Goal: Task Accomplishment & Management: Complete application form

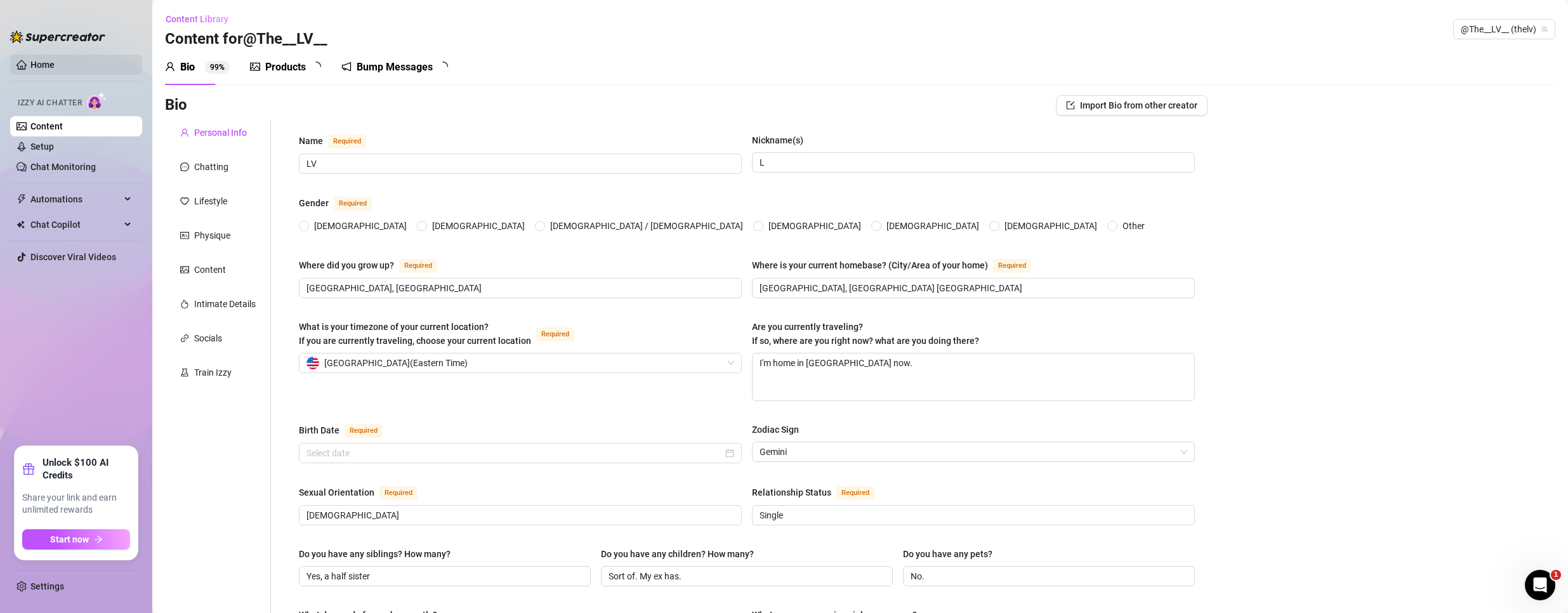
type input "LV"
type input "L"
type input "[GEOGRAPHIC_DATA], [GEOGRAPHIC_DATA]"
type input "[GEOGRAPHIC_DATA], [GEOGRAPHIC_DATA] [GEOGRAPHIC_DATA]"
type textarea "I'm home in [GEOGRAPHIC_DATA] now."
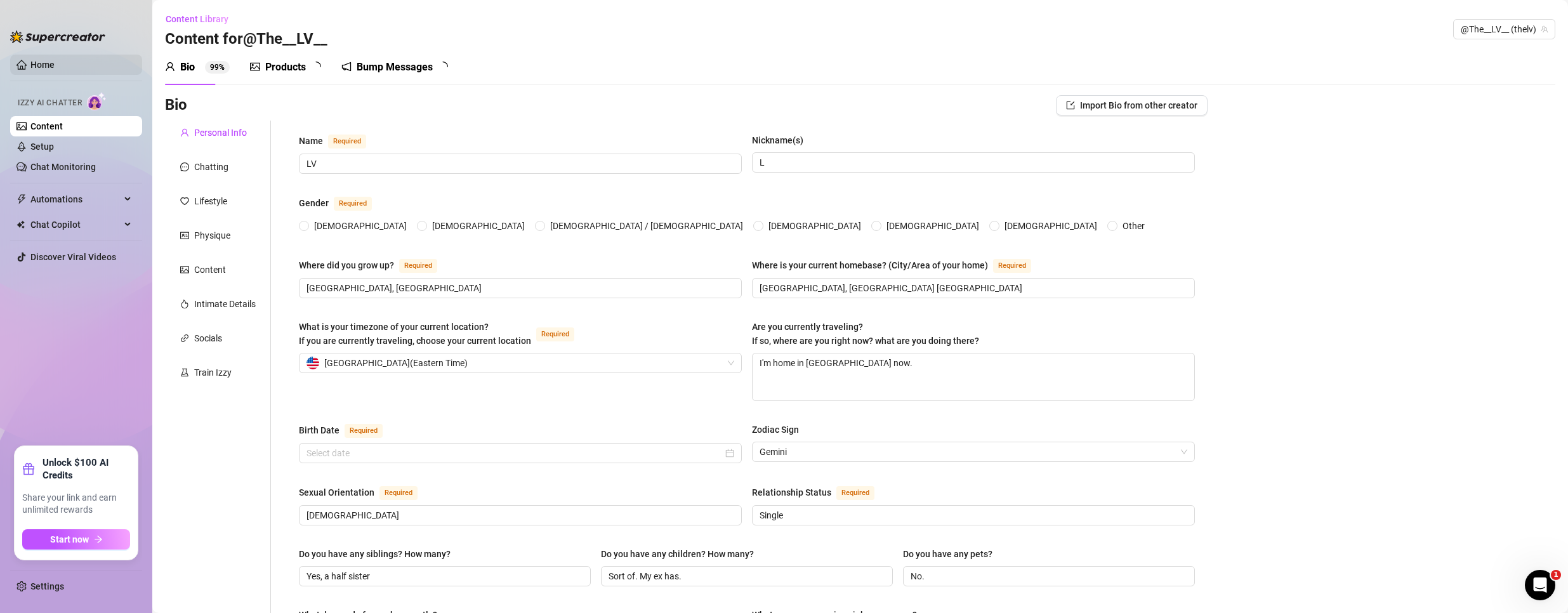
type input "[DEMOGRAPHIC_DATA]"
type input "Single"
type input "Yes, a half sister"
type input "Sort of. My ex has."
type input "No."
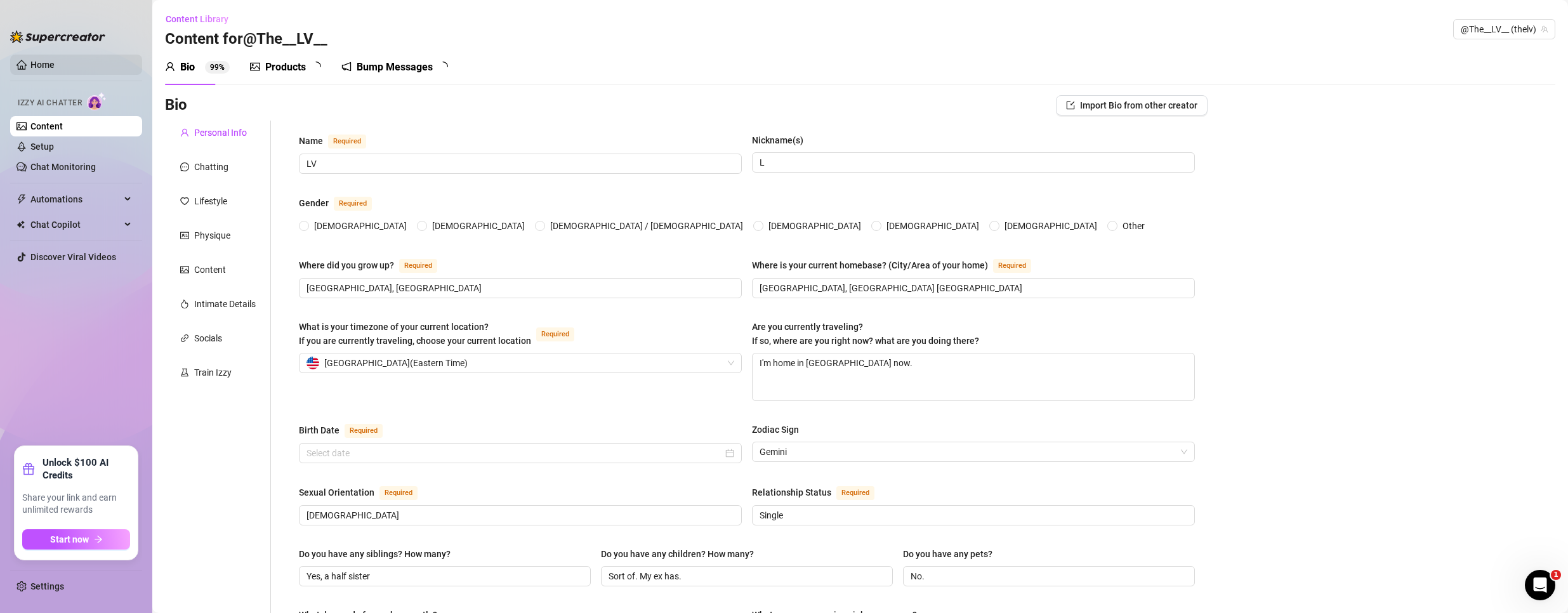
type input "I'm a real estate agent"
type input "I used to work in Private Wealth Management. Structured Lending Specialist."
type input "I have a BA in Finance from [GEOGRAPHIC_DATA]"
type input "I believe in [DEMOGRAPHIC_DATA]. I don't practice any specific religion but res…"
type input "My ideology is centered around empathy, [MEDICAL_DATA], and equality."
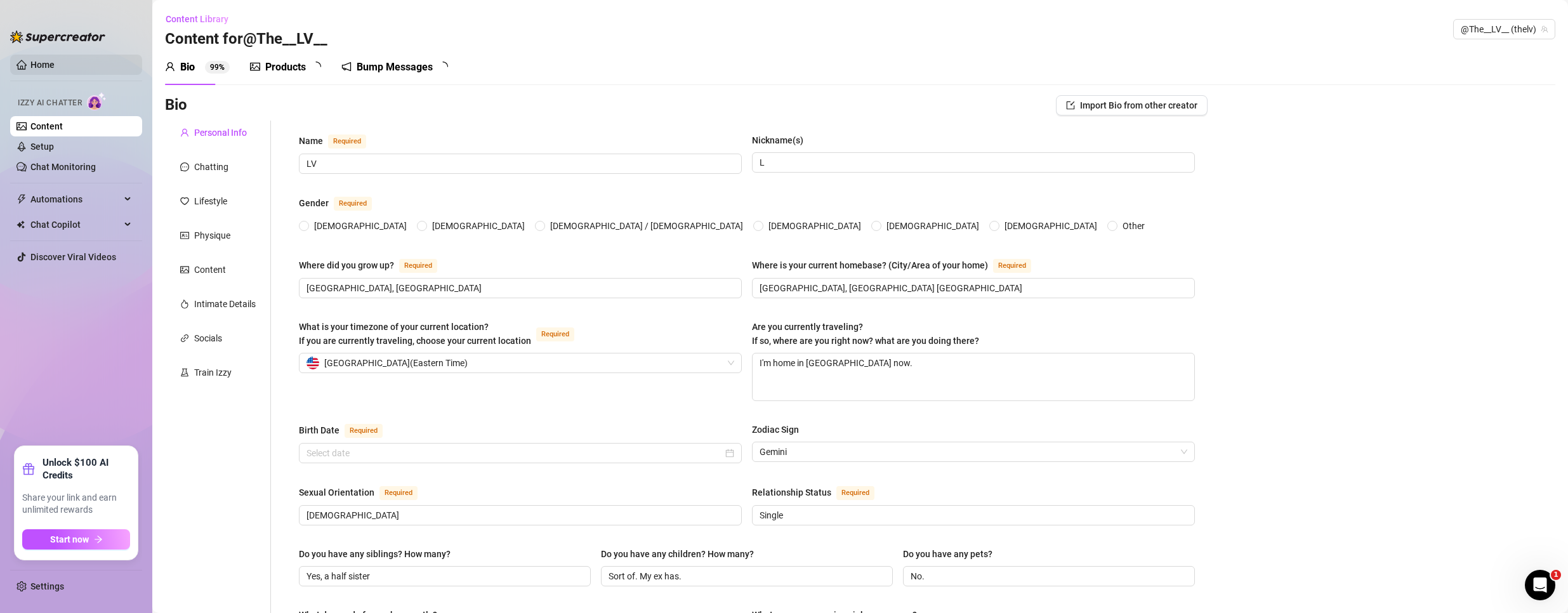
type textarea "My dream is to prove my inner self that I can create something to feel proud of…"
type textarea "One time i was recognized when I was about to cross the street of [GEOGRAPHIC_D…"
type textarea "I have always been a big nerd and discipline was the only way I could learn so …"
type textarea "I am a romantic slut!"
radio input "true"
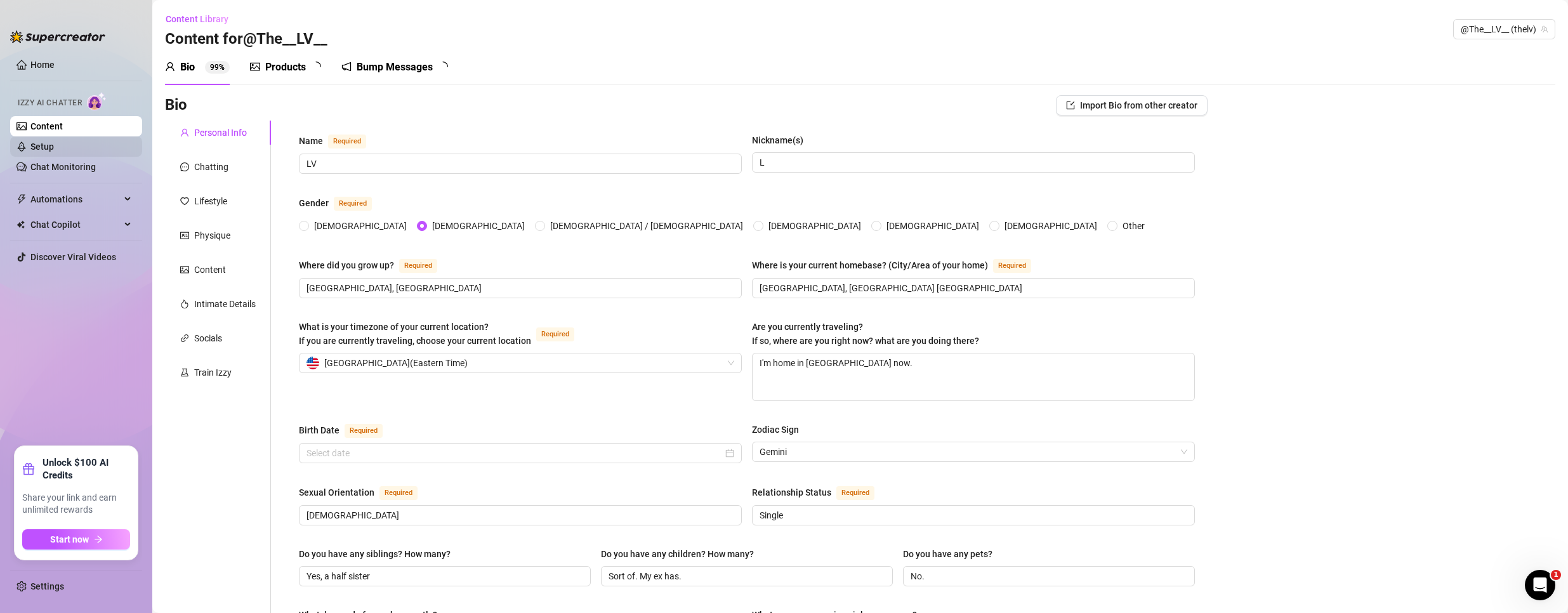
type input "[DATE]"
click at [280, 64] on div "Products" at bounding box center [285, 67] width 41 height 16
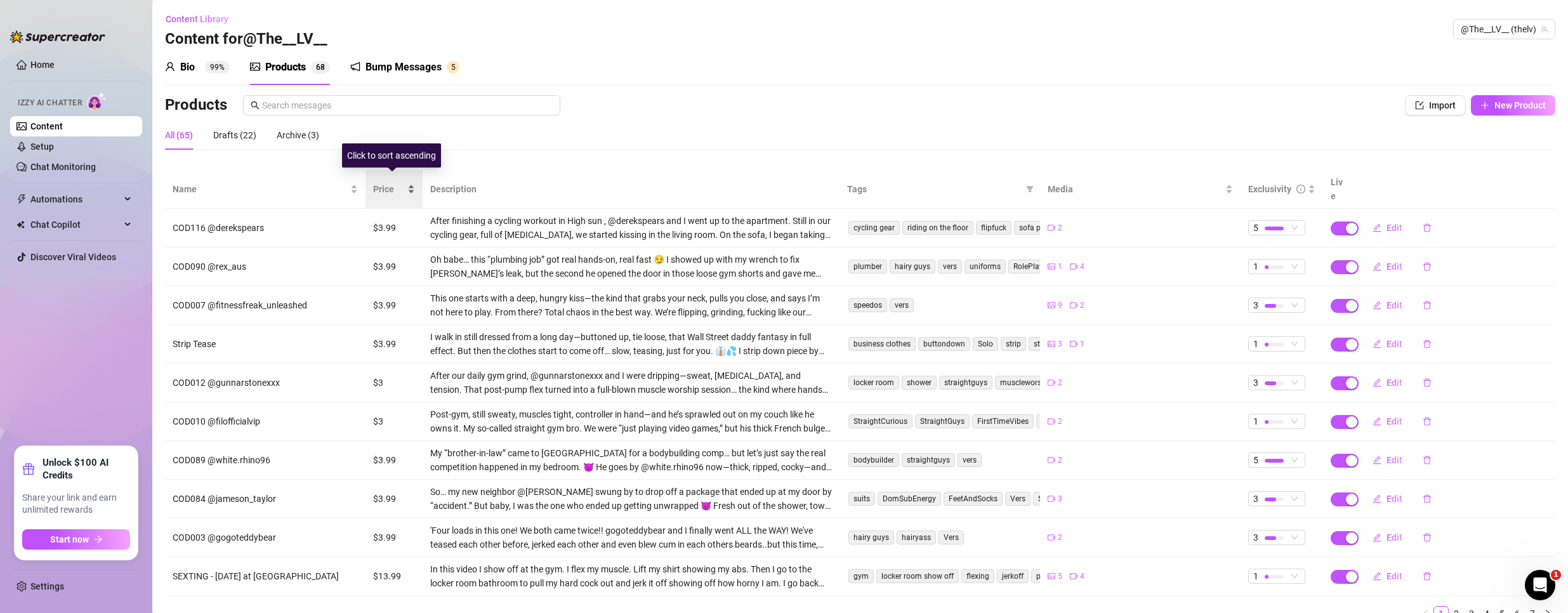
click at [375, 184] on span "Price" at bounding box center [389, 189] width 32 height 14
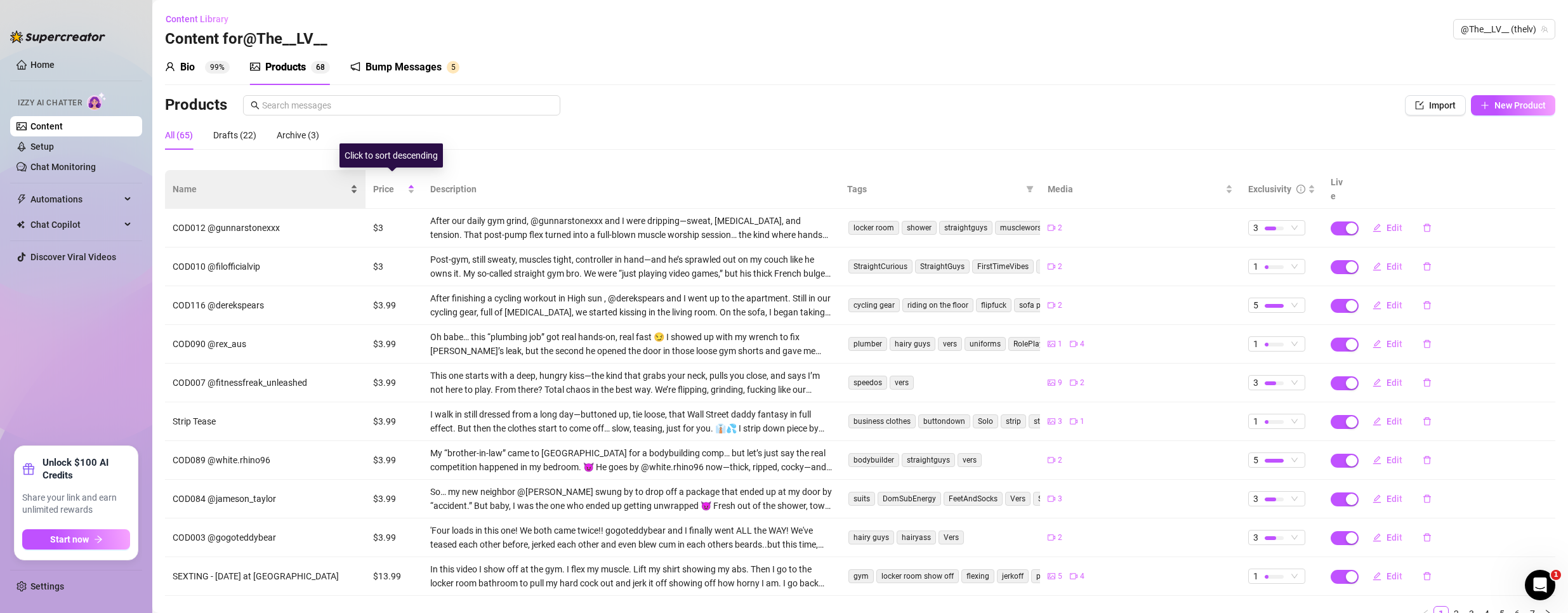
click at [336, 182] on span "Name" at bounding box center [260, 189] width 175 height 14
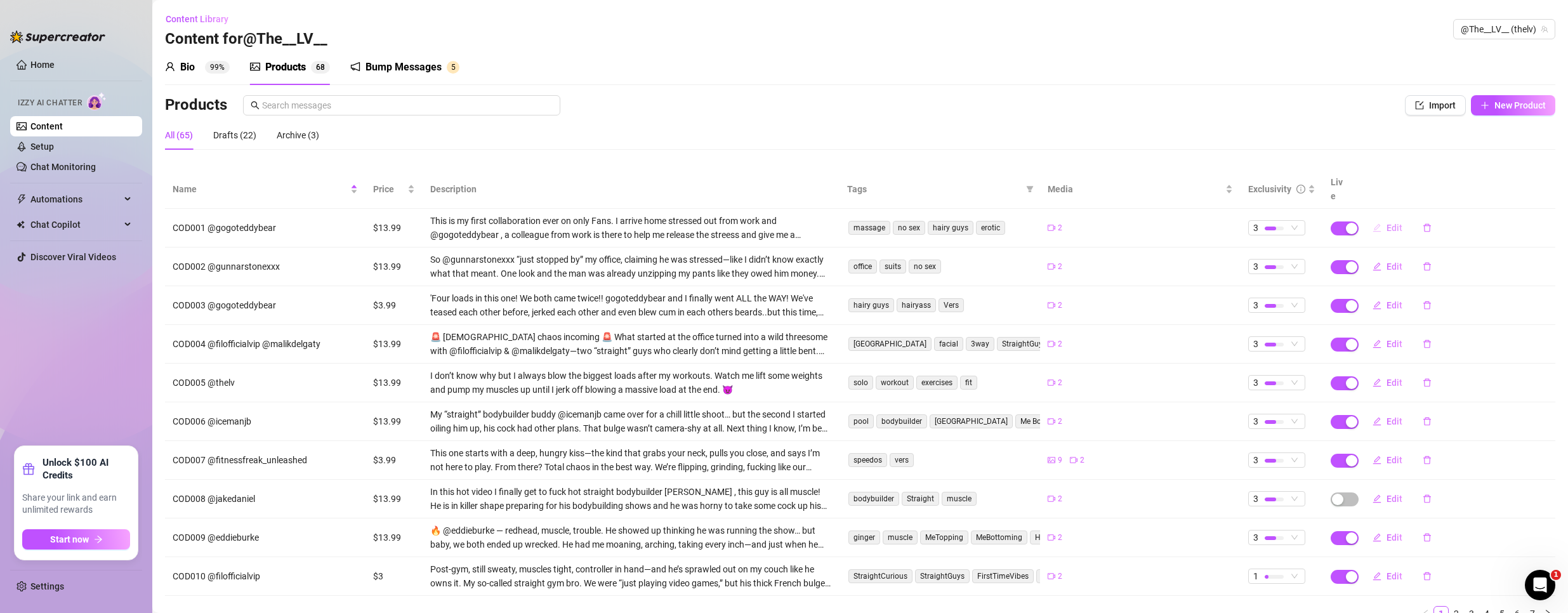
click at [1382, 217] on button "Edit" at bounding box center [1388, 228] width 50 height 21
type textarea "You won’t believe who showed up to check on me after a long, stressful day… @go…"
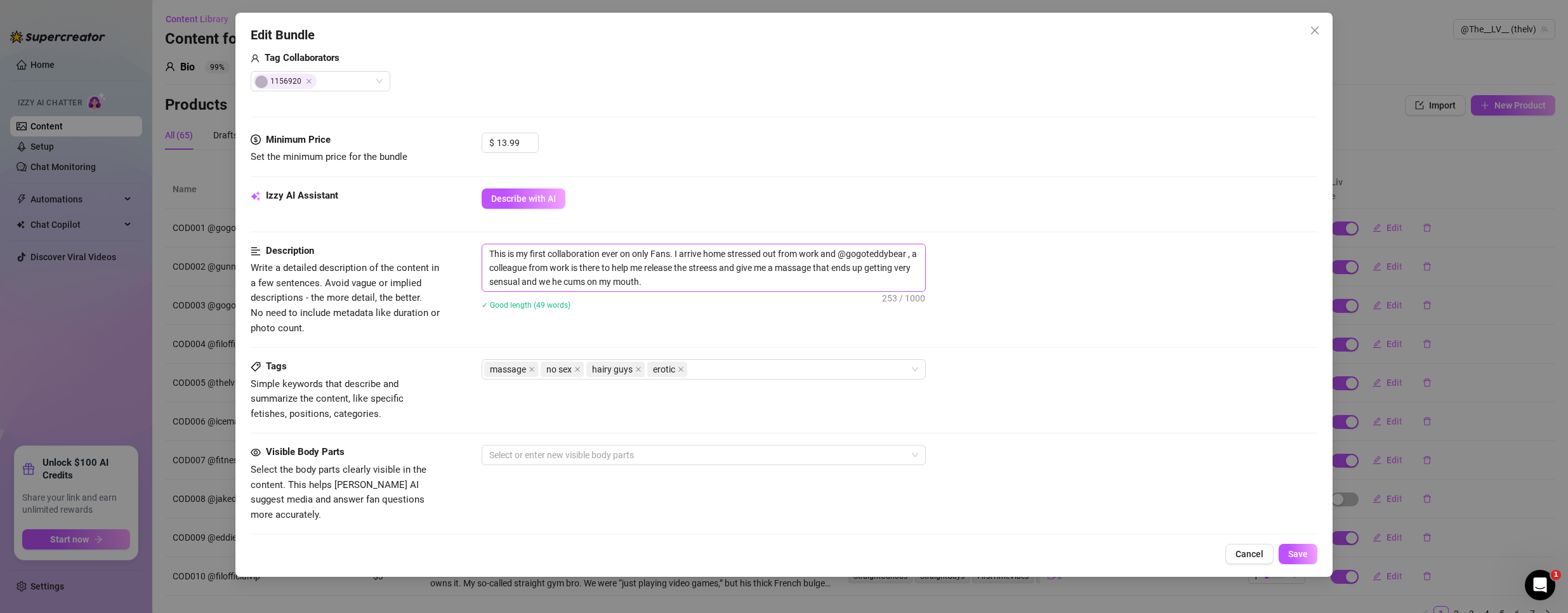
scroll to position [326, 0]
click at [513, 145] on input "13.99" at bounding box center [517, 145] width 41 height 19
type input "3.99"
click at [1264, 221] on div "Izzy AI Assistant Describe with AI" at bounding box center [785, 206] width 1068 height 32
click at [1303, 557] on span "Save" at bounding box center [1298, 554] width 20 height 10
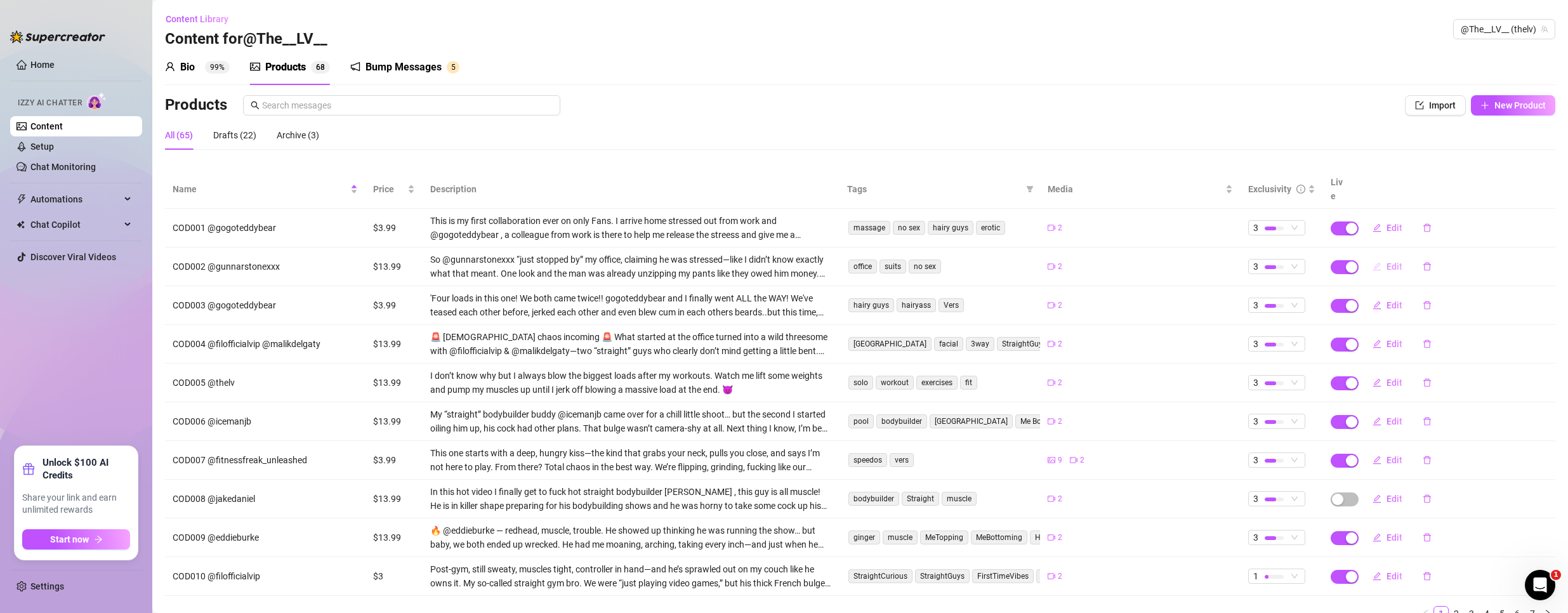
click at [1387, 261] on span "Edit" at bounding box center [1395, 266] width 16 height 10
type textarea "He came for a quick favor… left with my cock down his throat."
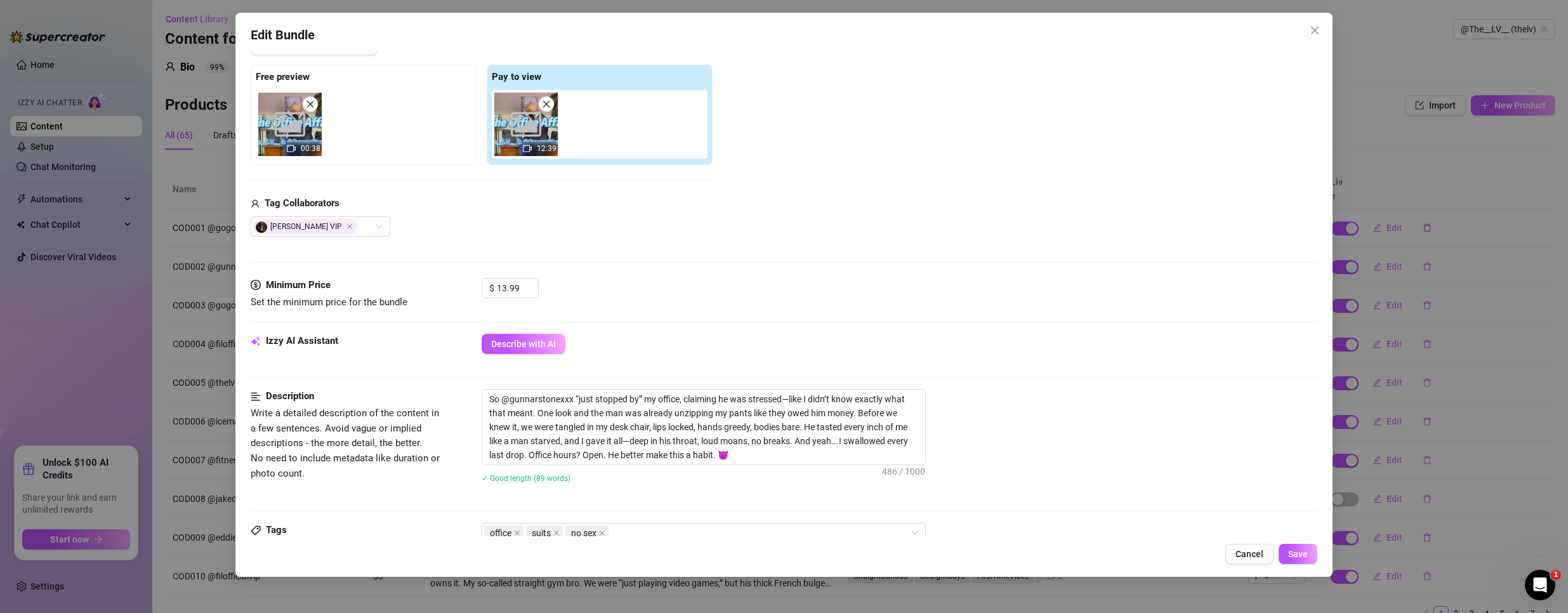
scroll to position [191, 0]
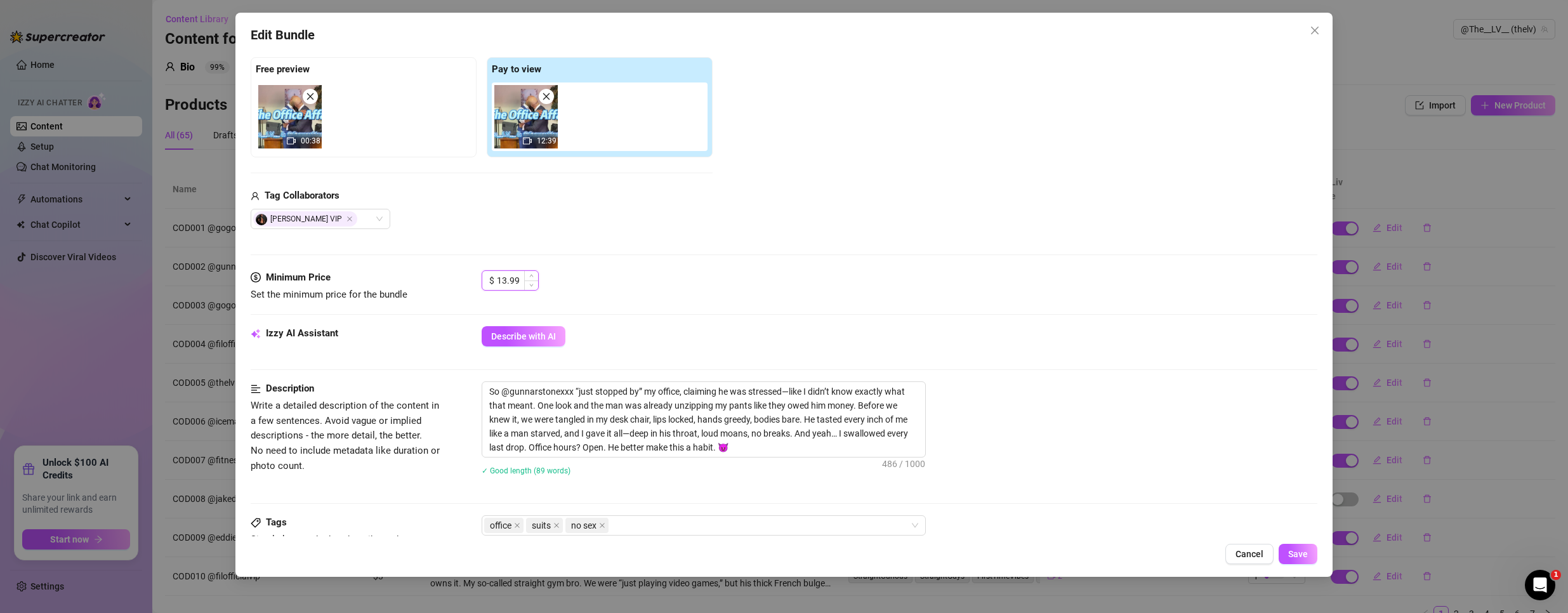
click at [516, 282] on input "13.99" at bounding box center [517, 280] width 41 height 19
type input "3.99"
click at [1295, 551] on span "Save" at bounding box center [1298, 554] width 20 height 10
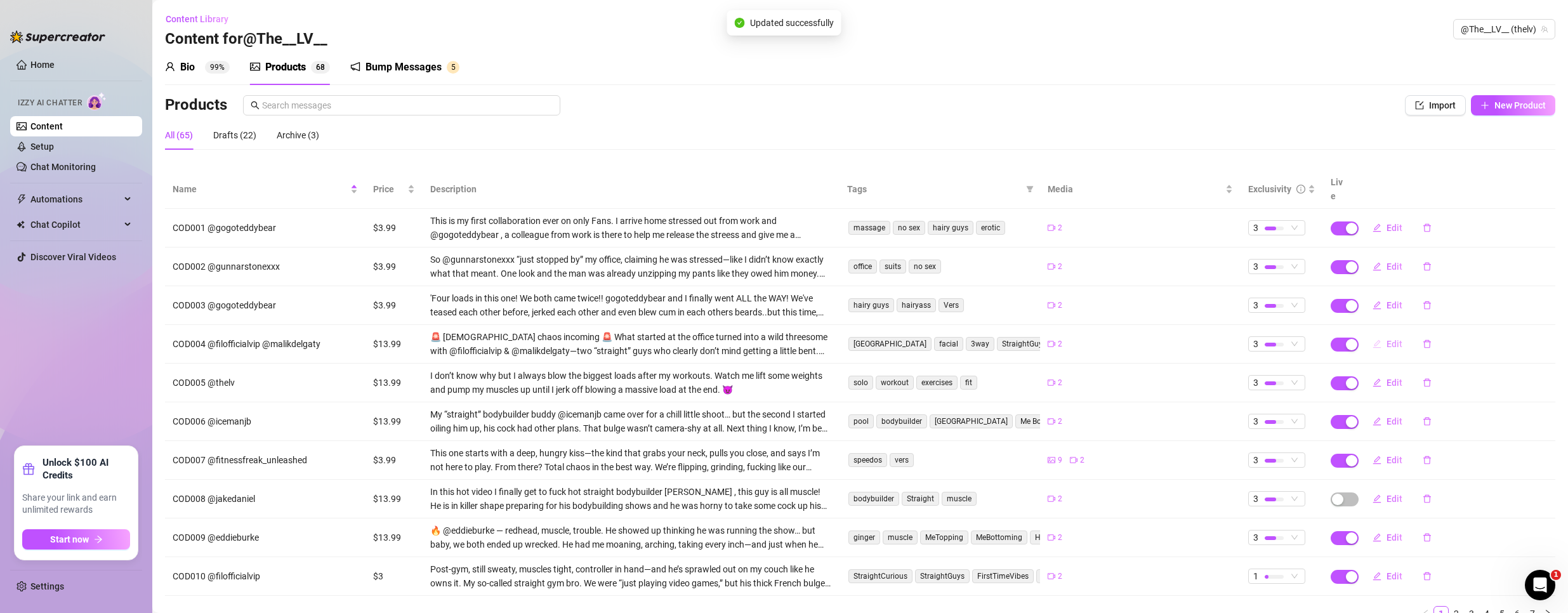
click at [1387, 339] on span "Edit" at bounding box center [1395, 344] width 16 height 10
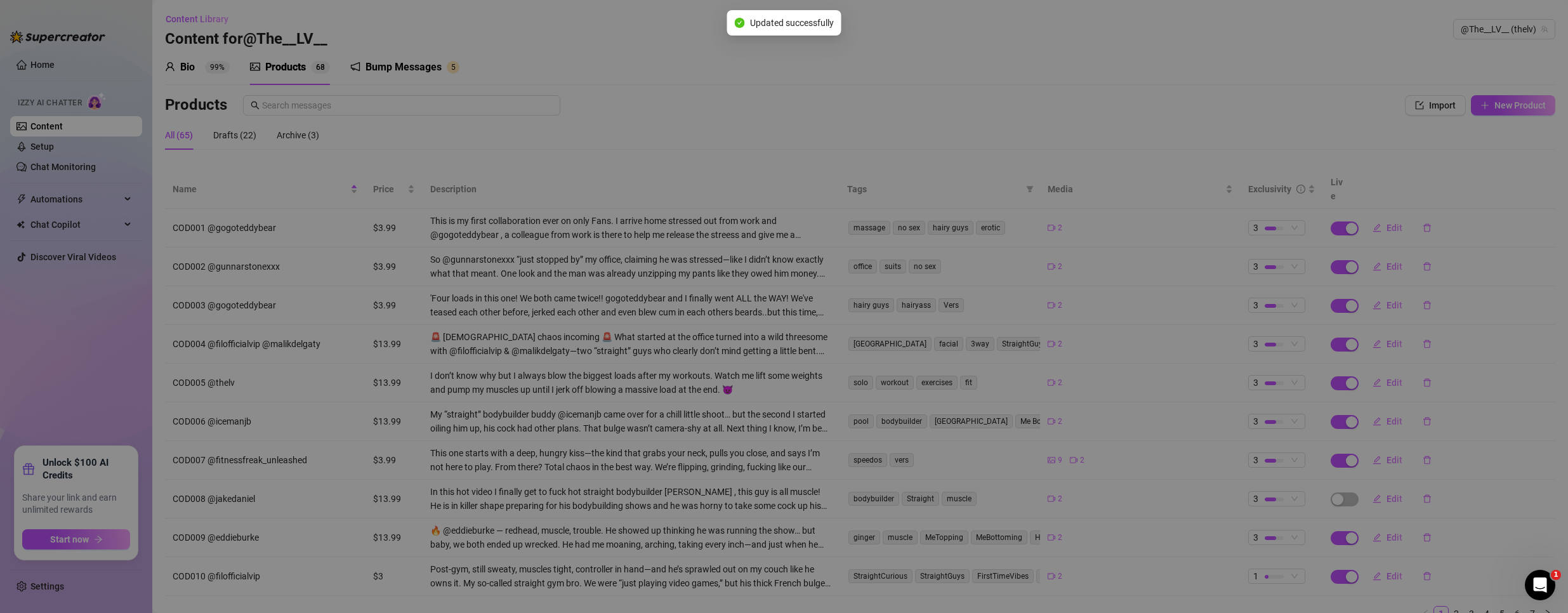
type textarea "Two “straight” boys, broad daylight, and three loads later… guess the sun wasn’…"
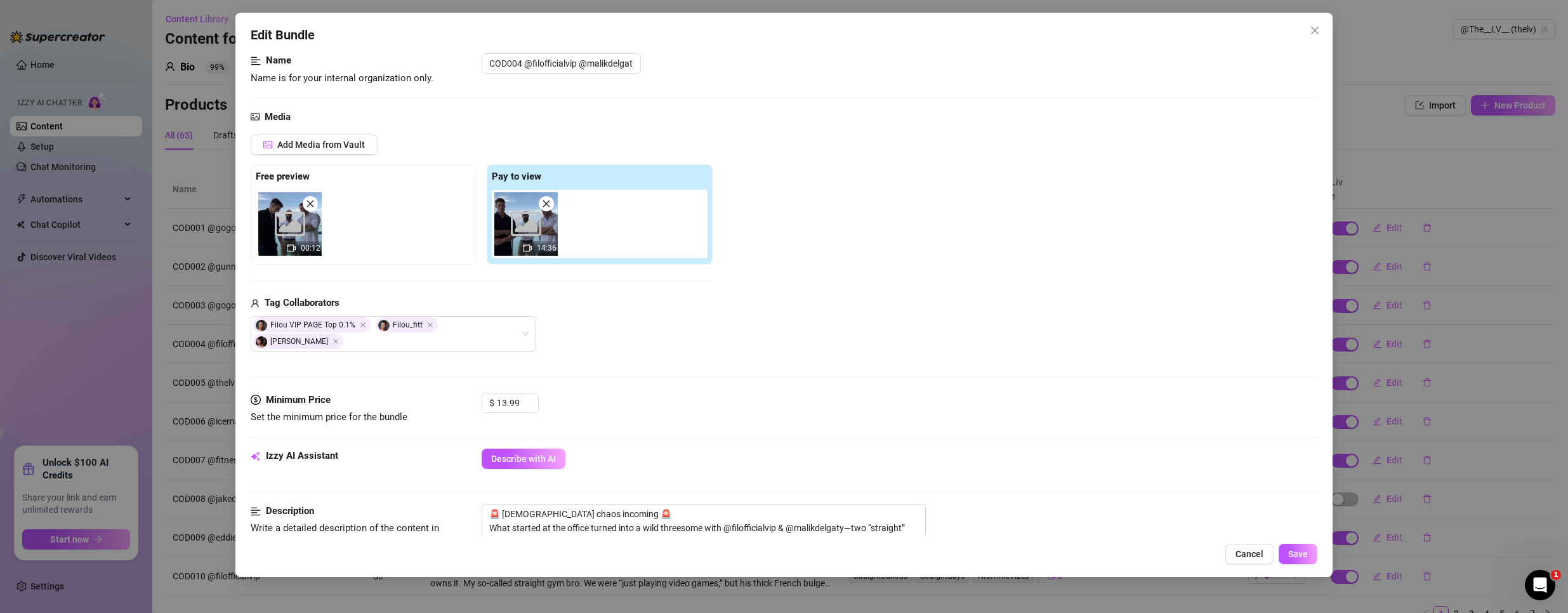
scroll to position [127, 0]
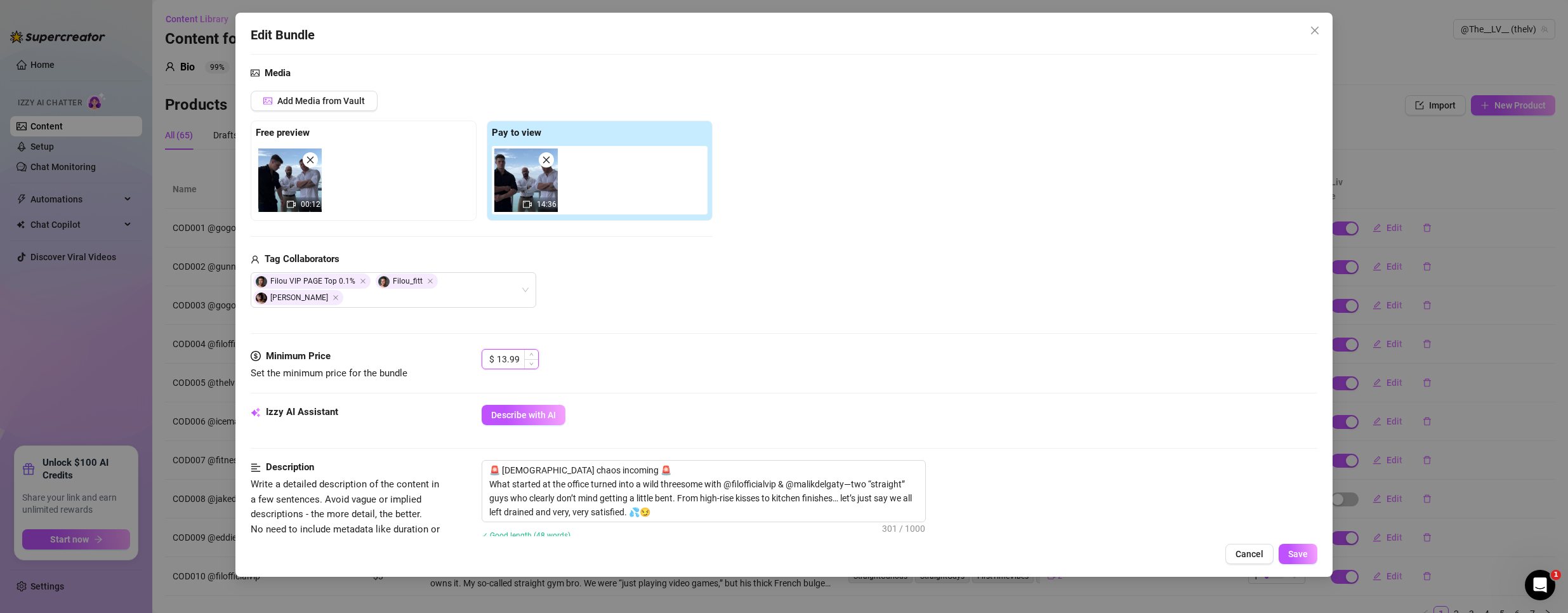
click at [503, 354] on input "13.99" at bounding box center [517, 359] width 41 height 19
click at [506, 359] on input "13.99" at bounding box center [517, 359] width 41 height 19
type input "3.99"
click at [1305, 554] on span "Save" at bounding box center [1298, 554] width 20 height 10
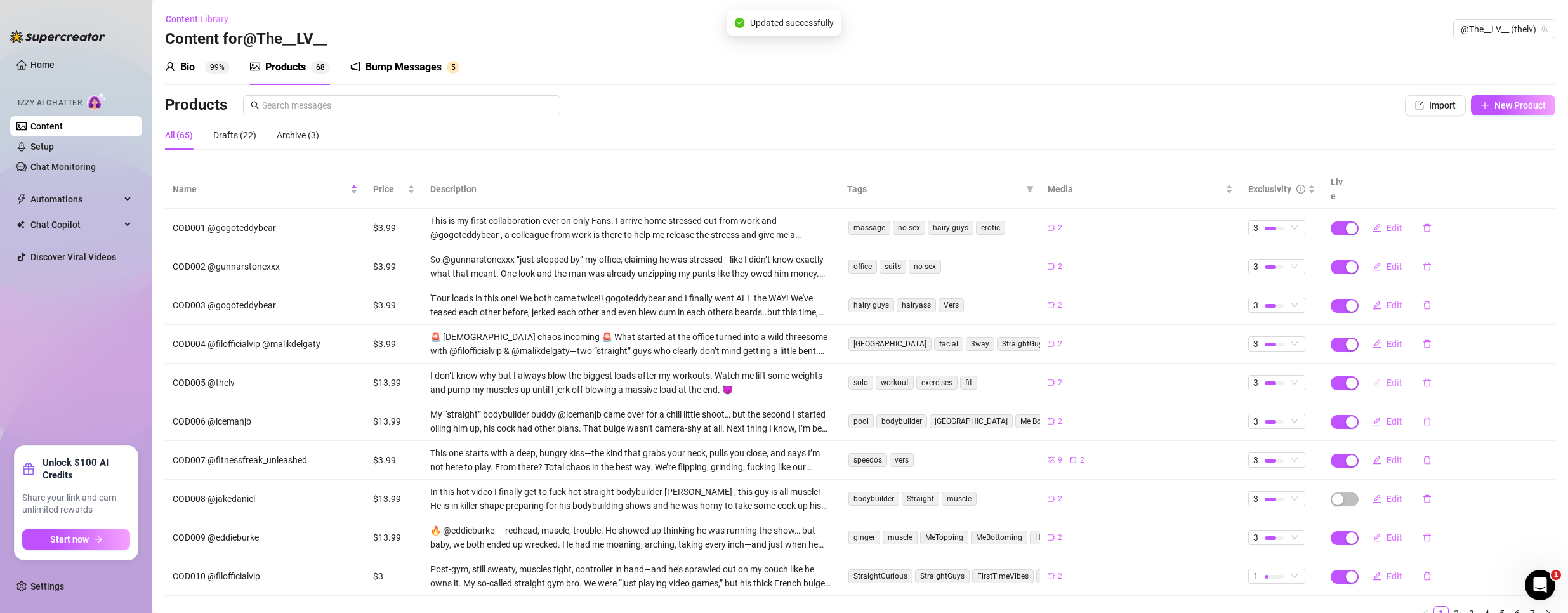
click at [1387, 378] on span "Edit" at bounding box center [1395, 383] width 16 height 10
type textarea "Something about lifting heavy gets me so turned on… I always blow harder than I…"
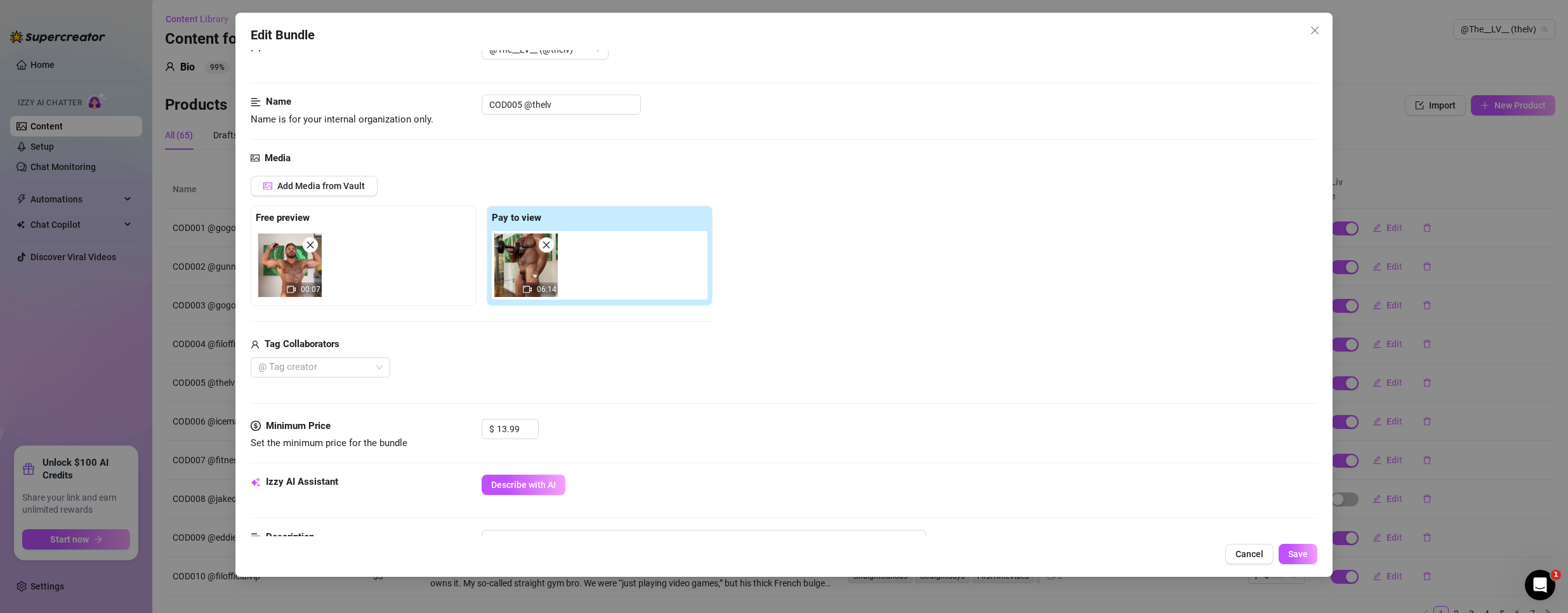
scroll to position [380, 0]
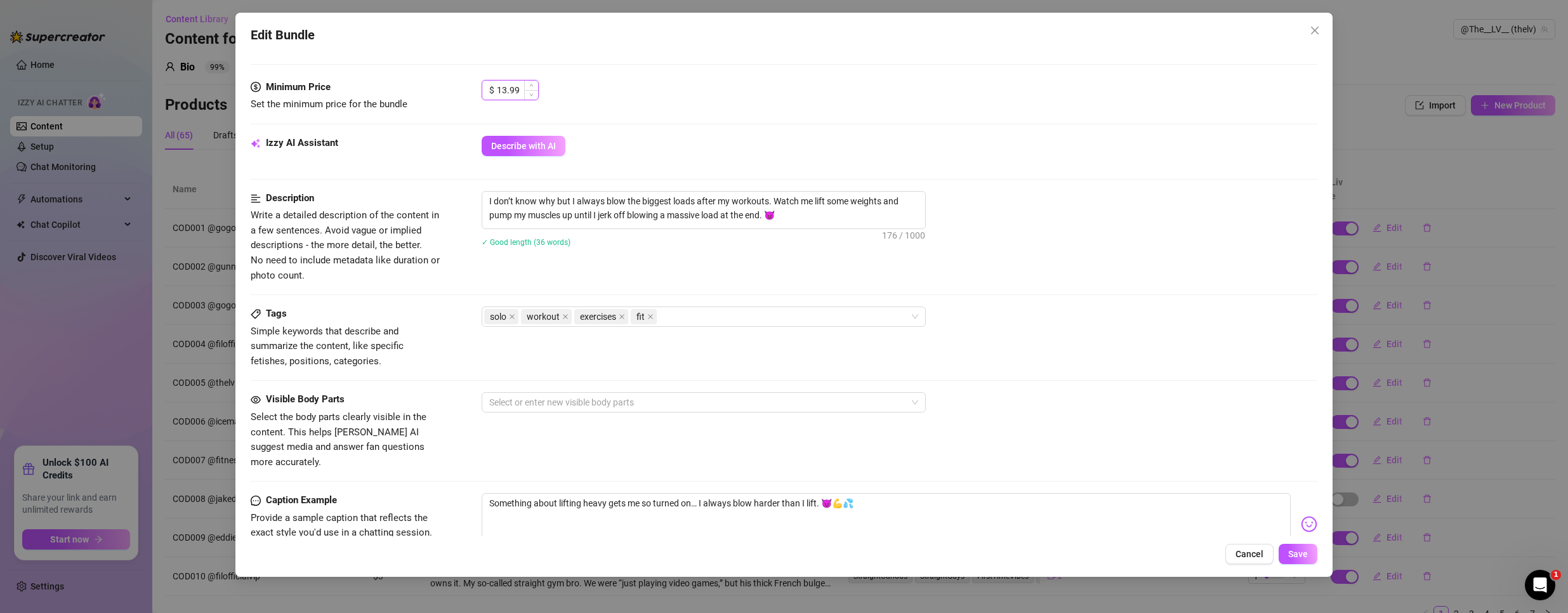
click at [499, 88] on input "13.99" at bounding box center [517, 90] width 41 height 19
type input "3.99"
click at [1312, 559] on button "Save" at bounding box center [1298, 554] width 39 height 21
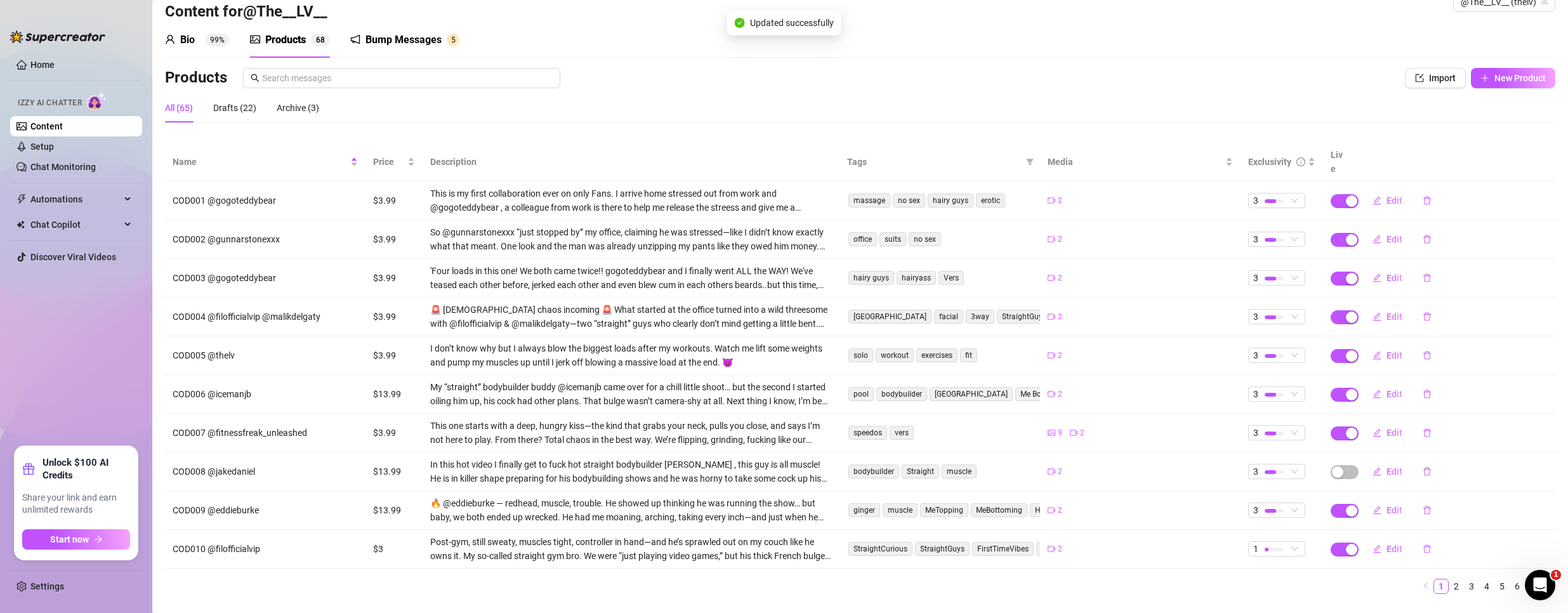
scroll to position [42, 0]
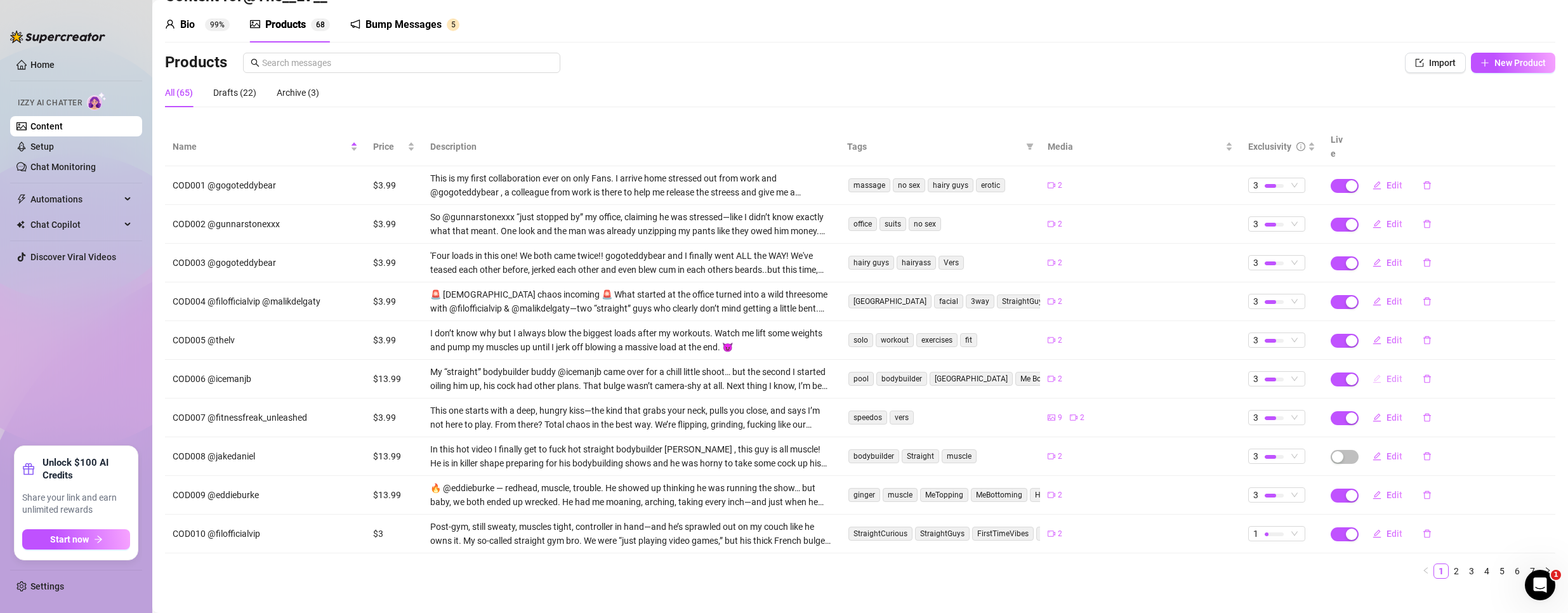
click at [1387, 373] on span "Edit" at bounding box center [1395, 378] width 16 height 10
type textarea "Came to oil him up—left with his cock inside me under the Miami sun. 😏💦"
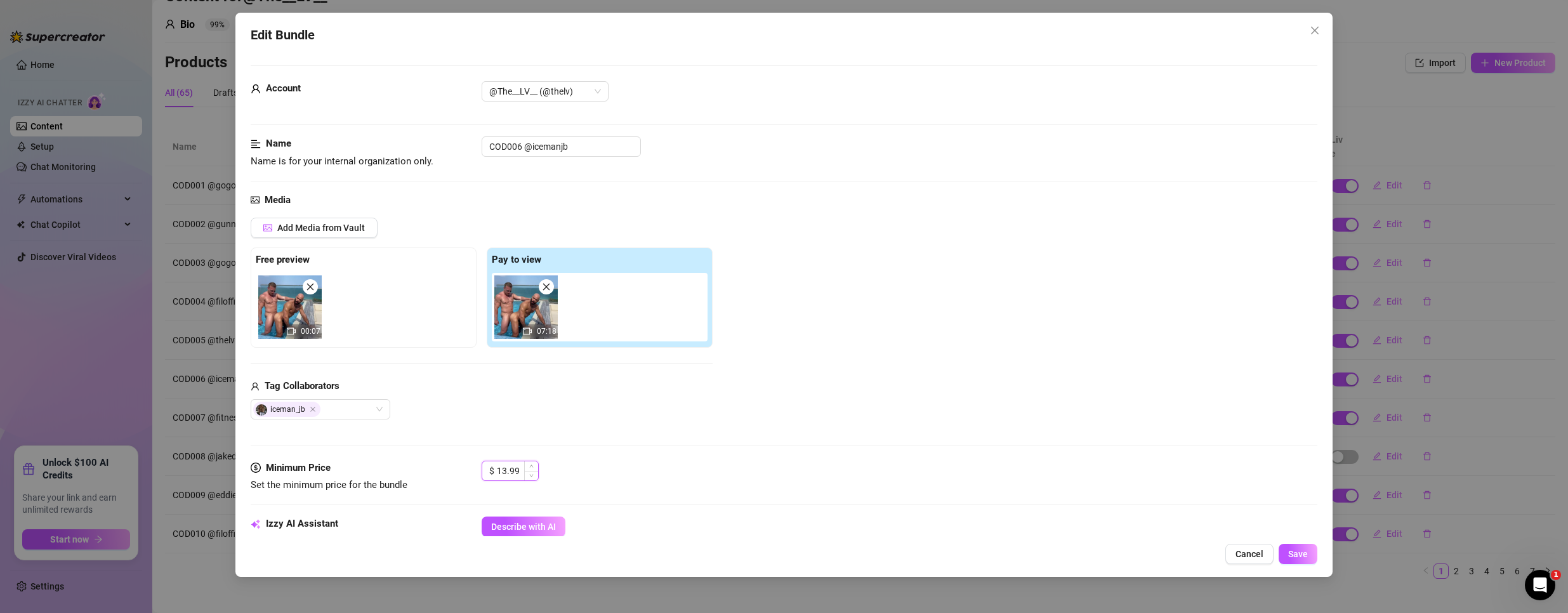
click at [509, 471] on input "13.99" at bounding box center [517, 471] width 41 height 19
type input "3.99"
click at [1289, 538] on div "Edit Bundle Account @The__LV__ (@thelv) Name Name is for your internal organiza…" at bounding box center [784, 295] width 1098 height 564
click at [1295, 556] on span "Save" at bounding box center [1298, 554] width 20 height 10
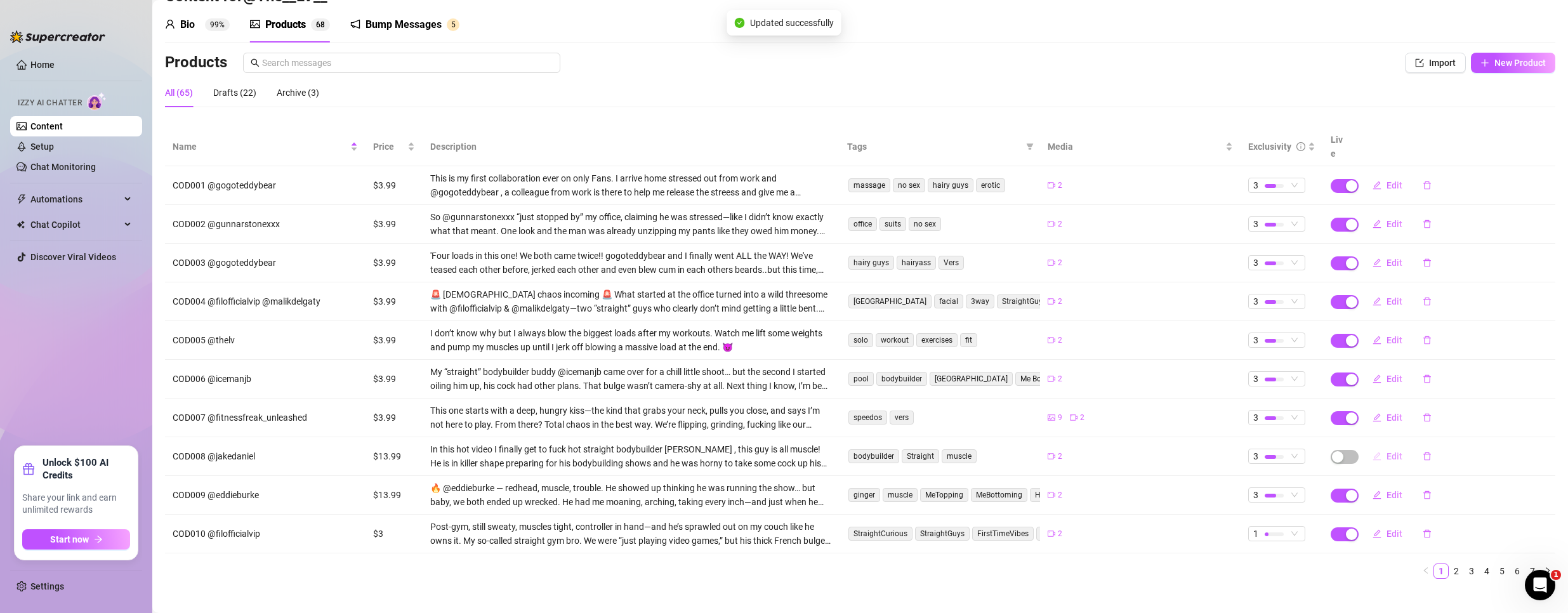
click at [1387, 451] on span "Edit" at bounding box center [1395, 456] width 16 height 10
type textarea "In this hot video I finally get to fuck hot straight bodybuilder [PERSON_NAME] …"
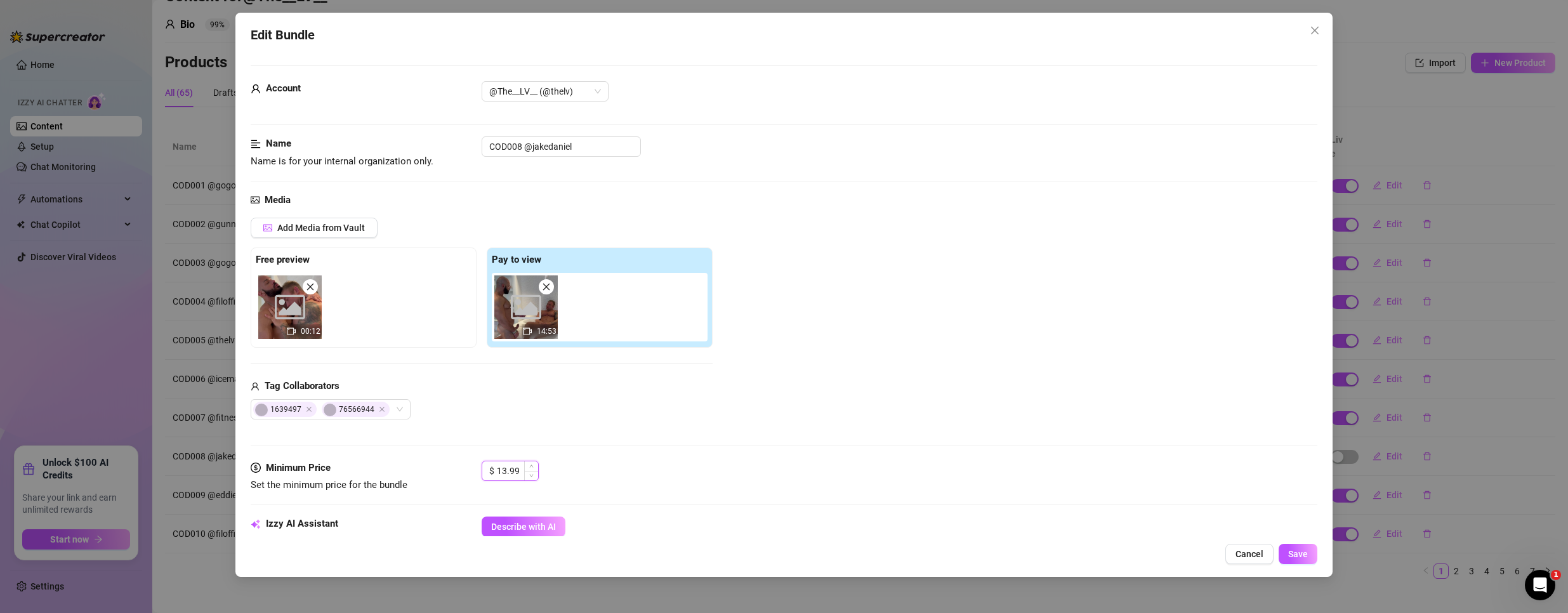
click at [509, 474] on input "13.99" at bounding box center [517, 471] width 41 height 19
type input "3.99"
click at [1304, 561] on button "Save" at bounding box center [1298, 554] width 39 height 21
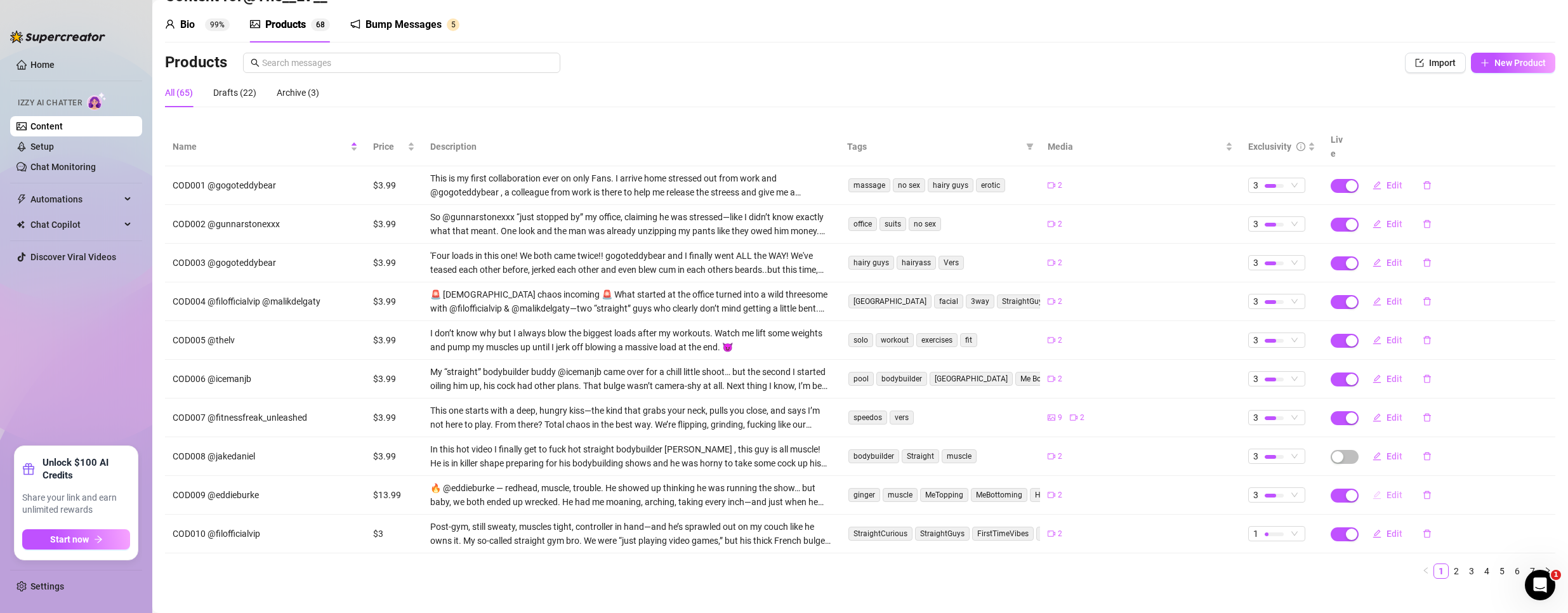
click at [1387, 490] on span "Edit" at bounding box center [1395, 495] width 16 height 10
type textarea "Started with a kiss. Ended with his face glazed and my dick still hard."
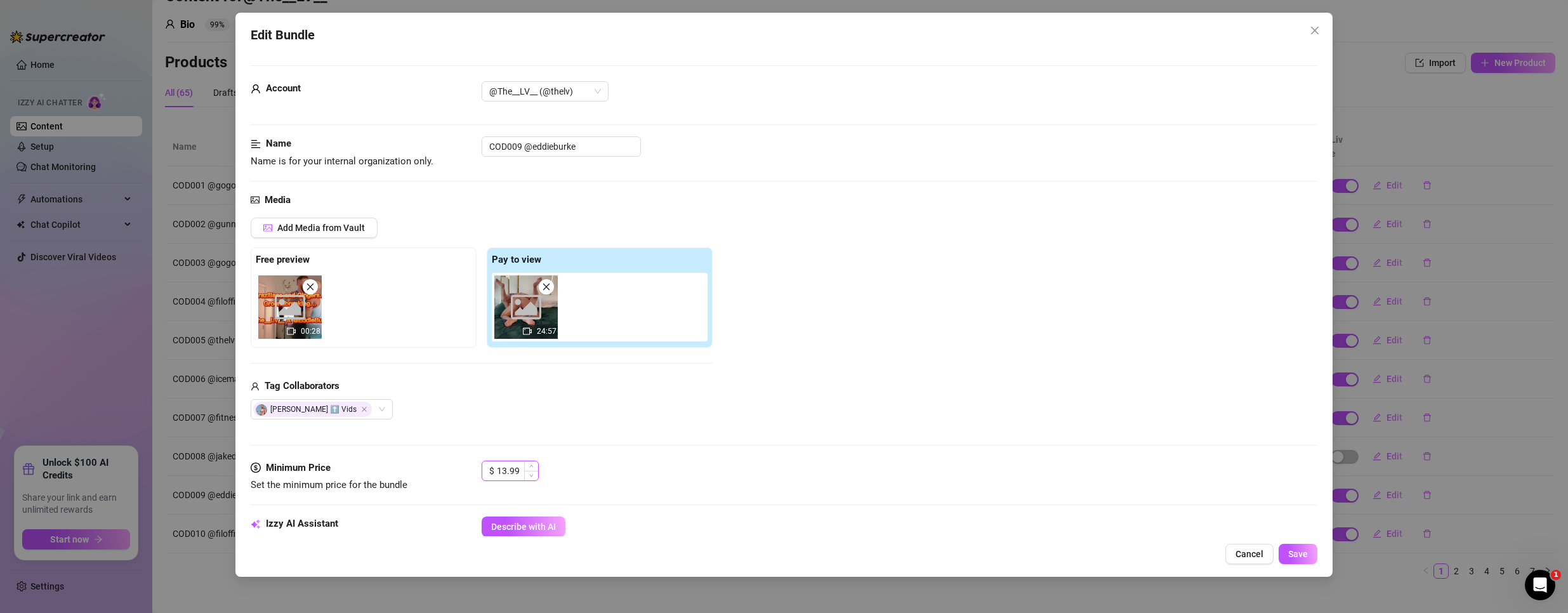
click at [503, 467] on input "13.99" at bounding box center [517, 471] width 41 height 19
type input "3.99"
click at [1314, 550] on button "Save" at bounding box center [1298, 554] width 39 height 21
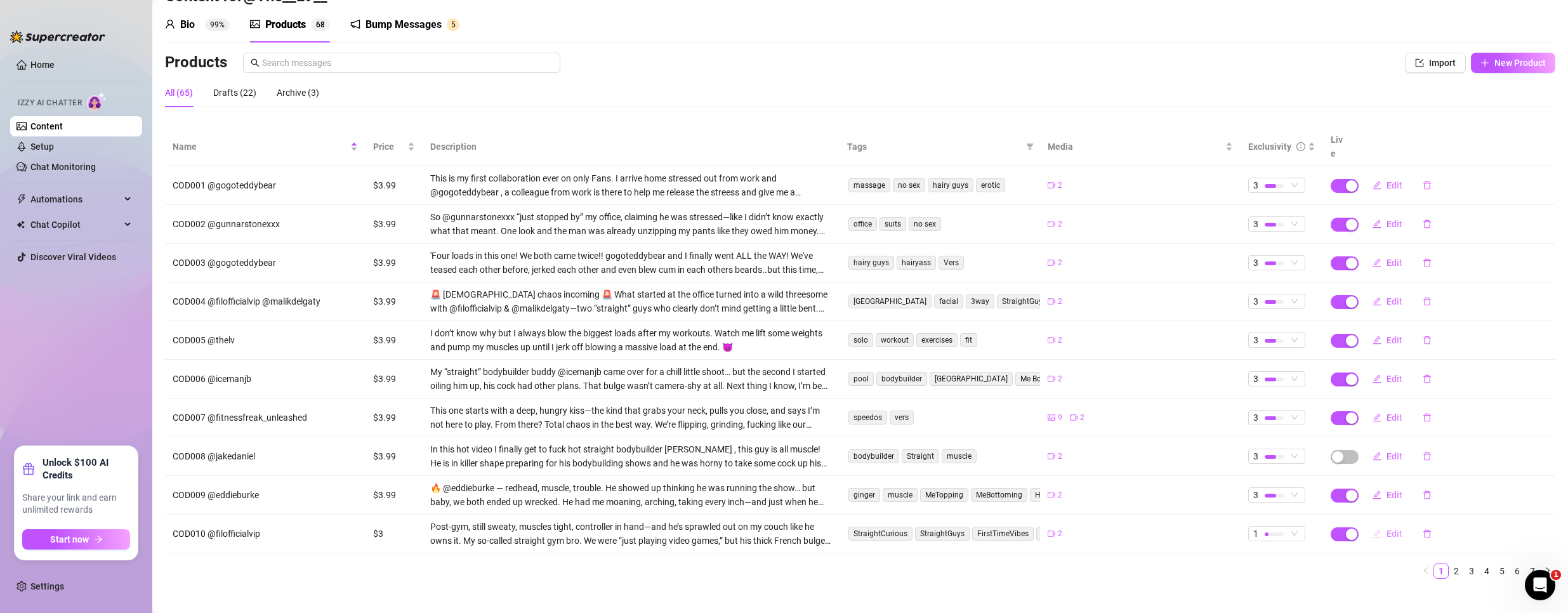
click at [1387, 529] on span "Edit" at bounding box center [1395, 534] width 16 height 10
type textarea "We were “just playing video games”… until his French bulge started touching my …"
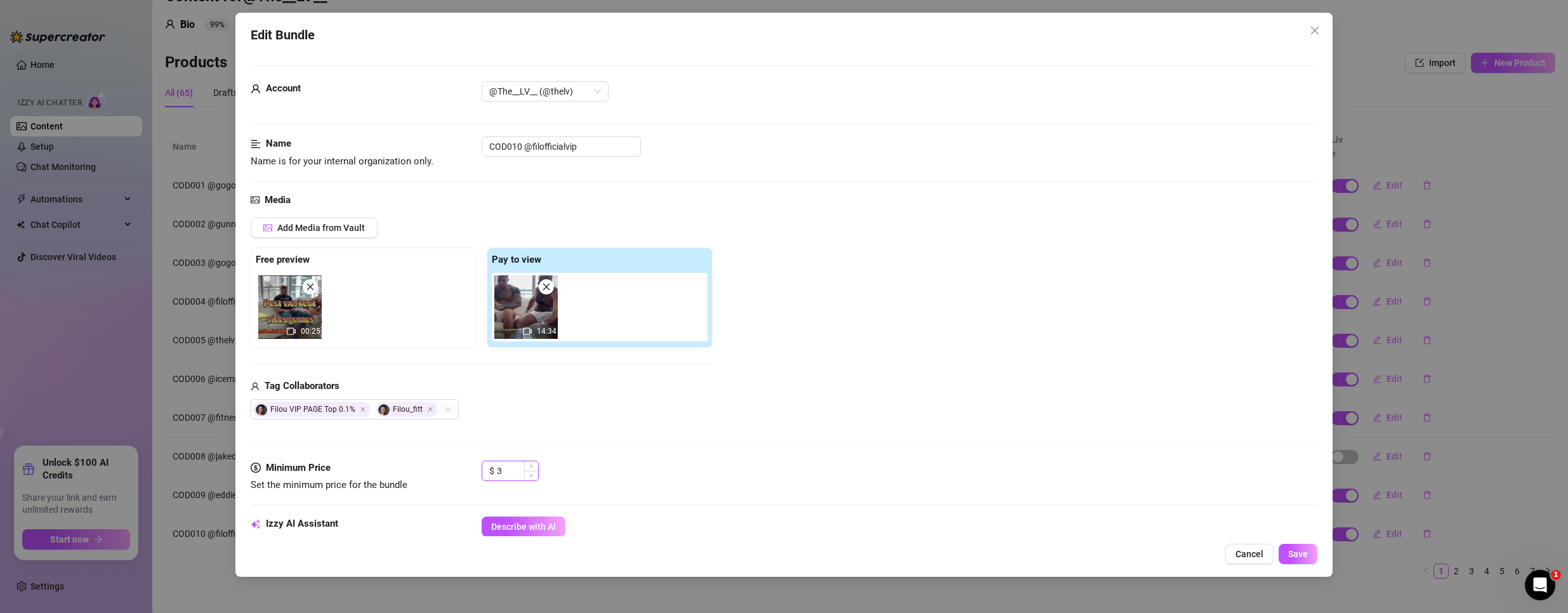
click at [504, 473] on input "3" at bounding box center [517, 471] width 41 height 19
type input "3.99"
click at [1286, 554] on button "Save" at bounding box center [1298, 554] width 39 height 21
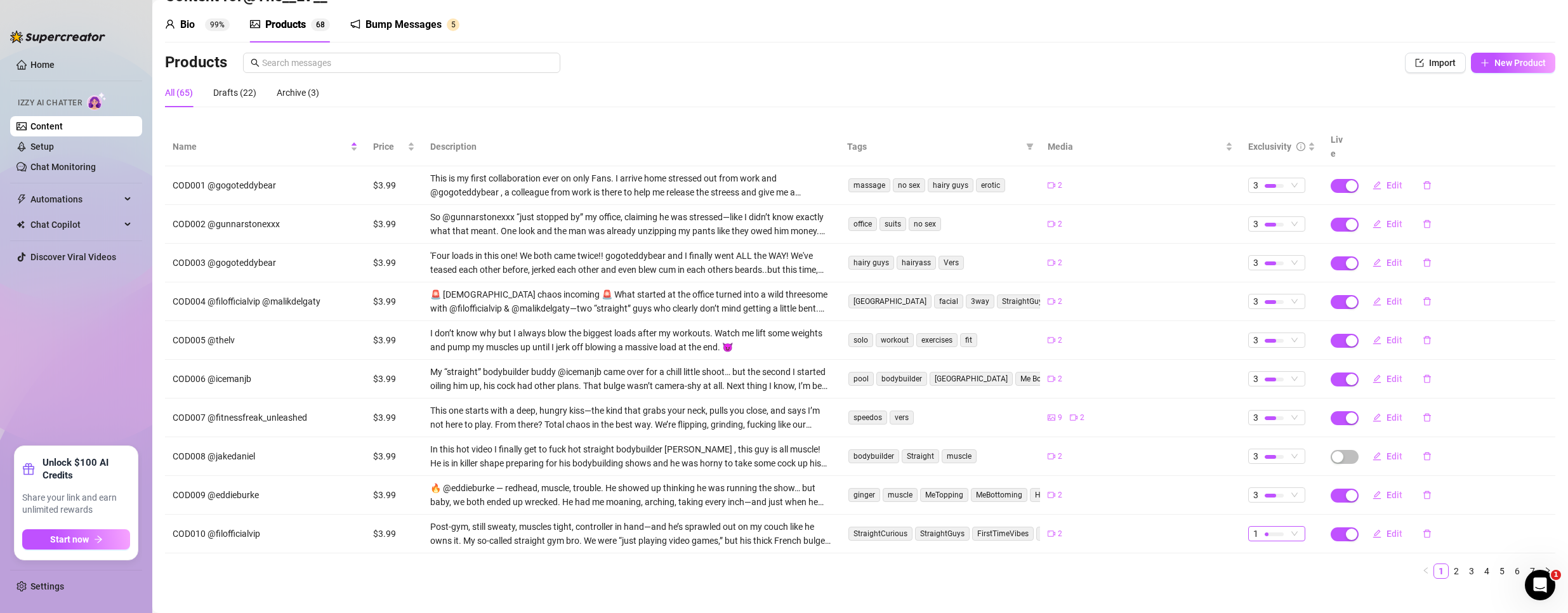
click at [1281, 527] on div "1" at bounding box center [1276, 534] width 57 height 16
click at [1276, 462] on span "3" at bounding box center [1291, 456] width 83 height 14
click at [1449, 564] on link "2" at bounding box center [1456, 571] width 14 height 14
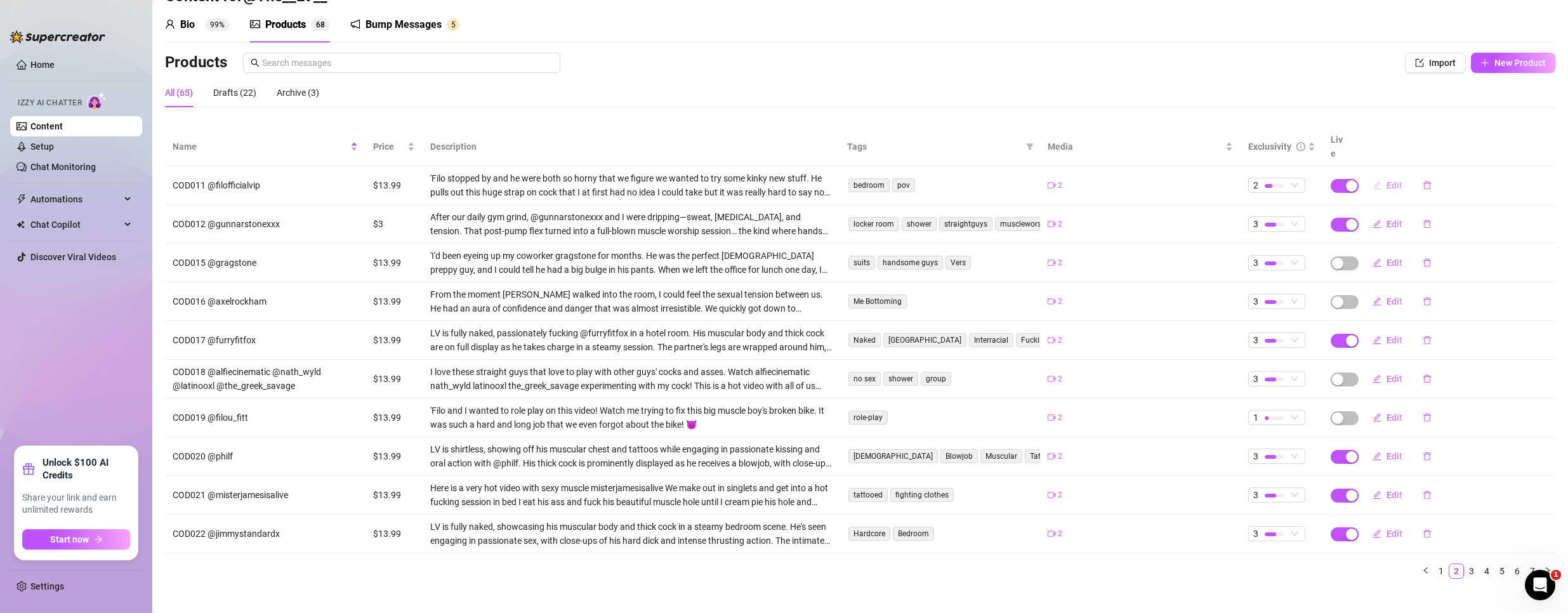
click at [1376, 175] on button "Edit" at bounding box center [1388, 185] width 50 height 21
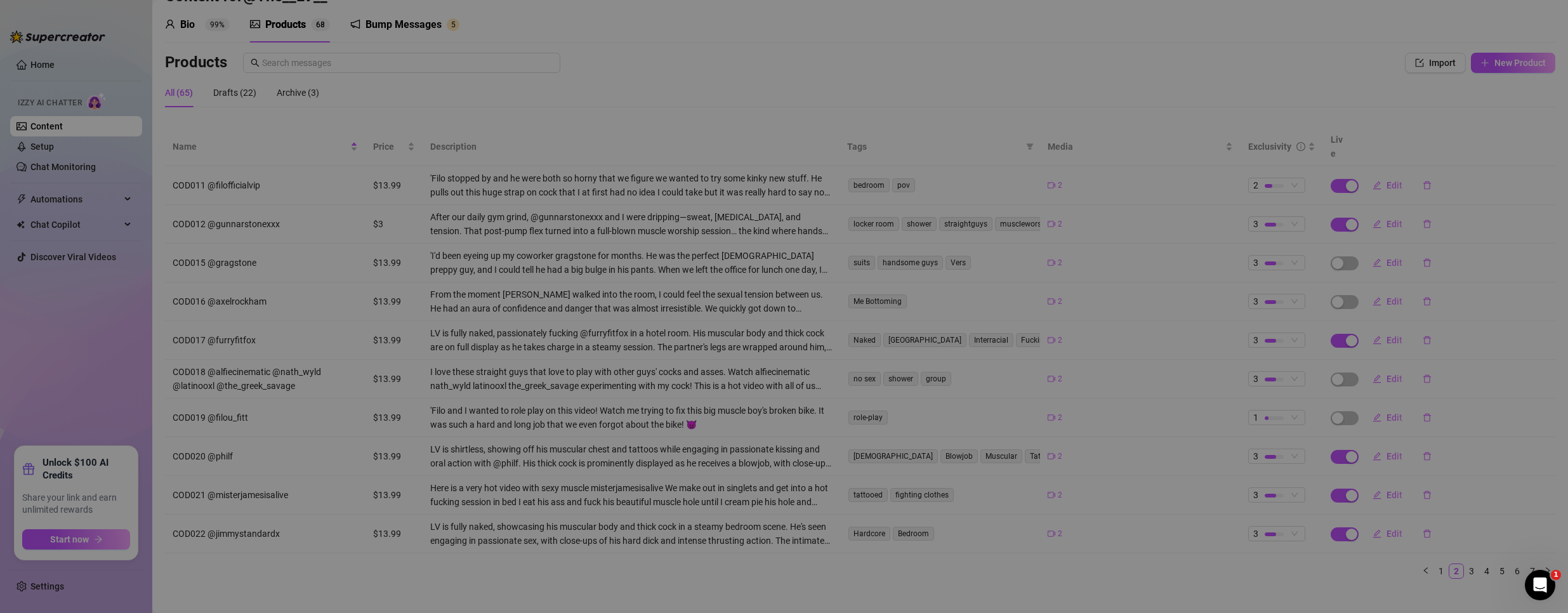
type textarea "My “straight” gym bro came over to game… but ended up using my dildo on me inst…"
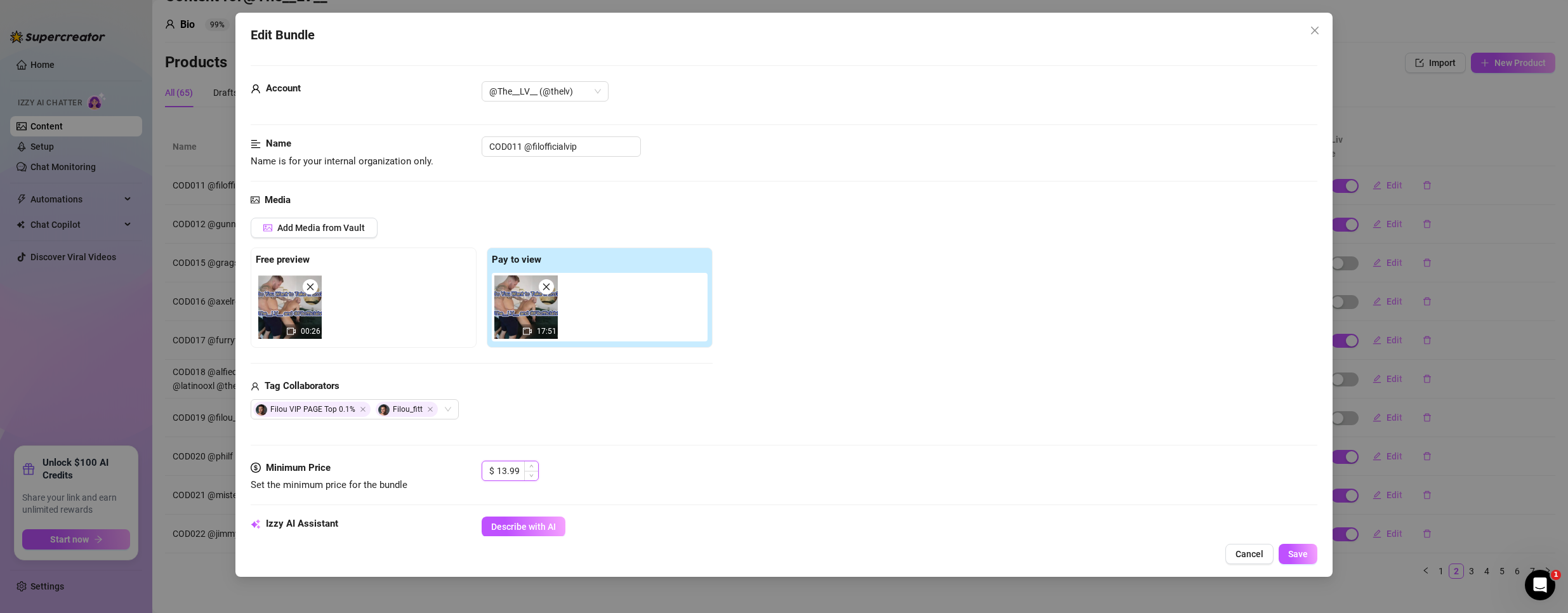
click at [505, 466] on input "13.99" at bounding box center [517, 471] width 41 height 19
type input "3.99"
click at [1292, 549] on span "Save" at bounding box center [1298, 554] width 20 height 10
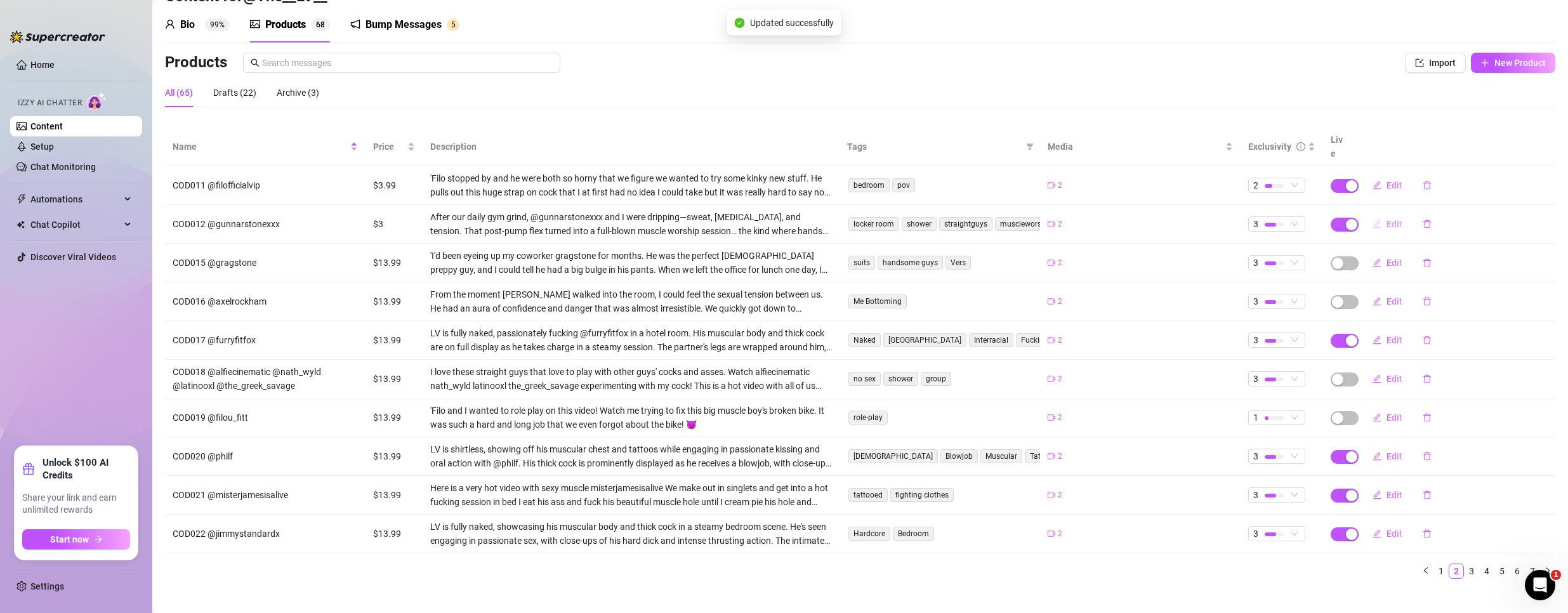
click at [1377, 214] on button "Edit" at bounding box center [1388, 224] width 50 height 21
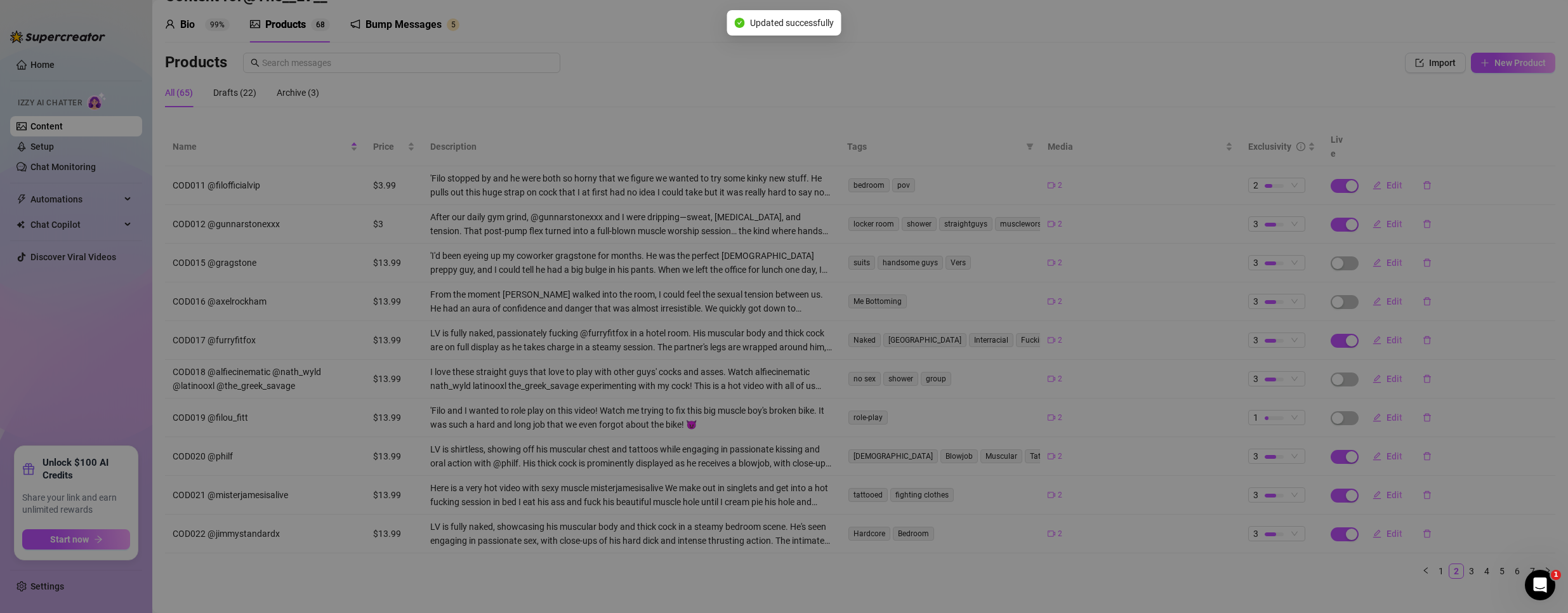
type textarea "Post-gym pump turned into full-on muscle worship with @gunnarstonexxx 😈 He suck…"
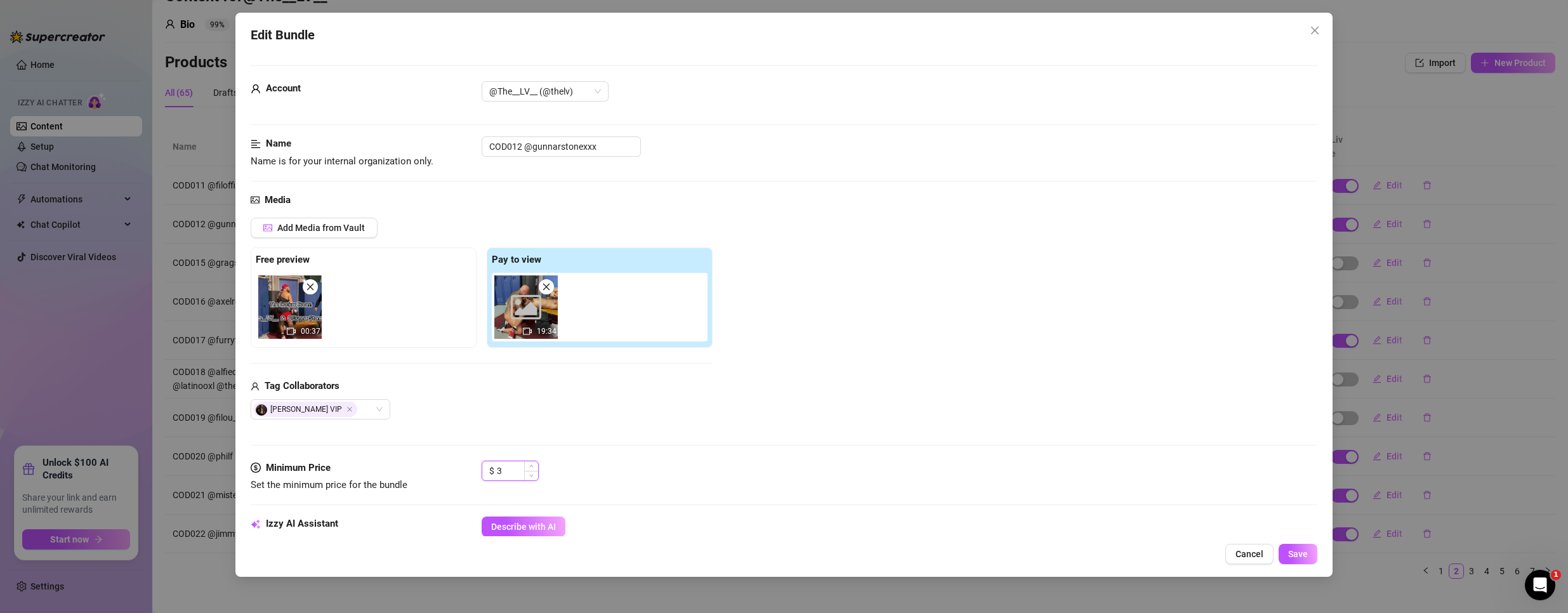
click at [506, 472] on input "3" at bounding box center [517, 471] width 41 height 19
type input "3.99"
click at [1306, 555] on span "Save" at bounding box center [1298, 554] width 20 height 10
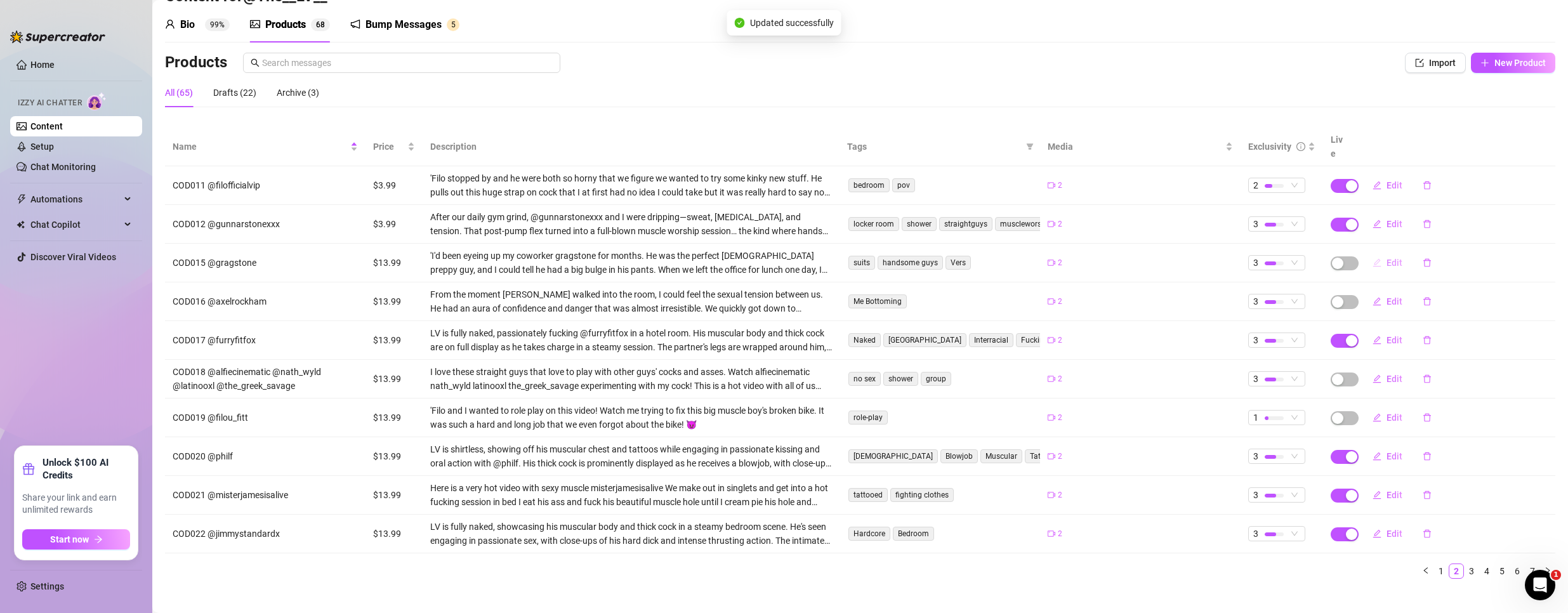
click at [1387, 258] on span "Edit" at bounding box center [1395, 263] width 16 height 10
type textarea ""I told the others we had a meeting—turns out, it was a one-on-one… just not th…"
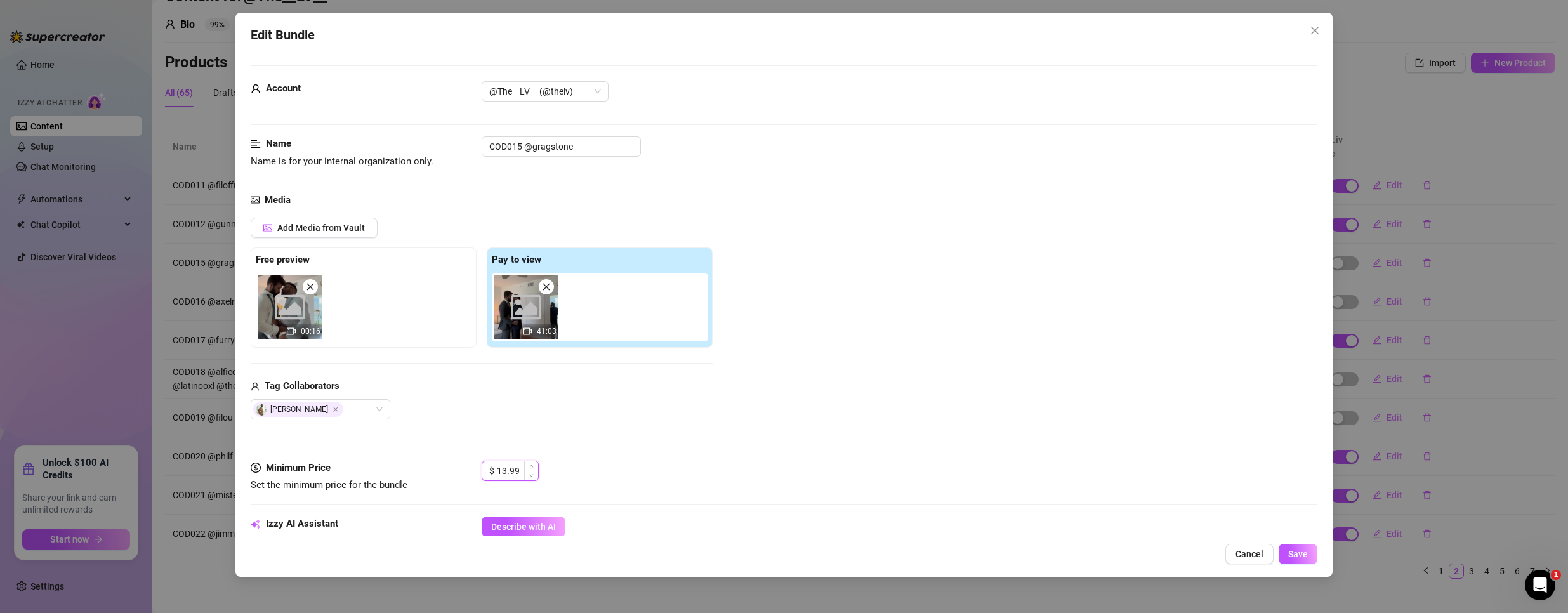
click at [501, 468] on input "13.99" at bounding box center [517, 471] width 41 height 19
type input "3.99"
click at [1293, 564] on button "Save" at bounding box center [1298, 554] width 39 height 21
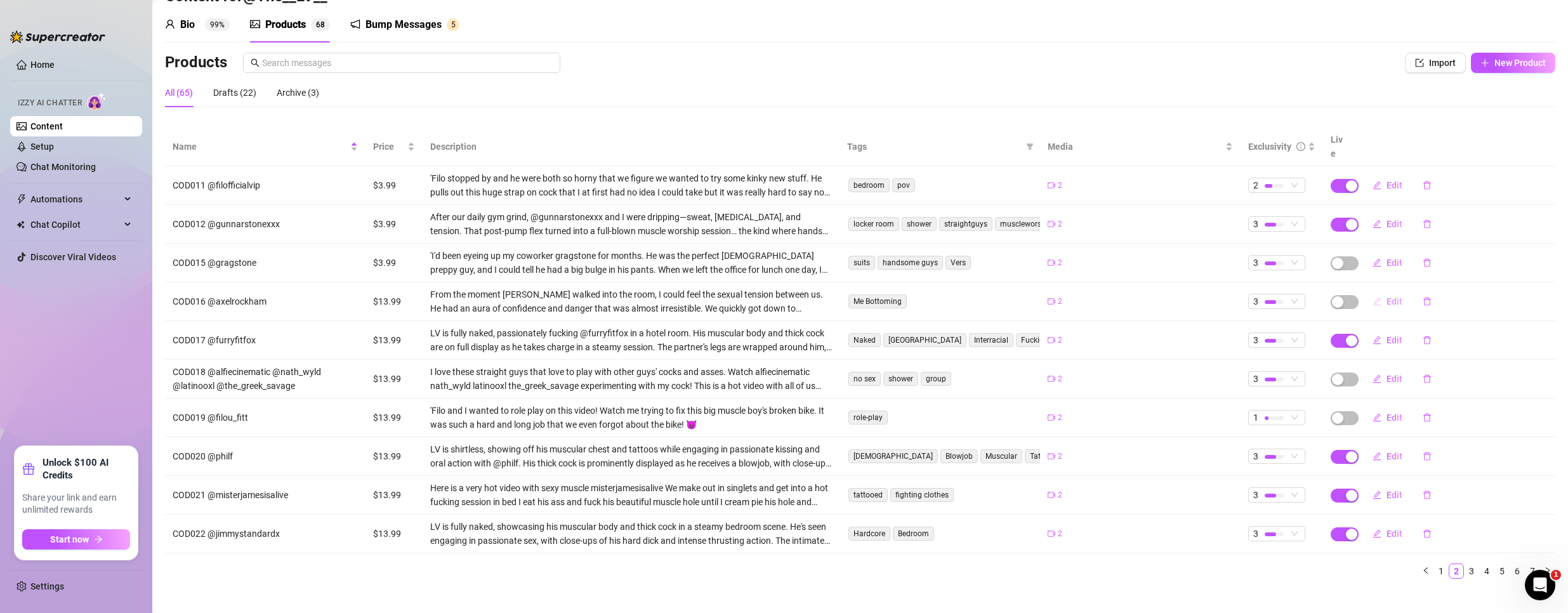
click at [1387, 297] on span "Edit" at bounding box center [1395, 302] width 16 height 10
type textarea ""He barely said a word… just pinned me down and ruined me like he knew exactly …"
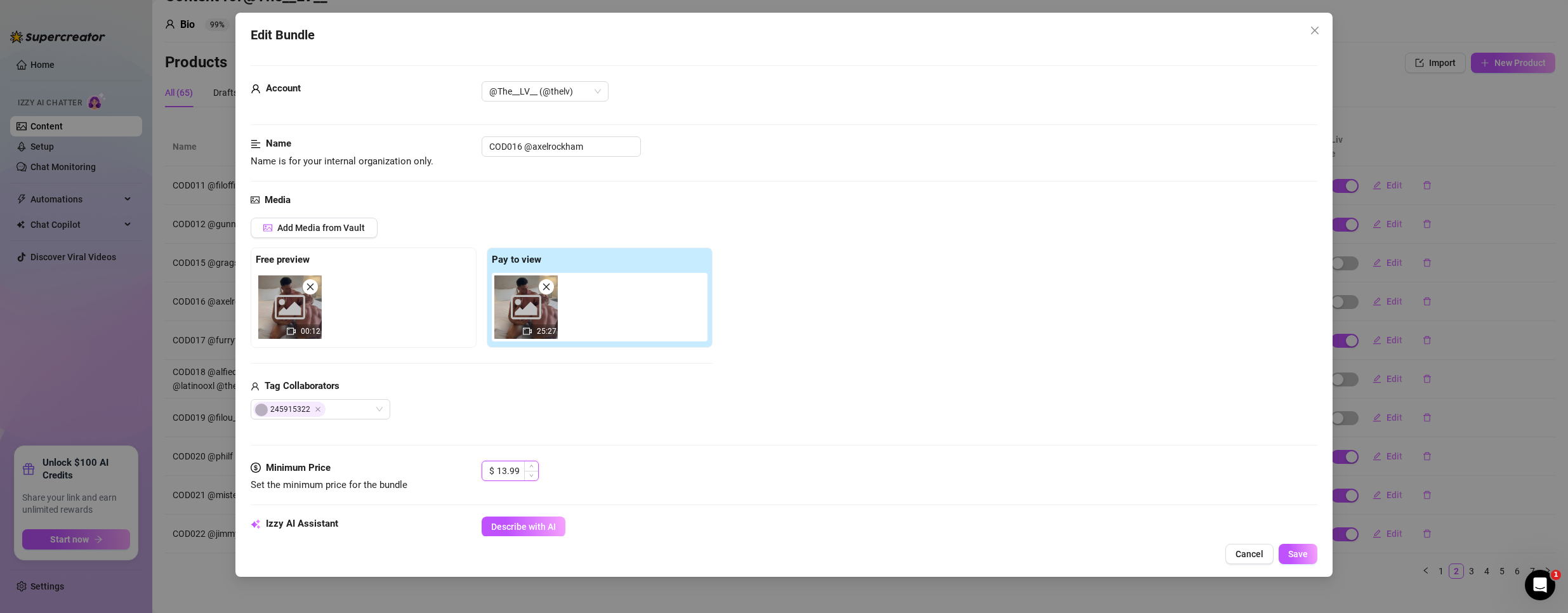
click at [501, 474] on input "13.99" at bounding box center [517, 471] width 41 height 19
type input "3.99"
click at [1284, 551] on button "Save" at bounding box center [1298, 554] width 39 height 21
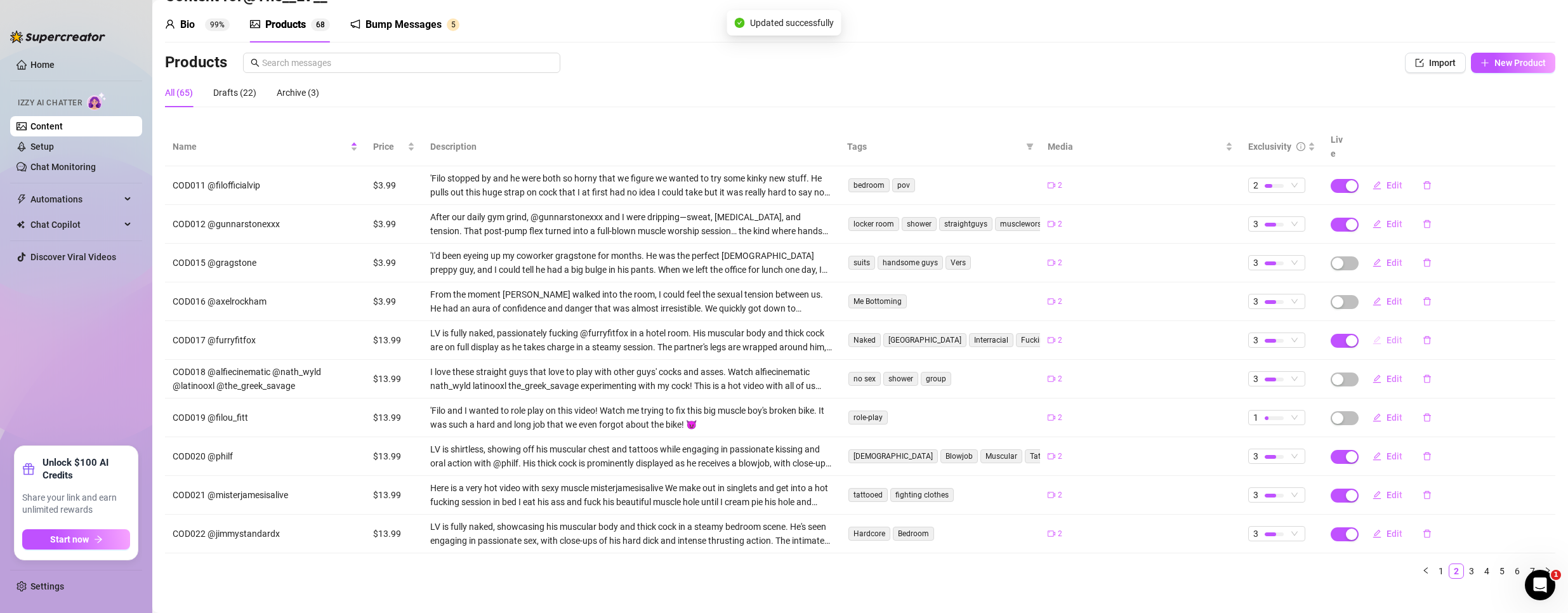
click at [1373, 330] on button "Edit" at bounding box center [1388, 341] width 50 height 21
type textarea ""I thought watching him online got me hard—turns out the real thing wrecked me.""
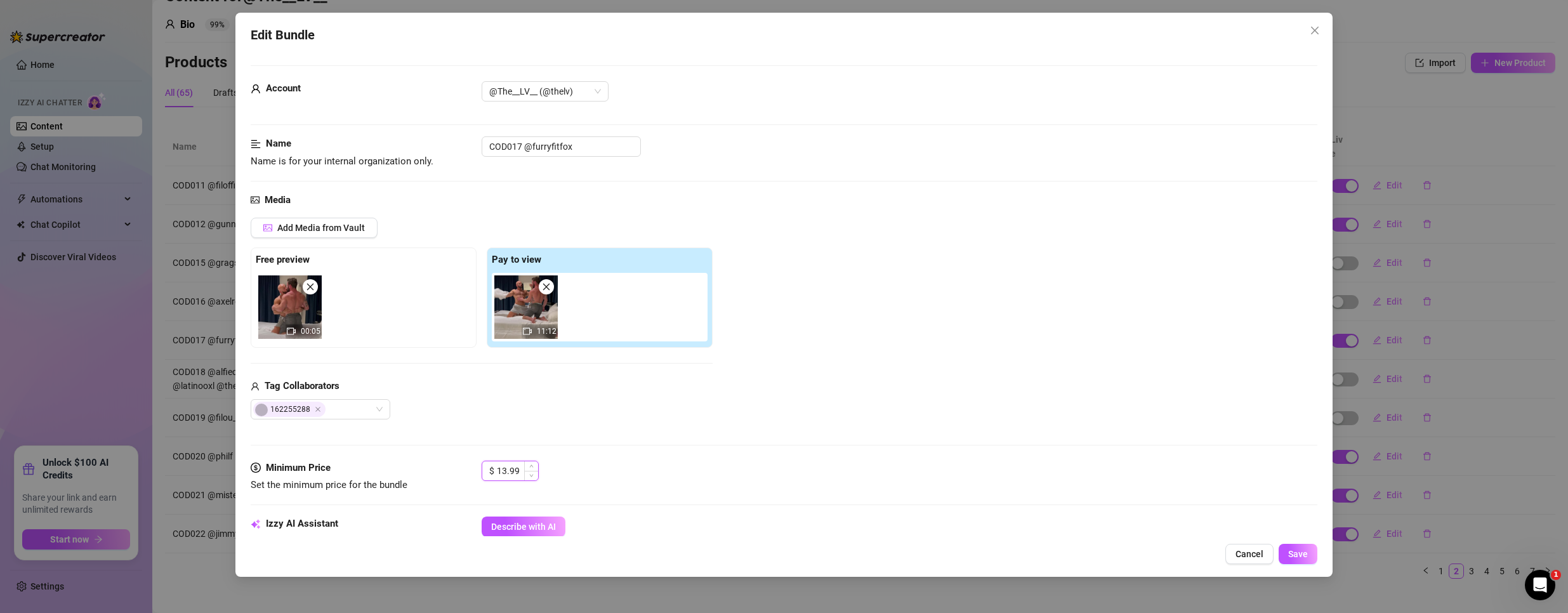
click at [511, 471] on input "13.99" at bounding box center [517, 471] width 41 height 19
type input "3.99"
click at [1289, 560] on button "Save" at bounding box center [1298, 554] width 39 height 21
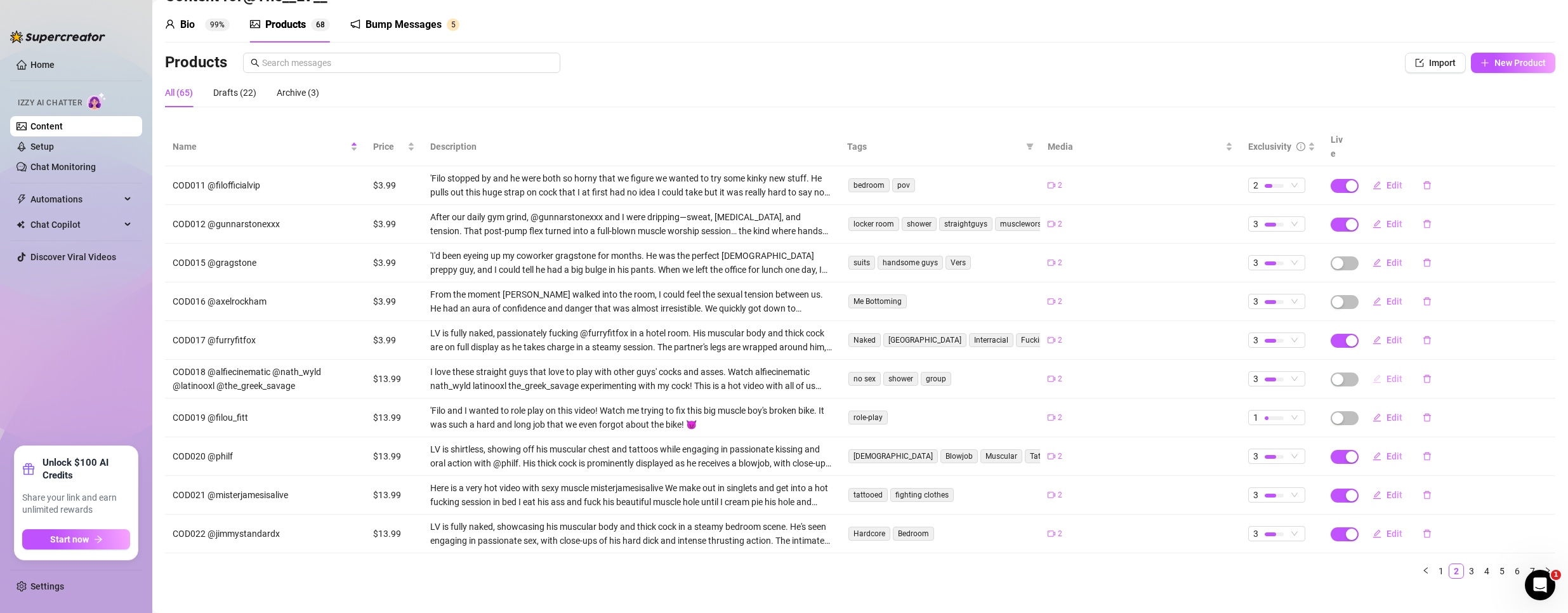
click at [1387, 373] on span "Edit" at bounding box center [1395, 378] width 16 height 10
type textarea ""They say they’re straight—until my cock’s in their hands and they’re begging f…"
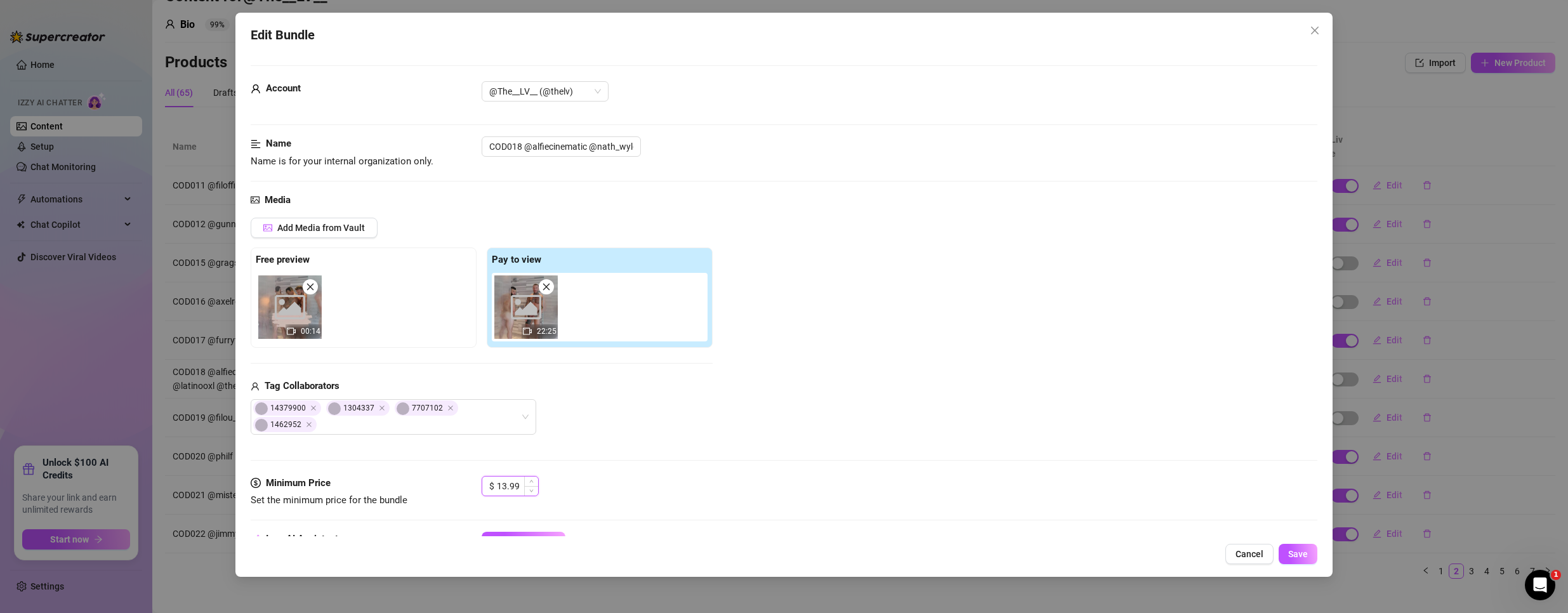
click at [511, 488] on input "13.99" at bounding box center [517, 486] width 41 height 19
type input "3.99"
click at [1298, 552] on span "Save" at bounding box center [1298, 554] width 20 height 10
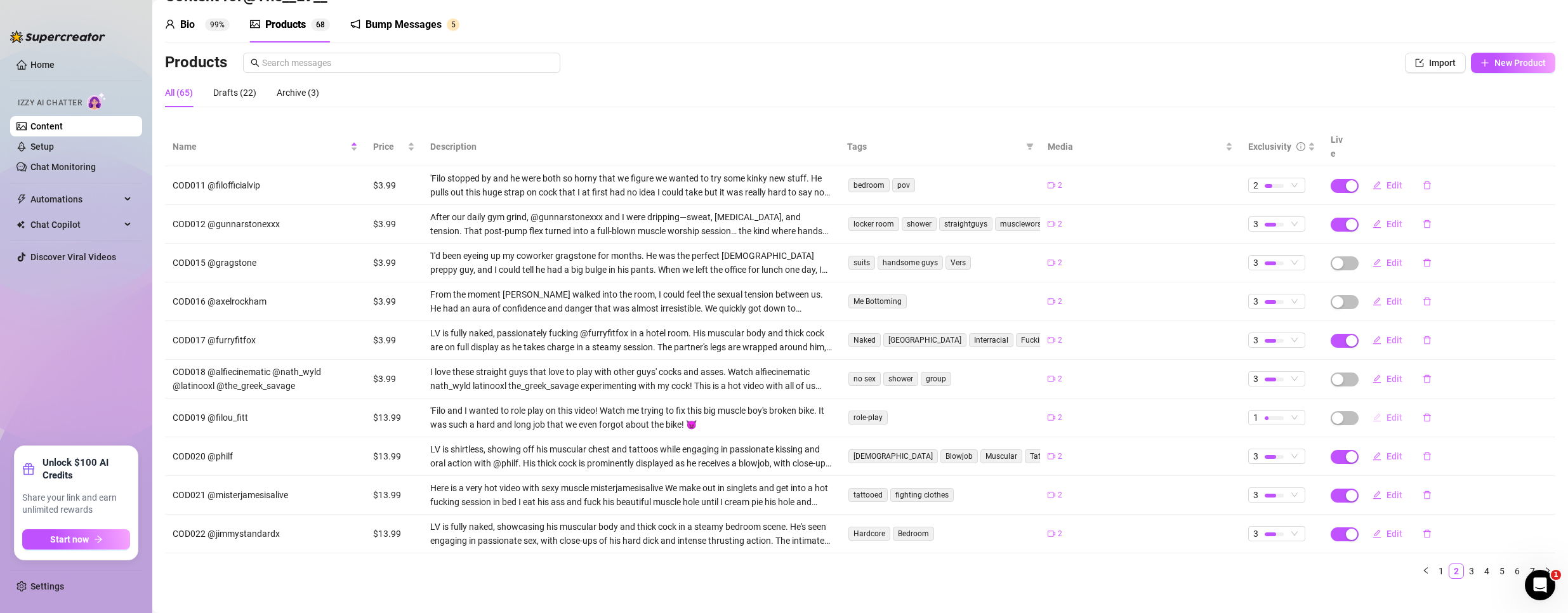
click at [1373, 407] on button "Edit" at bounding box center [1388, 417] width 50 height 21
type textarea ""Came over to fix his bike—ended up getting ridden instead.""
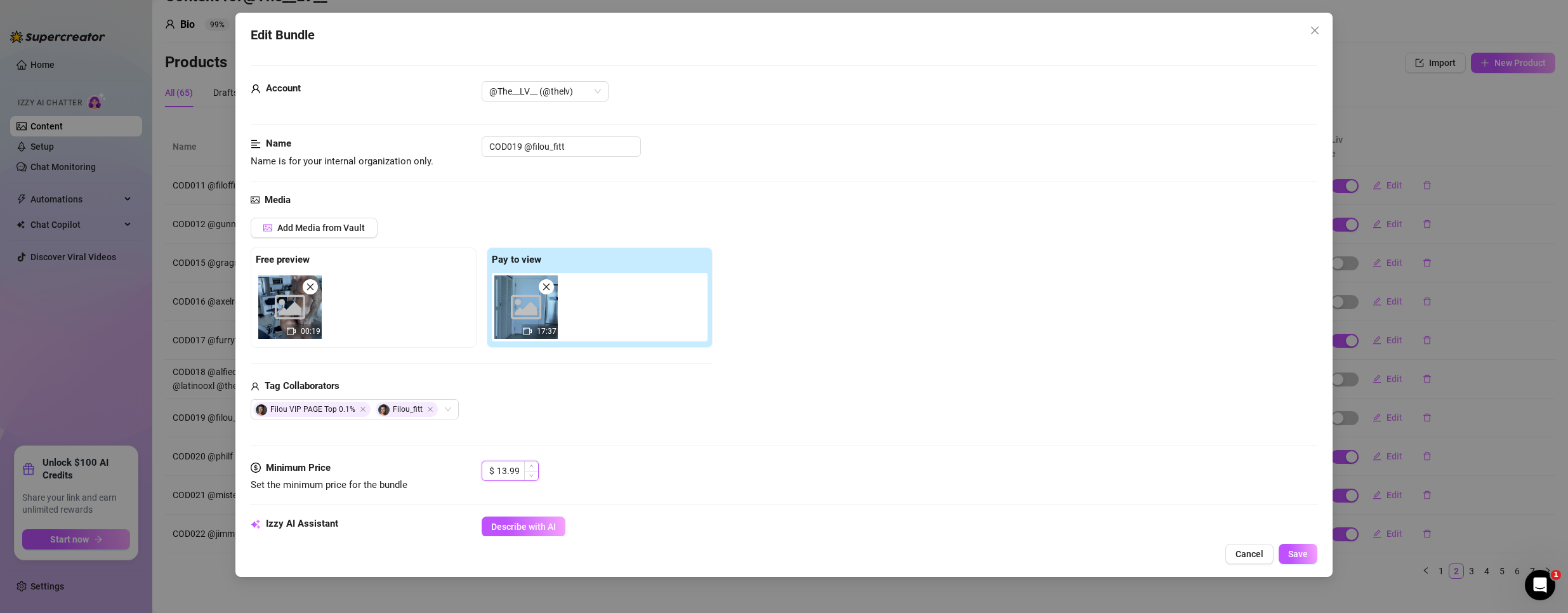
click at [509, 470] on input "13.99" at bounding box center [517, 471] width 41 height 19
type input "3.99"
click at [1296, 556] on span "Save" at bounding box center [1298, 554] width 20 height 10
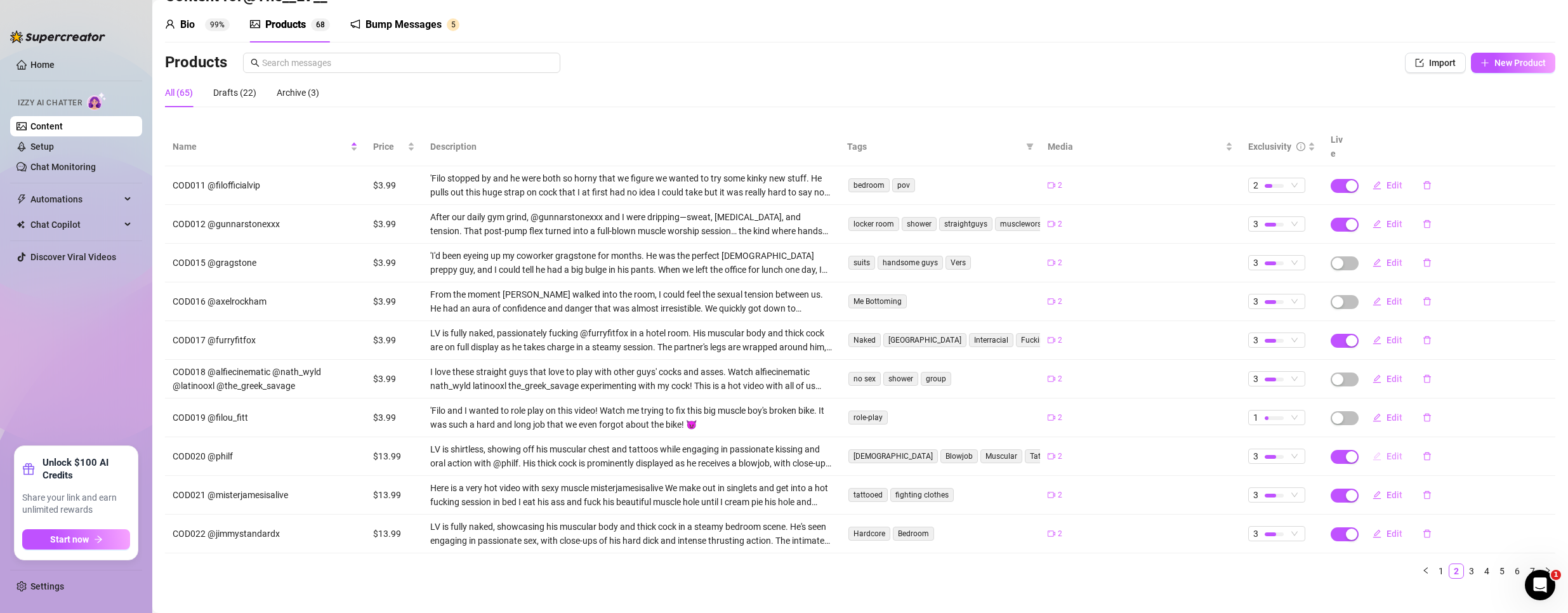
click at [1387, 451] on span "Edit" at bounding box center [1395, 456] width 16 height 10
type textarea ""From couch to sling to his mouth—I made sure he tasted every drop.""
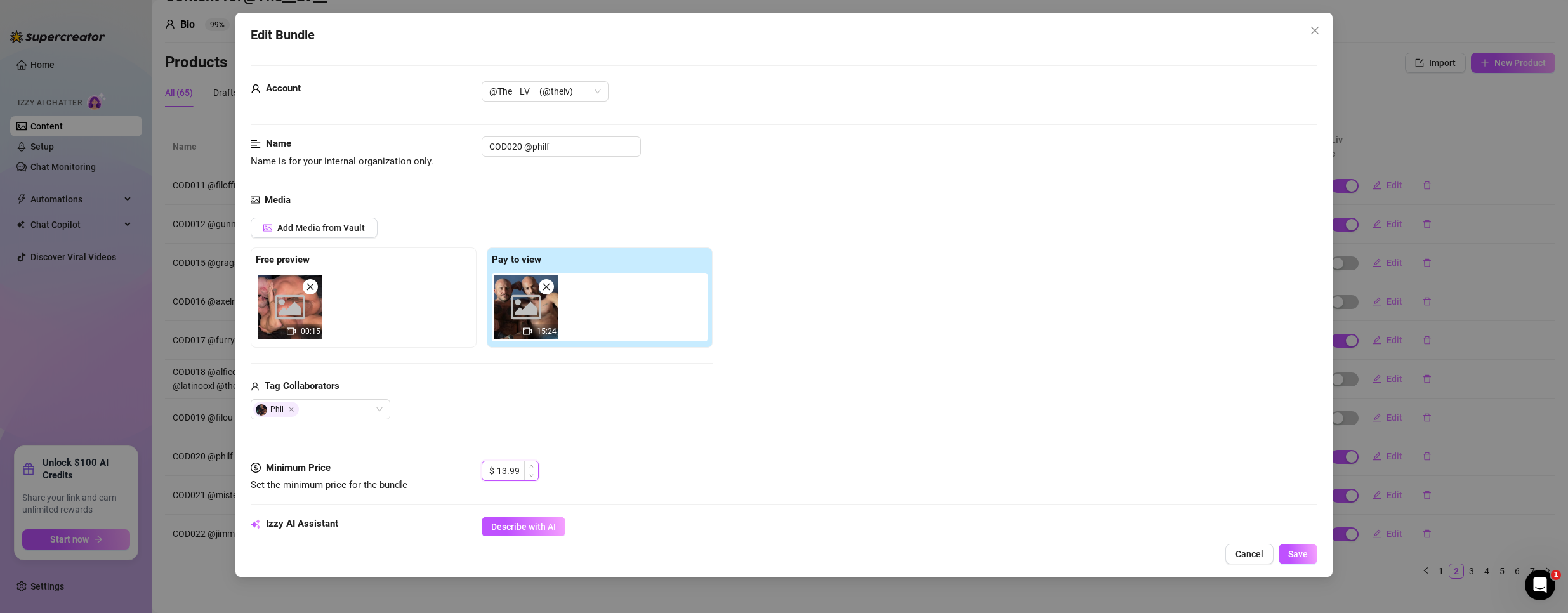
click at [505, 466] on input "13.99" at bounding box center [517, 471] width 41 height 19
type input "3.99"
click at [1306, 554] on span "Save" at bounding box center [1298, 554] width 20 height 10
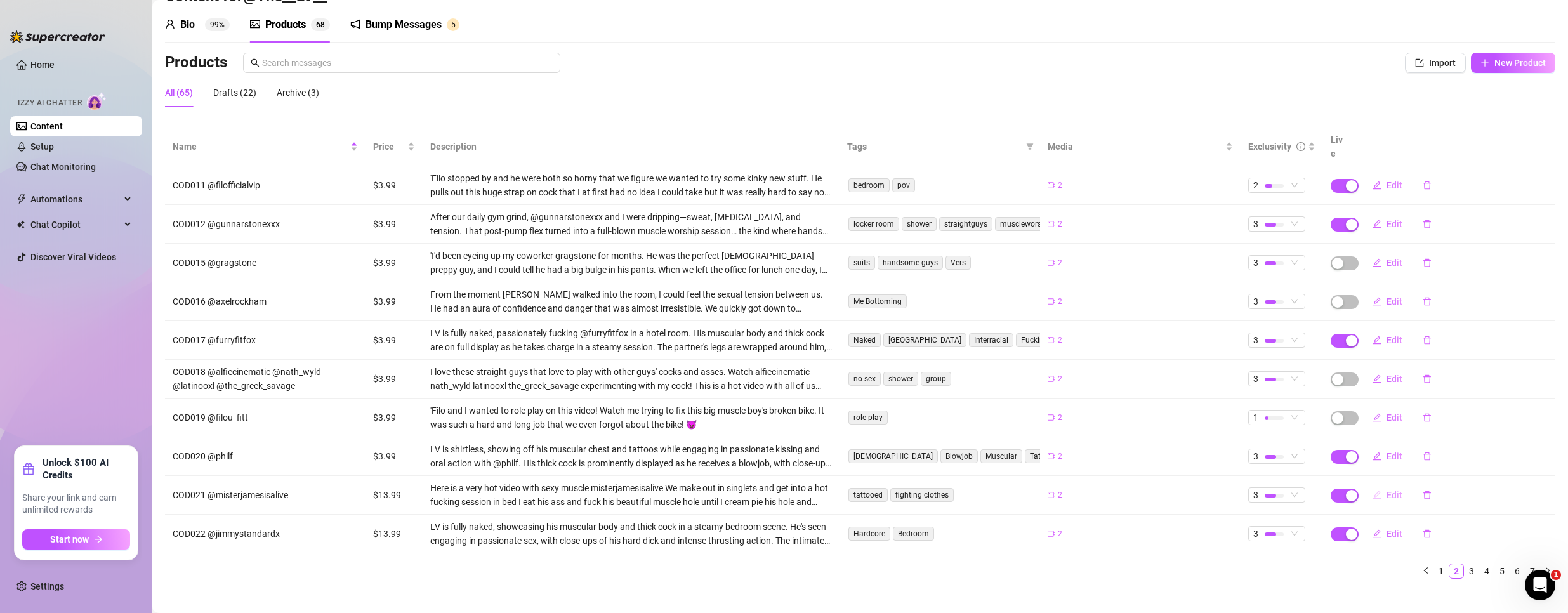
click at [1374, 485] on button "Edit" at bounding box center [1388, 495] width 50 height 21
type textarea ""I filled him up, pushed it back in, and kept going ‘til we were both soaked in…"
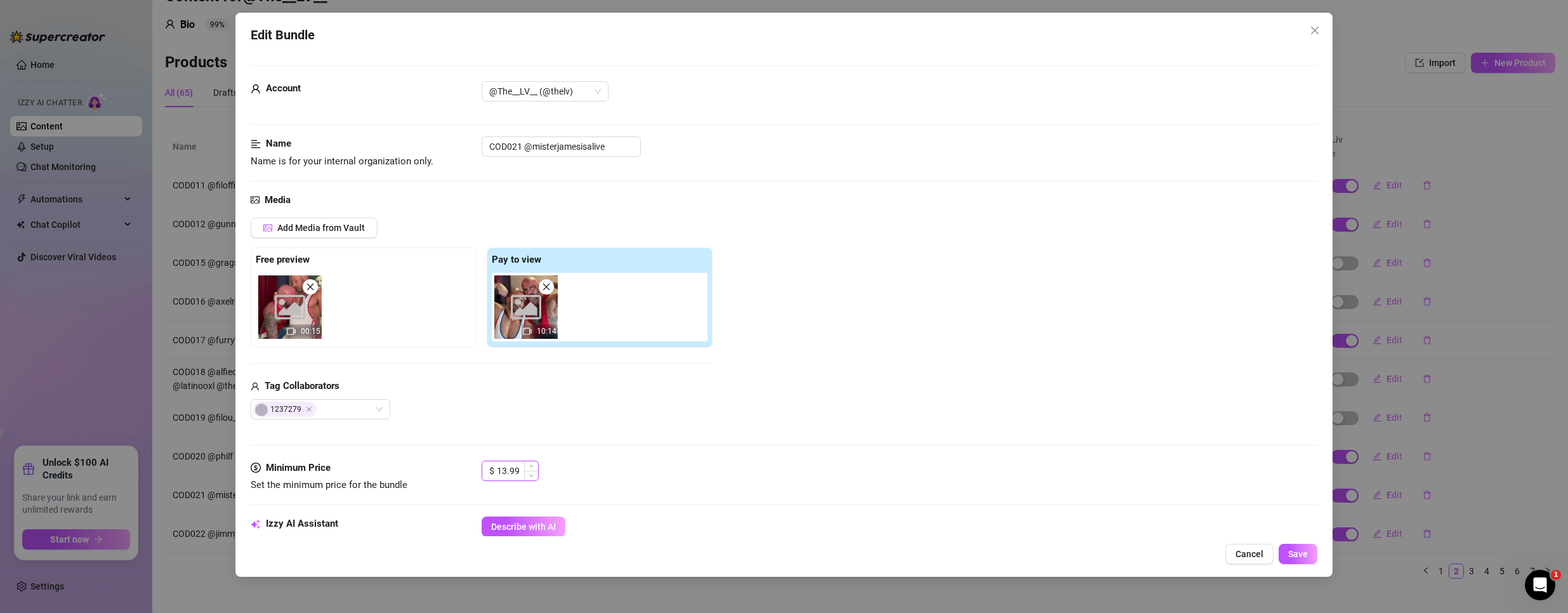
click at [513, 467] on input "13.99" at bounding box center [517, 471] width 41 height 19
type input "3.99"
click at [1316, 557] on button "Save" at bounding box center [1298, 554] width 39 height 21
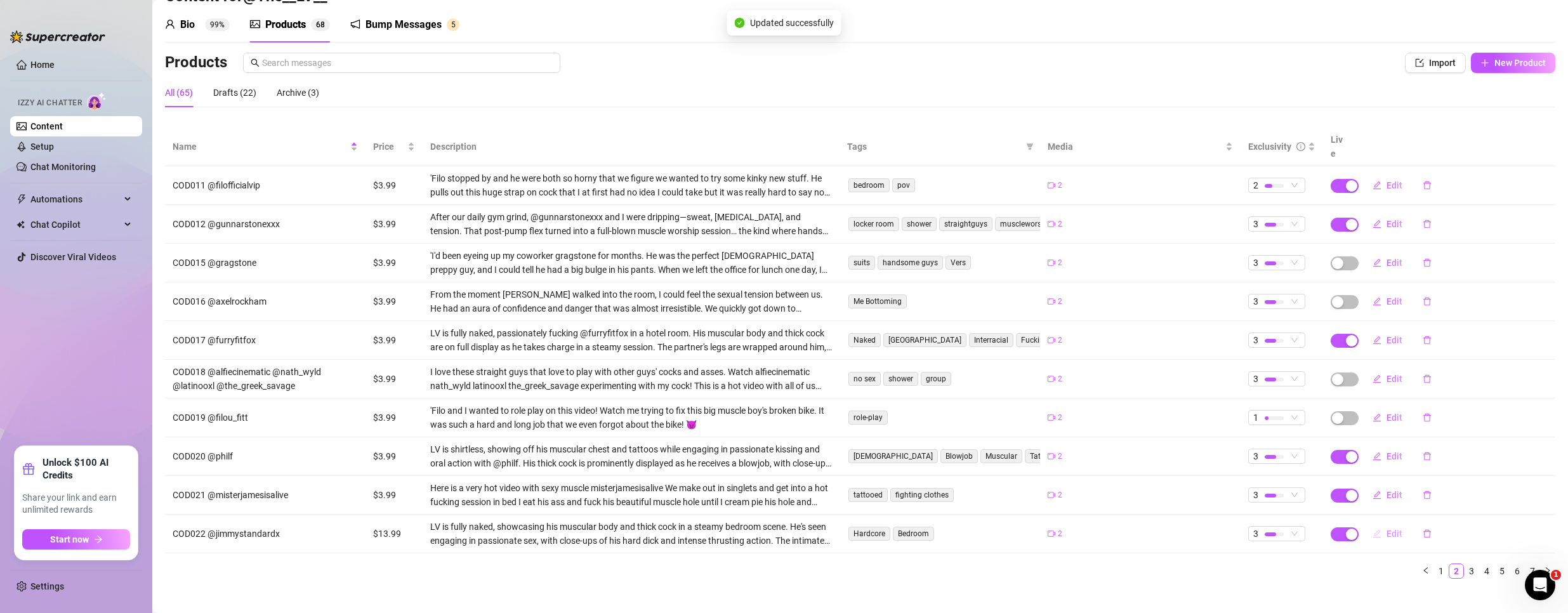
click at [1377, 523] on button "Edit" at bounding box center [1388, 534] width 50 height 21
type textarea ""We took turns wrecking each other ‘til I was dripping in his cum and he was li…"
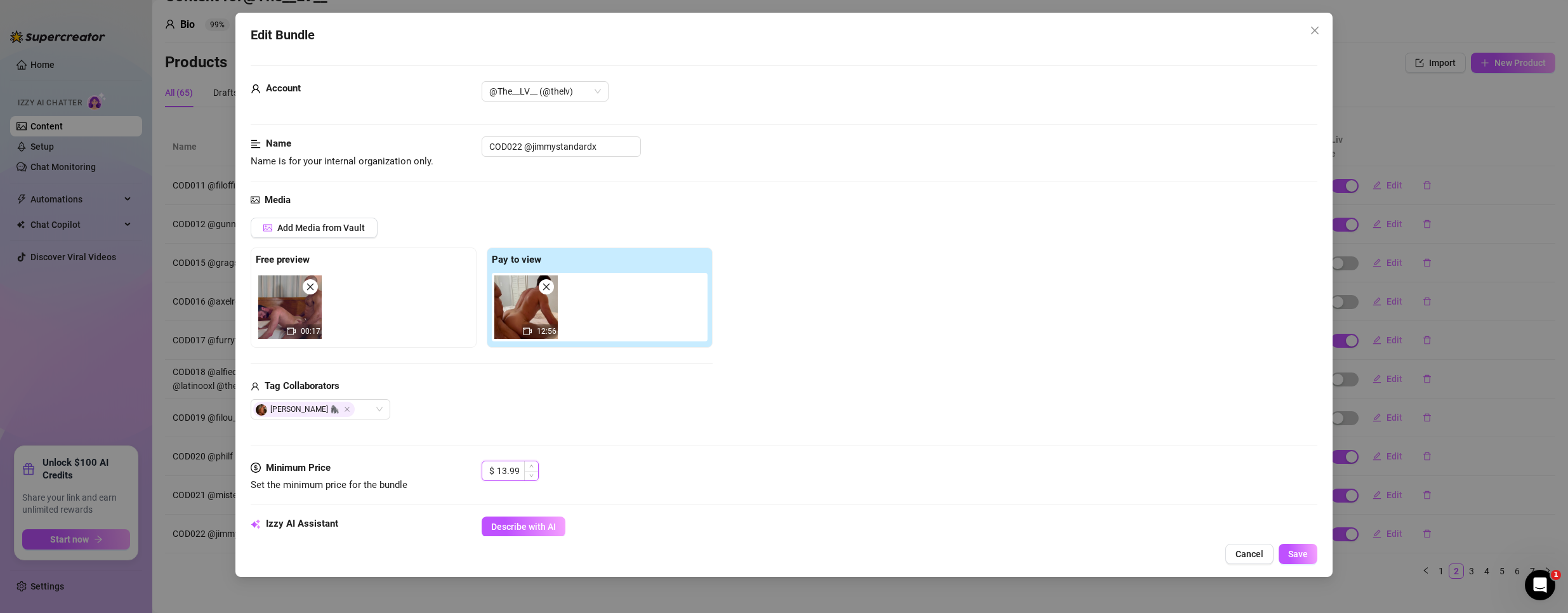
click at [515, 470] on input "13.99" at bounding box center [517, 471] width 41 height 19
type input "3.99"
click at [1300, 559] on span "Save" at bounding box center [1298, 554] width 20 height 10
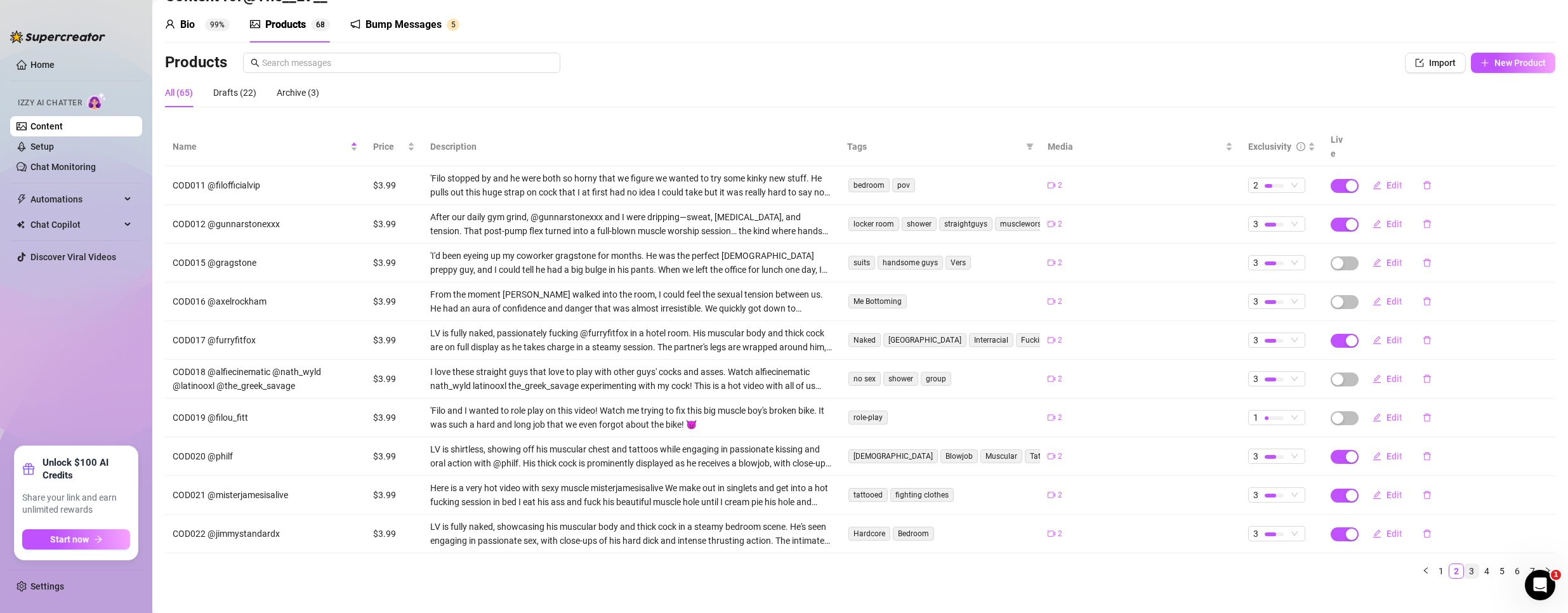
click at [1465, 564] on link "3" at bounding box center [1471, 571] width 14 height 14
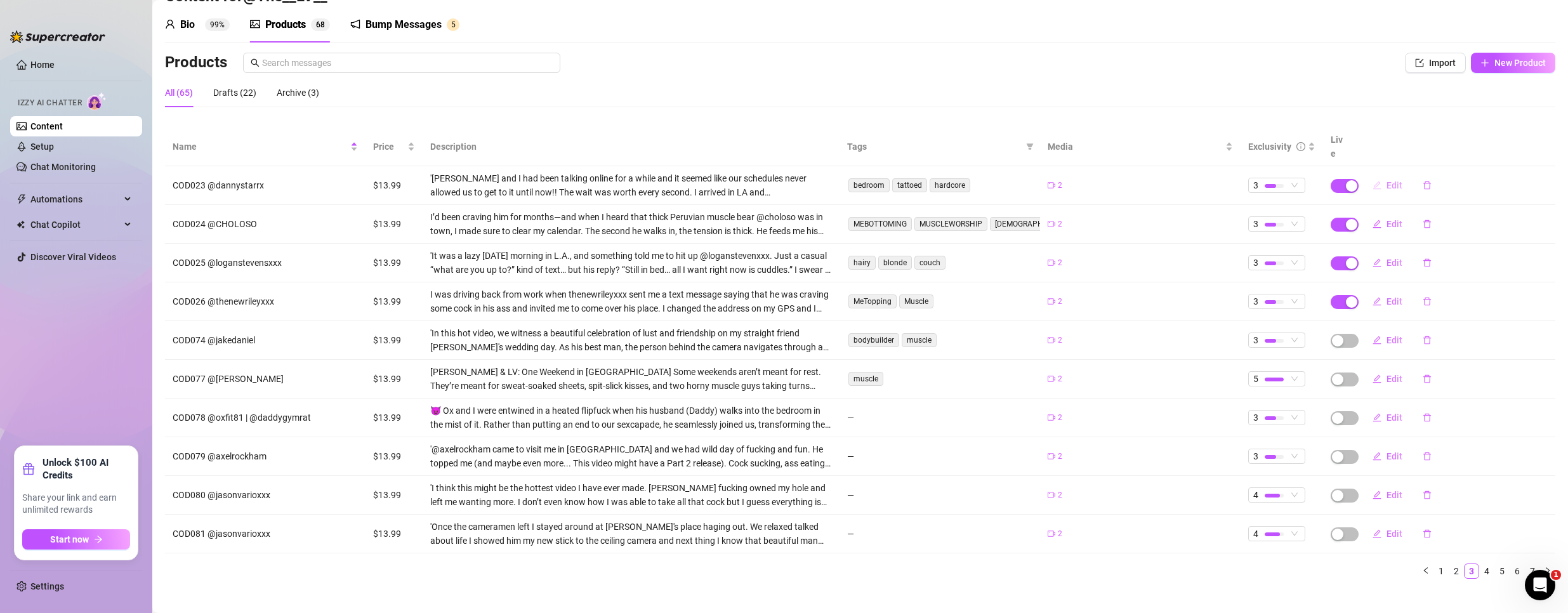
click at [1384, 178] on button "Edit" at bounding box center [1388, 185] width 50 height 21
type textarea ""He said ‘fuck me hard’ the moment I landed—and I didn’t stop ‘til he was full …"
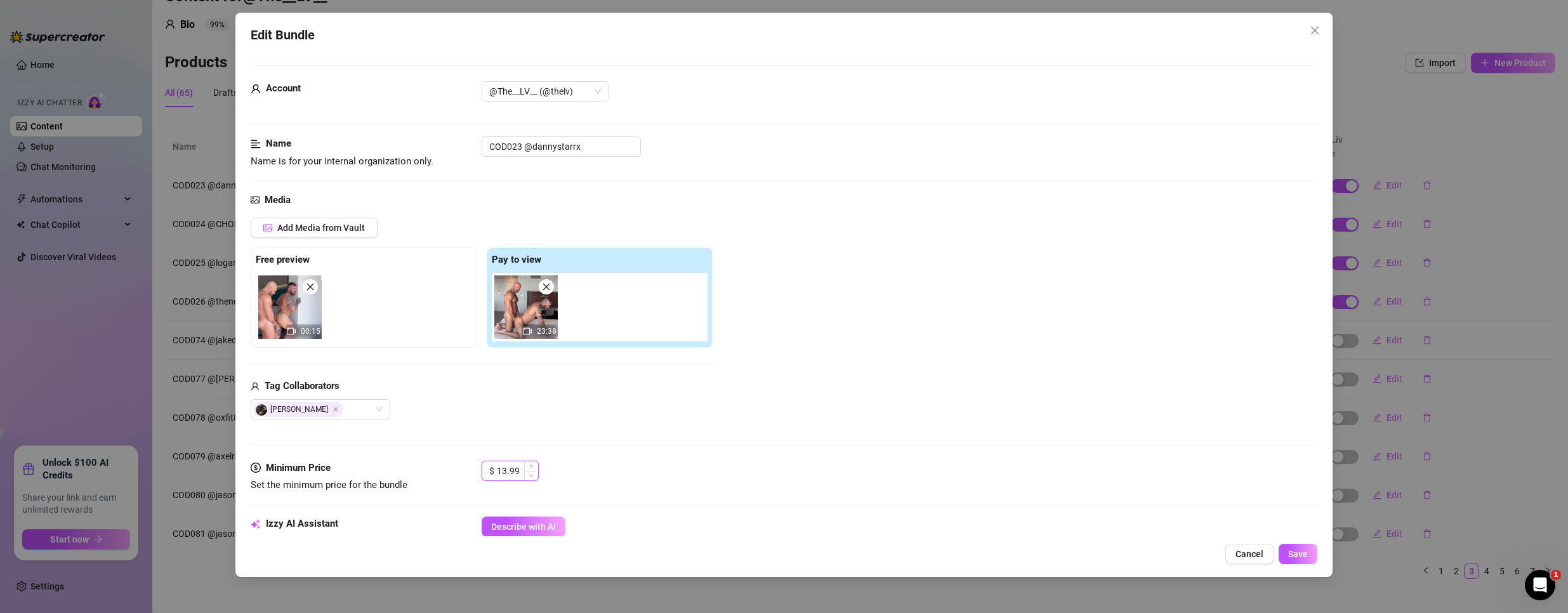
click at [514, 466] on input "13.99" at bounding box center [517, 471] width 41 height 19
type input "3.99"
click at [1308, 558] on span "Save" at bounding box center [1298, 554] width 20 height 10
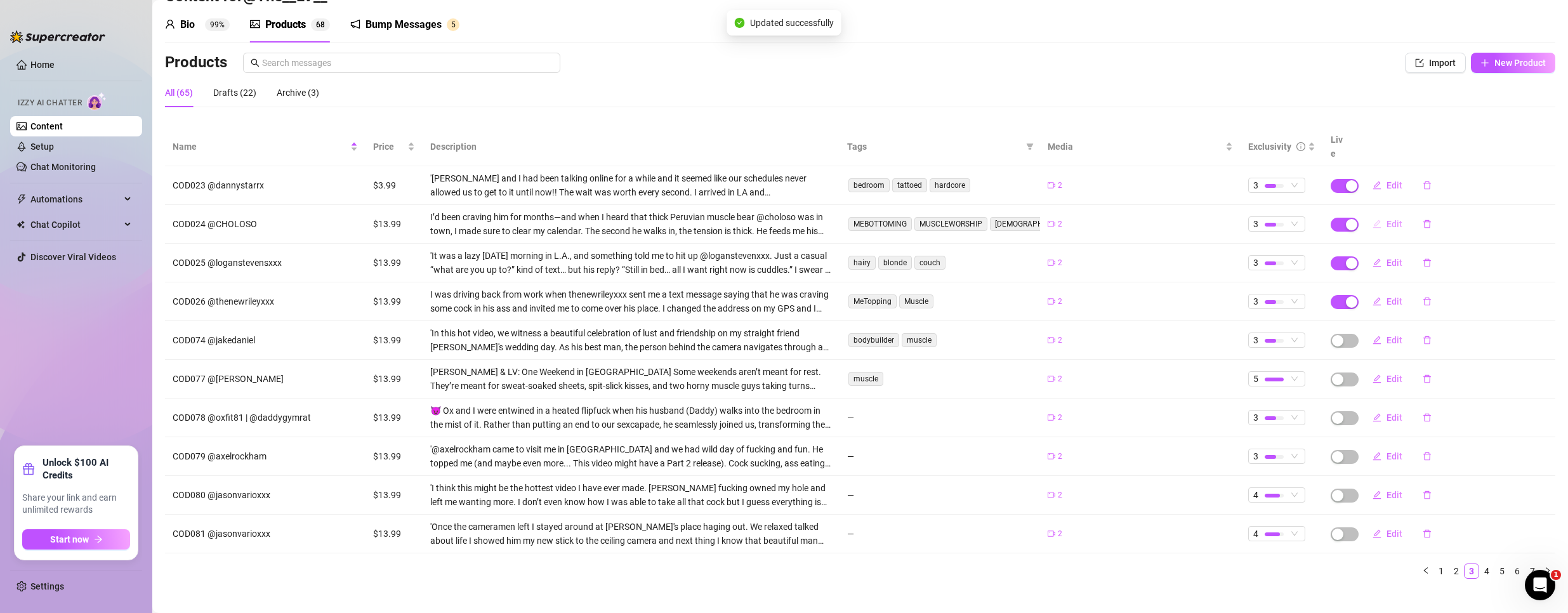
click at [1393, 214] on button "Edit" at bounding box center [1388, 224] width 50 height 21
type textarea "He made me cum untouched… then fucked me until I wore his load like a trophy"
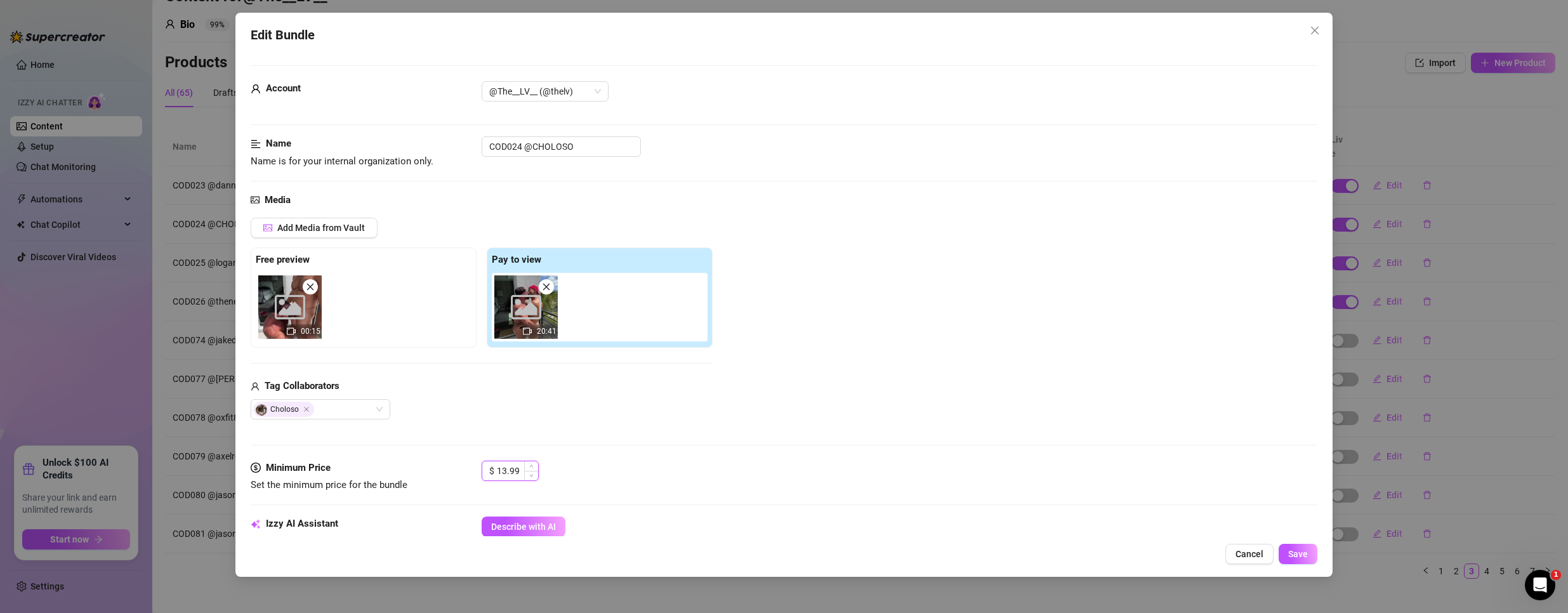
click at [508, 470] on input "13.99" at bounding box center [517, 471] width 41 height 19
type input "3.99"
click at [1303, 552] on span "Save" at bounding box center [1298, 554] width 20 height 10
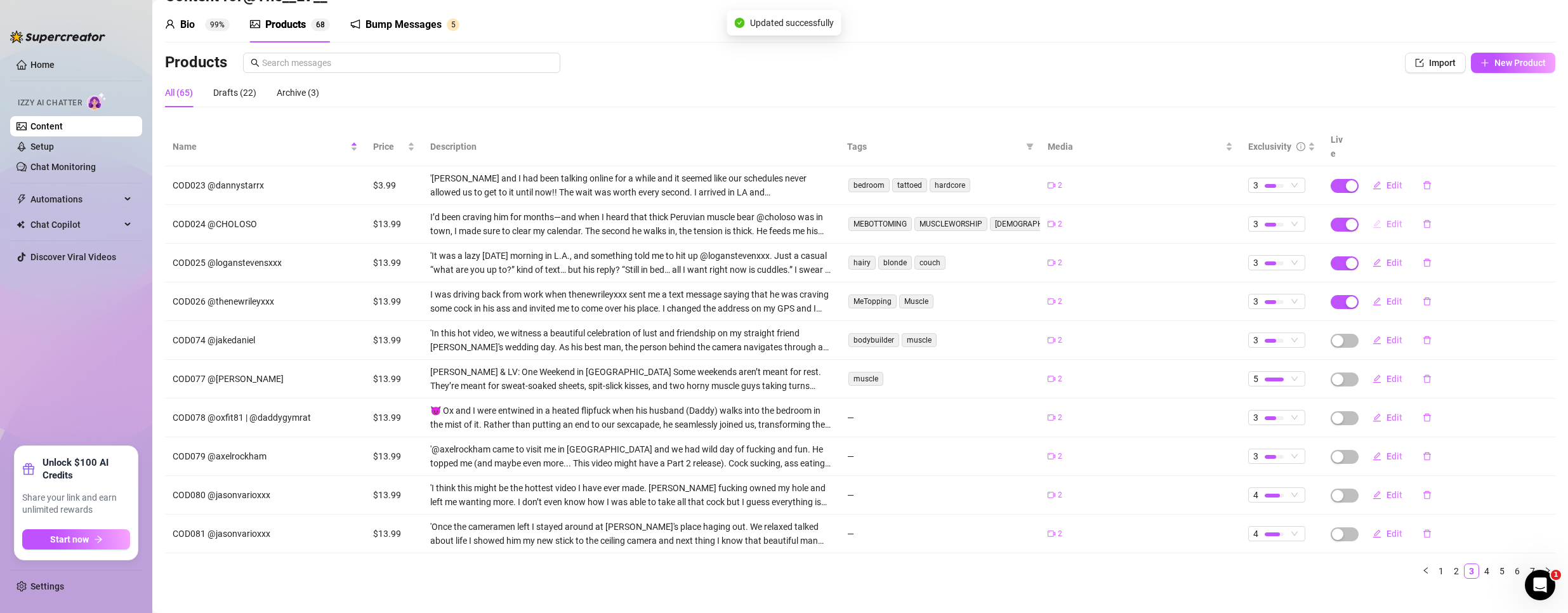
click at [1387, 219] on span "Edit" at bounding box center [1395, 224] width 16 height 10
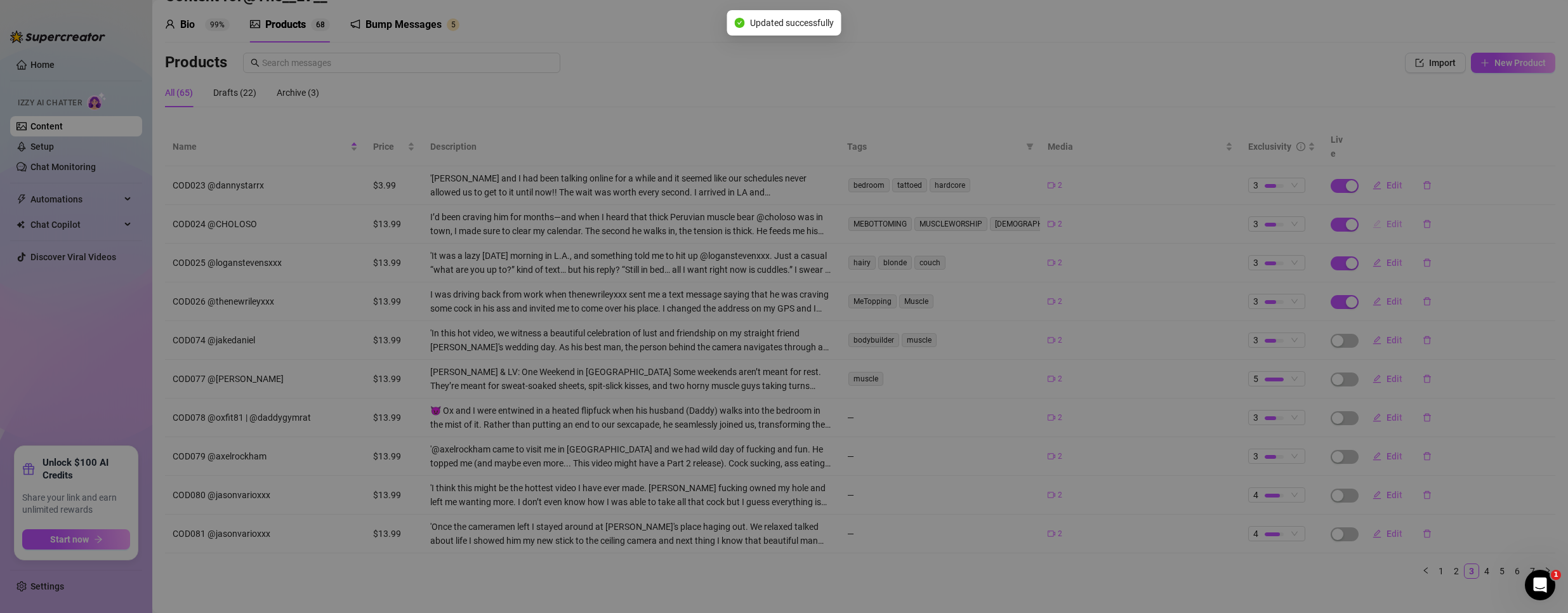
type textarea "He made me cum untouched… then fucked me until I wore his load like a trophy"
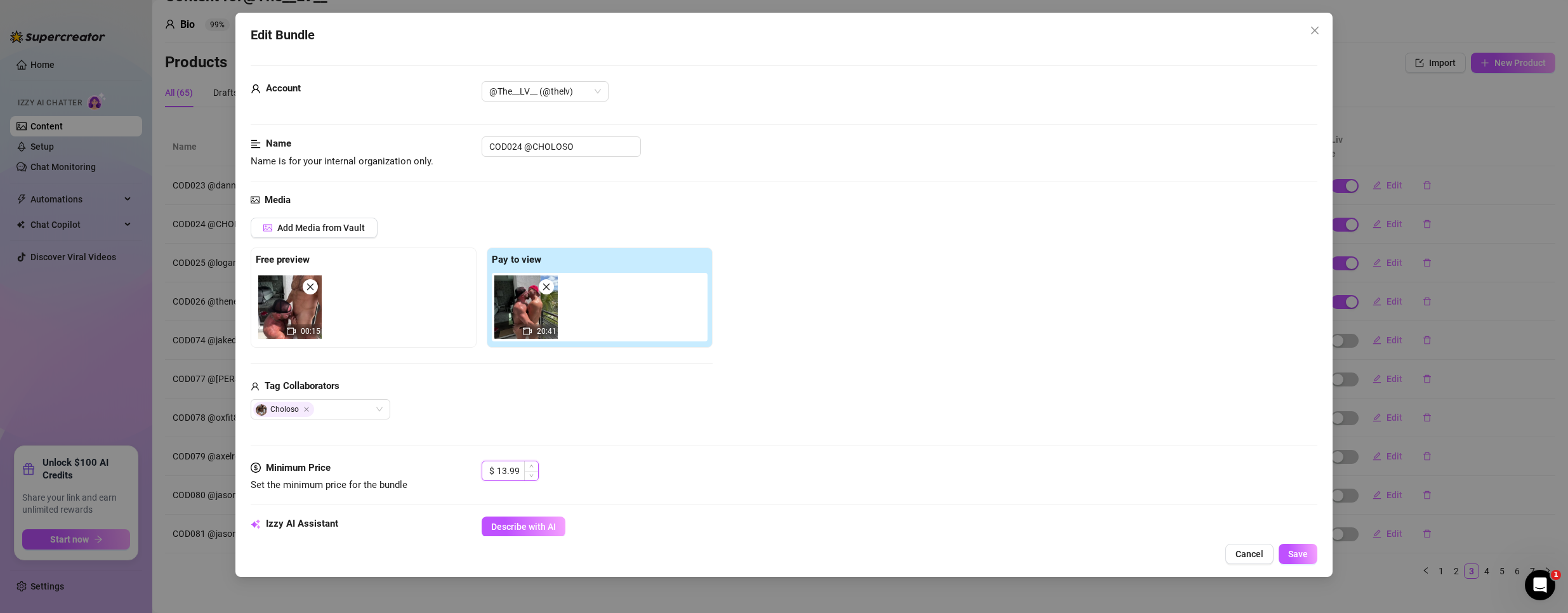
click at [503, 470] on input "13.99" at bounding box center [517, 471] width 41 height 19
type input "3.99"
click at [1301, 544] on button "Save" at bounding box center [1298, 554] width 39 height 21
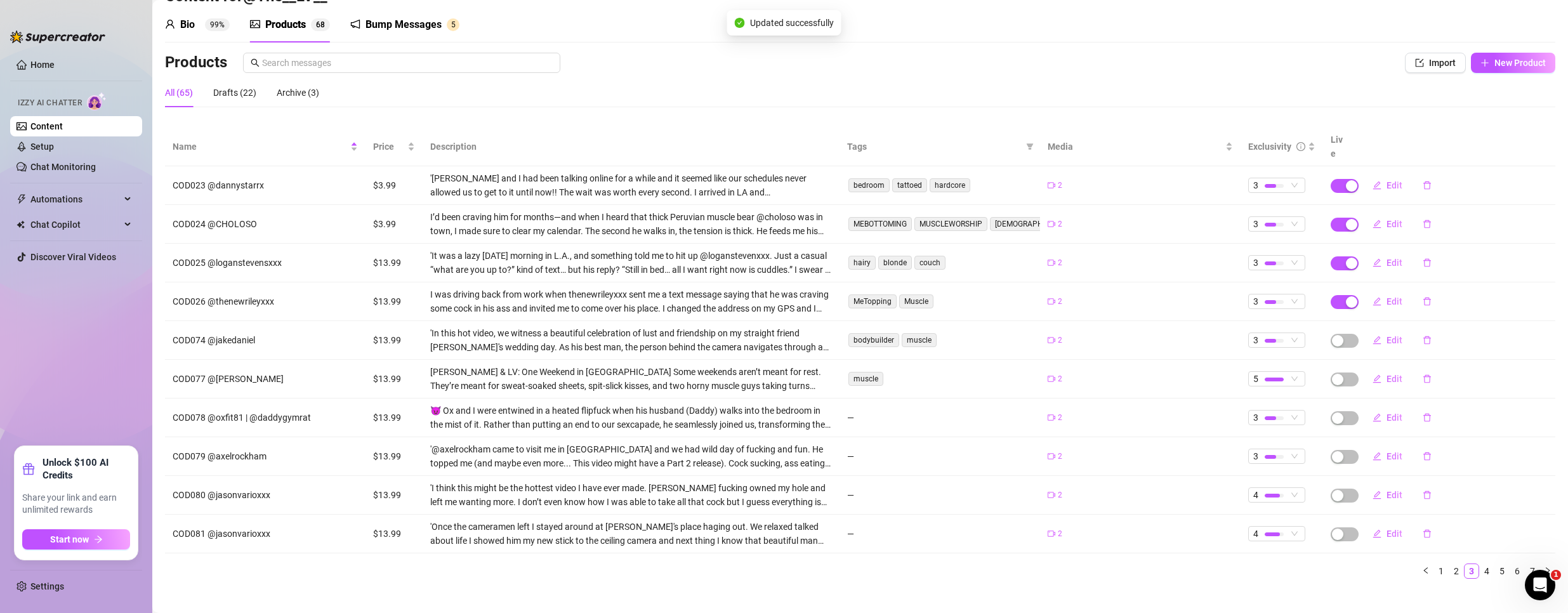
click at [1383, 259] on td "Edit" at bounding box center [1455, 263] width 201 height 39
click at [1387, 258] on span "Edit" at bounding box center [1395, 263] width 16 height 10
type textarea ""He said he wanted cuddles—twenty minutes later, we were naked, sweaty, and fuc…"
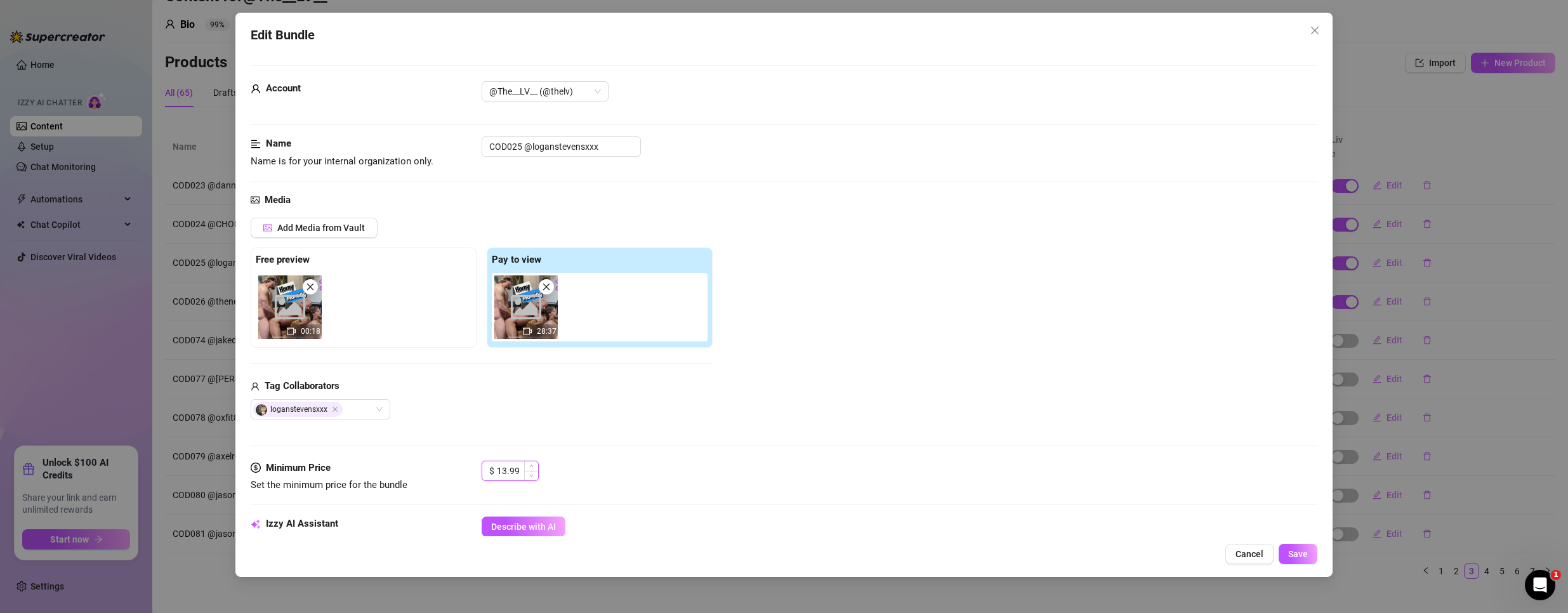
click at [515, 467] on input "13.99" at bounding box center [517, 471] width 41 height 19
type input "3.99"
click at [1301, 554] on span "Save" at bounding box center [1298, 554] width 20 height 10
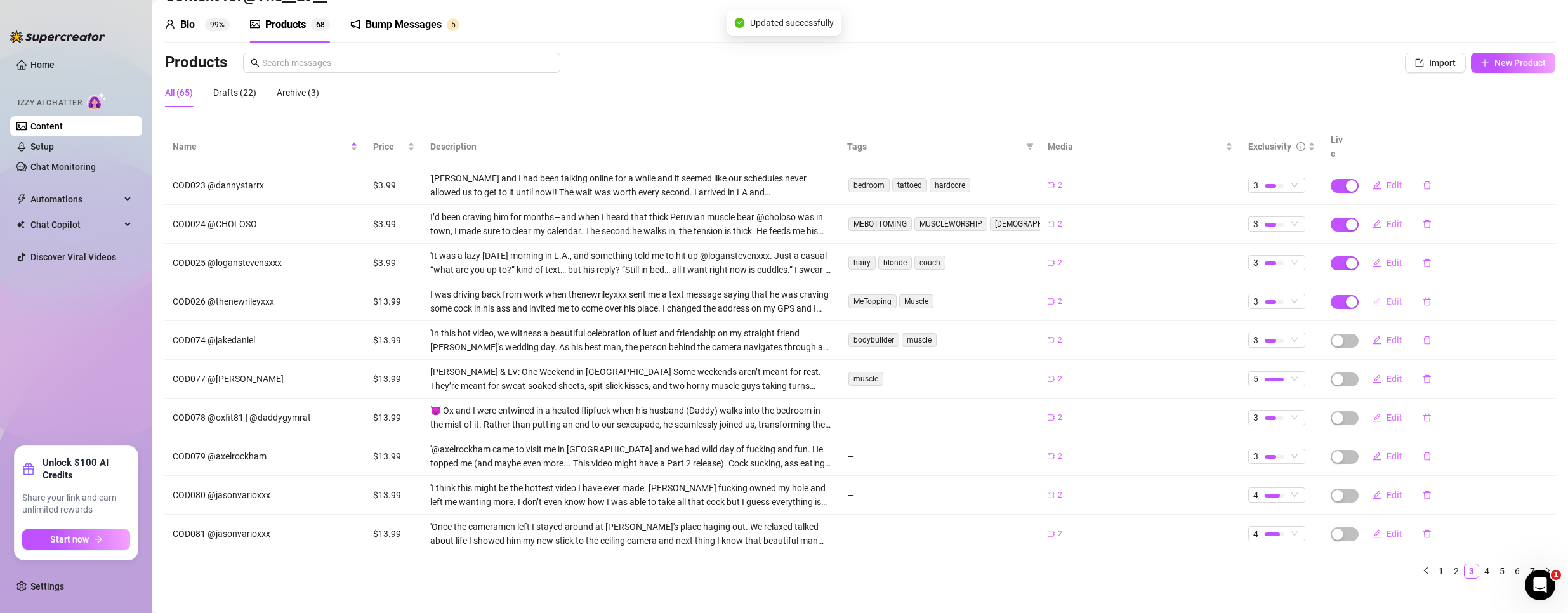
click at [1383, 291] on button "Edit" at bounding box center [1388, 302] width 50 height 21
type textarea ""He texted me craving cock—an hour later, I was sweating over him and spitting …"
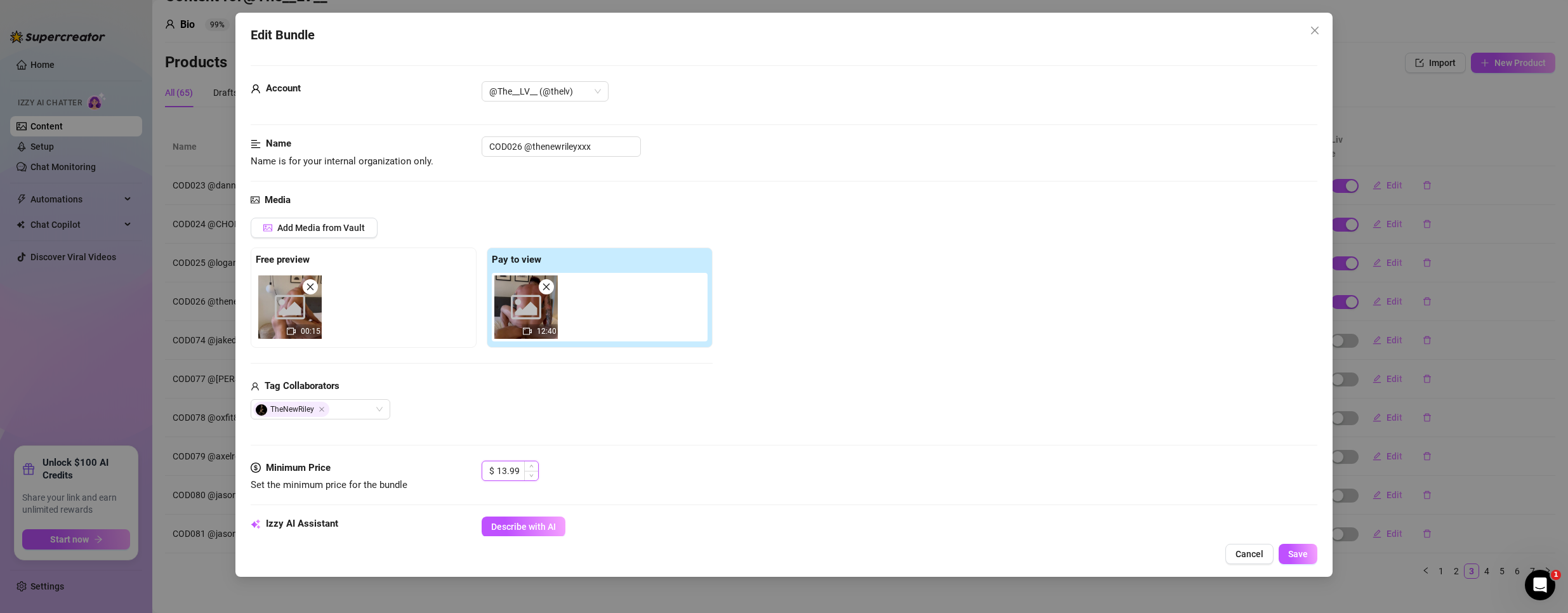
click at [513, 467] on input "13.99" at bounding box center [517, 471] width 41 height 19
type input "3.99"
click at [1303, 551] on span "Save" at bounding box center [1298, 554] width 20 height 10
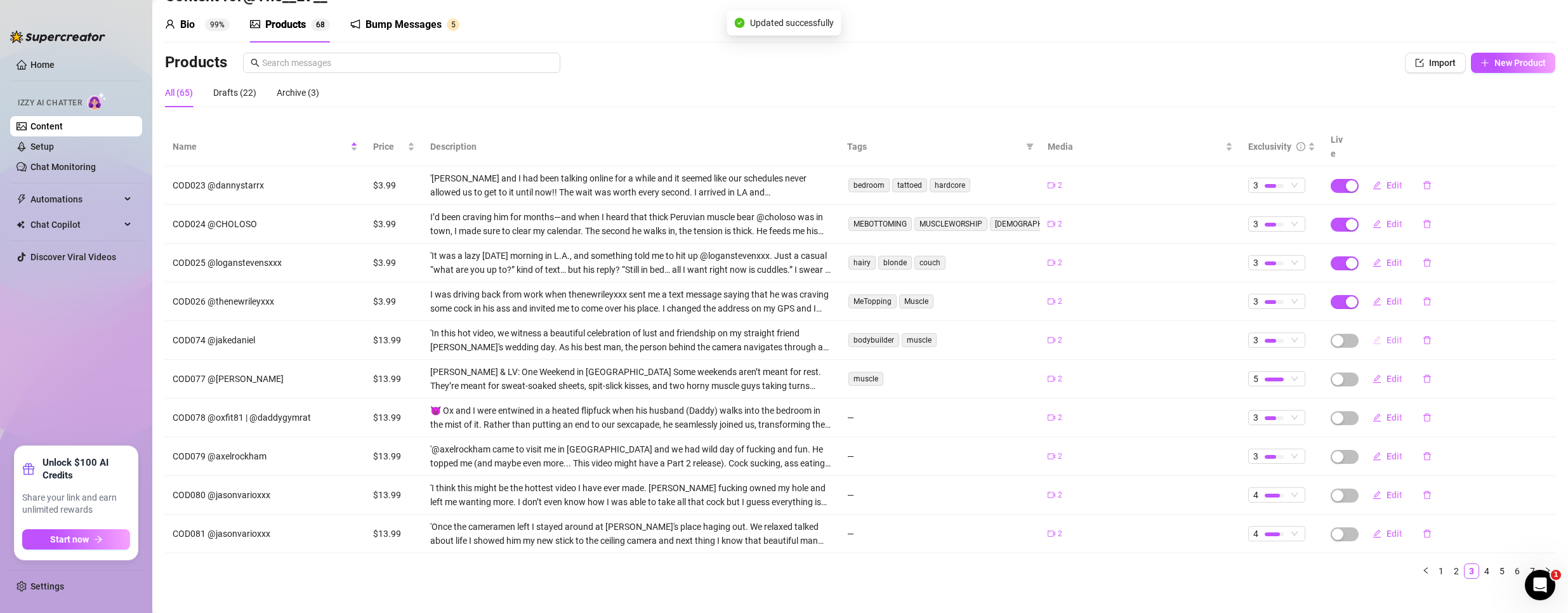
click at [1387, 335] on span "Edit" at bounding box center [1395, 340] width 16 height 10
type textarea "Type your message here..."
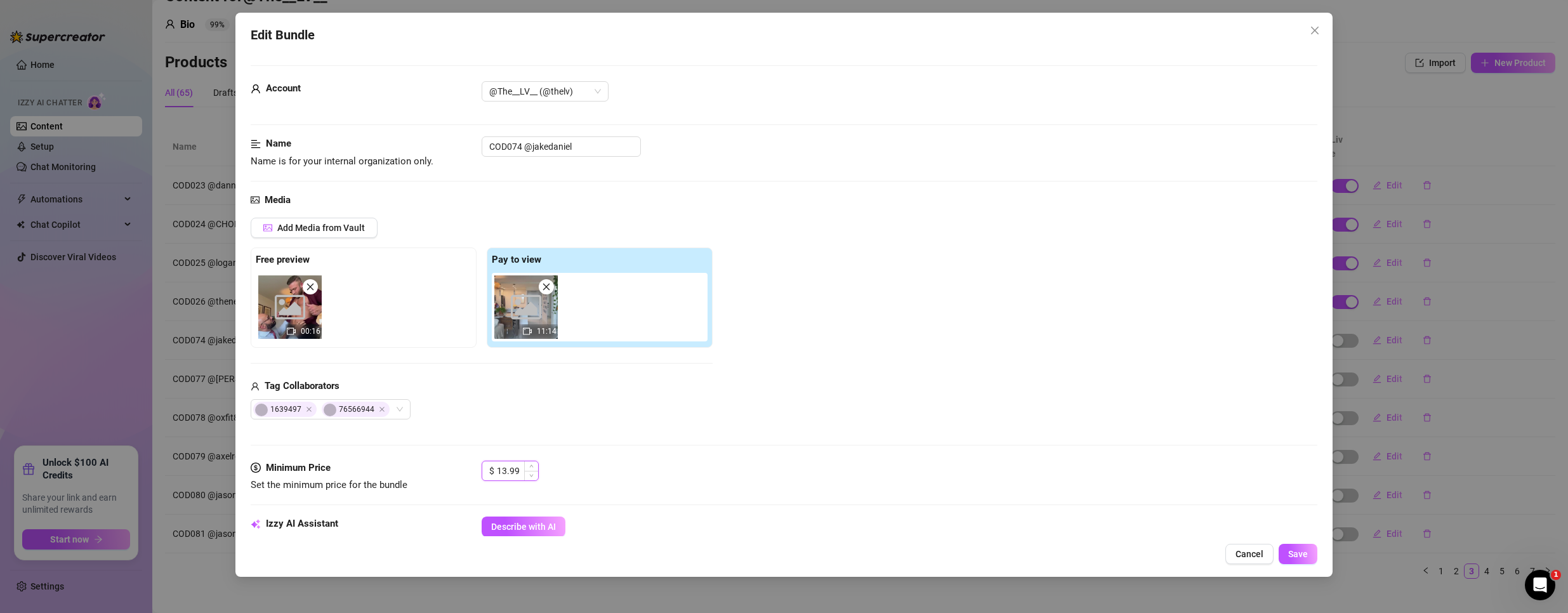
click at [505, 472] on input "13.99" at bounding box center [517, 471] width 41 height 19
type input "3.99"
click at [1301, 554] on span "Save" at bounding box center [1298, 554] width 20 height 10
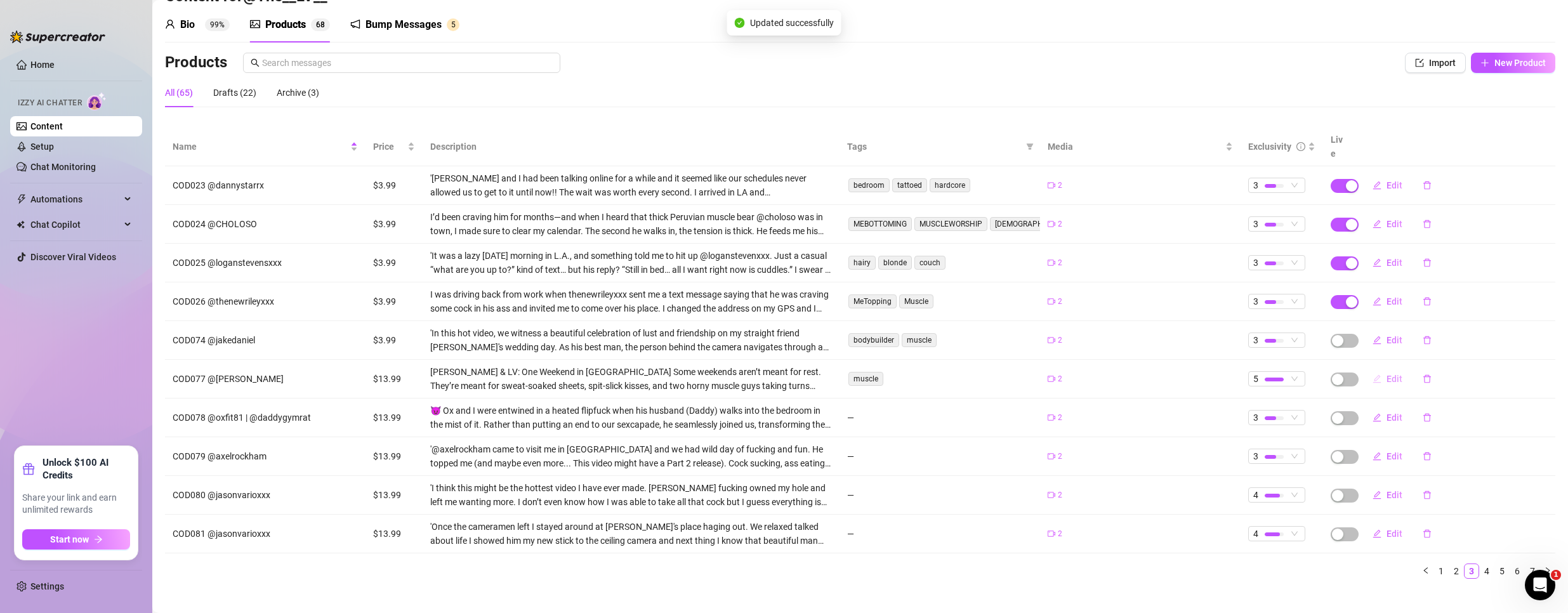
click at [1393, 368] on button "Edit" at bounding box center [1388, 378] width 50 height 21
type textarea "Type your message here..."
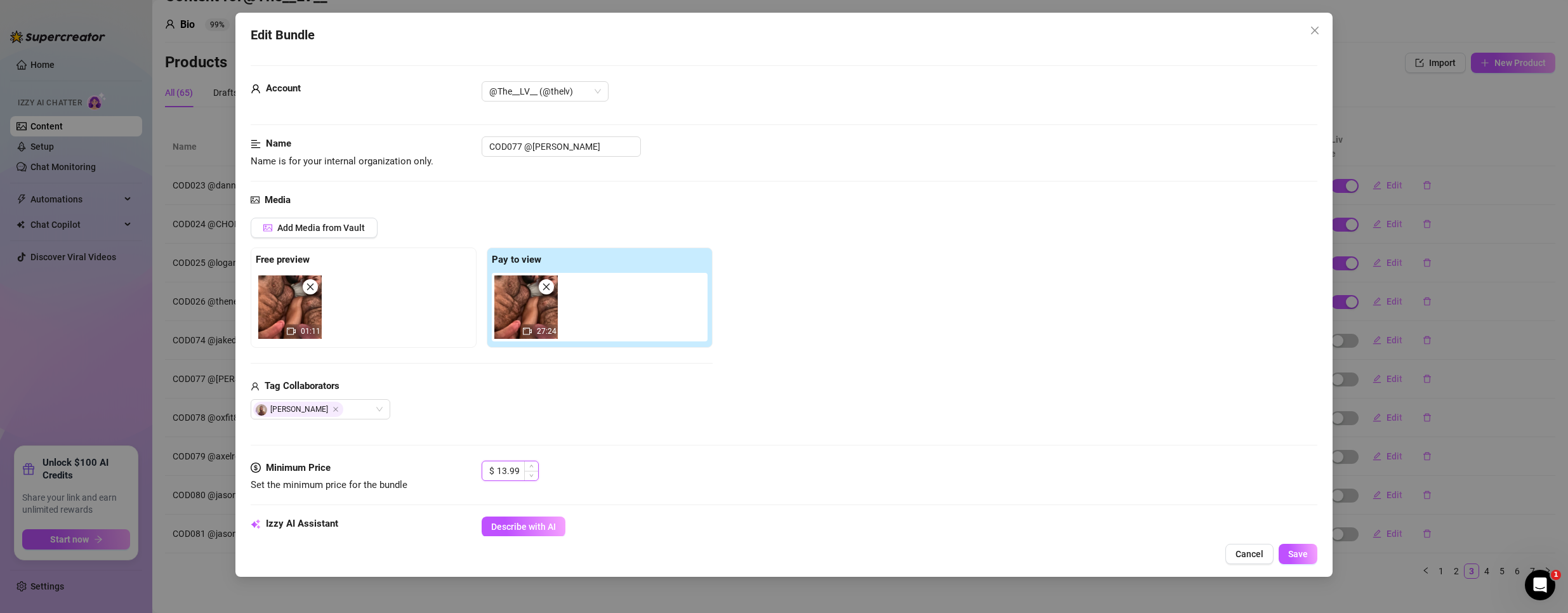
click at [511, 466] on input "13.99" at bounding box center [517, 471] width 41 height 19
type input "3.99"
click at [1299, 553] on span "Save" at bounding box center [1298, 554] width 20 height 10
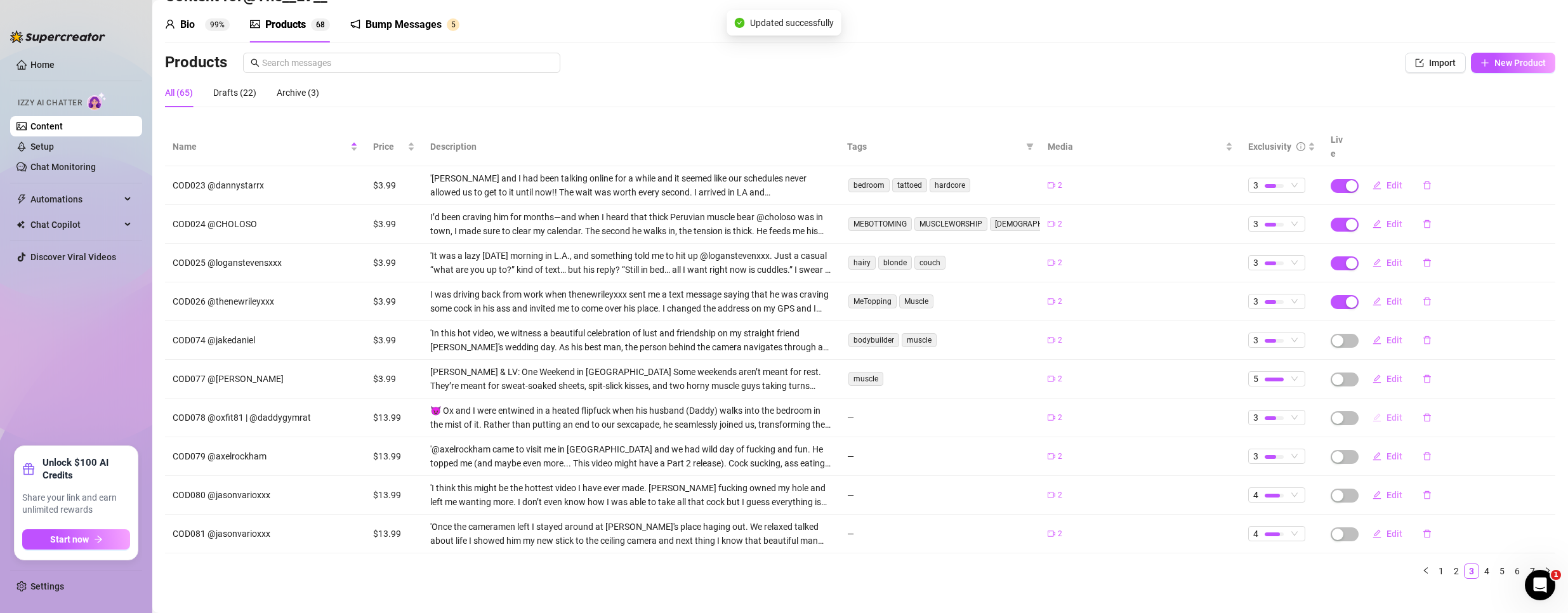
click at [1391, 412] on span "Edit" at bounding box center [1395, 417] width 16 height 10
type textarea "Type your message here..."
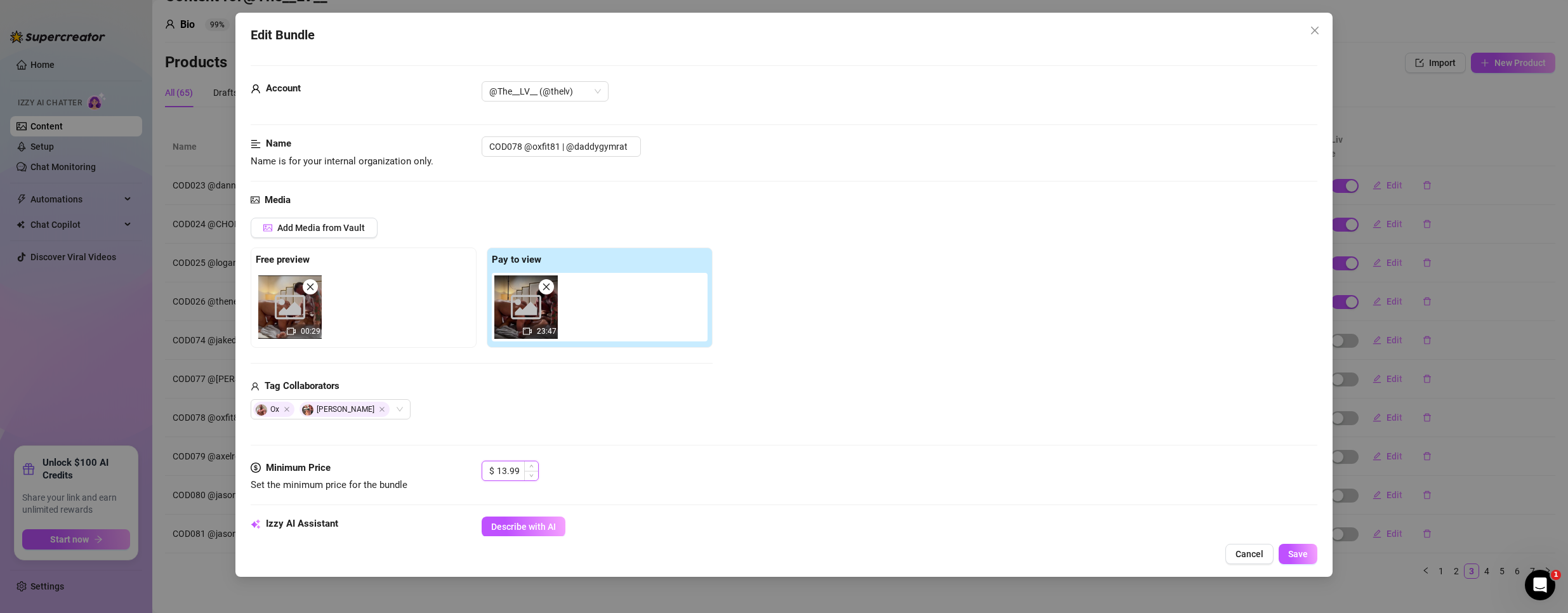
click at [511, 473] on input "13.99" at bounding box center [517, 471] width 41 height 19
type input "3.99"
click at [1295, 551] on span "Save" at bounding box center [1298, 554] width 20 height 10
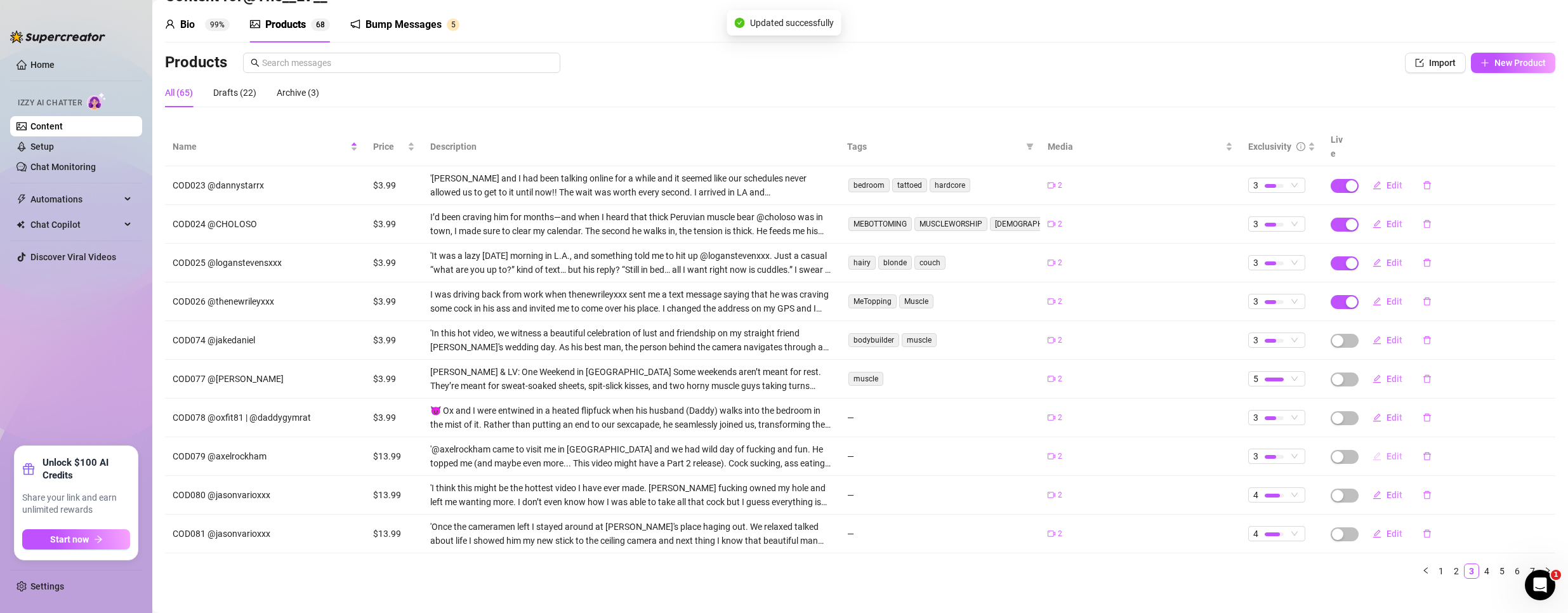
click at [1387, 451] on span "Edit" at bounding box center [1395, 456] width 16 height 10
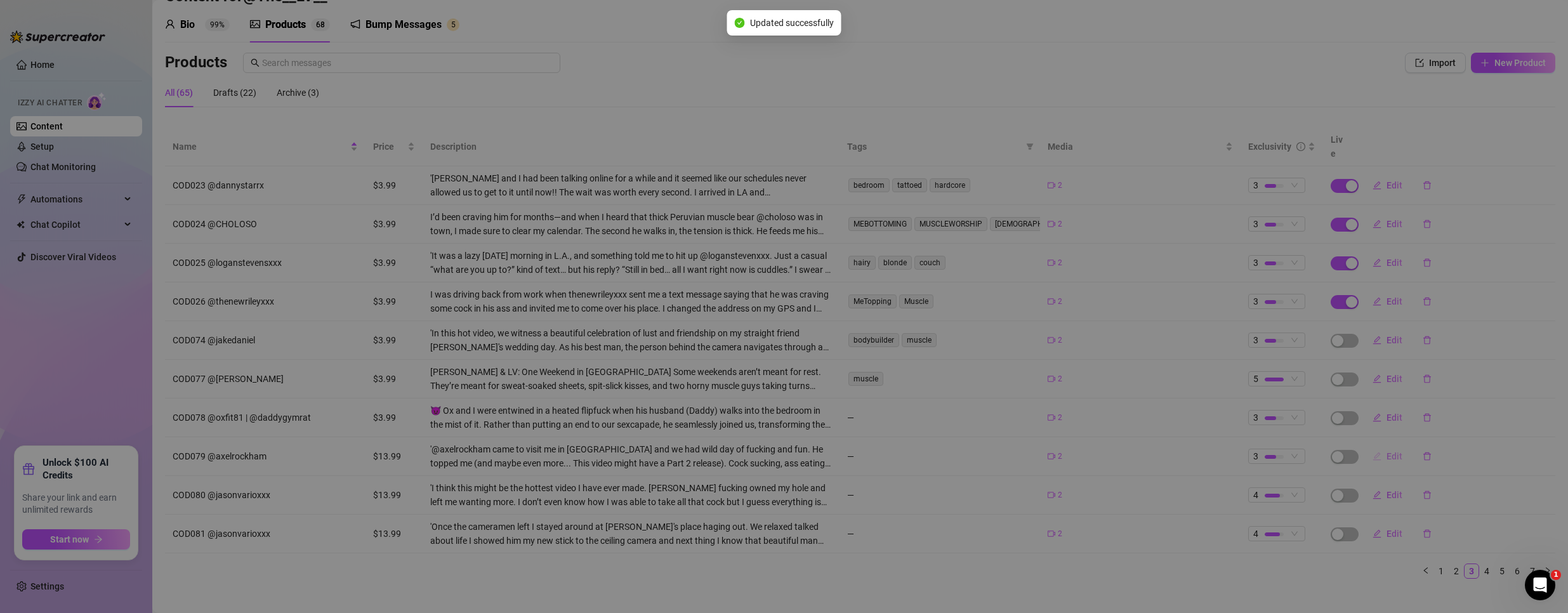
type textarea "Type your message here..."
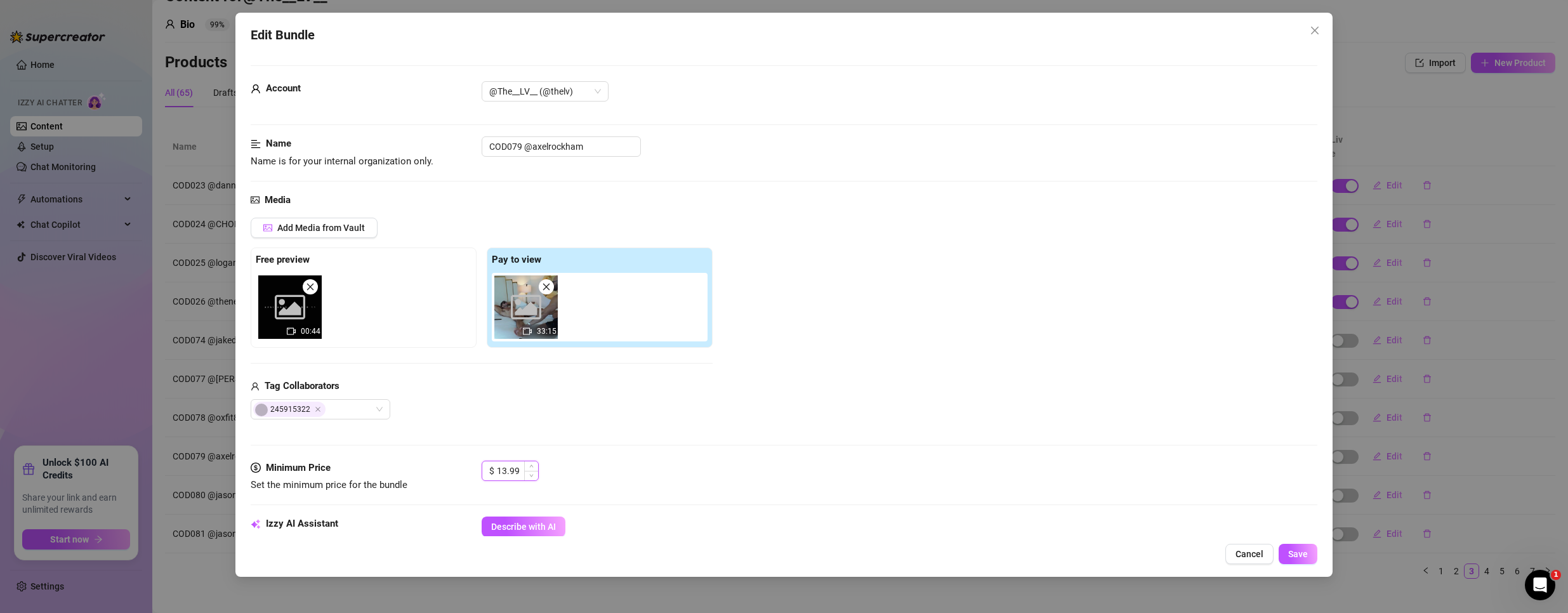
click at [503, 472] on input "13.99" at bounding box center [517, 471] width 41 height 19
type input "3.99"
click at [1305, 558] on span "Save" at bounding box center [1298, 554] width 20 height 10
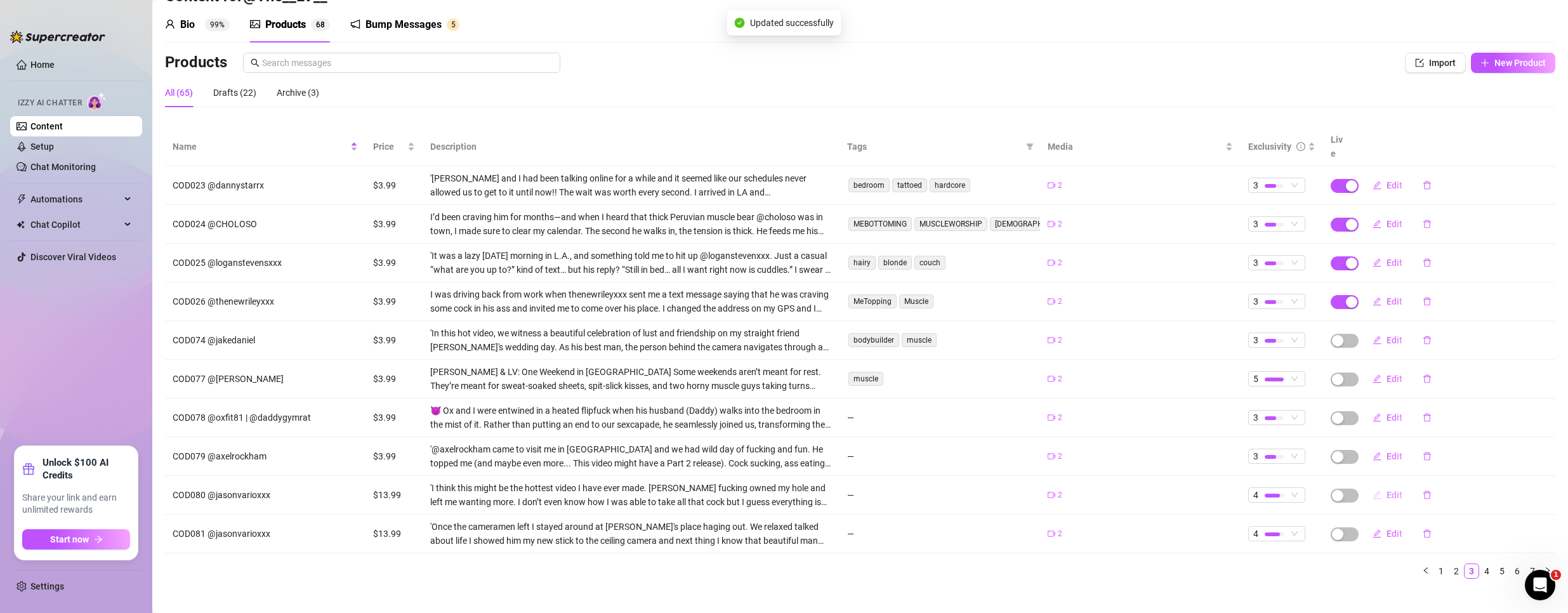
click at [1377, 485] on button "Edit" at bounding box center [1388, 495] width 50 height 21
type textarea "Type your message here..."
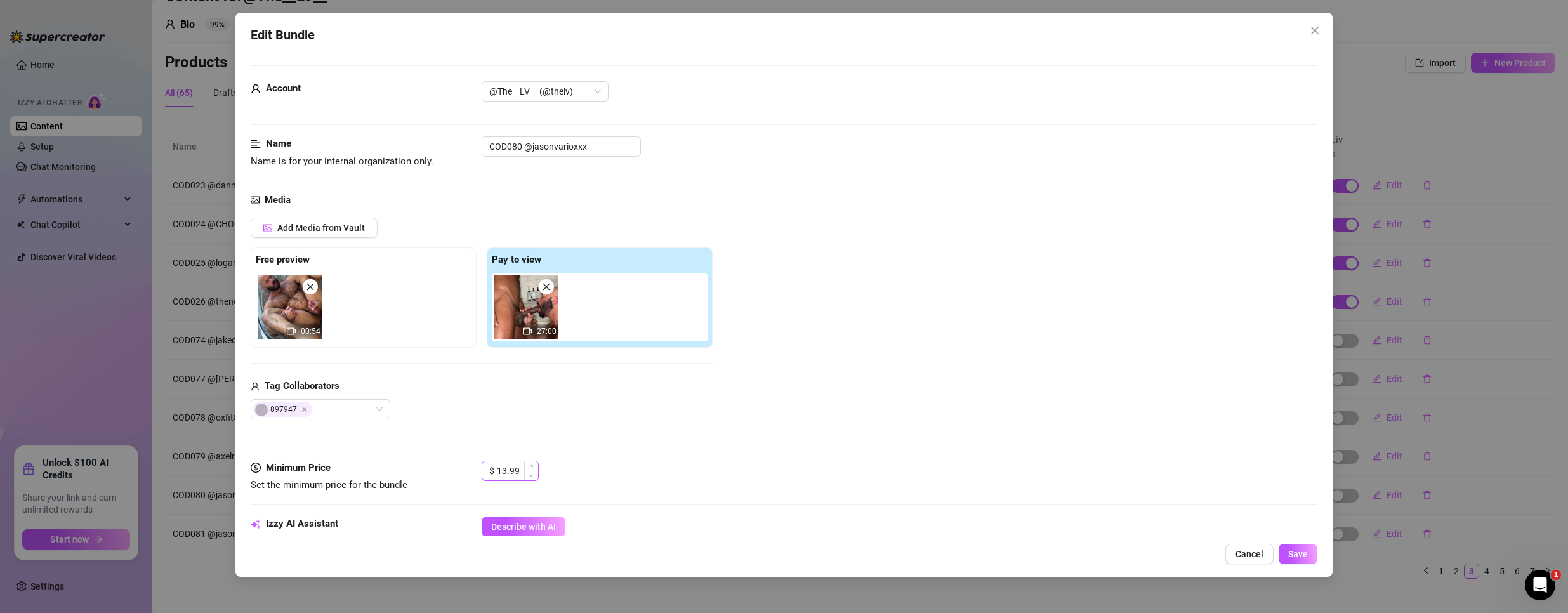
drag, startPoint x: 506, startPoint y: 458, endPoint x: 510, endPoint y: 466, distance: 8.9
click at [508, 459] on div "Media Add Media from Vault Free preview 00:54 Pay to view 27:00 Tag Collaborato…" at bounding box center [785, 327] width 1068 height 267
click at [511, 467] on input "13.99" at bounding box center [517, 471] width 41 height 19
type input "3.99"
click at [1303, 551] on span "Save" at bounding box center [1298, 554] width 20 height 10
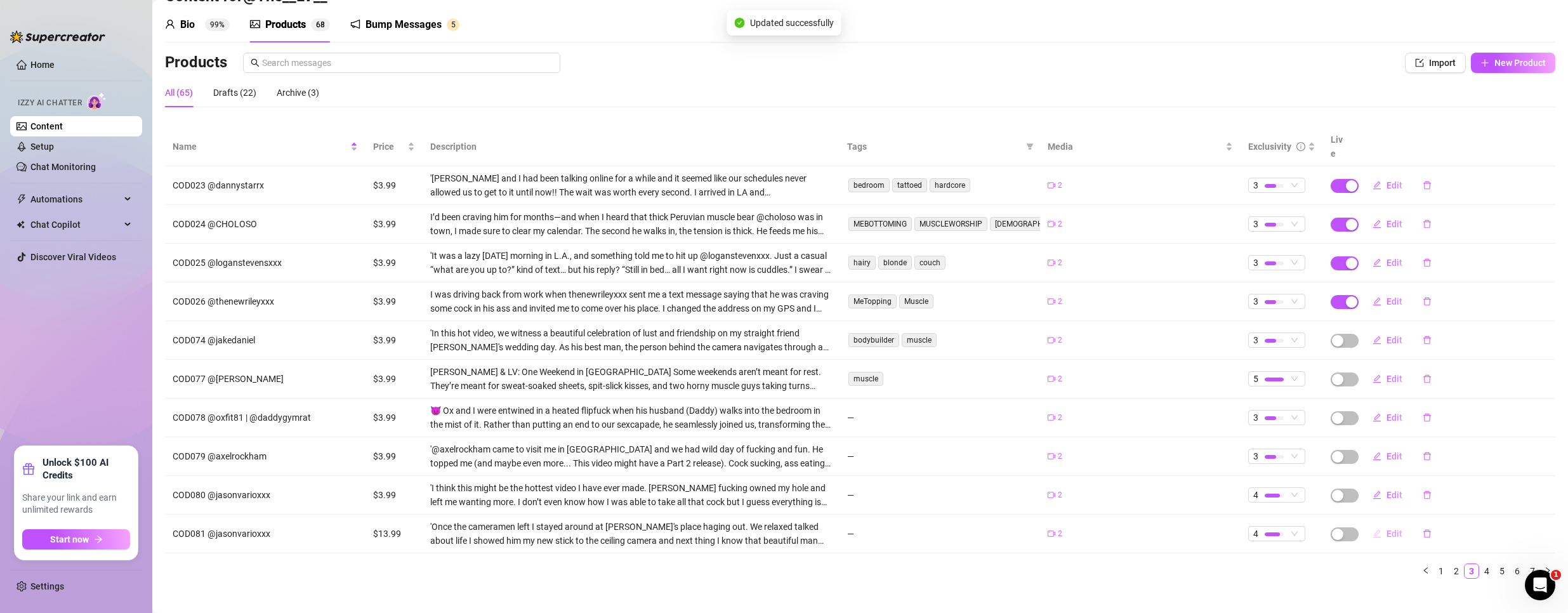
click at [1387, 529] on span "Edit" at bounding box center [1395, 534] width 16 height 10
type textarea "Type your message here..."
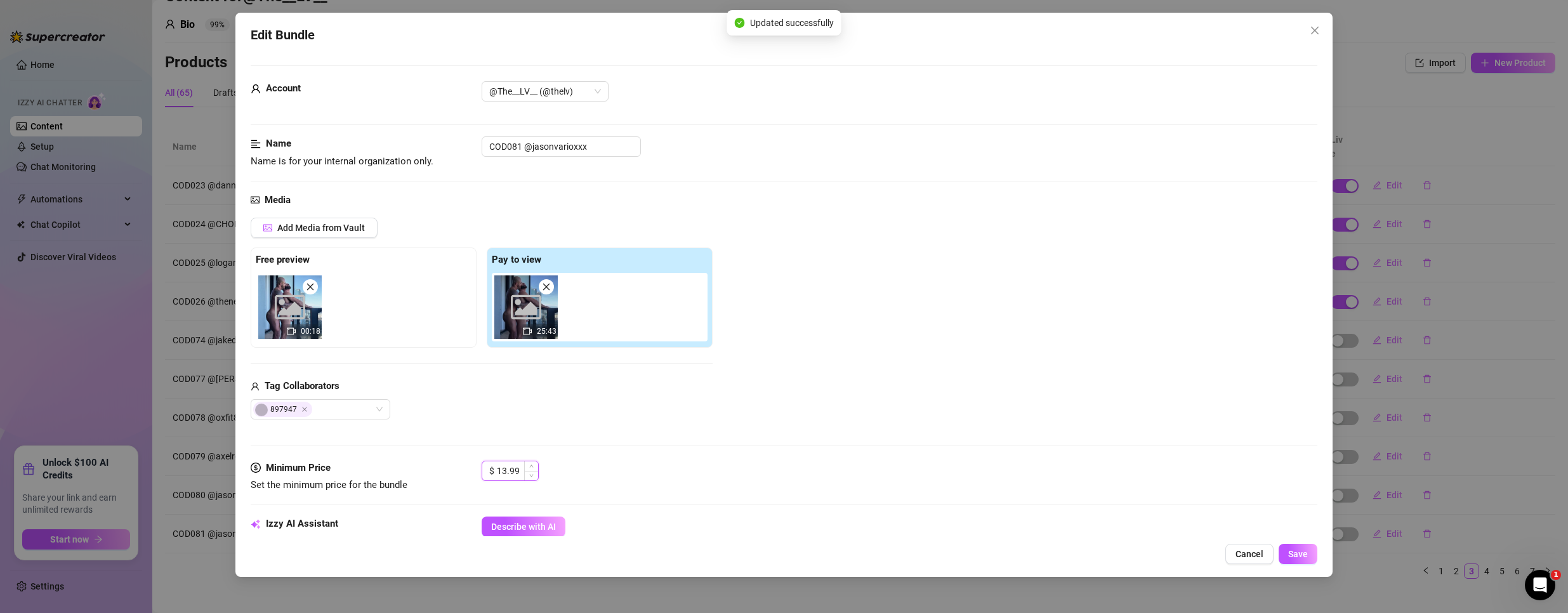
click at [512, 471] on input "13.99" at bounding box center [517, 471] width 41 height 19
type input "3.99"
click at [1301, 547] on button "Save" at bounding box center [1298, 554] width 39 height 21
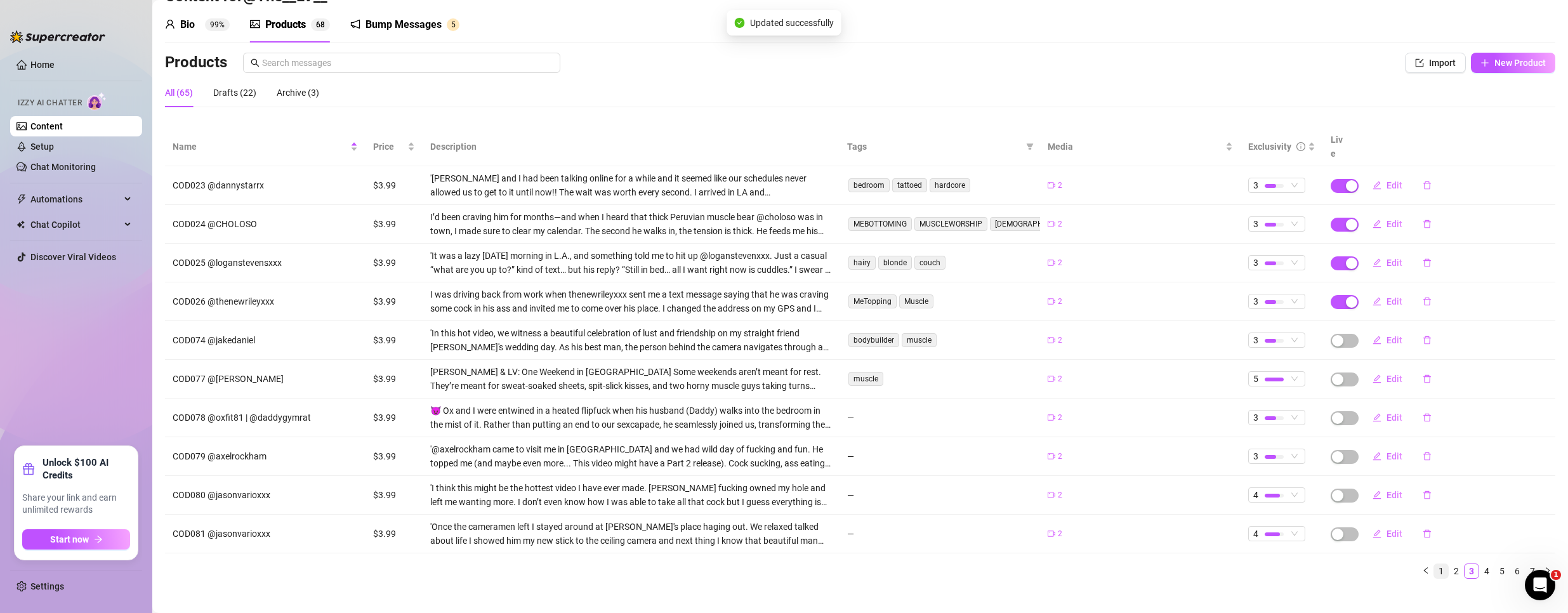
click at [1434, 564] on link "1" at bounding box center [1441, 571] width 14 height 14
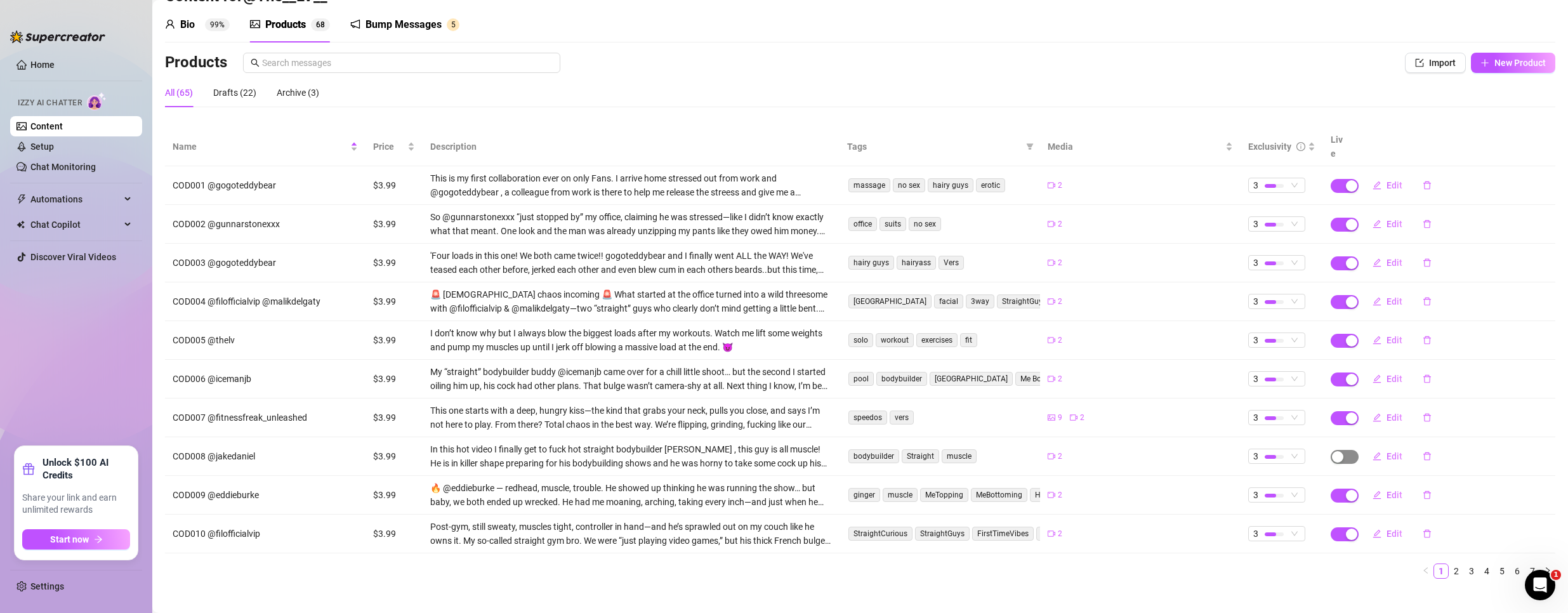
click at [1332, 451] on div "button" at bounding box center [1337, 456] width 11 height 11
click at [1423, 408] on span "OK" at bounding box center [1422, 412] width 12 height 10
click at [1449, 564] on link "2" at bounding box center [1456, 571] width 14 height 14
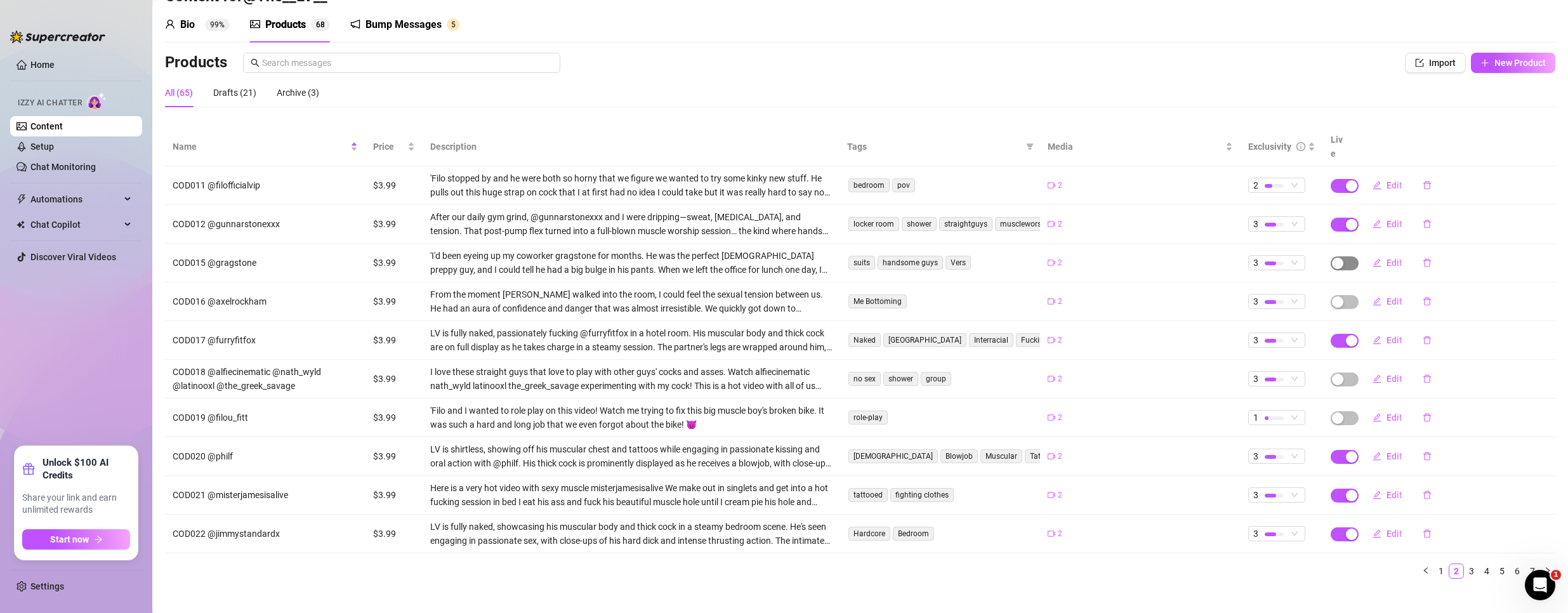
click at [1339, 256] on span "button" at bounding box center [1345, 263] width 28 height 14
click at [1423, 212] on button "OK" at bounding box center [1422, 219] width 21 height 16
click at [1341, 295] on span "button" at bounding box center [1345, 302] width 28 height 14
click at [1430, 256] on button "OK" at bounding box center [1422, 258] width 21 height 16
click at [1340, 372] on span "button" at bounding box center [1345, 379] width 28 height 14
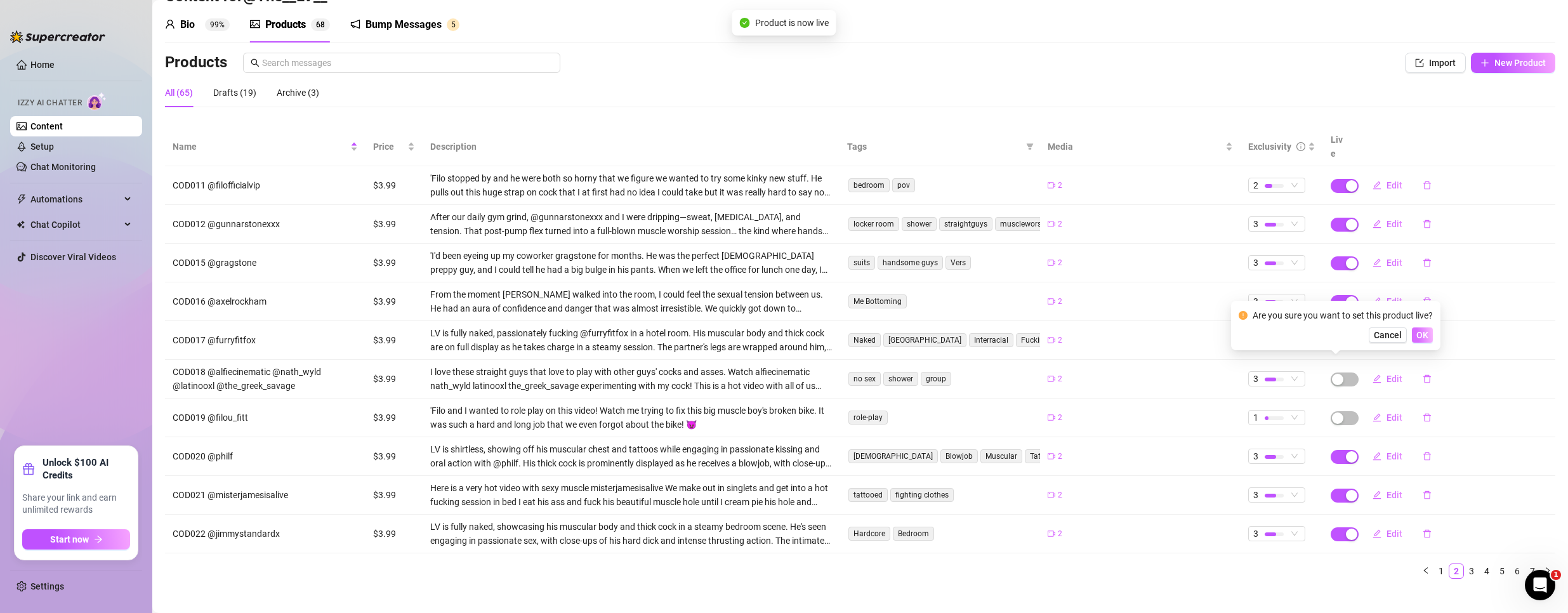
click at [1426, 328] on button "OK" at bounding box center [1422, 335] width 21 height 16
click at [1342, 411] on span "button" at bounding box center [1345, 418] width 28 height 14
click at [1420, 375] on span "OK" at bounding box center [1422, 373] width 12 height 10
click at [1279, 410] on span "1" at bounding box center [1276, 417] width 47 height 14
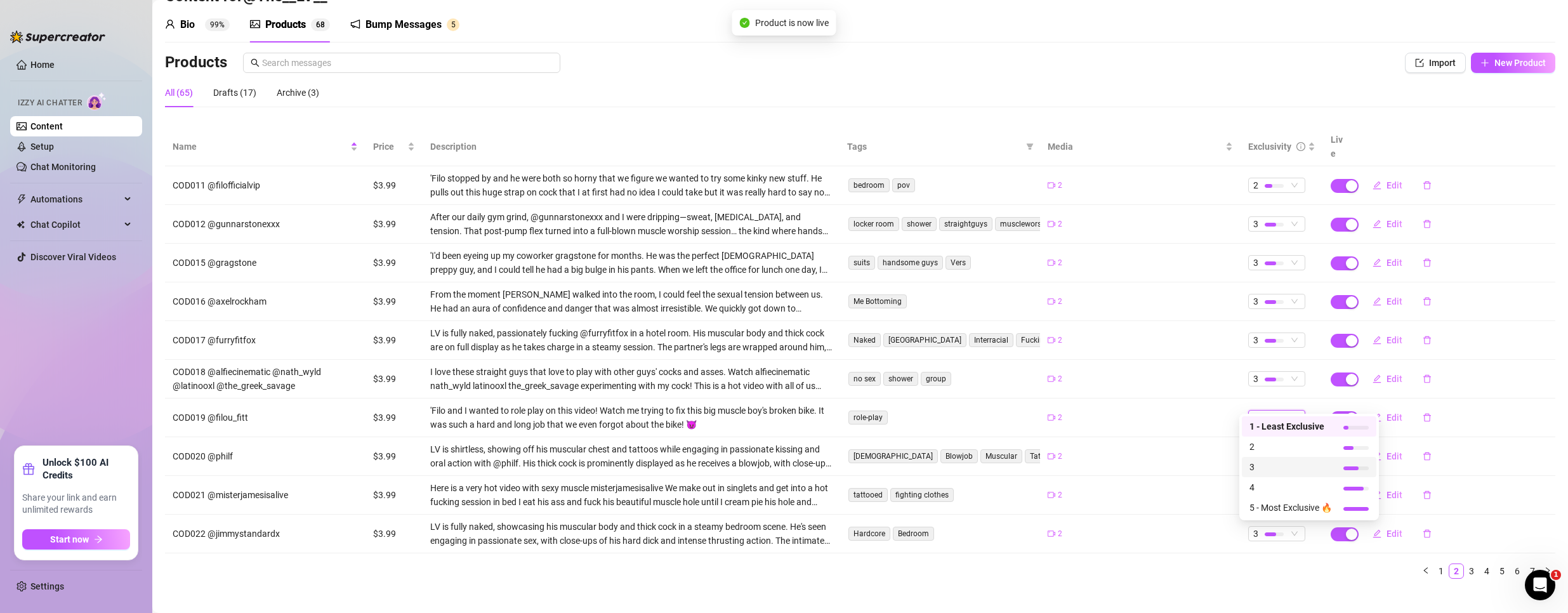
click at [1262, 469] on span "3" at bounding box center [1291, 466] width 83 height 14
click at [1272, 179] on div at bounding box center [1274, 185] width 19 height 12
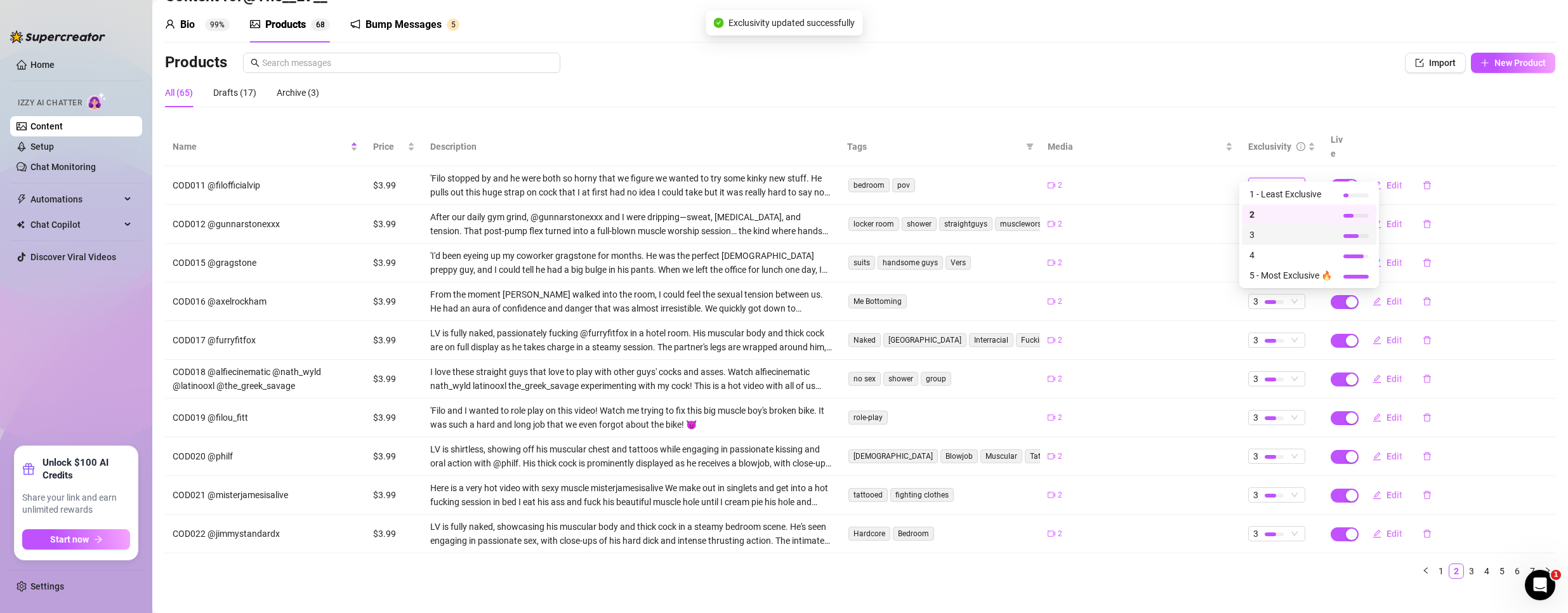
click at [1262, 232] on span "3" at bounding box center [1291, 235] width 83 height 14
click at [1434, 564] on link "1" at bounding box center [1441, 571] width 14 height 14
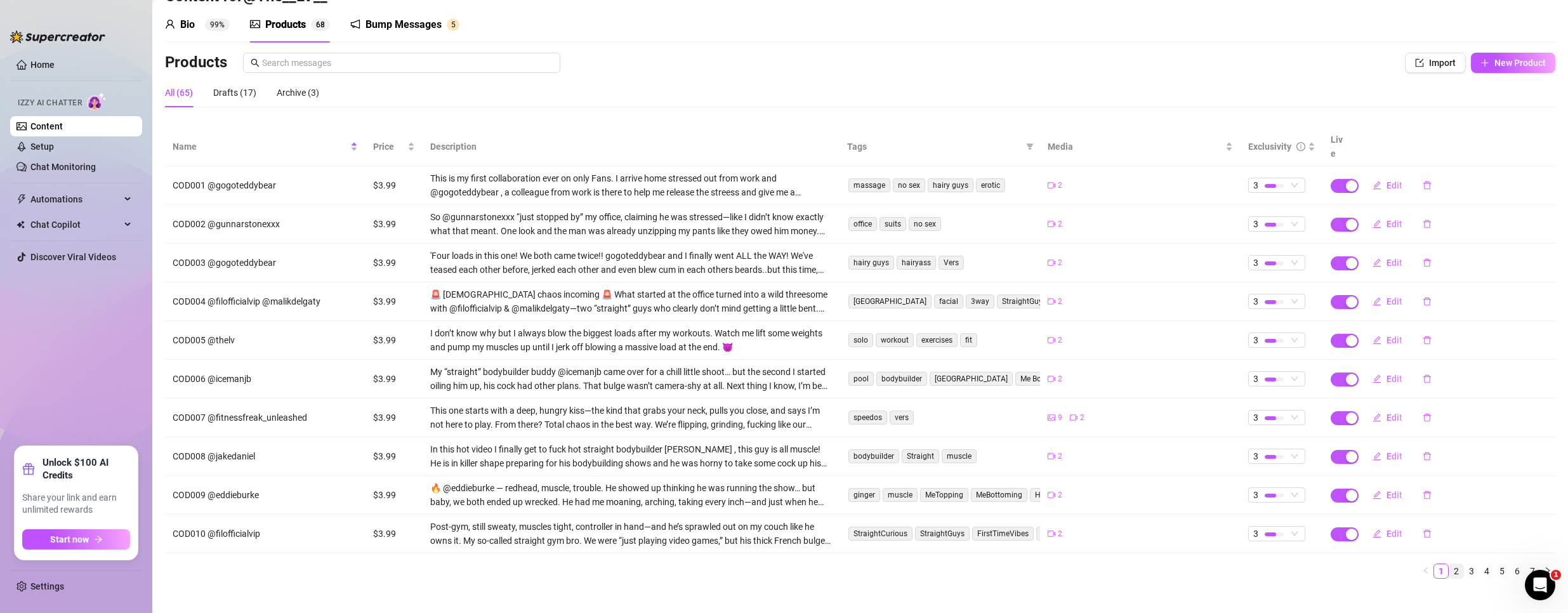
click at [1449, 564] on link "2" at bounding box center [1456, 571] width 14 height 14
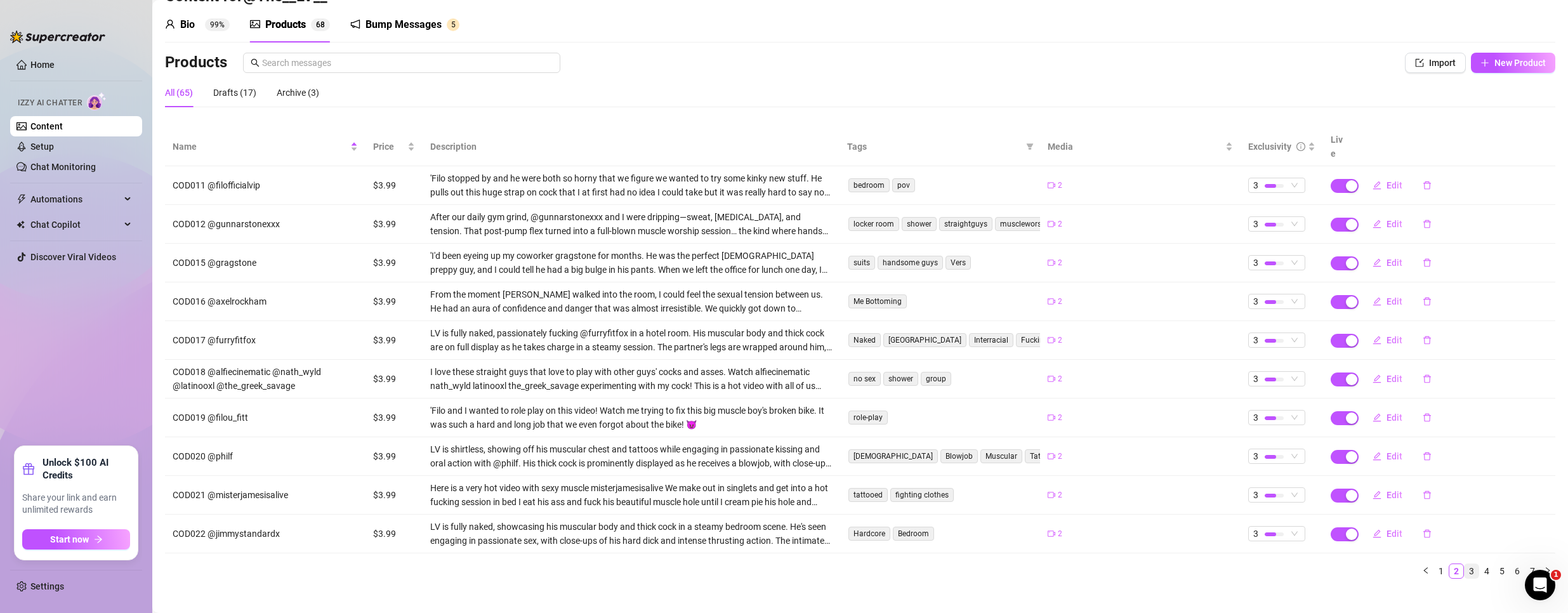
click at [1465, 564] on link "3" at bounding box center [1471, 571] width 14 height 14
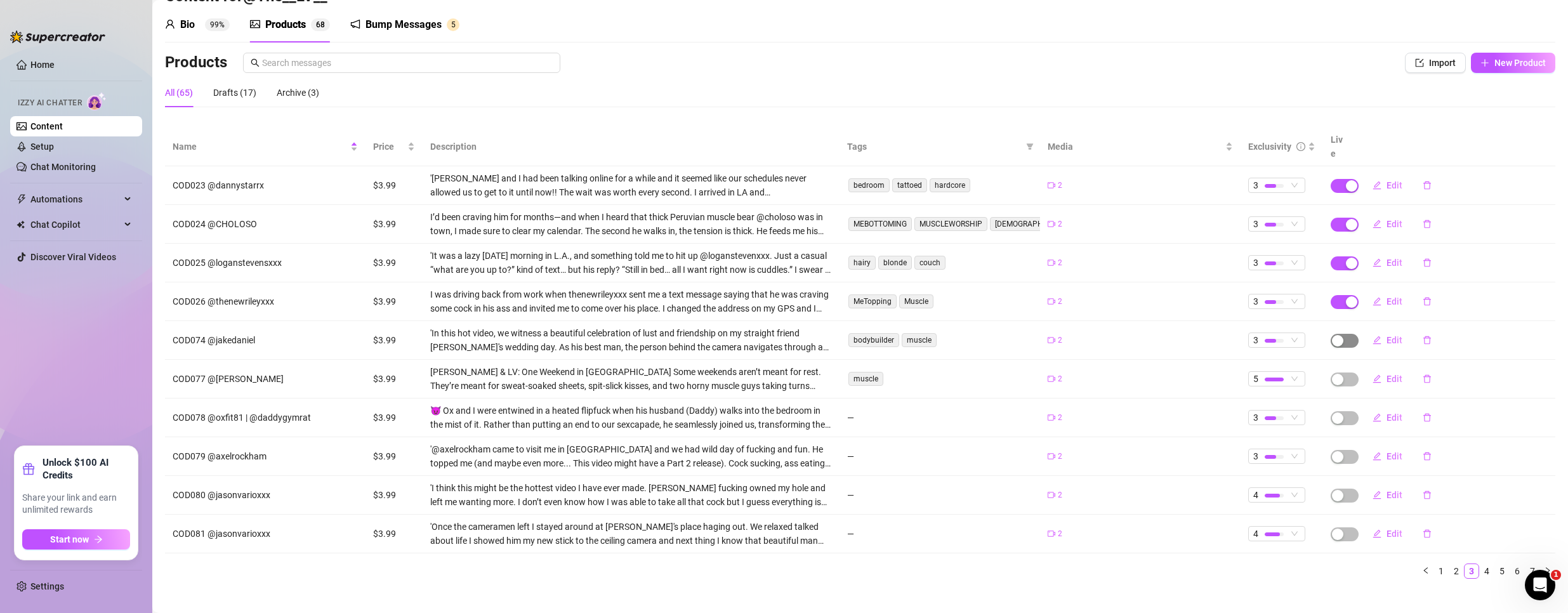
click at [1339, 334] on span "button" at bounding box center [1345, 341] width 28 height 14
click at [1422, 295] on span "OK" at bounding box center [1422, 297] width 12 height 10
click at [1355, 366] on td "Edit" at bounding box center [1455, 378] width 201 height 39
click at [1337, 372] on span "button" at bounding box center [1345, 379] width 28 height 14
click at [1428, 330] on span "OK" at bounding box center [1422, 335] width 12 height 10
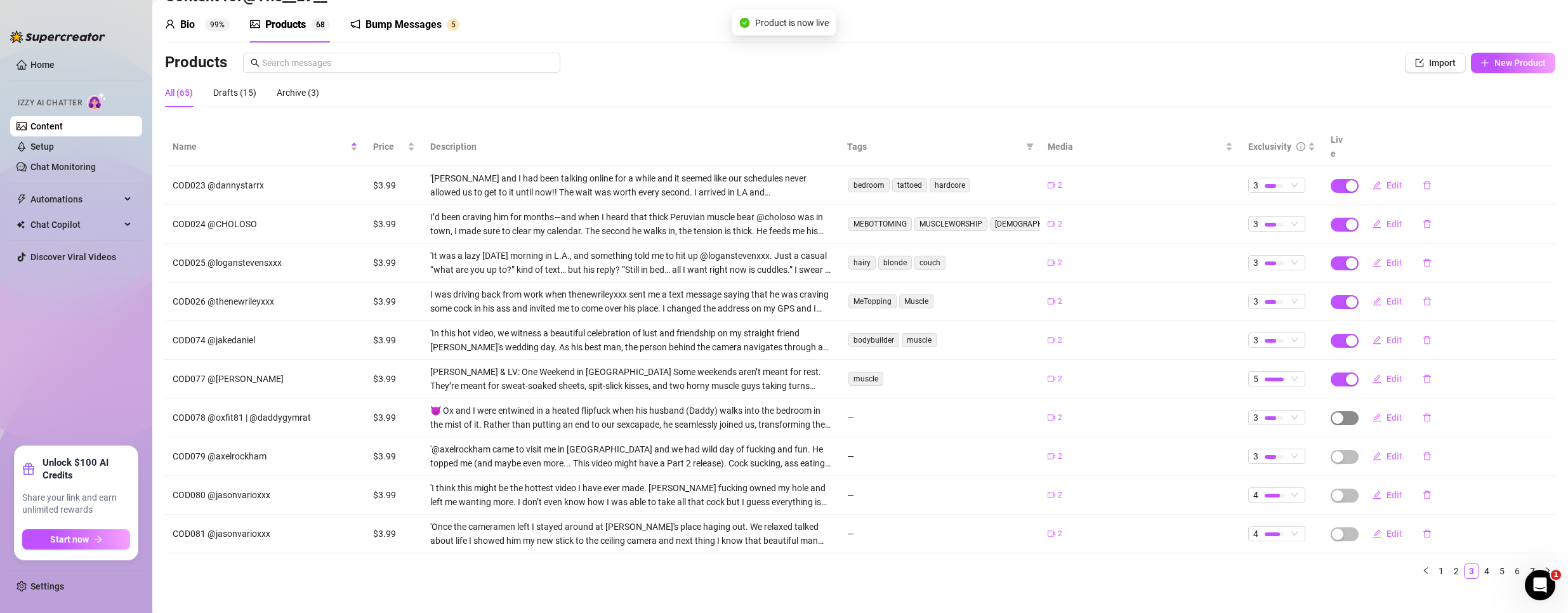
click at [1338, 411] on span "button" at bounding box center [1345, 418] width 28 height 14
click at [1427, 372] on span "OK" at bounding box center [1422, 373] width 12 height 10
click at [1283, 488] on span "4" at bounding box center [1276, 495] width 47 height 14
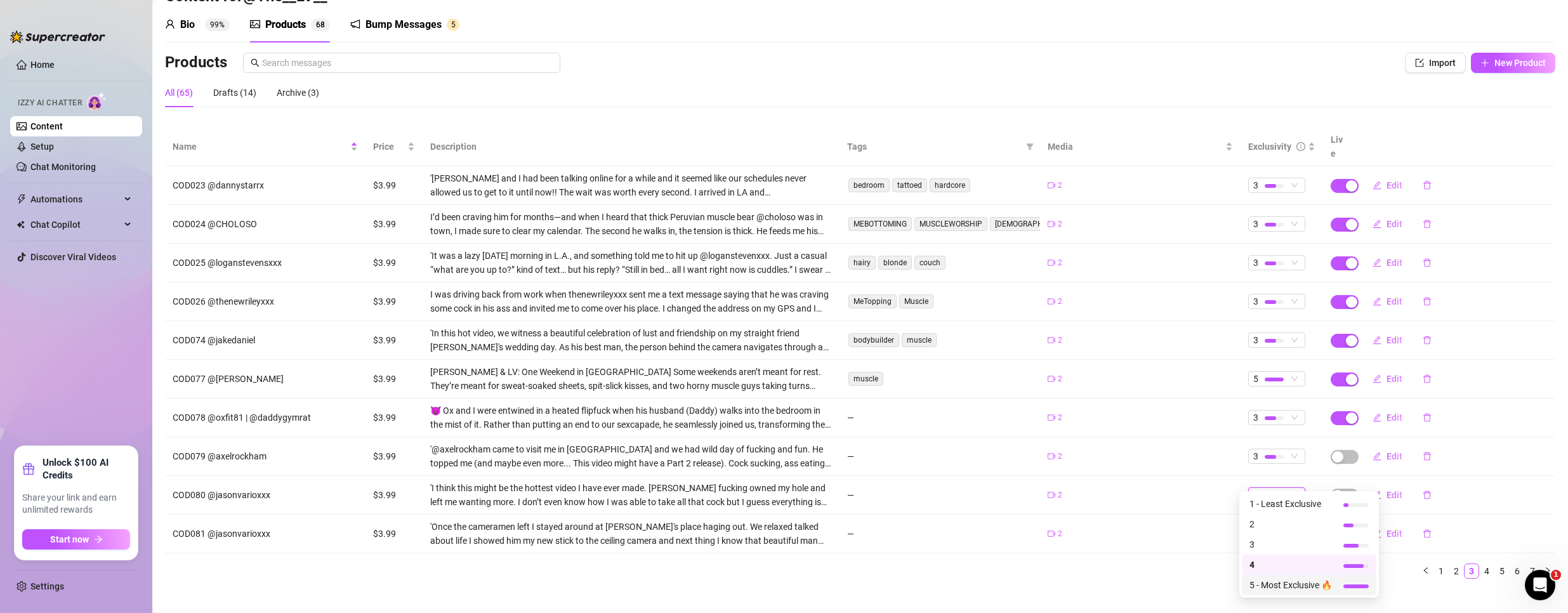
click at [1283, 582] on span "5 - Most Exclusive 🔥" at bounding box center [1291, 585] width 83 height 14
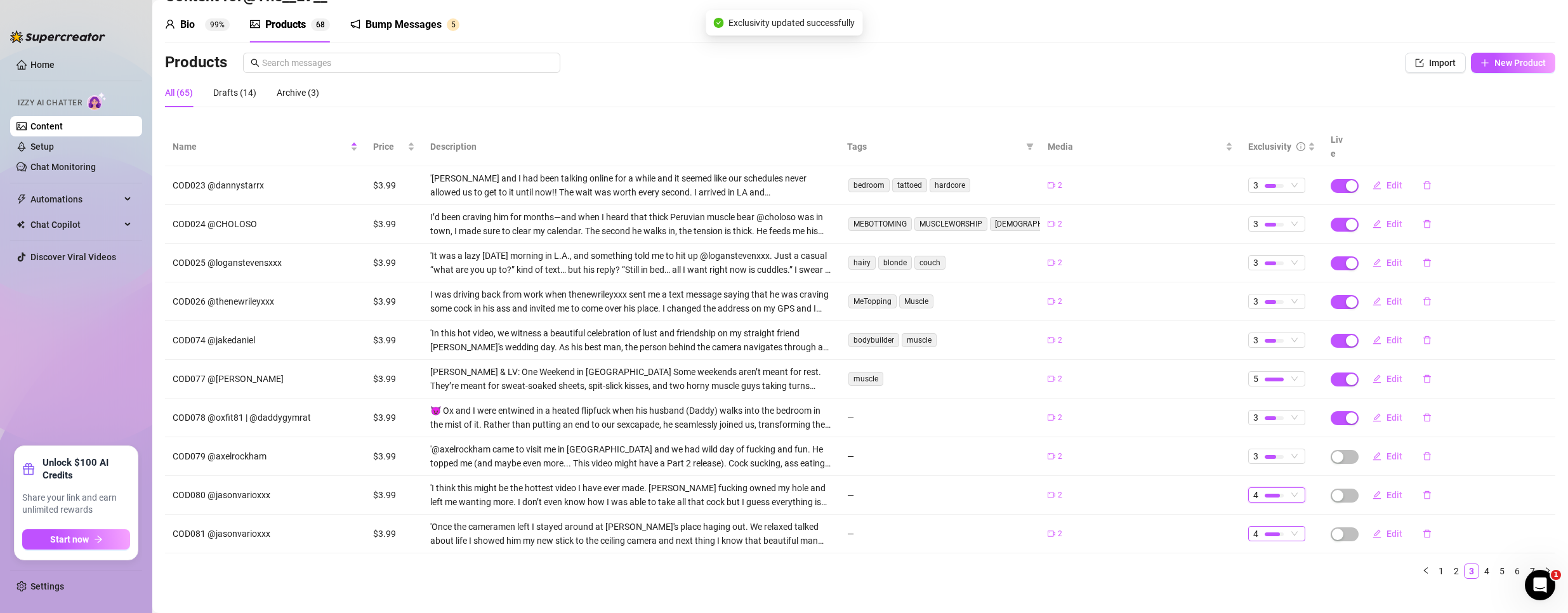
click at [1272, 528] on div at bounding box center [1274, 534] width 19 height 12
click at [1283, 497] on span "5 - Most Exclusive 🔥" at bounding box center [1291, 497] width 83 height 14
click at [1339, 527] on span "button" at bounding box center [1345, 534] width 28 height 14
click at [1427, 487] on span "OK" at bounding box center [1422, 490] width 12 height 10
click at [1341, 489] on span "button" at bounding box center [1345, 496] width 28 height 14
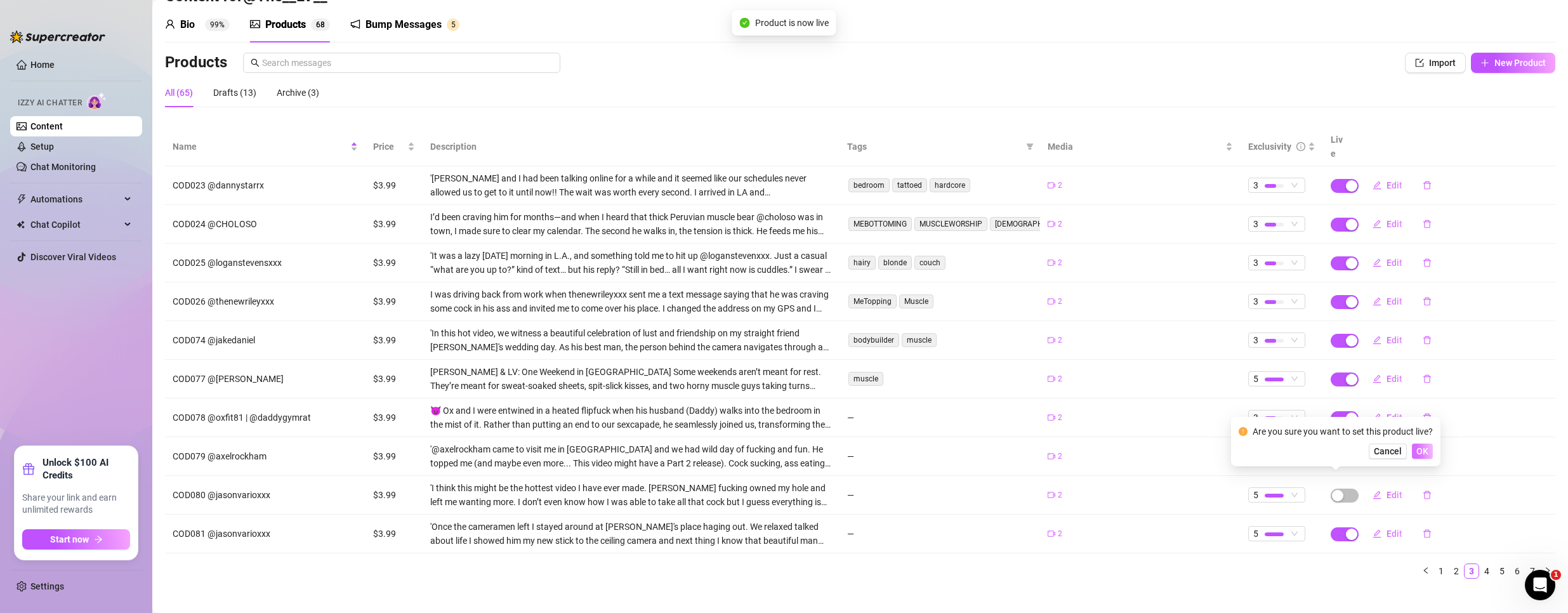
click at [1423, 453] on span "OK" at bounding box center [1422, 451] width 12 height 10
click at [1337, 450] on span "button" at bounding box center [1345, 457] width 28 height 14
click at [1421, 410] on span "OK" at bounding box center [1422, 412] width 12 height 10
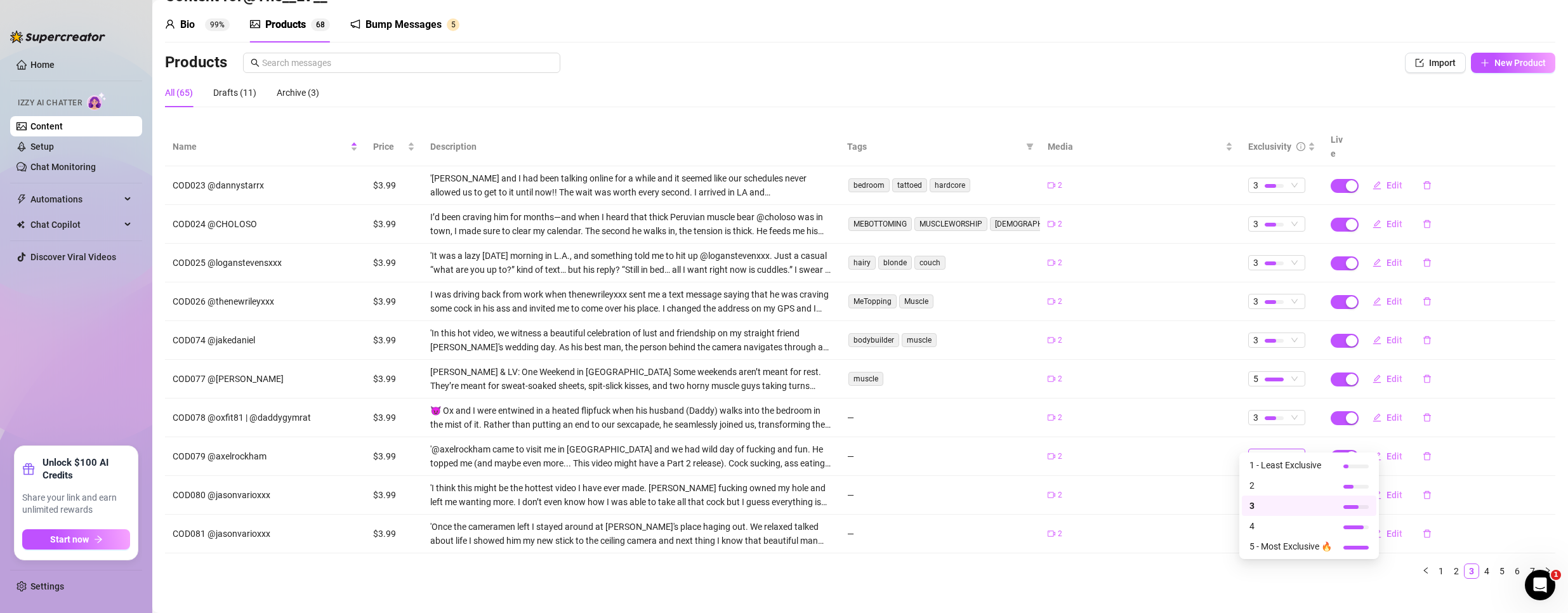
click at [1267, 455] on div at bounding box center [1274, 457] width 19 height 3
click at [1270, 523] on span "4" at bounding box center [1291, 526] width 83 height 14
click at [1480, 564] on link "4" at bounding box center [1487, 571] width 14 height 14
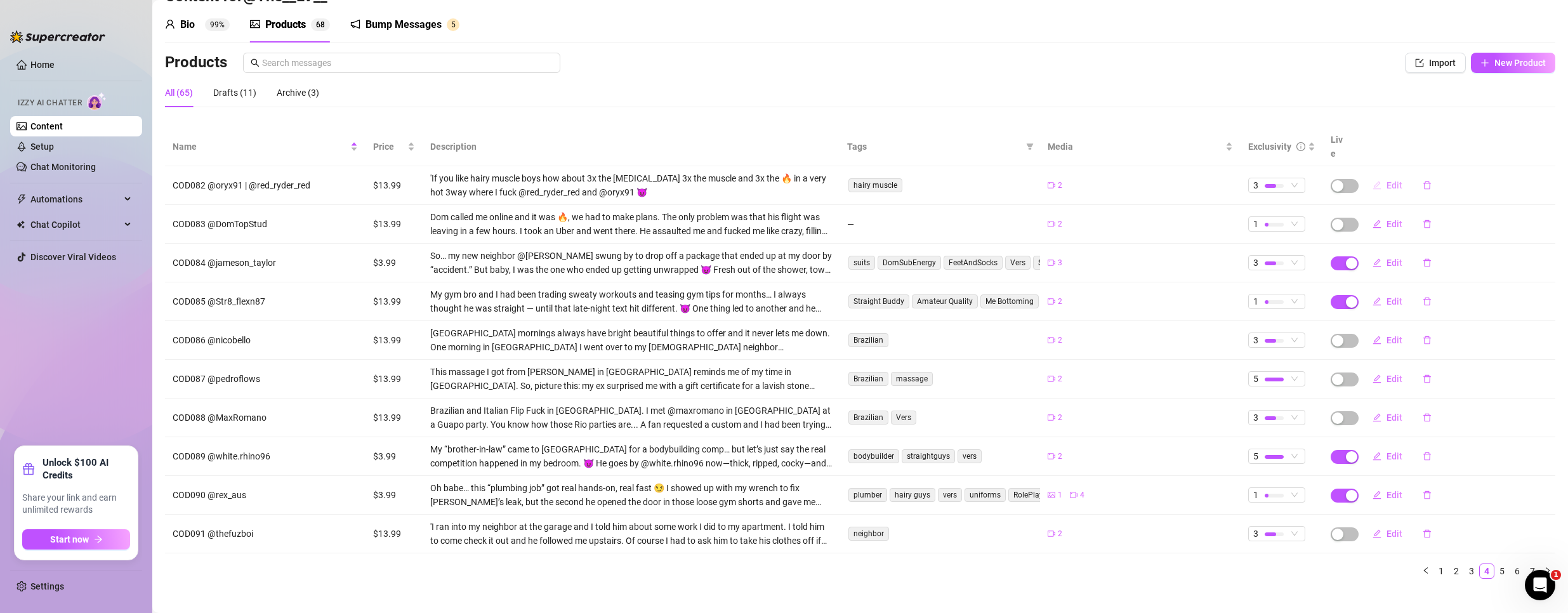
click at [1387, 180] on span "Edit" at bounding box center [1395, 185] width 16 height 10
type textarea "Type your message here..."
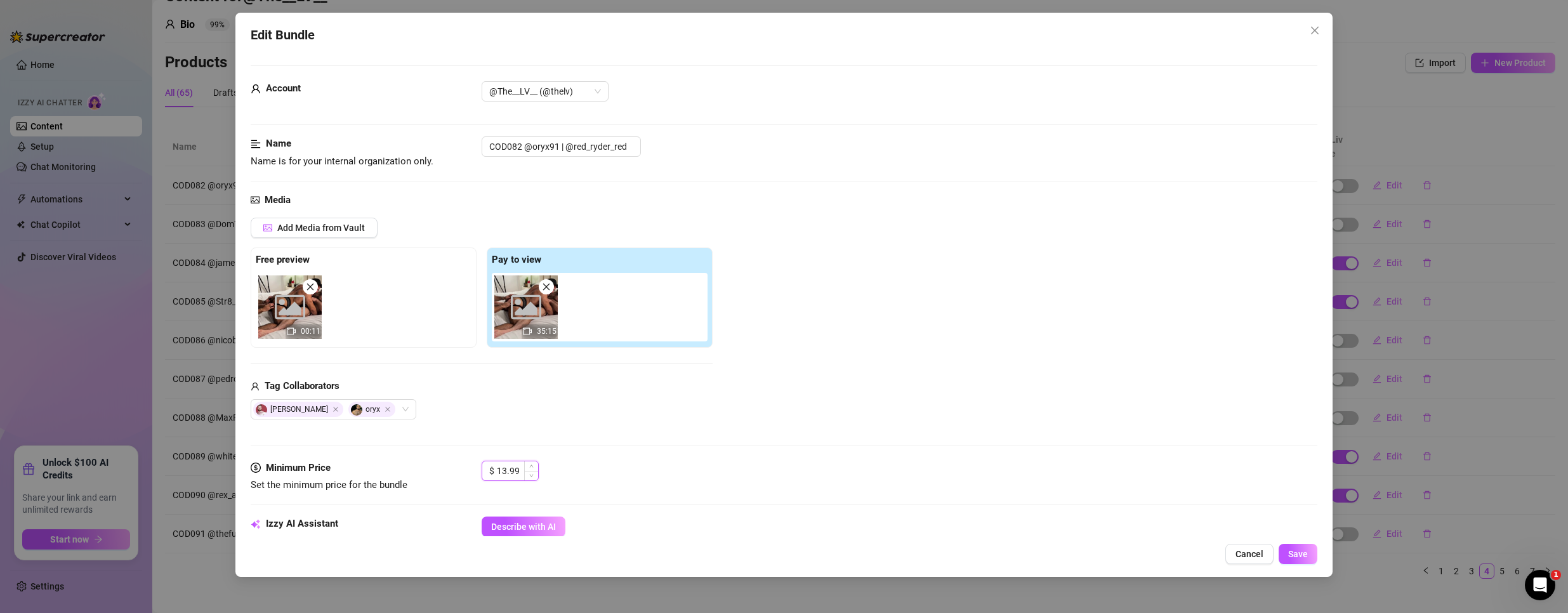
click at [513, 472] on input "13.99" at bounding box center [517, 471] width 41 height 19
type input "3.99"
click at [1290, 546] on button "Save" at bounding box center [1298, 554] width 39 height 21
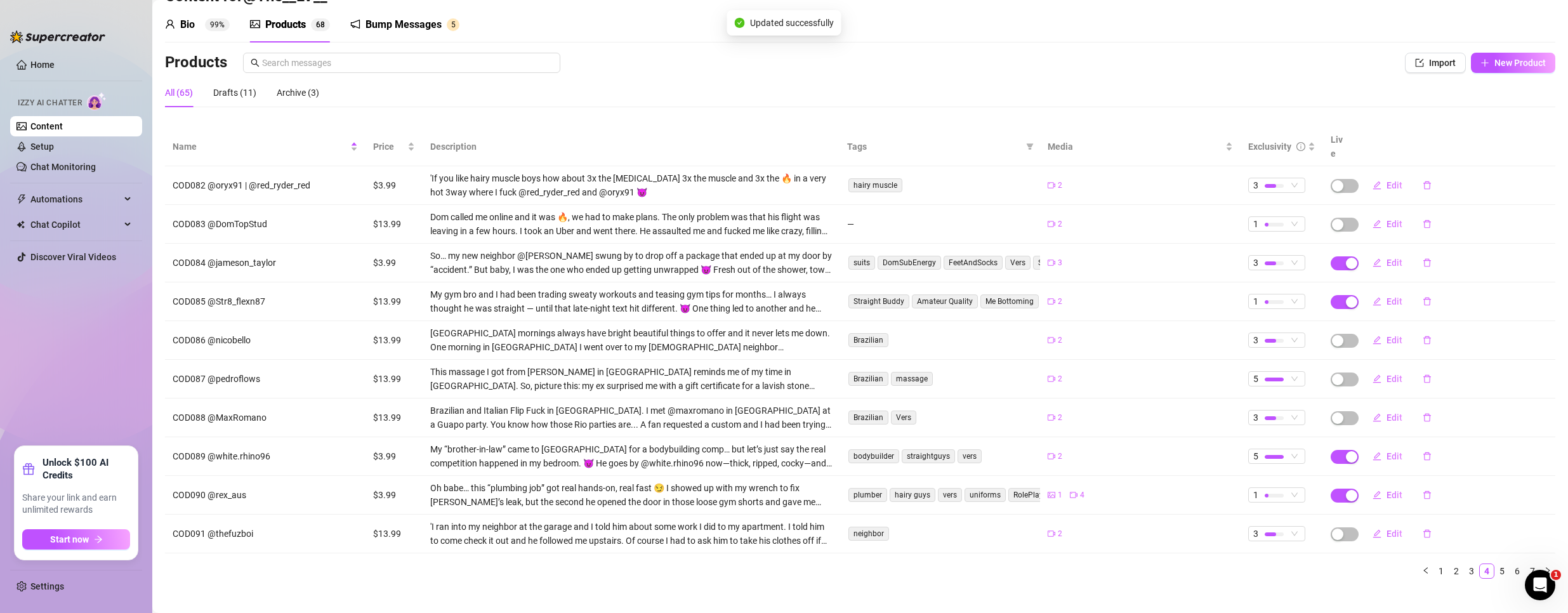
click at [1355, 169] on td "Edit" at bounding box center [1455, 185] width 201 height 39
click at [1339, 178] on span "button" at bounding box center [1345, 185] width 28 height 14
click at [1421, 140] on span "OK" at bounding box center [1422, 141] width 12 height 10
click at [1387, 219] on span "Edit" at bounding box center [1395, 224] width 16 height 10
type textarea "Type your message here..."
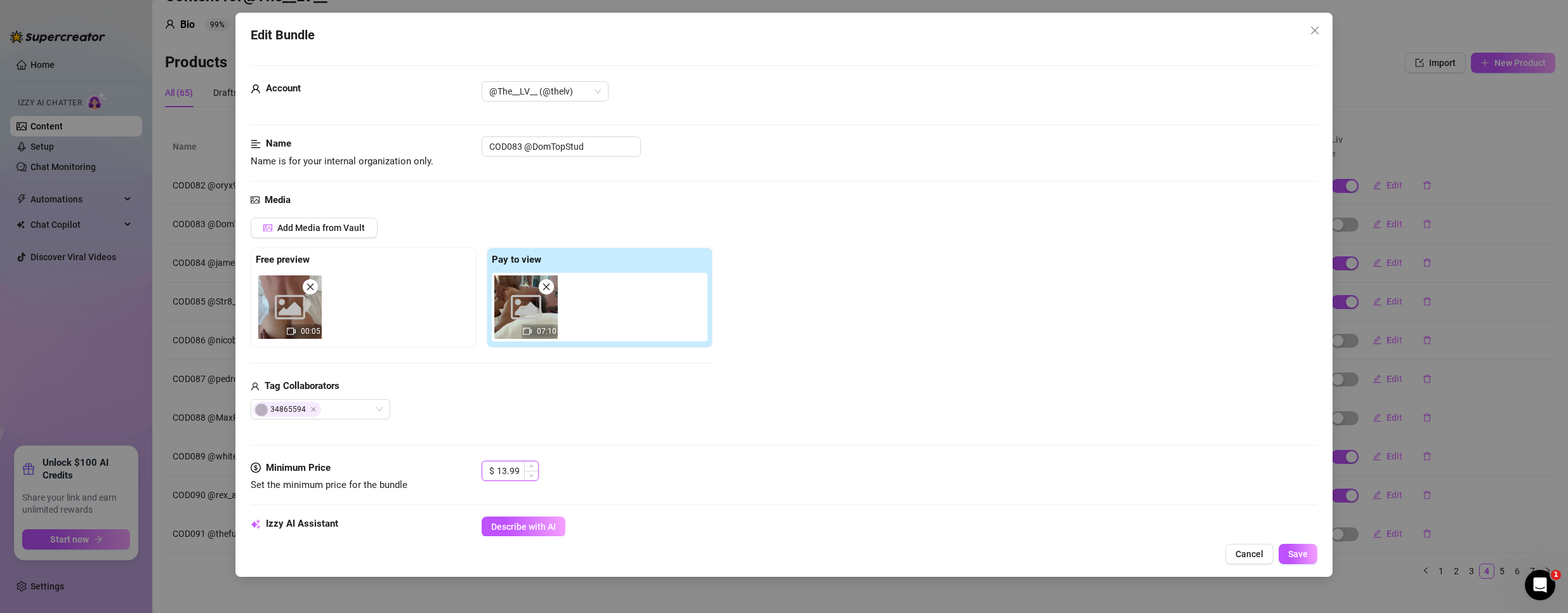
click at [508, 471] on input "13.99" at bounding box center [517, 471] width 41 height 19
type input "3.99"
click at [1284, 556] on button "Save" at bounding box center [1298, 554] width 39 height 21
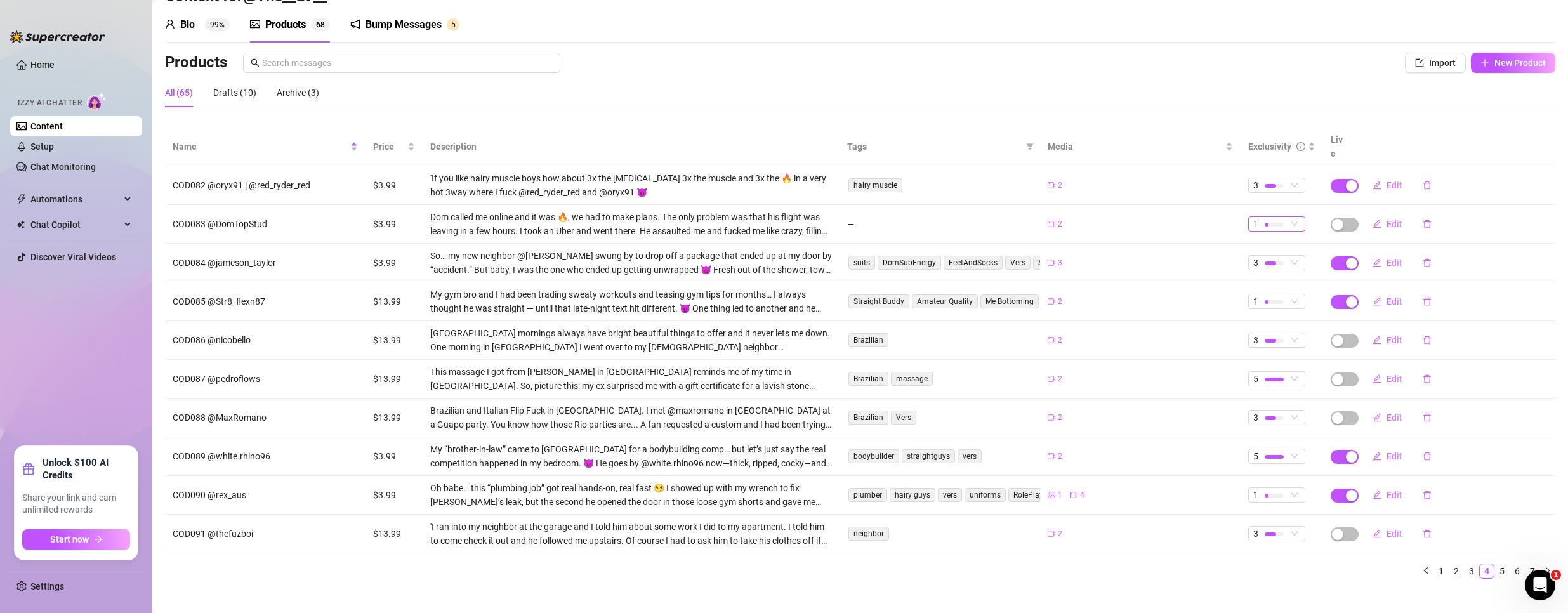
click at [1274, 222] on div at bounding box center [1274, 224] width 19 height 3
click at [1268, 275] on span "3" at bounding box center [1291, 273] width 83 height 14
click at [1339, 217] on span "button" at bounding box center [1345, 224] width 28 height 14
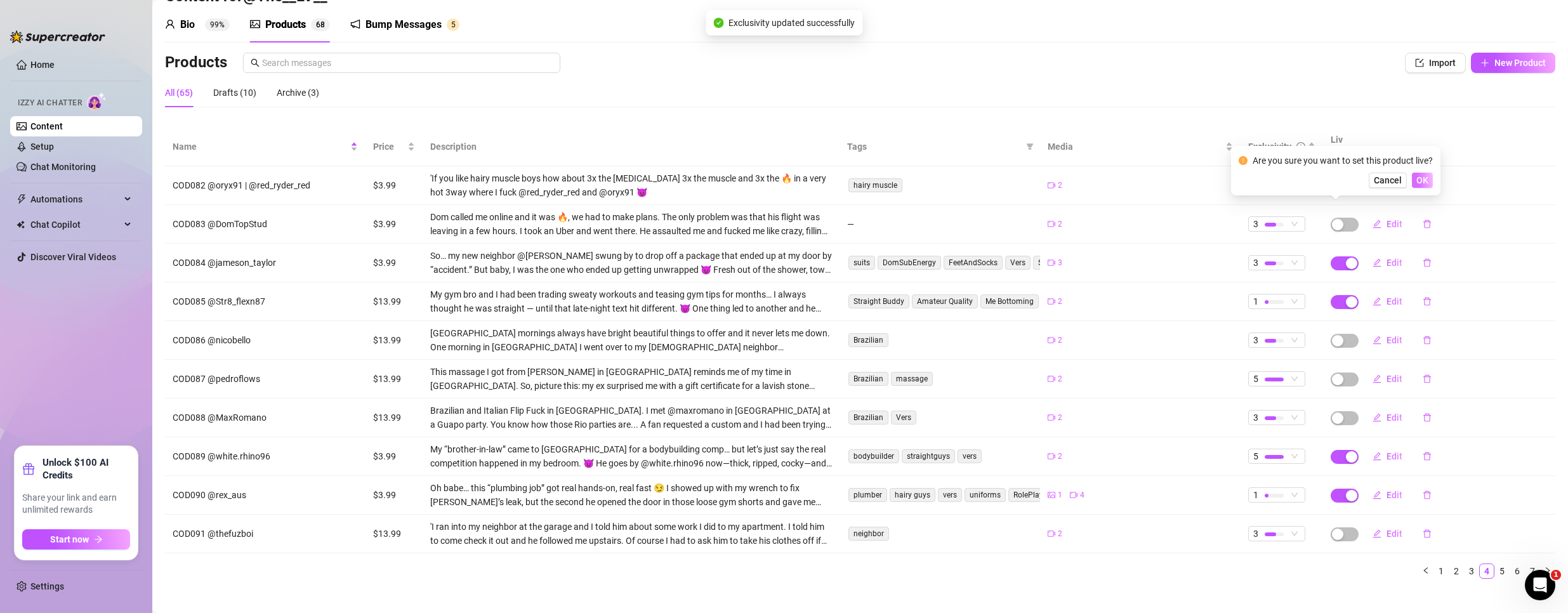
click at [1422, 181] on span "OK" at bounding box center [1422, 180] width 12 height 10
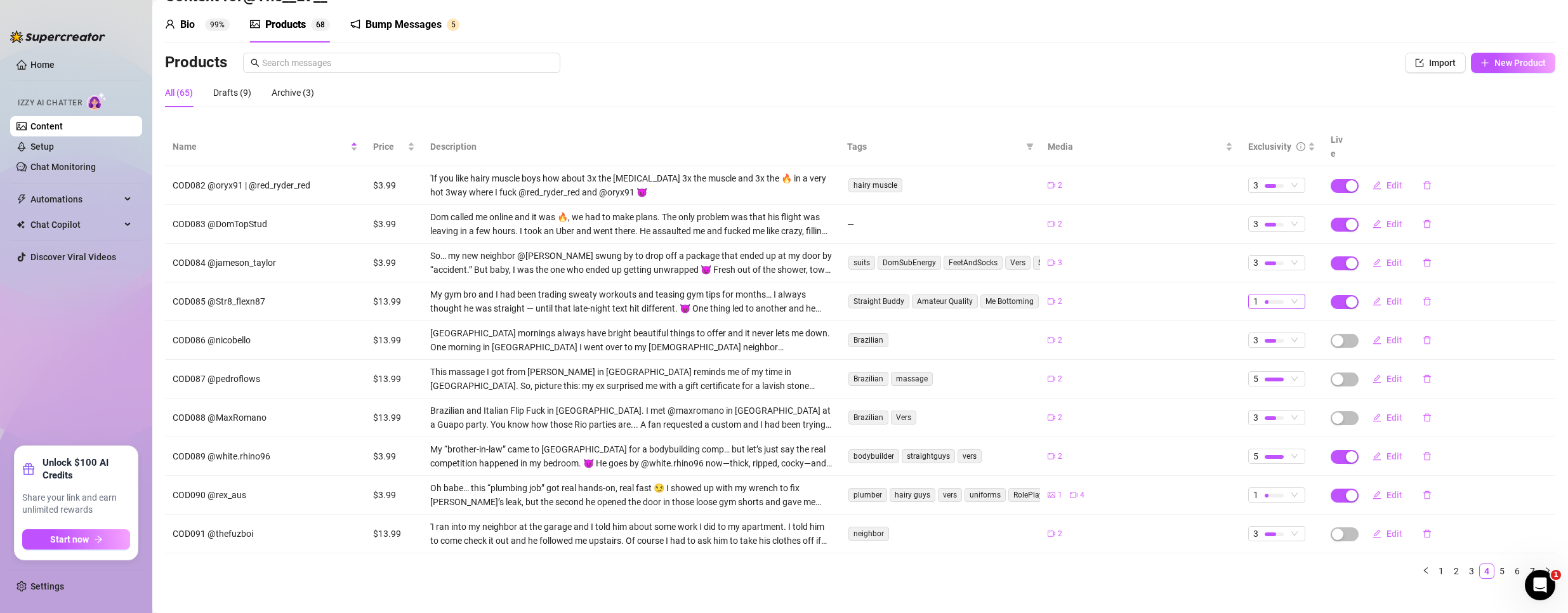
click at [1264, 296] on div at bounding box center [1274, 302] width 19 height 12
click at [1271, 350] on span "3" at bounding box center [1291, 351] width 83 height 14
click at [1387, 297] on span "Edit" at bounding box center [1395, 302] width 16 height 10
type textarea "Man… I don't know if I ever told you about my gym bro. He came over, tried on m…"
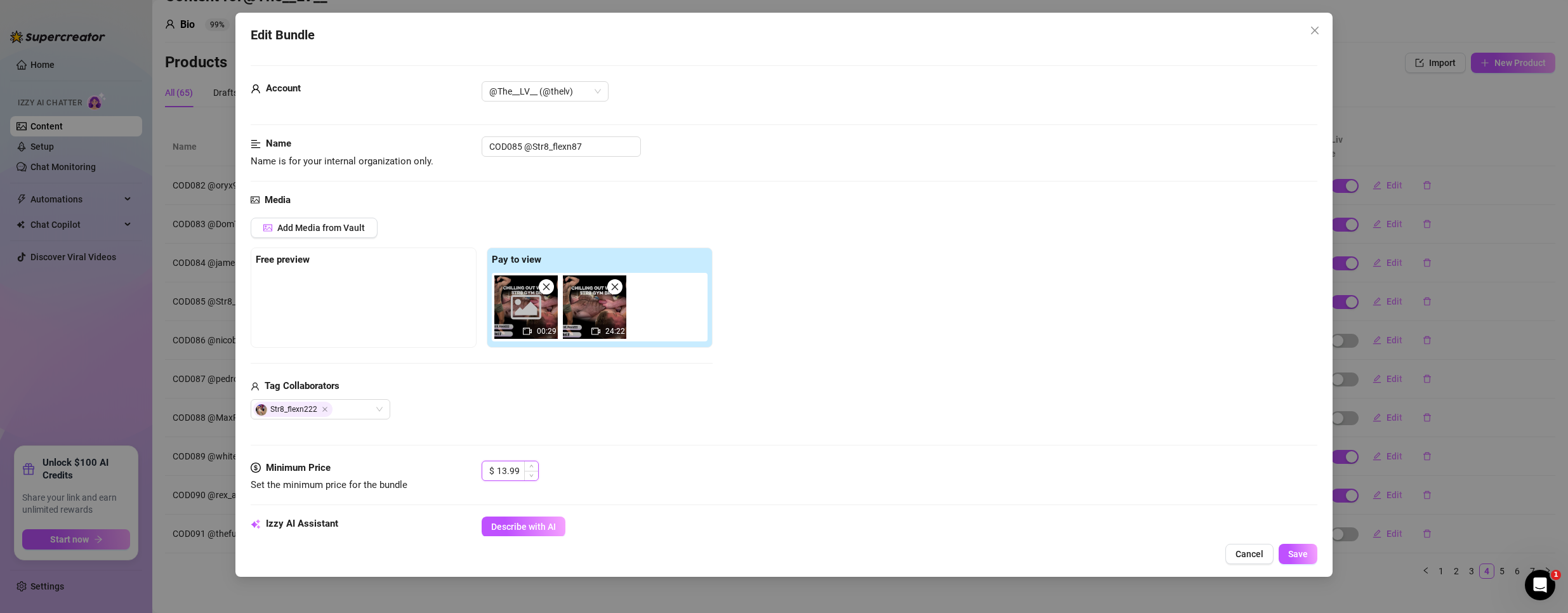
click at [506, 471] on input "13.99" at bounding box center [517, 471] width 41 height 19
type input "3.99"
click at [1294, 548] on span "Save" at bounding box center [1298, 554] width 20 height 10
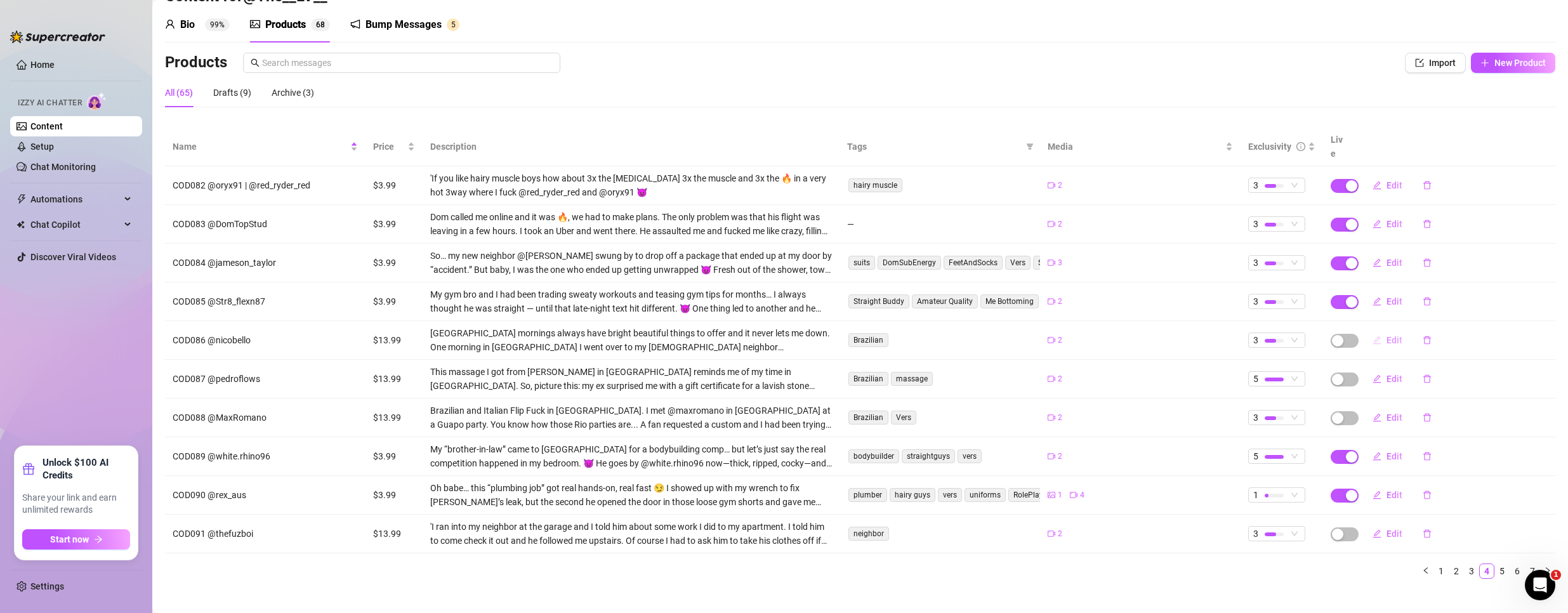
click at [1388, 335] on span "Edit" at bounding box center [1395, 340] width 16 height 10
type textarea "Type your message here..."
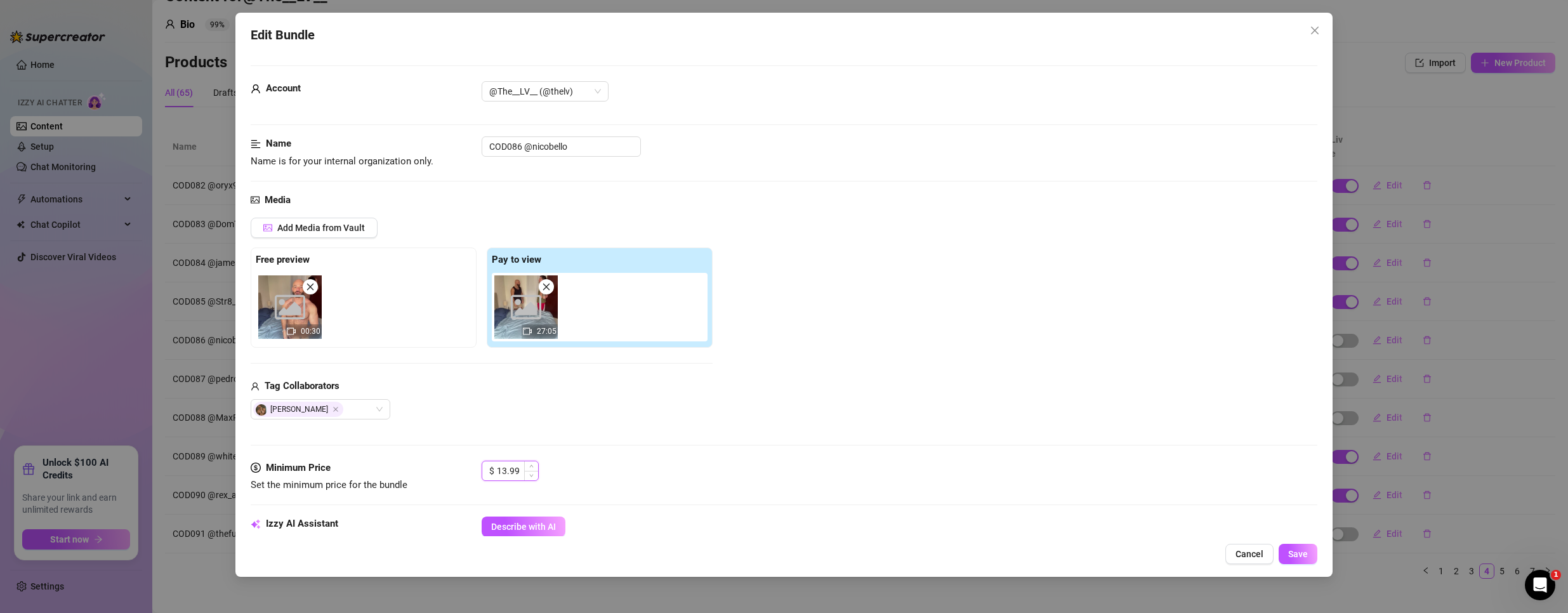
click at [513, 477] on input "13.99" at bounding box center [517, 471] width 41 height 19
type input "3.99"
click at [1294, 554] on span "Save" at bounding box center [1298, 554] width 20 height 10
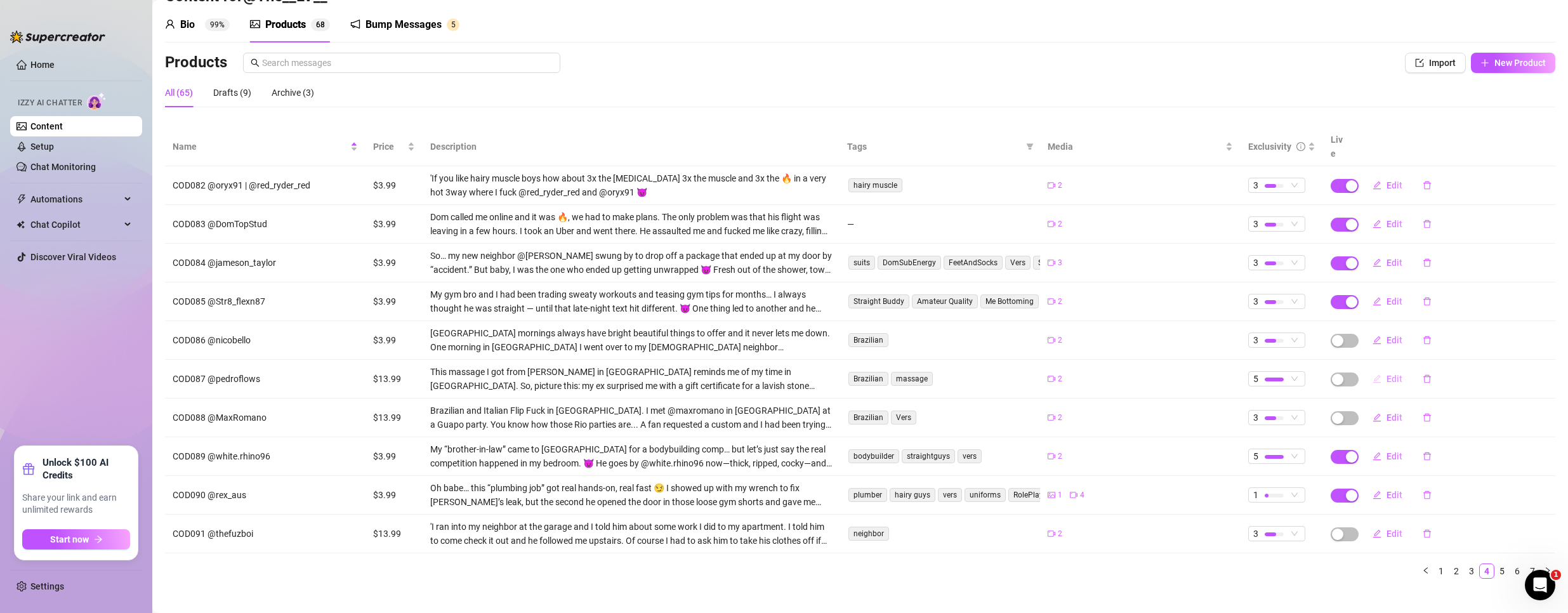
click at [1387, 373] on span "Edit" at bounding box center [1395, 378] width 16 height 10
type textarea "Type your message here..."
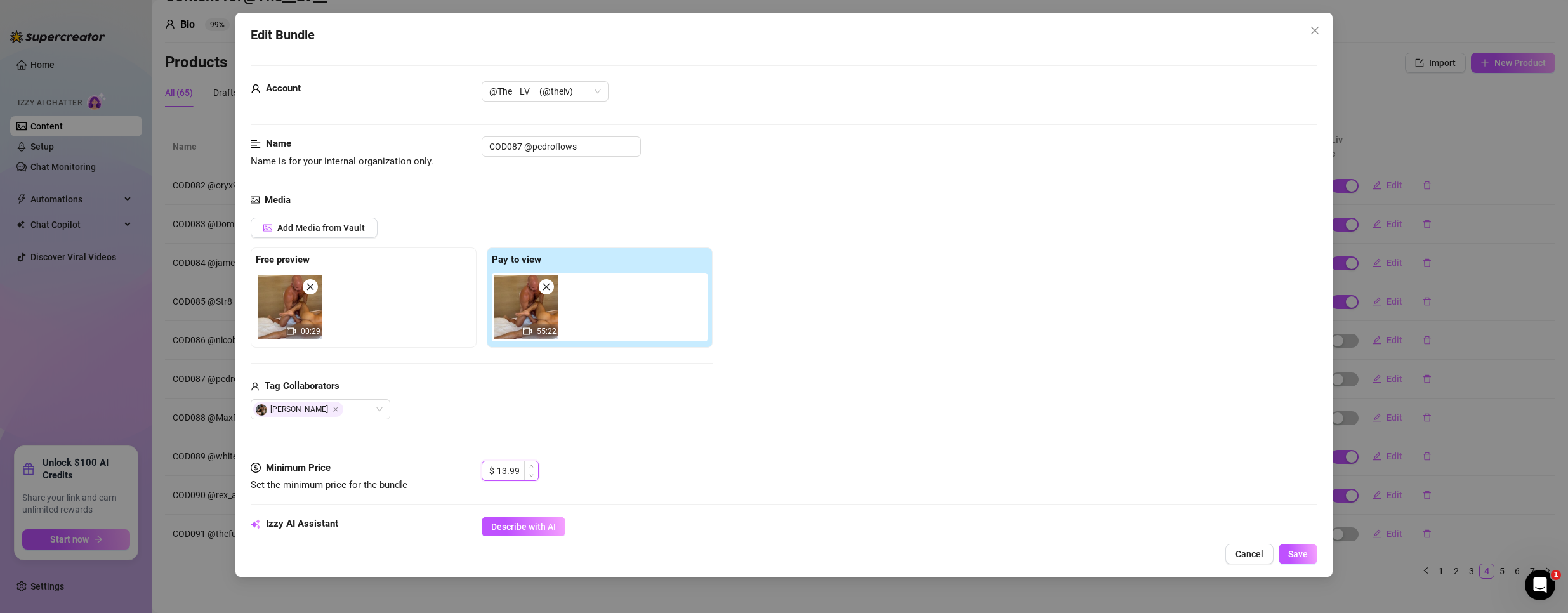
click at [515, 474] on input "13.99" at bounding box center [517, 471] width 41 height 19
type input "3.99"
click at [1298, 551] on span "Save" at bounding box center [1298, 554] width 20 height 10
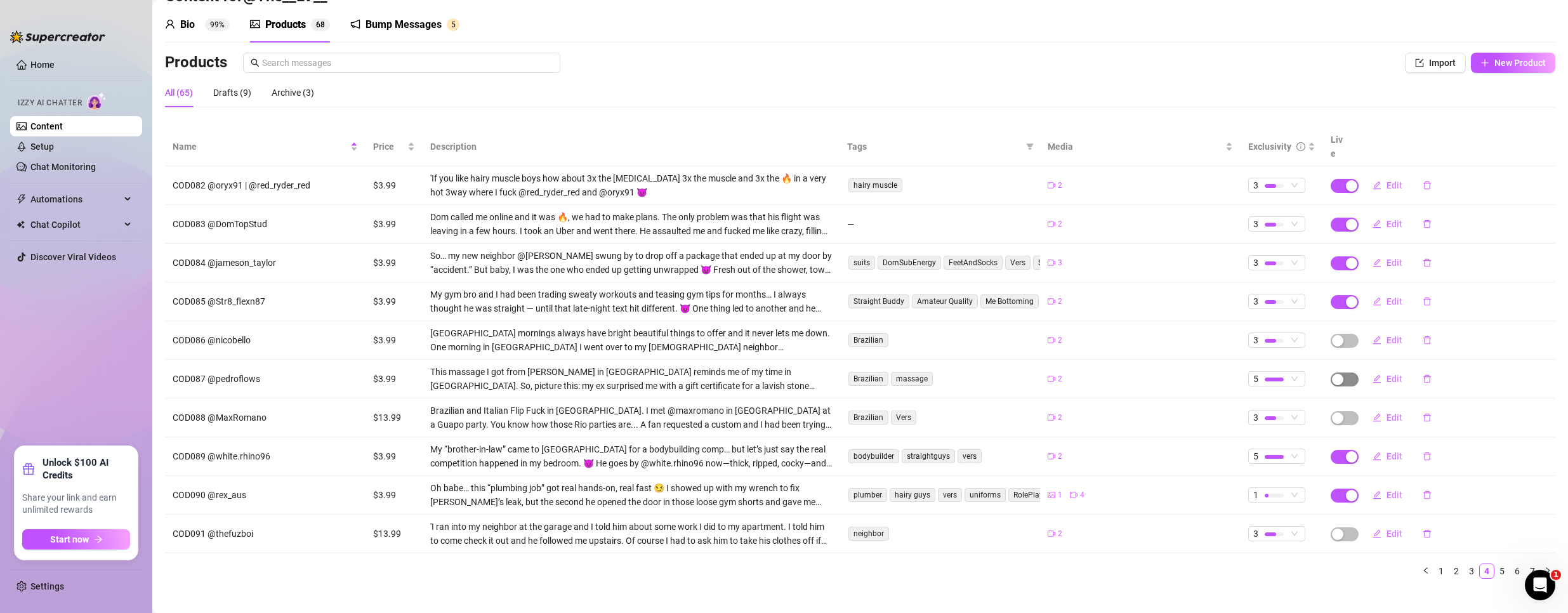
click at [1332, 373] on div "button" at bounding box center [1337, 378] width 11 height 11
click at [1421, 328] on button "OK" at bounding box center [1422, 335] width 21 height 16
click at [1355, 323] on td "Edit" at bounding box center [1455, 340] width 201 height 39
click at [1332, 335] on div "button" at bounding box center [1337, 340] width 11 height 11
click at [1418, 297] on span "OK" at bounding box center [1422, 297] width 12 height 10
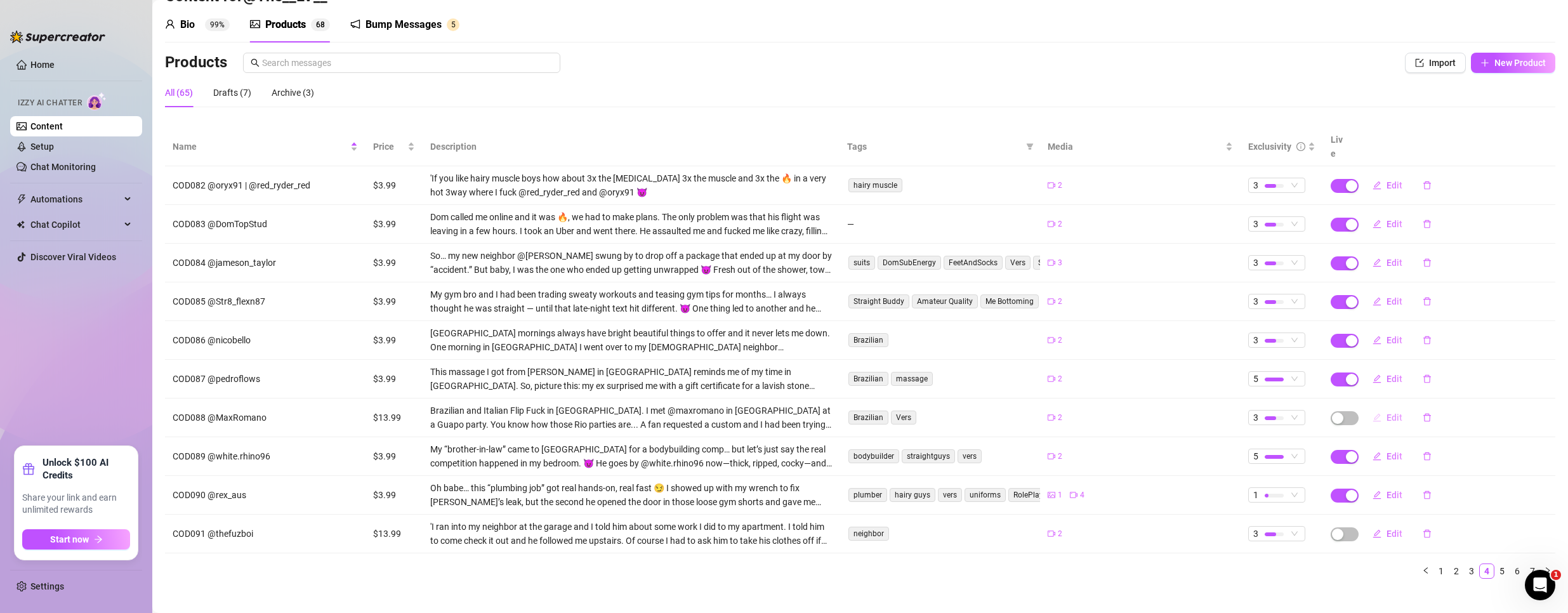
click at [1383, 409] on button "Edit" at bounding box center [1388, 417] width 50 height 21
type textarea "Type your message here..."
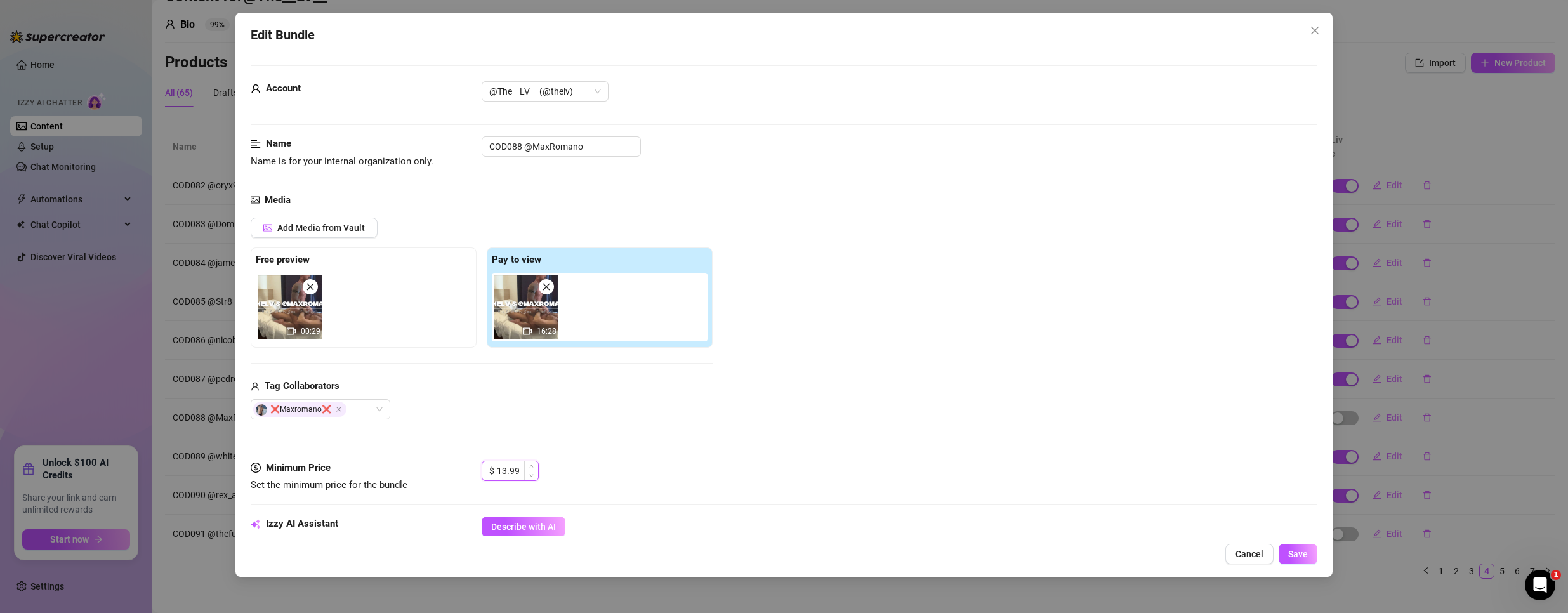
click at [505, 465] on input "13.99" at bounding box center [517, 471] width 41 height 19
type input "3.99"
click at [1289, 548] on span "Save" at bounding box center [1298, 554] width 20 height 10
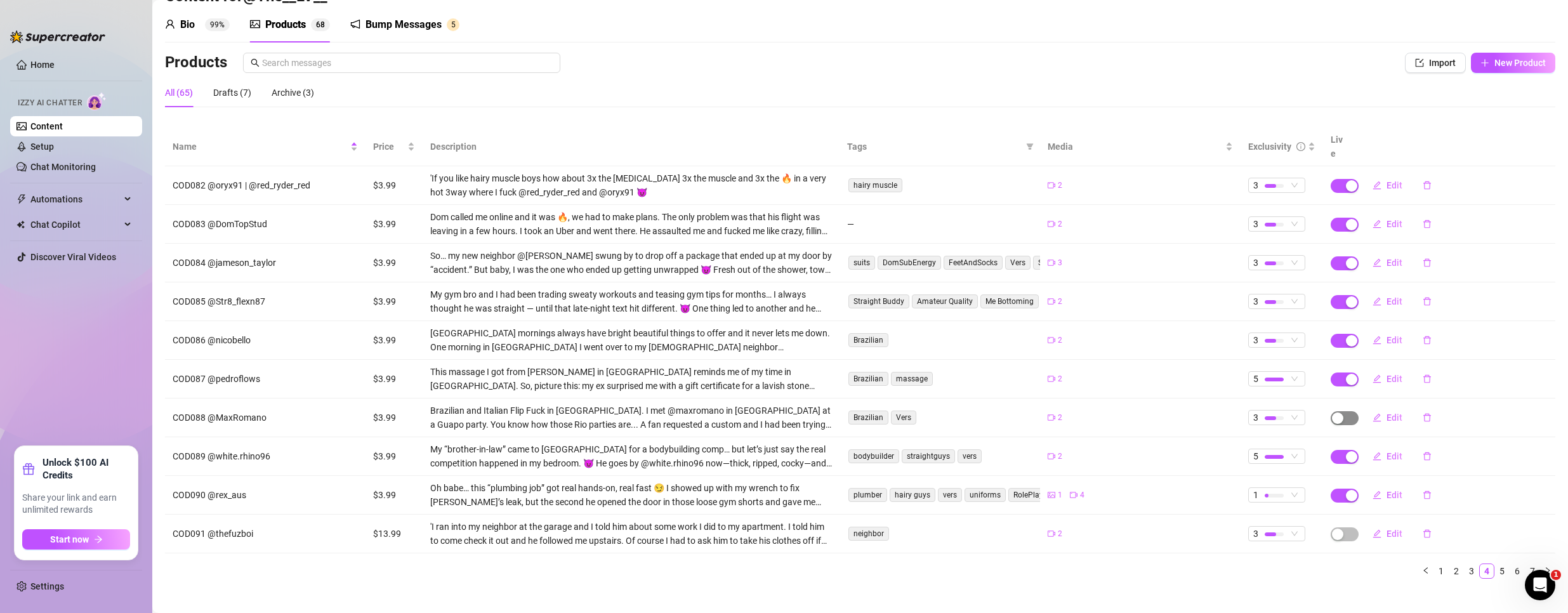
click at [1341, 411] on span "button" at bounding box center [1345, 418] width 28 height 14
click at [1421, 368] on span "OK" at bounding box center [1422, 373] width 12 height 10
click at [1287, 449] on span "5" at bounding box center [1276, 456] width 47 height 14
click at [1260, 500] on span "3" at bounding box center [1292, 505] width 85 height 14
click at [1264, 493] on div at bounding box center [1274, 495] width 19 height 3
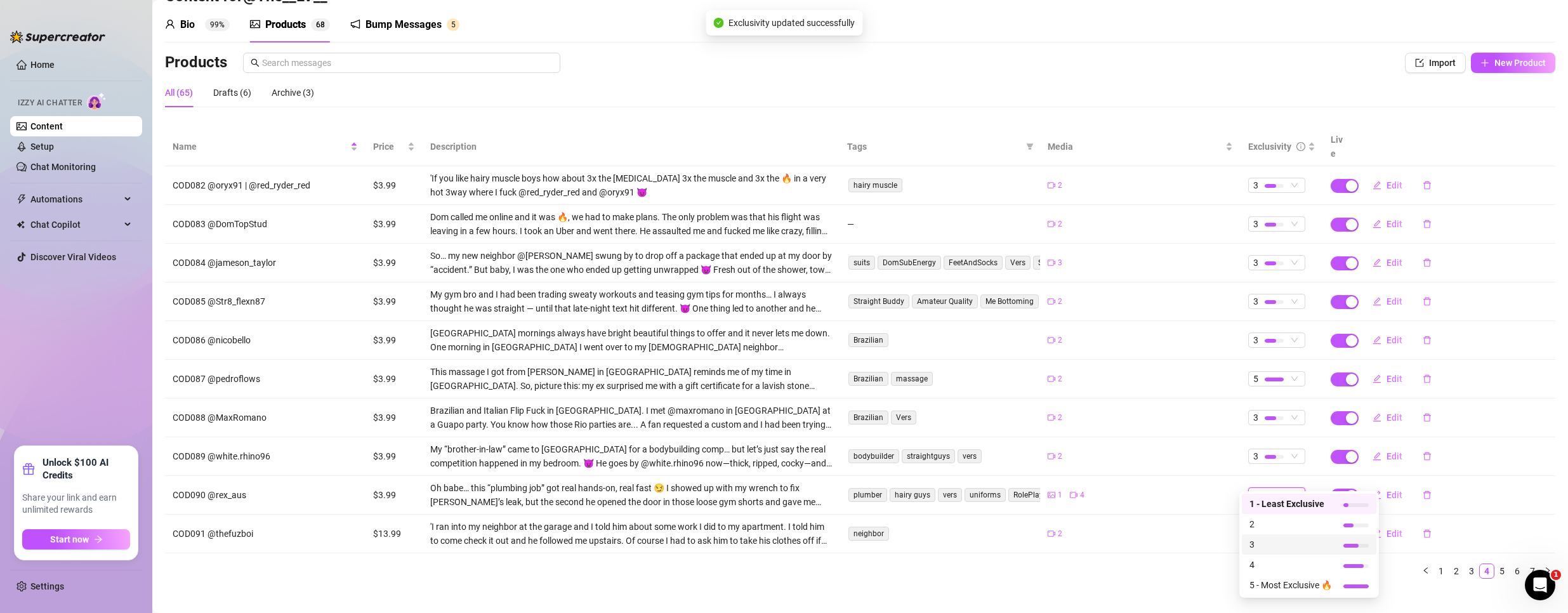
click at [1288, 541] on span "3" at bounding box center [1291, 544] width 83 height 14
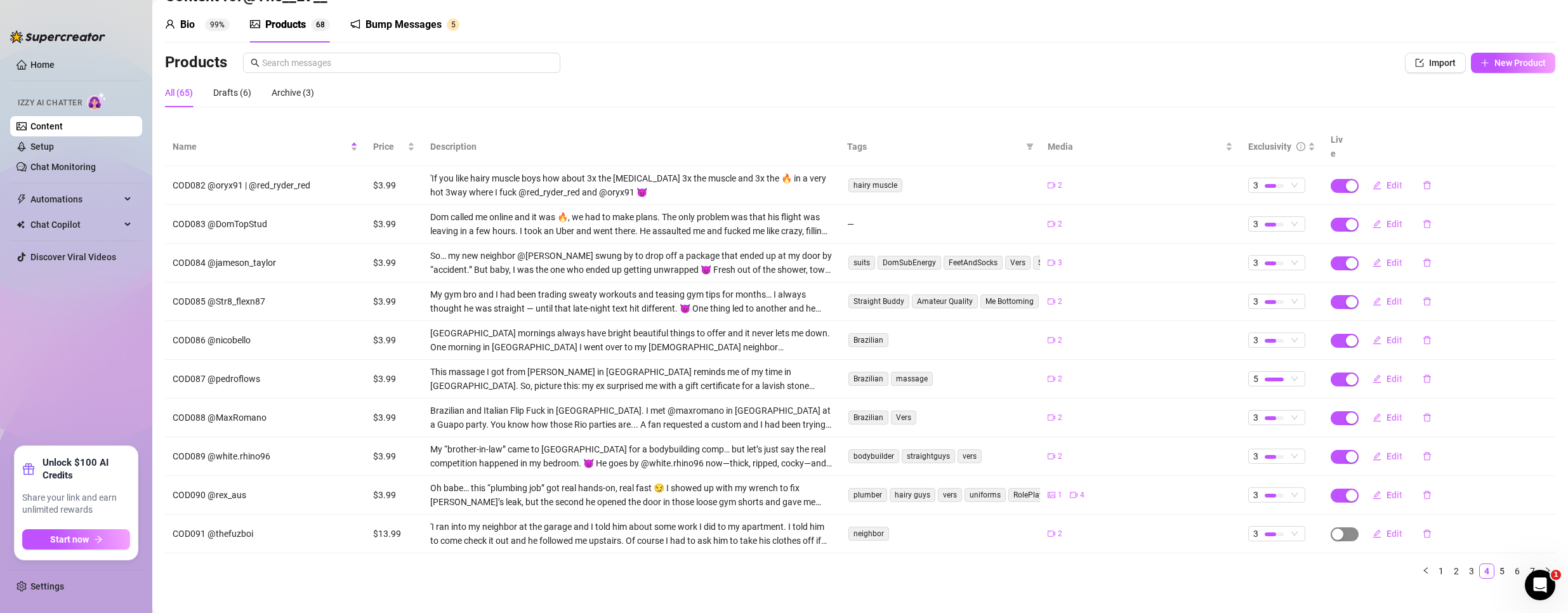
click at [1332, 529] on div "button" at bounding box center [1337, 534] width 11 height 11
click at [1433, 487] on button "OK" at bounding box center [1422, 490] width 21 height 16
click at [1387, 529] on span "Edit" at bounding box center [1395, 534] width 16 height 10
type textarea "Type your message here..."
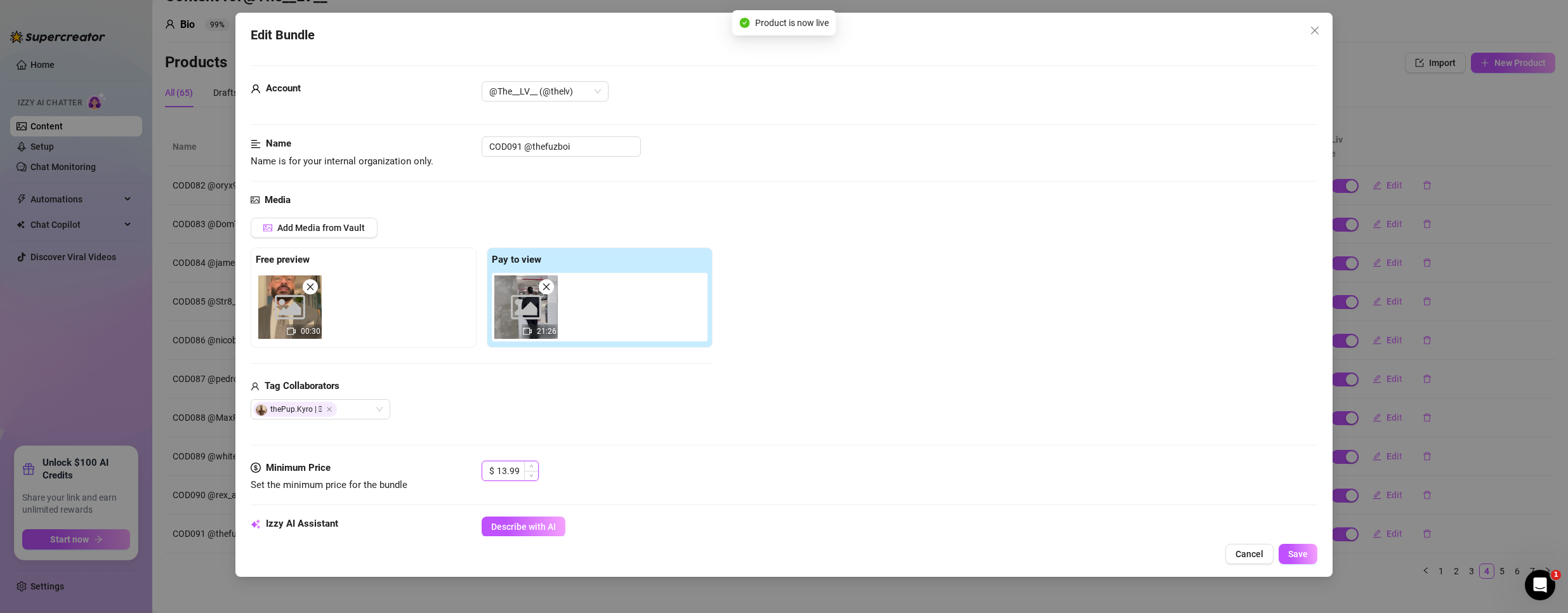
click at [501, 470] on input "13.99" at bounding box center [517, 471] width 41 height 19
type input "3.99"
click at [1295, 552] on span "Save" at bounding box center [1298, 554] width 20 height 10
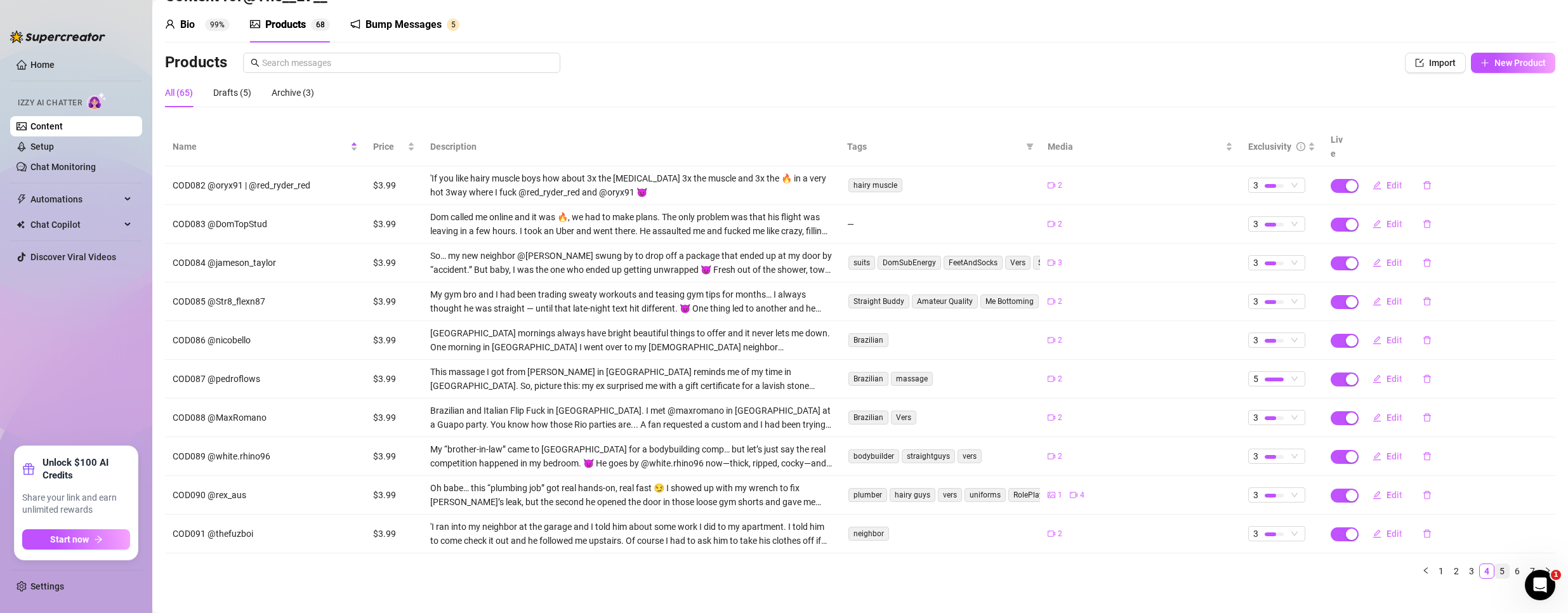
click at [1495, 564] on link "5" at bounding box center [1502, 571] width 14 height 14
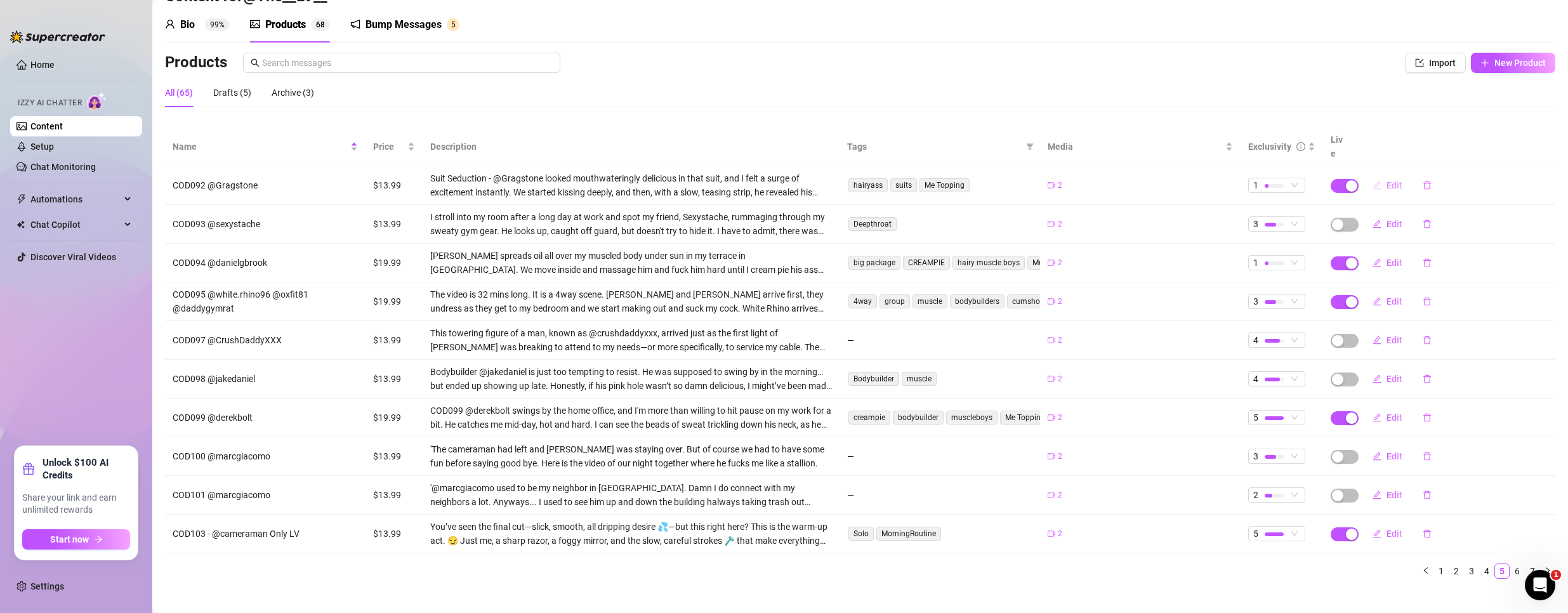
click at [1377, 175] on button "Edit" at bounding box center [1388, 185] width 50 height 21
type textarea "Do you like gusy in suits? @GragStone looked too good in that suit… I stripped …"
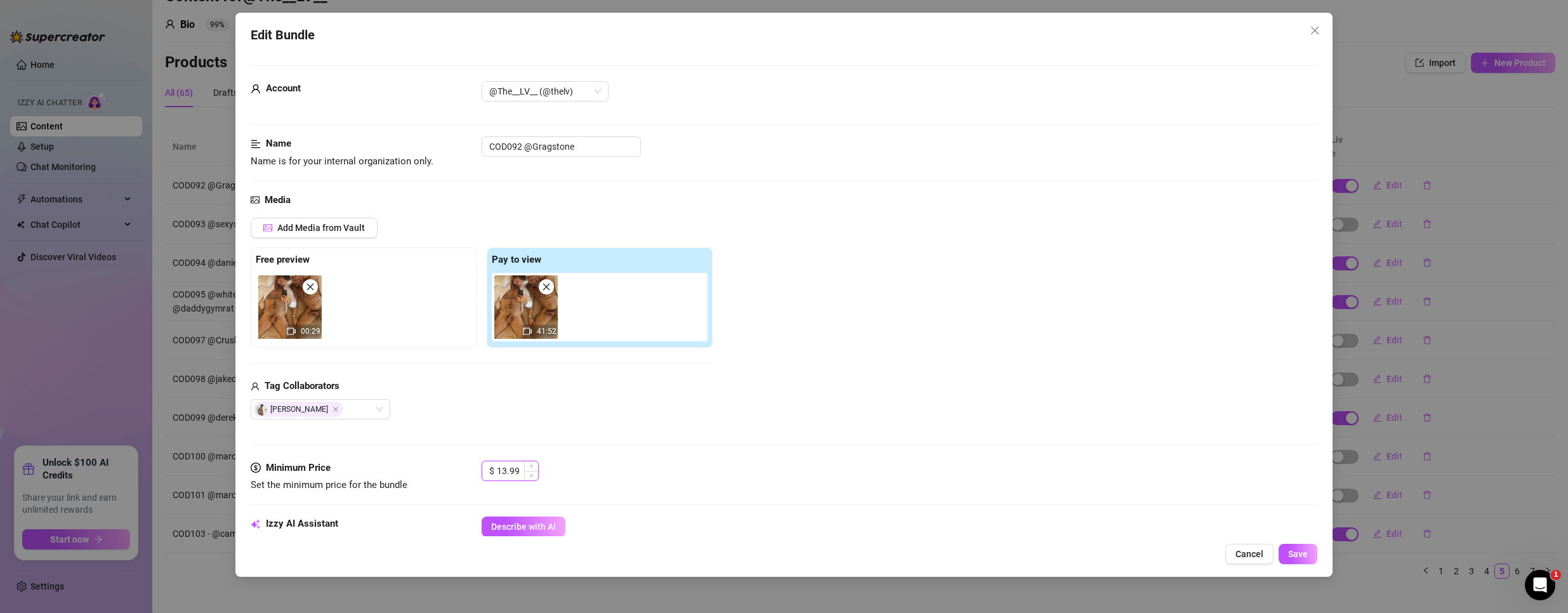
click at [501, 462] on input "13.99" at bounding box center [517, 471] width 41 height 19
type input "3.99"
click at [1298, 541] on div "Edit Bundle Account @The__LV__ (@thelv) Name Name is for your internal organiza…" at bounding box center [784, 295] width 1098 height 564
click at [1297, 558] on span "Save" at bounding box center [1298, 554] width 20 height 10
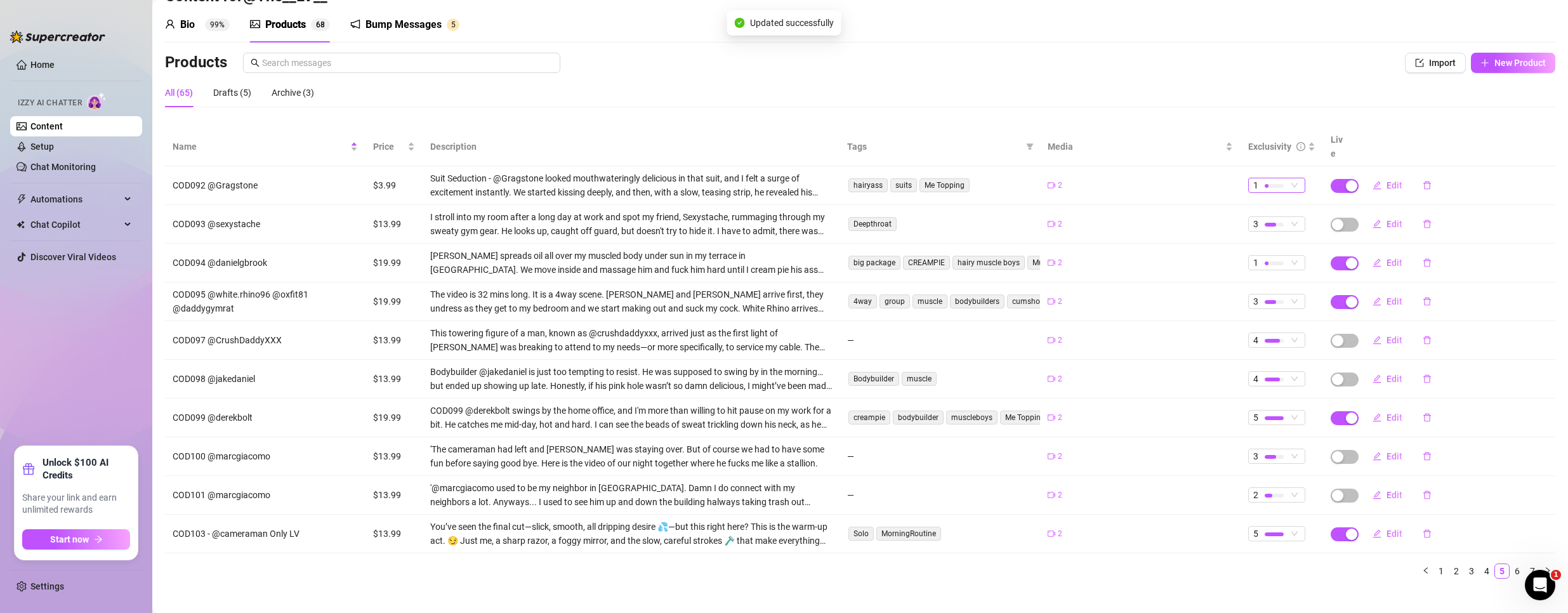
click at [1272, 184] on div at bounding box center [1274, 185] width 19 height 3
click at [1259, 232] on span "3" at bounding box center [1291, 235] width 83 height 14
click at [1387, 219] on span "Edit" at bounding box center [1395, 224] width 16 height 10
type textarea "Type your message here..."
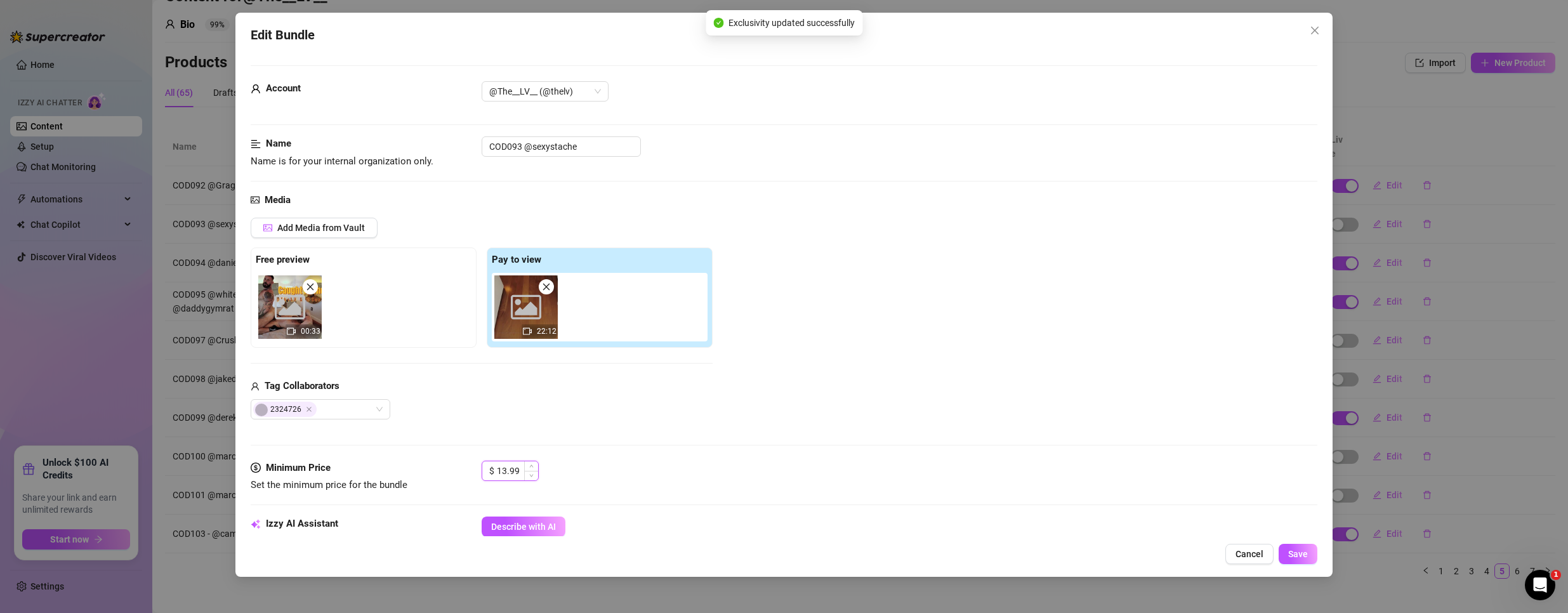
click at [511, 476] on input "13.99" at bounding box center [517, 471] width 41 height 19
type input "3.99"
click at [1286, 556] on button "Save" at bounding box center [1298, 554] width 39 height 21
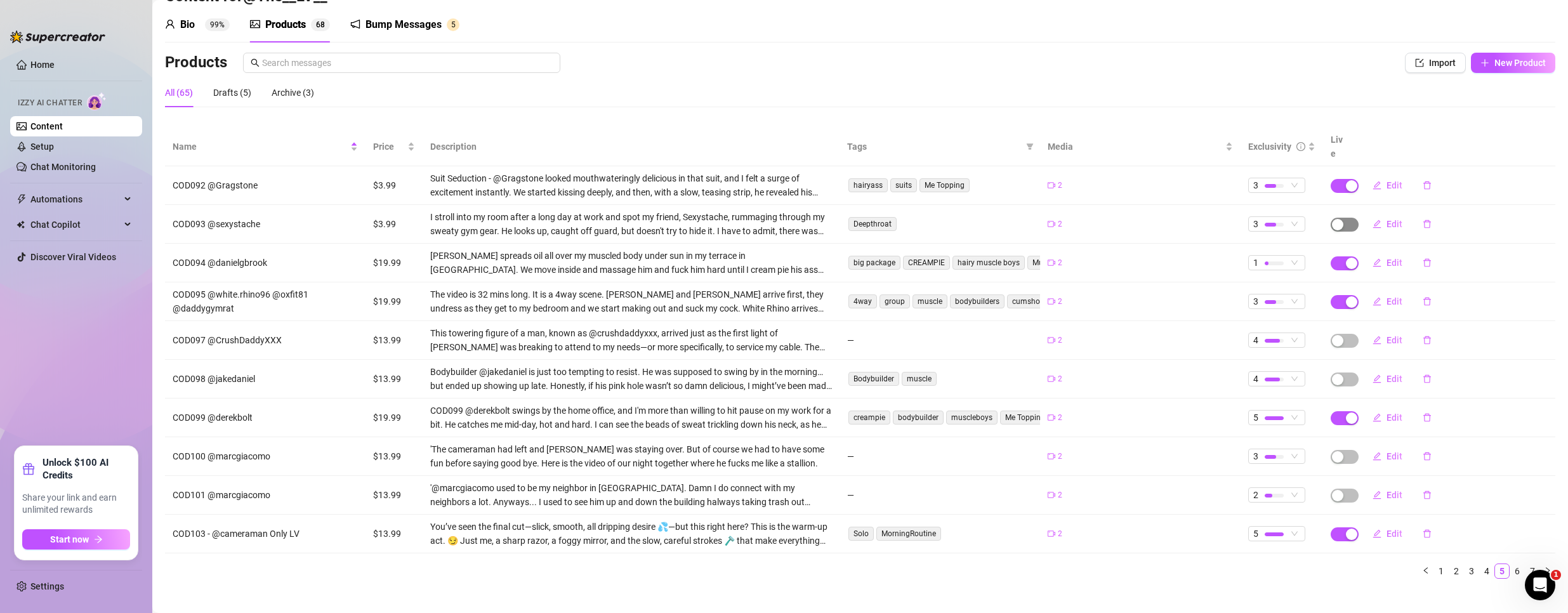
click at [1335, 217] on button "button" at bounding box center [1345, 224] width 28 height 14
click at [1429, 174] on button "OK" at bounding box center [1422, 180] width 21 height 16
click at [1276, 256] on div "1" at bounding box center [1270, 263] width 34 height 14
click at [1263, 309] on span "3" at bounding box center [1291, 312] width 83 height 14
click at [1376, 253] on button "Edit" at bounding box center [1388, 263] width 50 height 21
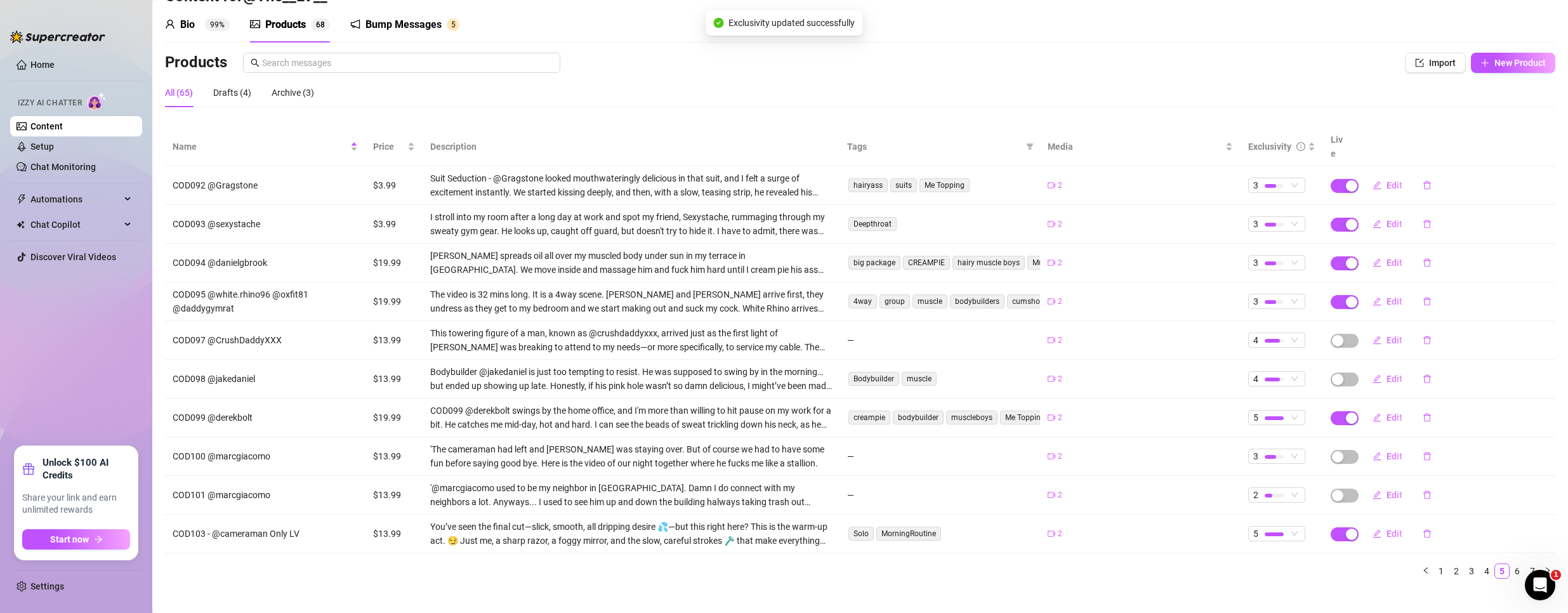
type textarea "You will love this video. I fuck this boy so hard and the sunlight hitting my b…"
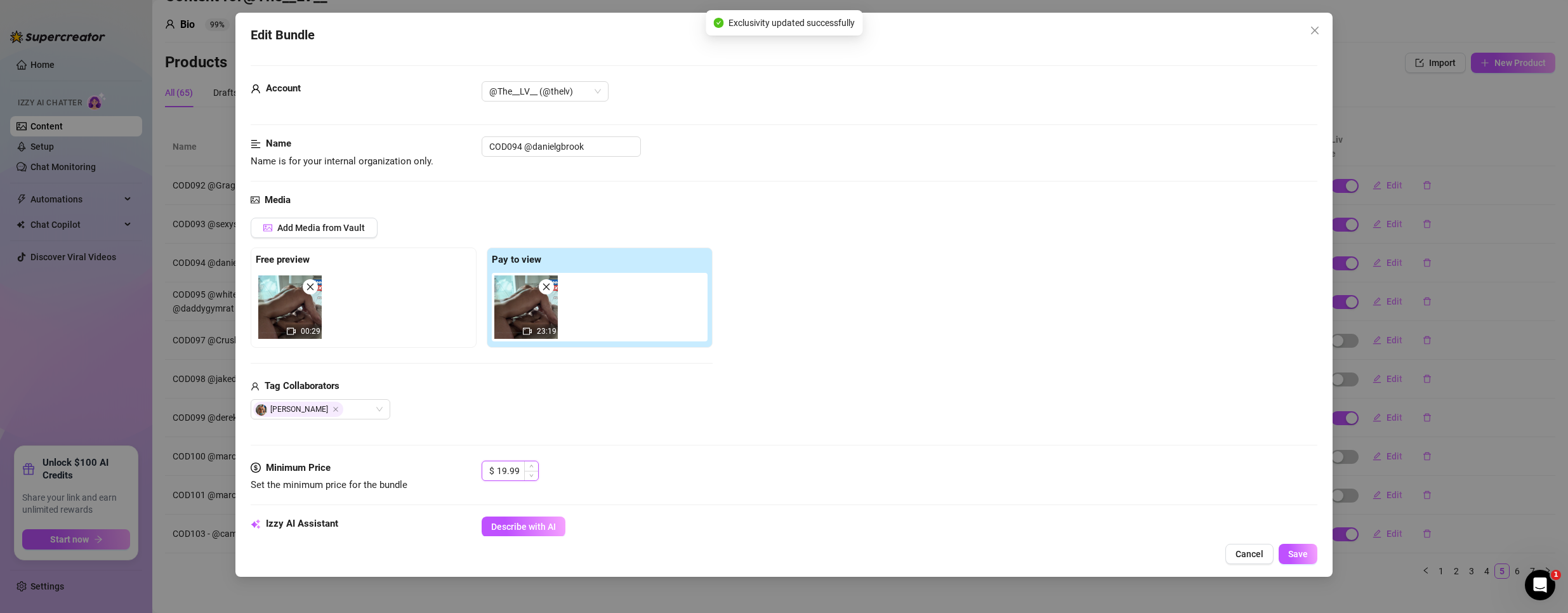
click at [515, 469] on input "19.99" at bounding box center [517, 471] width 41 height 19
type input "3.99"
click at [1293, 550] on span "Save" at bounding box center [1298, 554] width 20 height 10
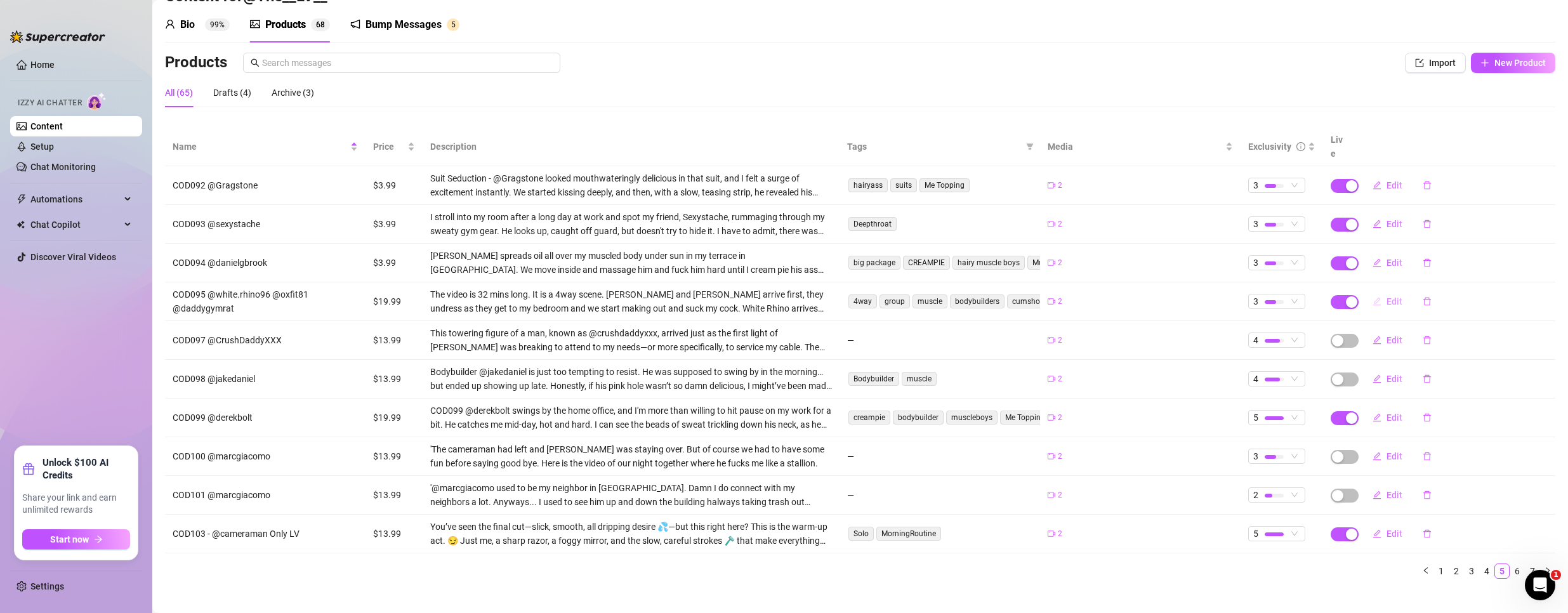
click at [1387, 297] on span "Edit" at bounding box center [1395, 302] width 16 height 10
type textarea "Do you like playing with groups? Have you see my 4way video with these 3 muscle…"
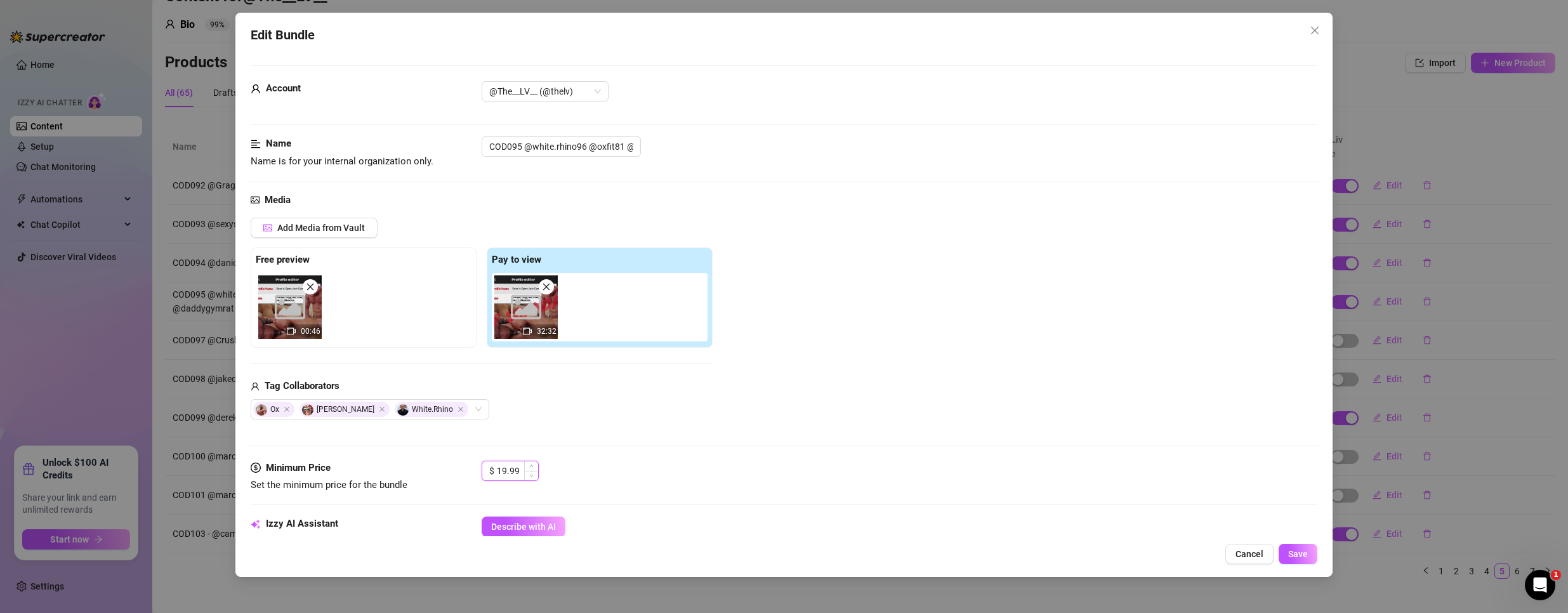
click at [517, 470] on input "19.99" at bounding box center [517, 471] width 41 height 19
type input "3.99"
click at [1295, 547] on button "Save" at bounding box center [1298, 554] width 39 height 21
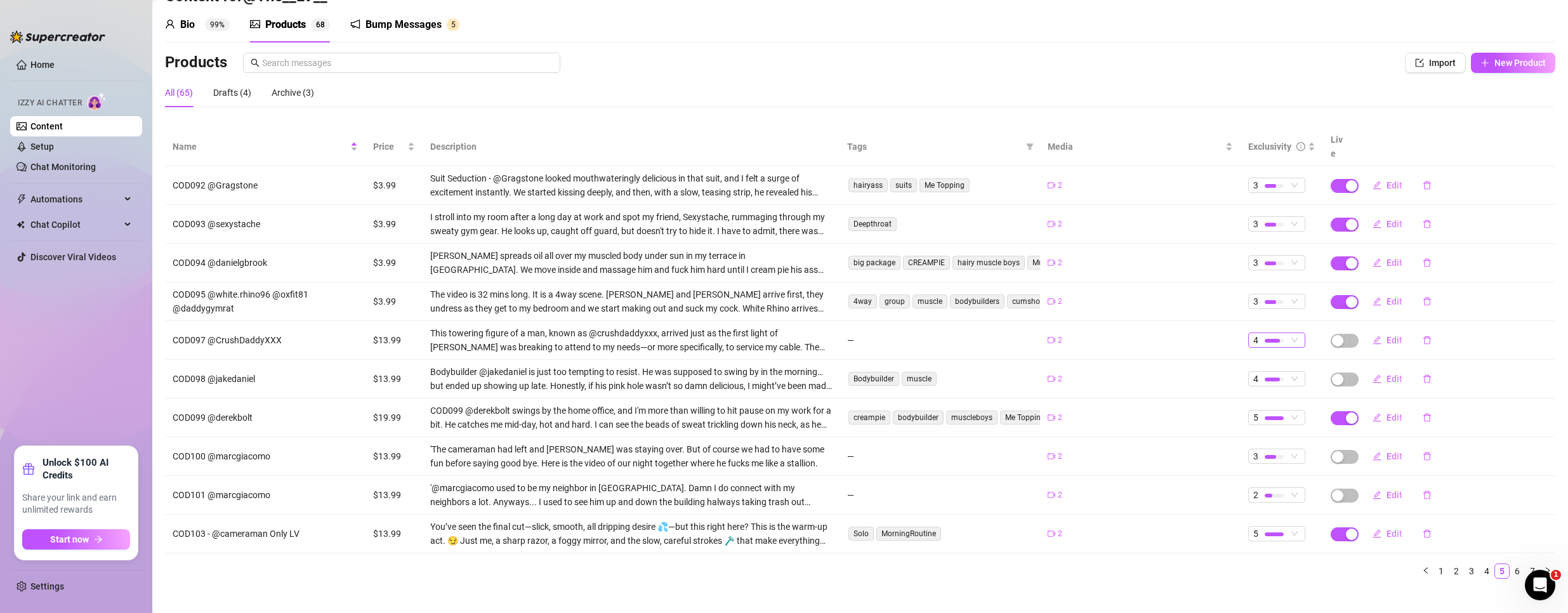
click at [1271, 339] on div at bounding box center [1274, 341] width 19 height 3
click at [1272, 383] on div "3" at bounding box center [1309, 390] width 135 height 21
click at [1269, 378] on div at bounding box center [1272, 379] width 16 height 3
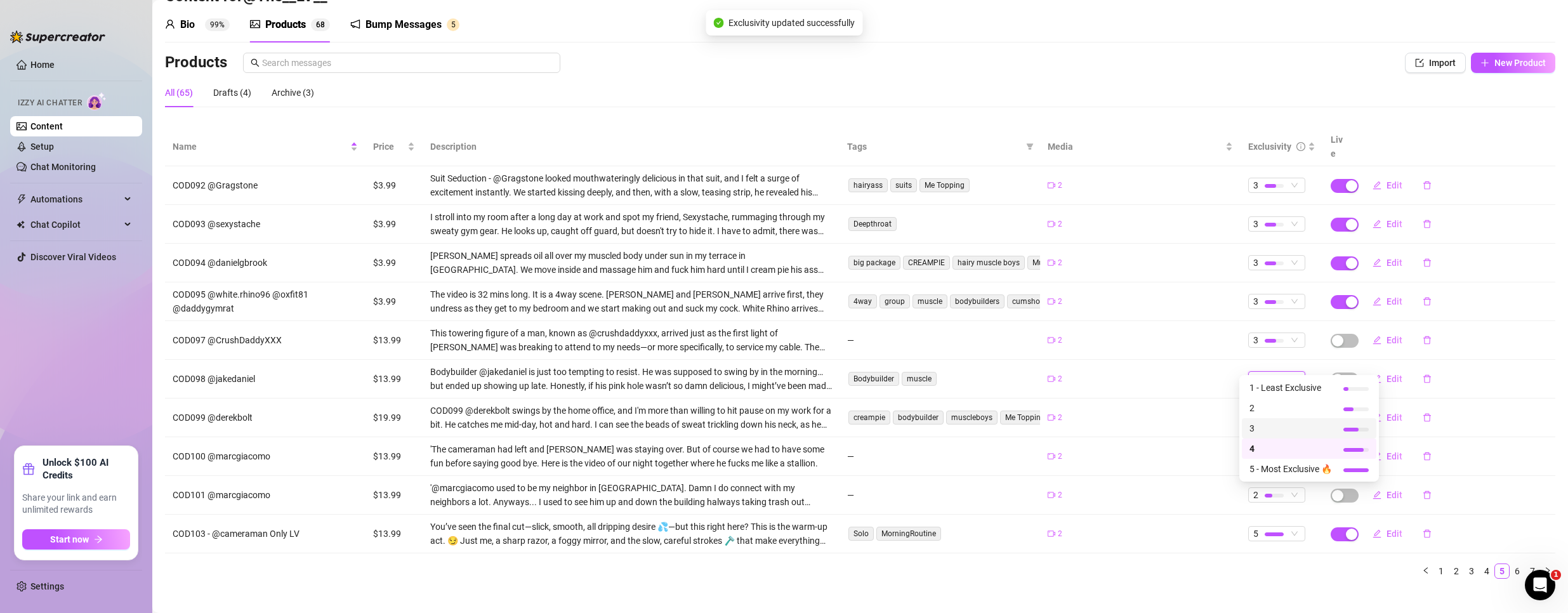
click at [1271, 425] on span "3" at bounding box center [1291, 428] width 83 height 14
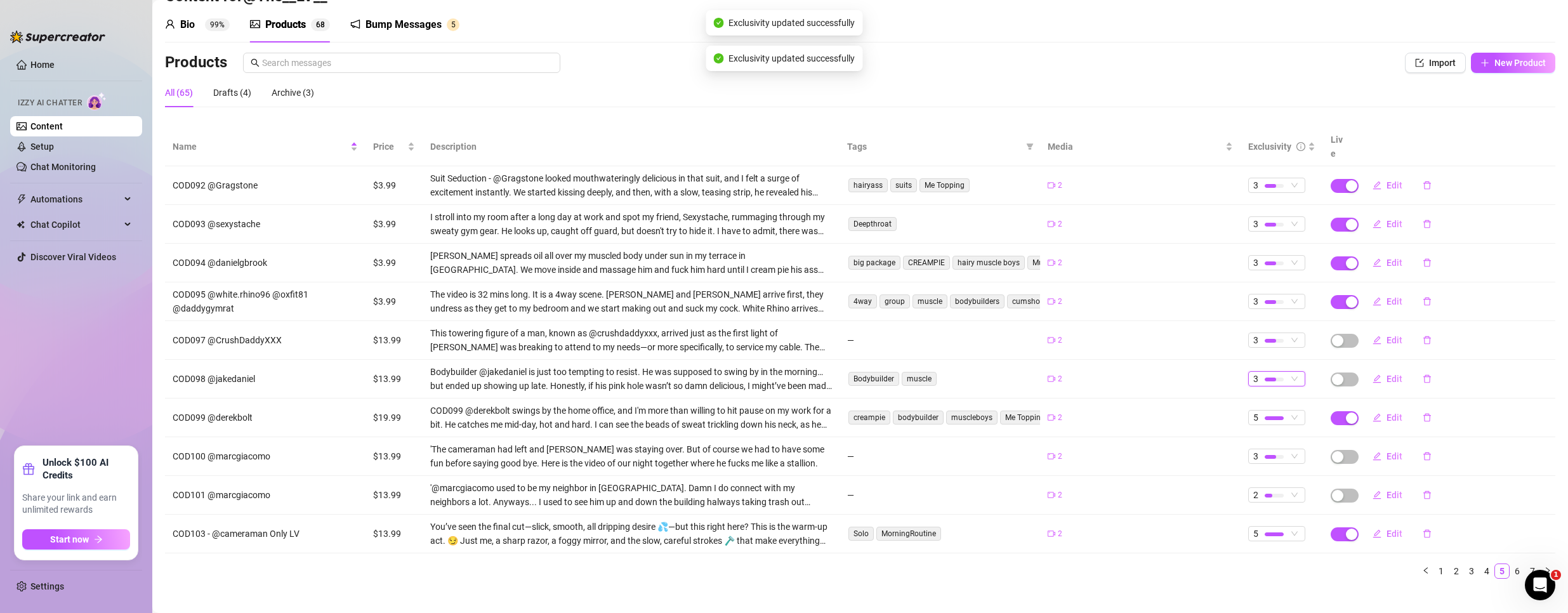
click at [1264, 373] on div at bounding box center [1274, 379] width 19 height 12
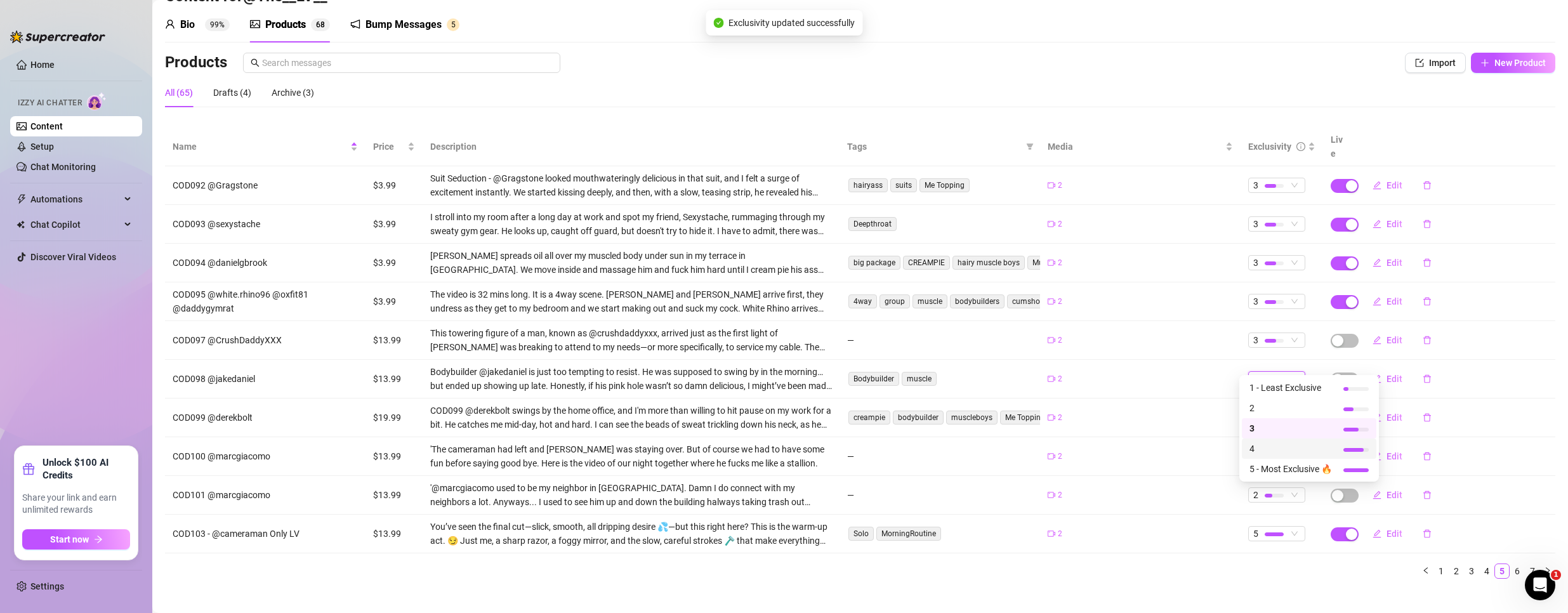
click at [1272, 446] on span "4" at bounding box center [1291, 448] width 83 height 14
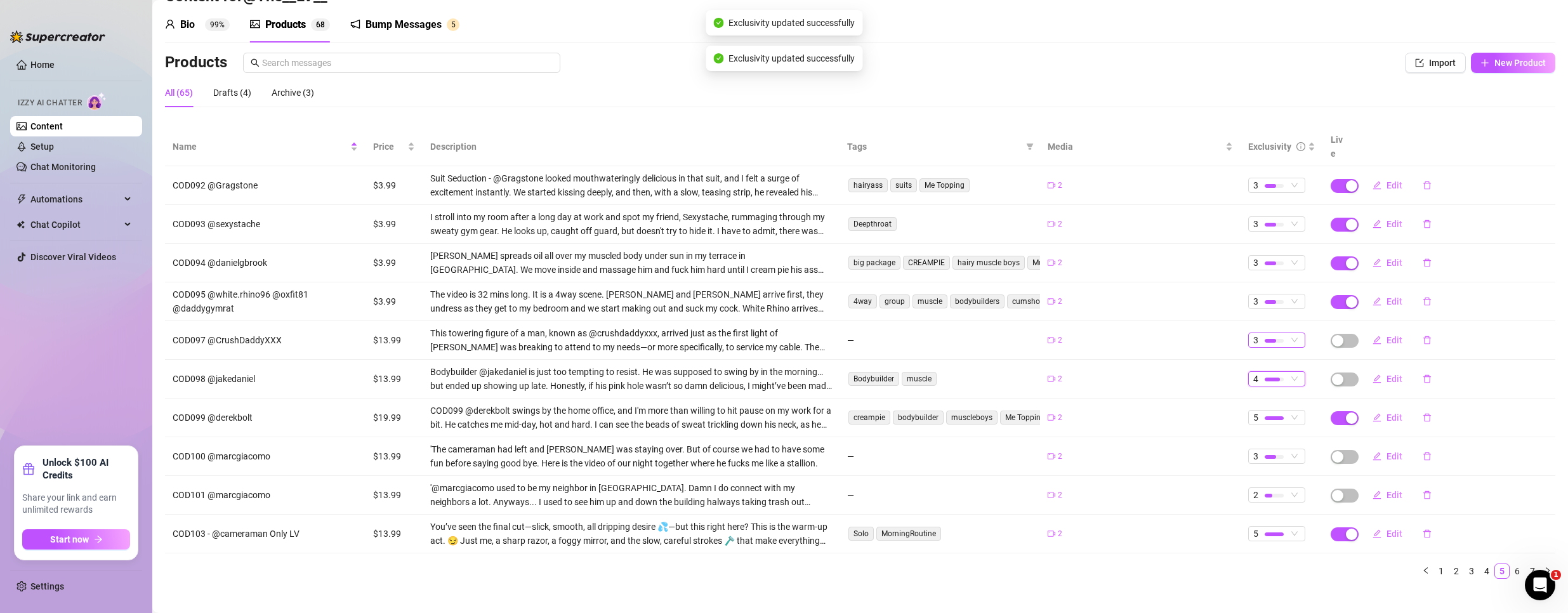
click at [1267, 339] on div at bounding box center [1274, 341] width 19 height 3
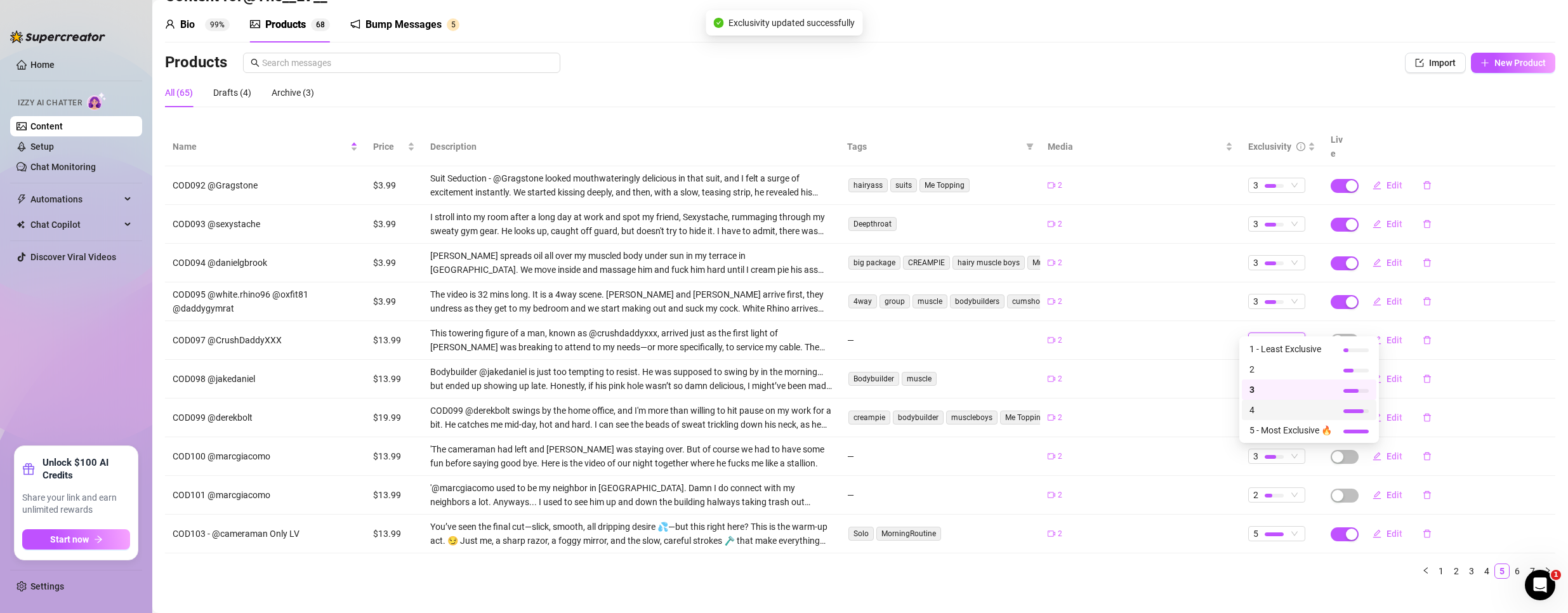
drag, startPoint x: 1276, startPoint y: 415, endPoint x: 1276, endPoint y: 393, distance: 22.0
click at [1276, 414] on span "4" at bounding box center [1291, 410] width 83 height 14
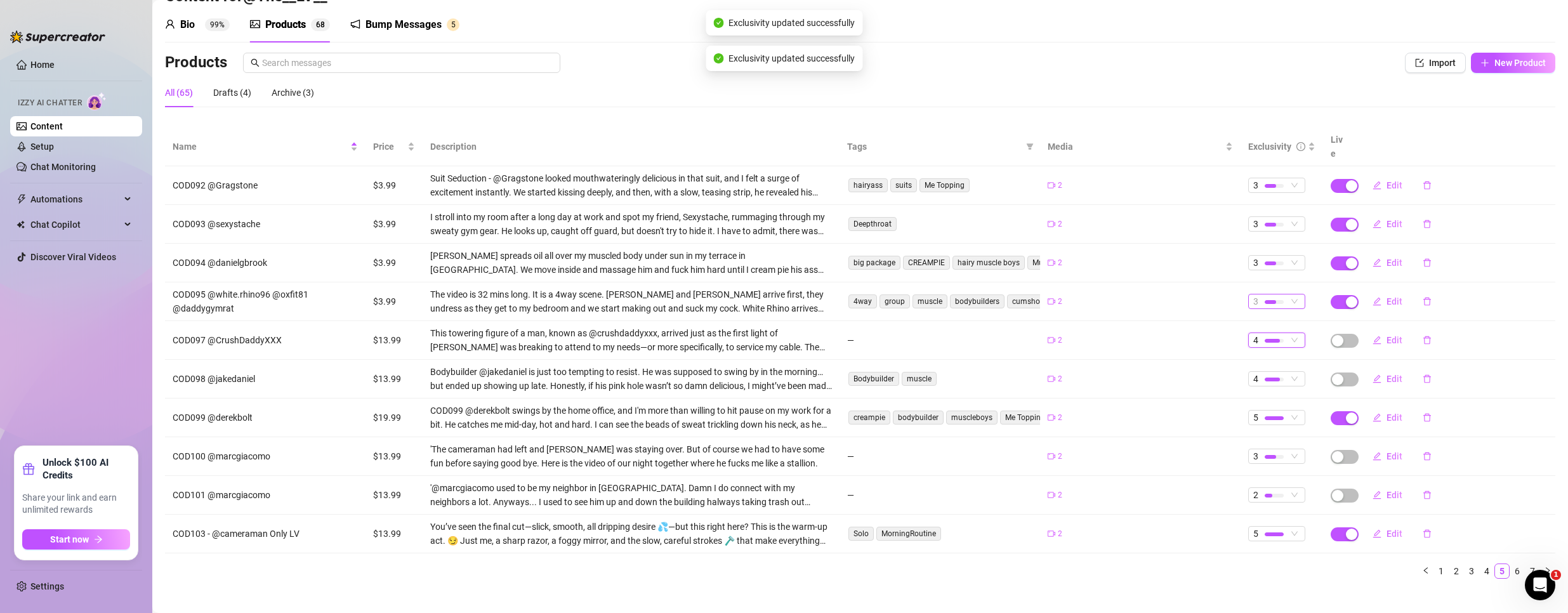
click at [1266, 300] on div at bounding box center [1270, 302] width 11 height 3
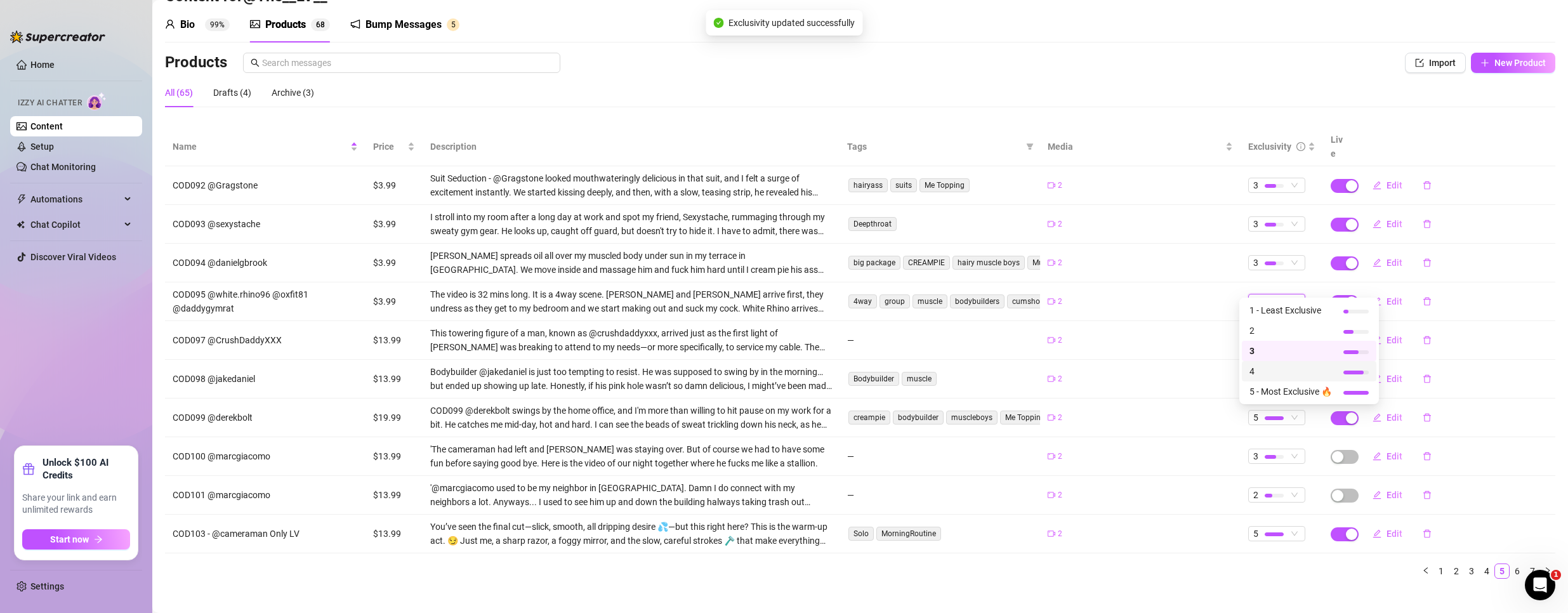
click at [1279, 373] on span "4" at bounding box center [1291, 371] width 83 height 14
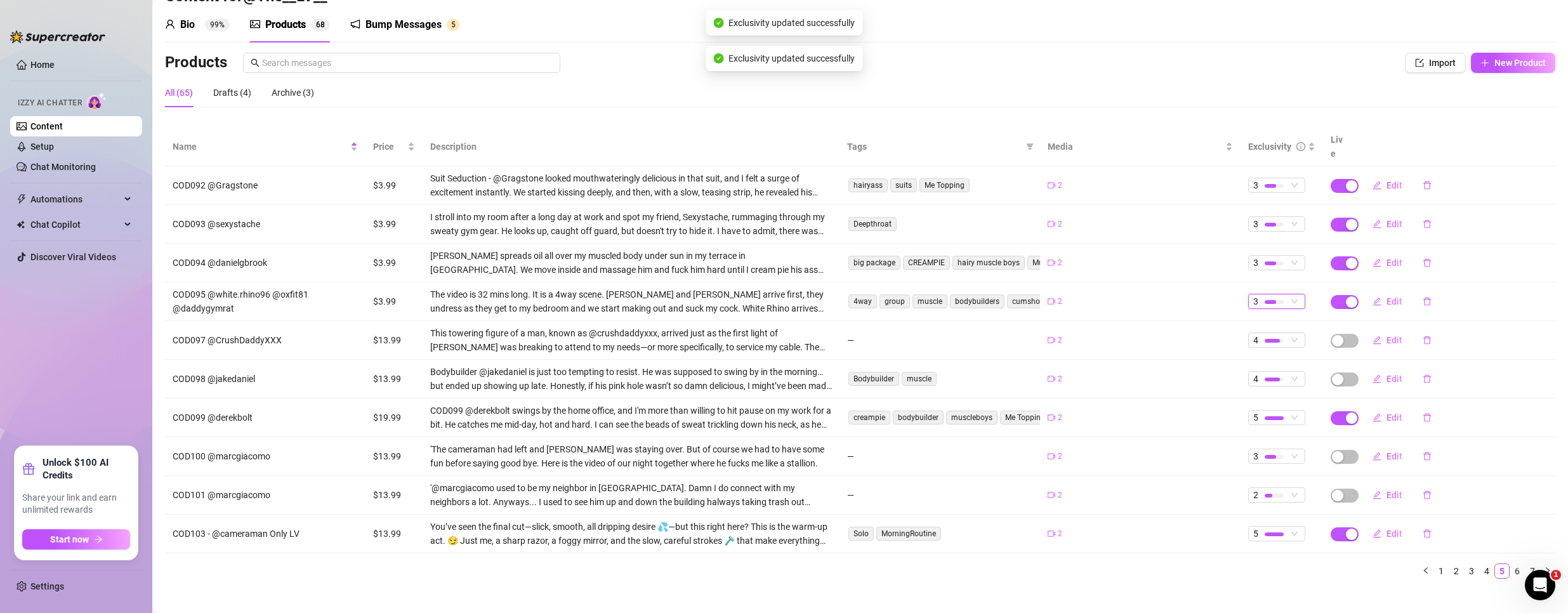
click at [1266, 261] on div at bounding box center [1274, 263] width 19 height 3
click at [1267, 334] on span "4" at bounding box center [1291, 332] width 83 height 14
click at [1270, 222] on div at bounding box center [1274, 224] width 19 height 3
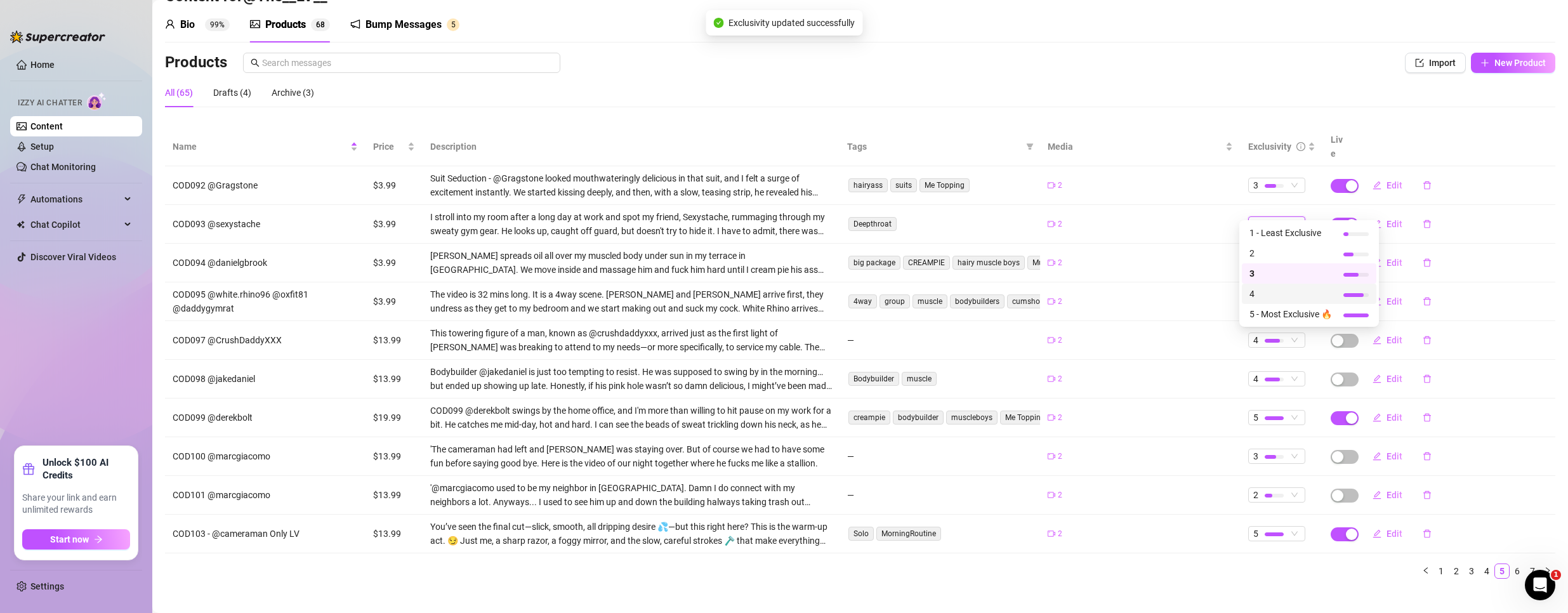
click at [1274, 294] on span "4" at bounding box center [1291, 294] width 83 height 14
click at [1264, 222] on div at bounding box center [1272, 224] width 16 height 3
click at [1264, 267] on span "3" at bounding box center [1291, 273] width 83 height 14
click at [1274, 416] on div at bounding box center [1274, 418] width 19 height 3
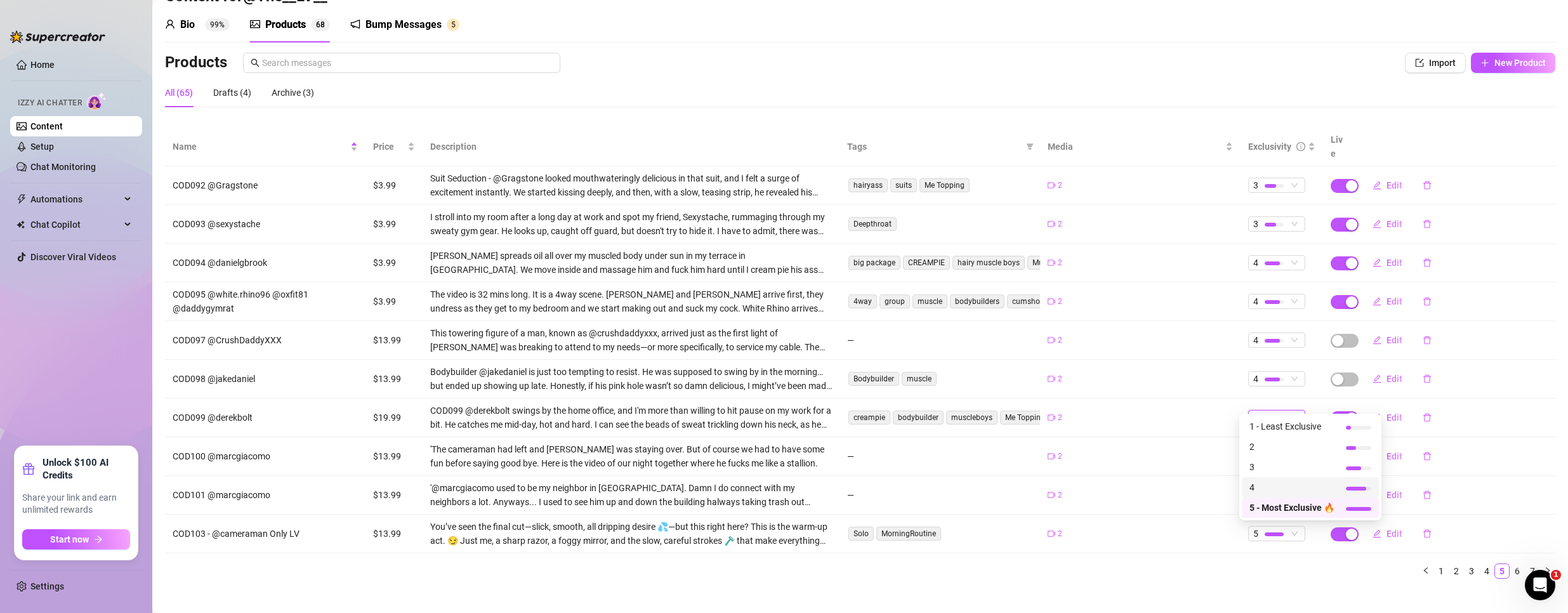
click at [1271, 482] on span "4" at bounding box center [1292, 487] width 85 height 14
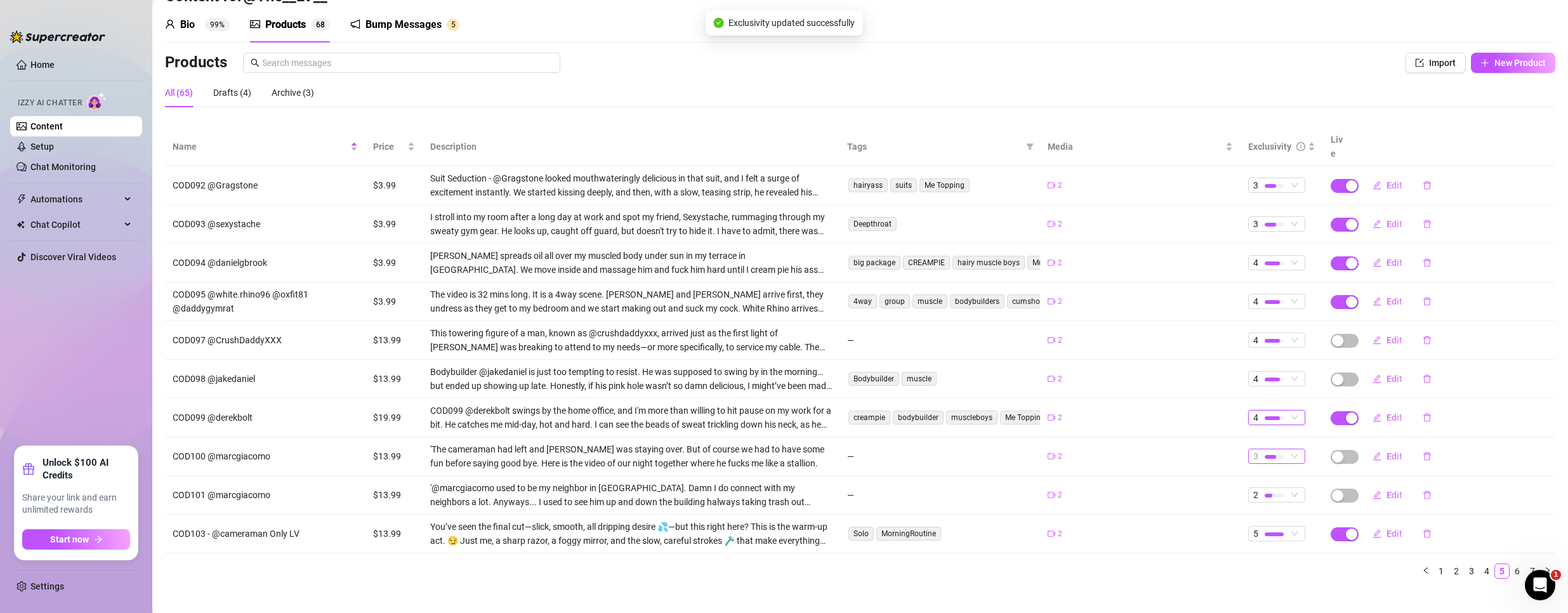
click at [1264, 455] on div at bounding box center [1270, 457] width 11 height 3
click at [1270, 507] on span "3" at bounding box center [1291, 505] width 83 height 14
click at [1267, 489] on div at bounding box center [1274, 495] width 19 height 12
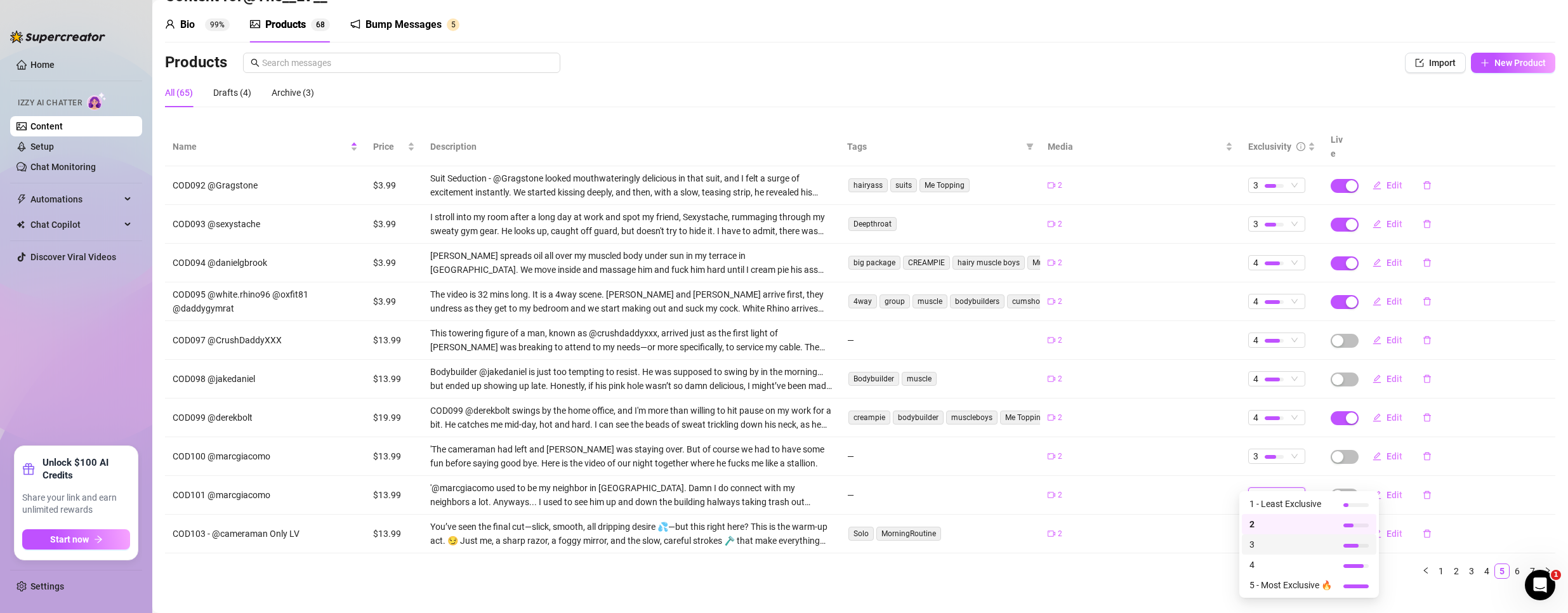
click at [1270, 541] on span "3" at bounding box center [1291, 544] width 83 height 14
click at [1387, 335] on span "Edit" at bounding box center [1395, 340] width 16 height 10
type textarea "Type your message here..."
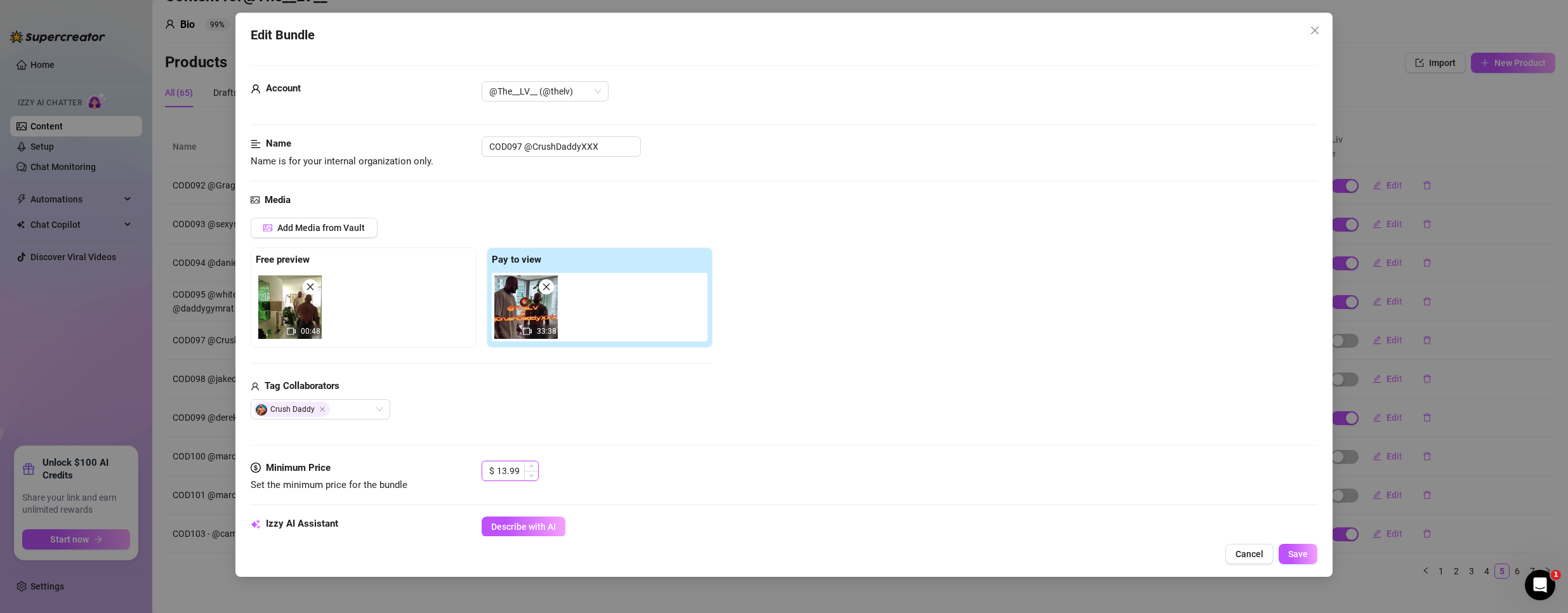
click at [513, 463] on input "13.99" at bounding box center [517, 471] width 41 height 19
type input "3.99"
click at [1292, 547] on button "Save" at bounding box center [1298, 554] width 39 height 21
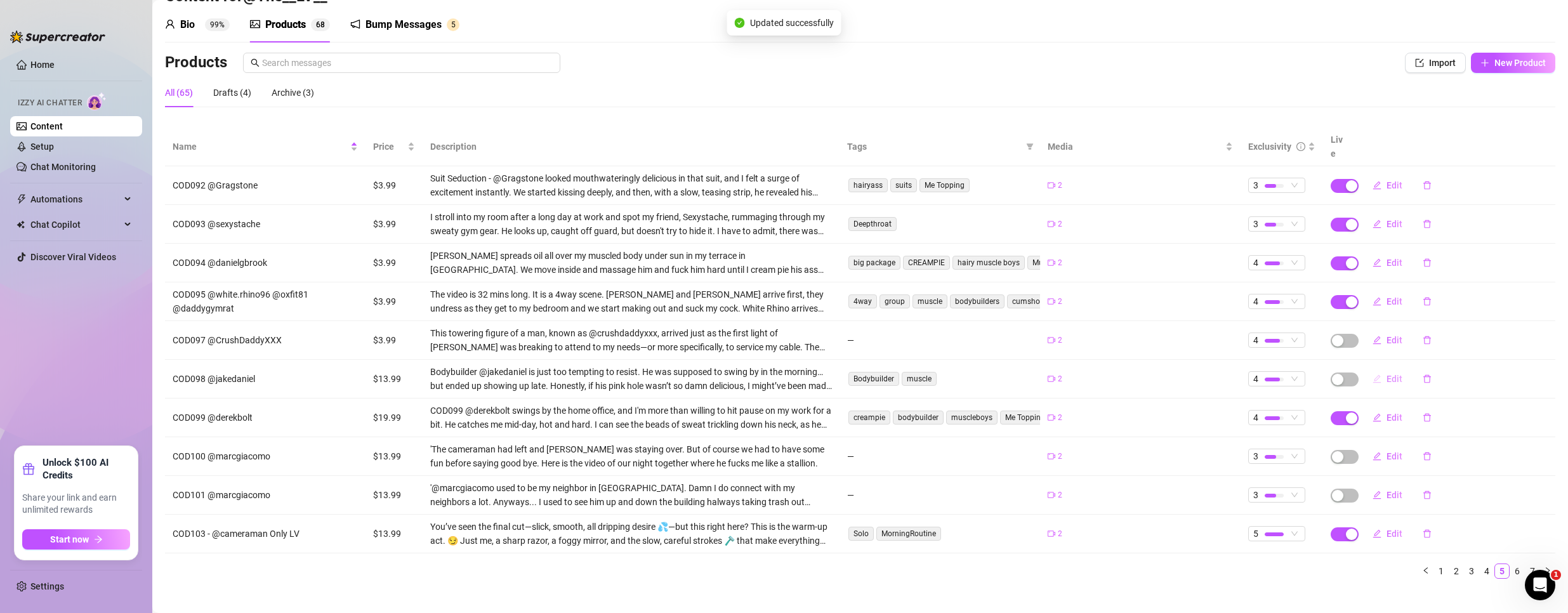
click at [1387, 373] on span "Edit" at bounding box center [1395, 378] width 16 height 10
type textarea "Type your message here..."
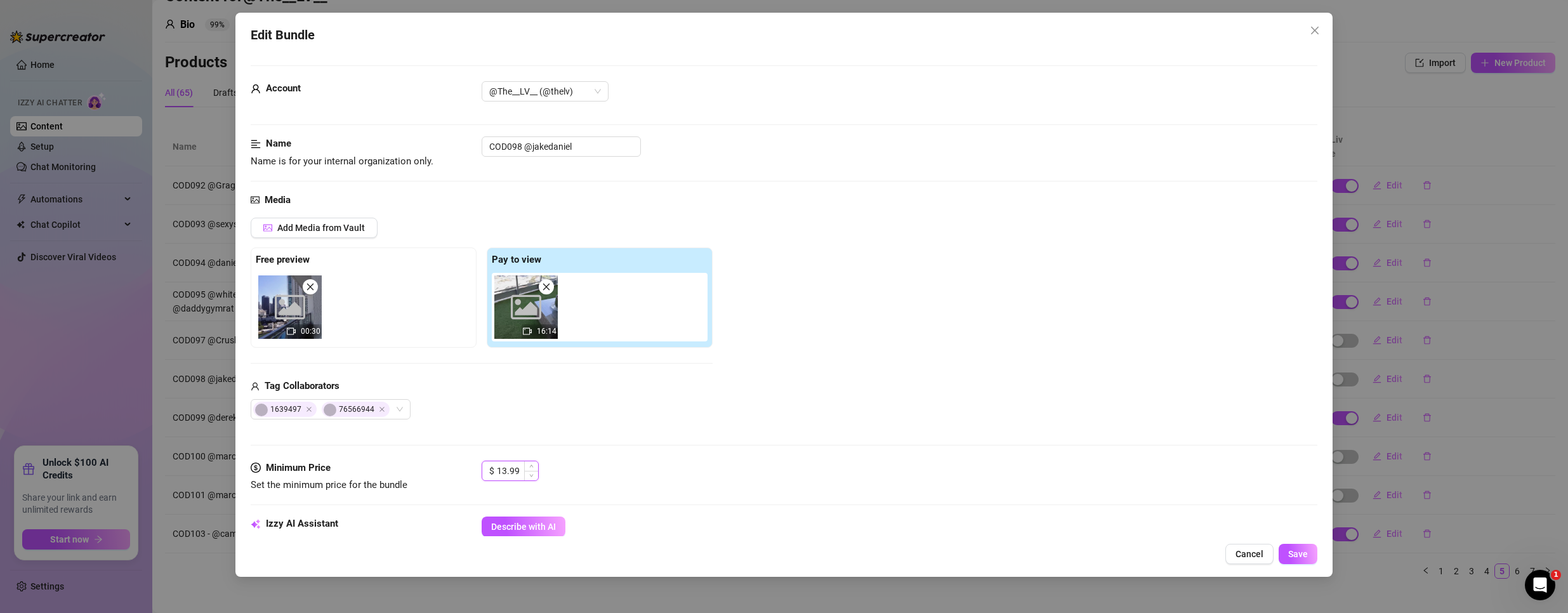
click at [513, 475] on input "13.99" at bounding box center [517, 471] width 41 height 19
type input "3.99"
click at [1288, 557] on button "Save" at bounding box center [1298, 554] width 39 height 21
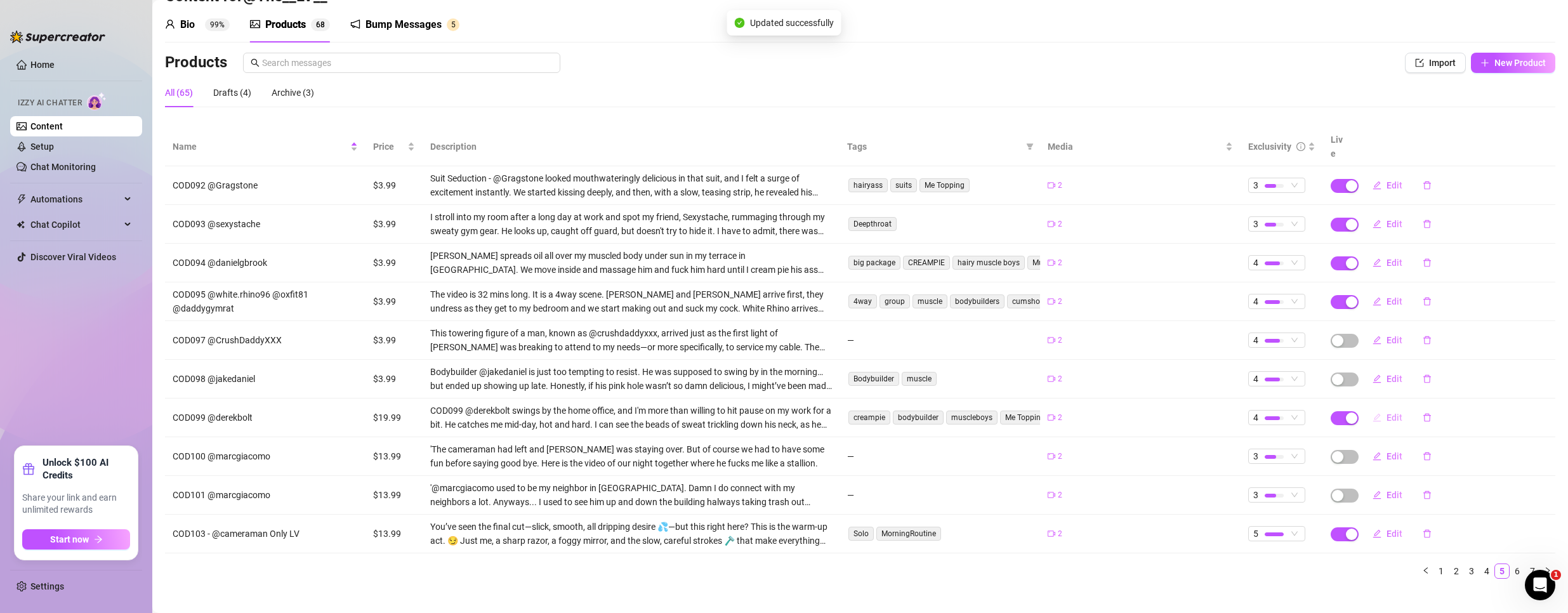
click at [1387, 412] on span "Edit" at bounding box center [1395, 417] width 16 height 10
type textarea "Check this out. This is my video fucking bodybuilder @Derekbolt and I creampie …"
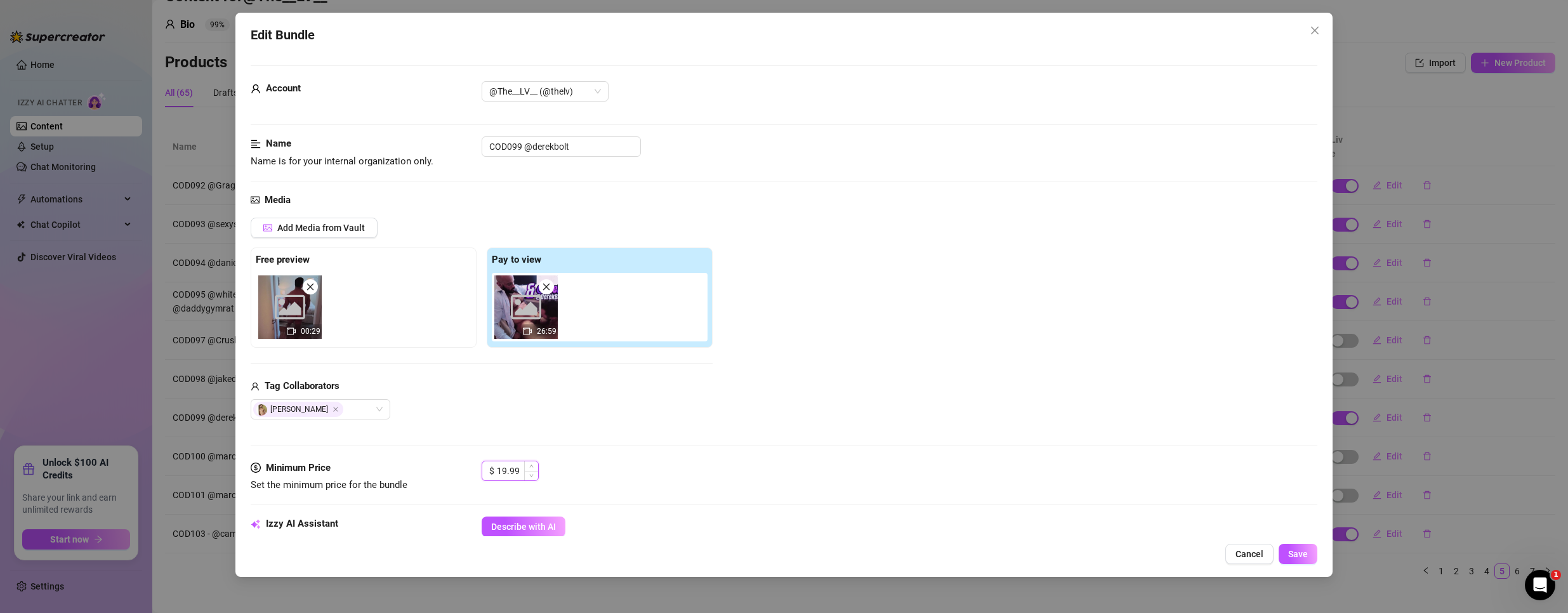
click at [513, 472] on input "19.99" at bounding box center [517, 471] width 41 height 19
type input "3.99"
click at [1302, 551] on span "Save" at bounding box center [1298, 554] width 20 height 10
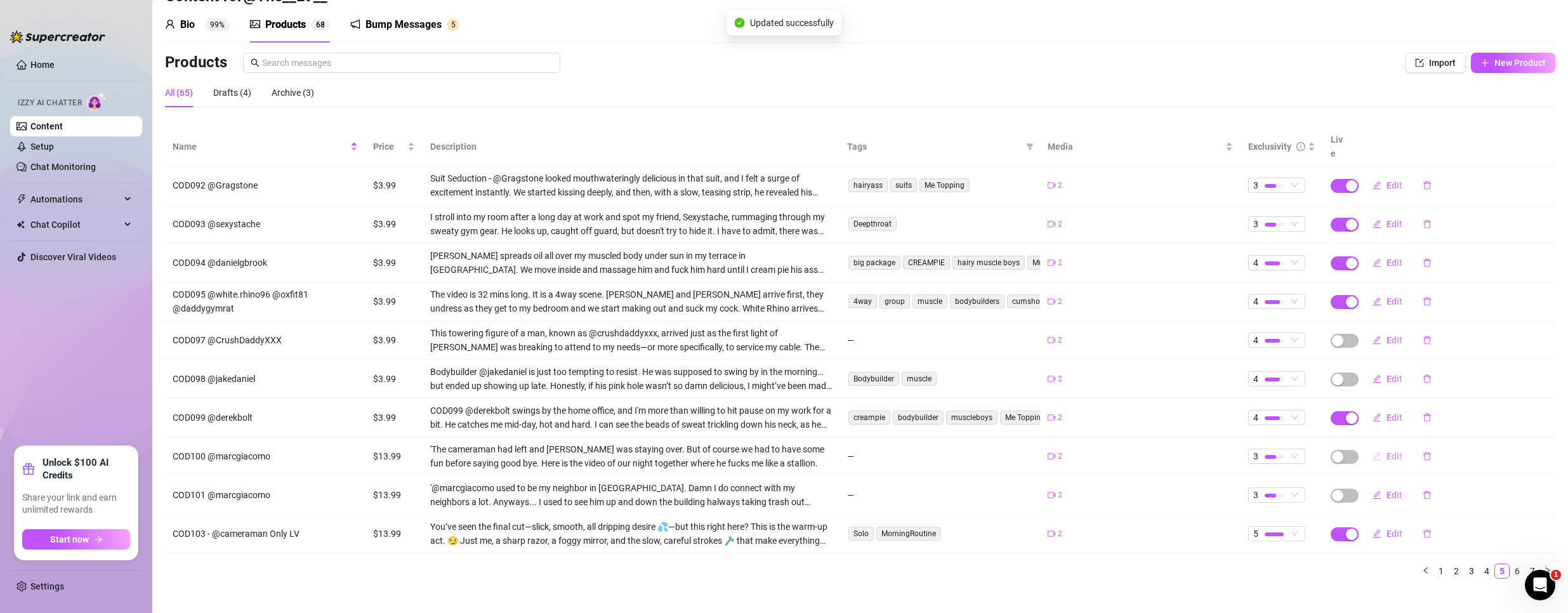
click at [1387, 451] on span "Edit" at bounding box center [1395, 456] width 16 height 10
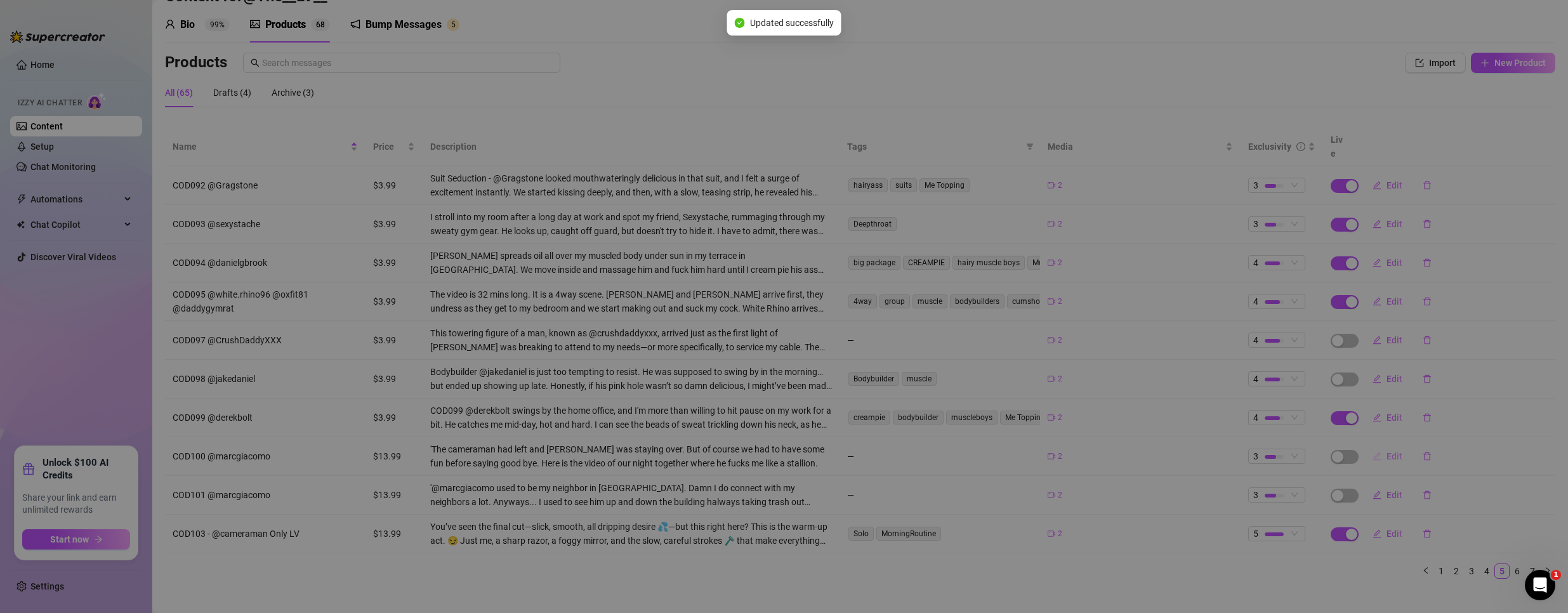
type textarea "Type your message here..."
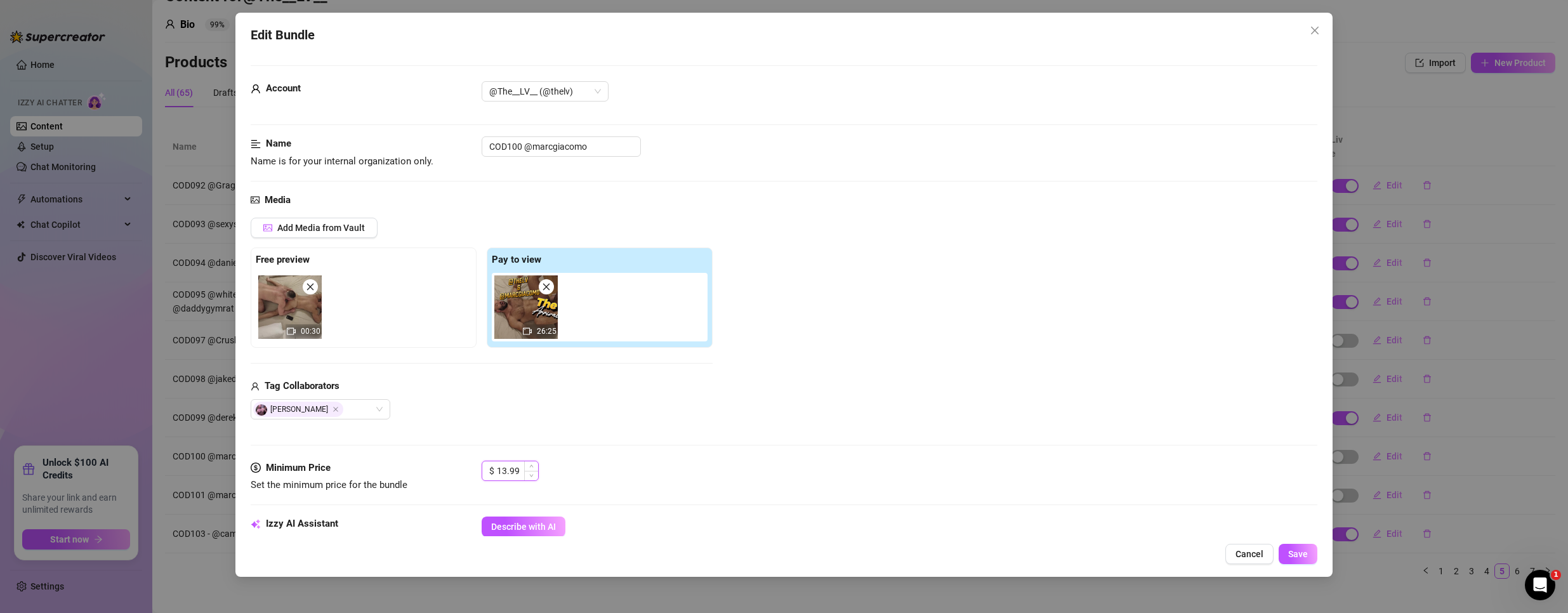
click at [517, 466] on input "13.99" at bounding box center [517, 471] width 41 height 19
type input "3.99"
click at [1291, 554] on span "Save" at bounding box center [1298, 554] width 20 height 10
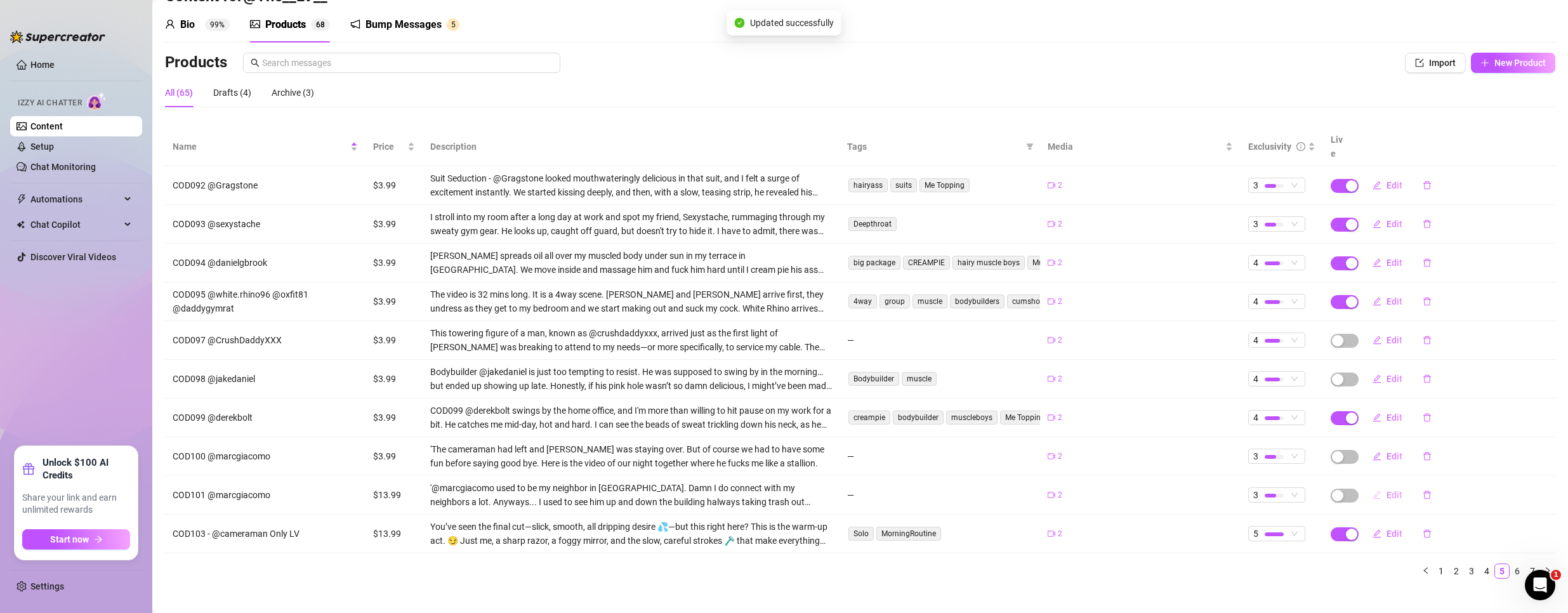
click at [1387, 490] on span "Edit" at bounding box center [1395, 495] width 16 height 10
type textarea "Type your message here..."
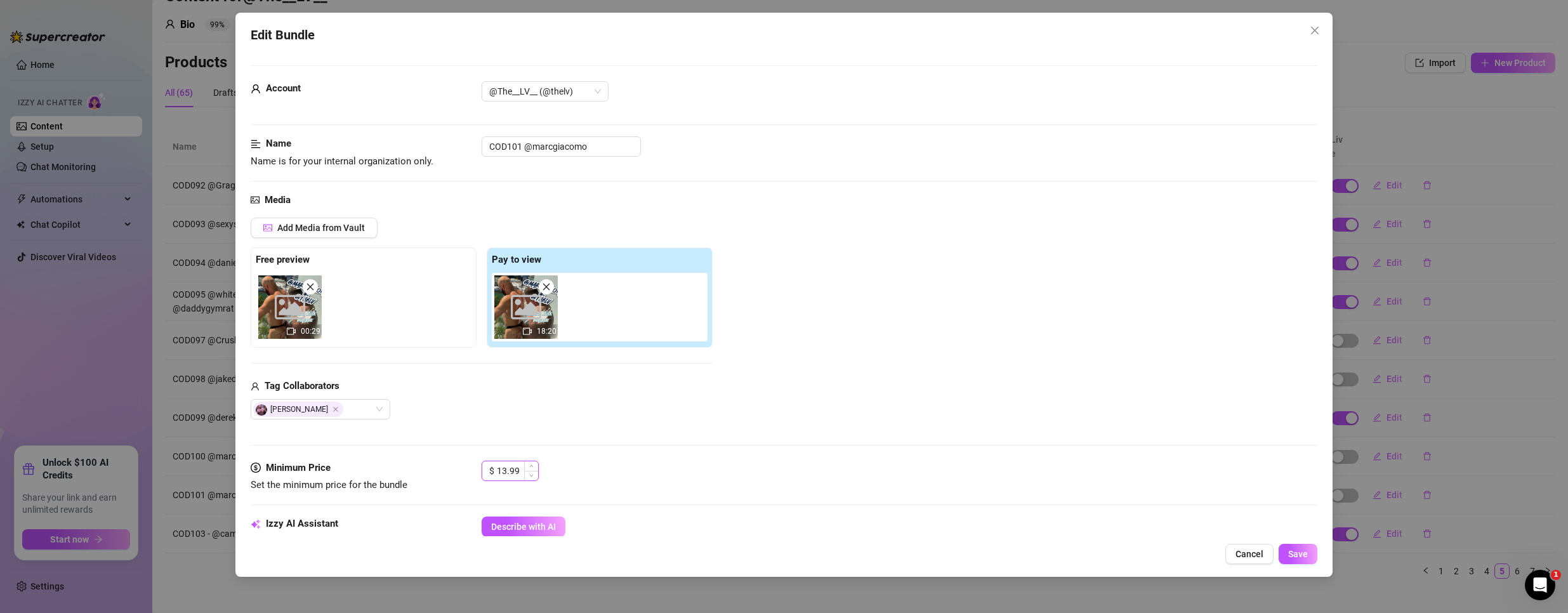
click at [505, 467] on input "13.99" at bounding box center [517, 471] width 41 height 19
type input "3.99"
click at [1283, 551] on button "Save" at bounding box center [1298, 554] width 39 height 21
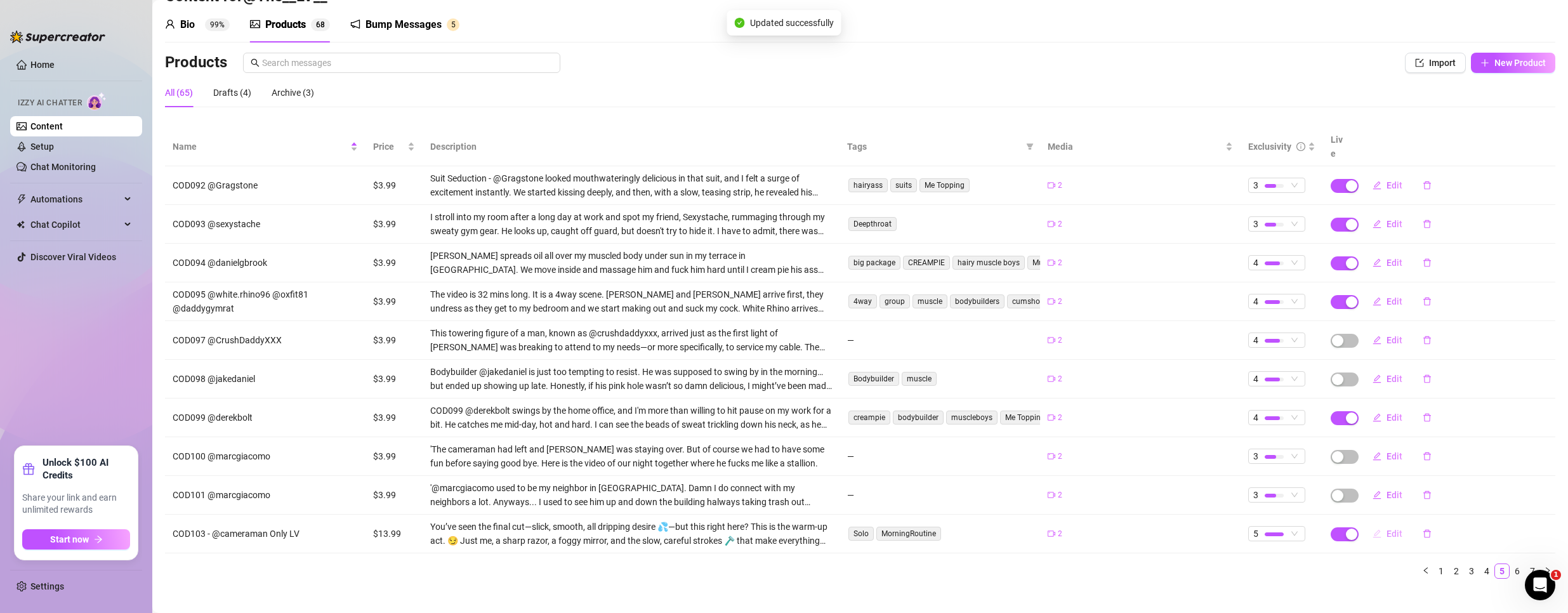
click at [1387, 529] on span "Edit" at bounding box center [1395, 534] width 16 height 10
type textarea "Before the real show starts, it’s just me, a steamy bath, and a slow tease you …"
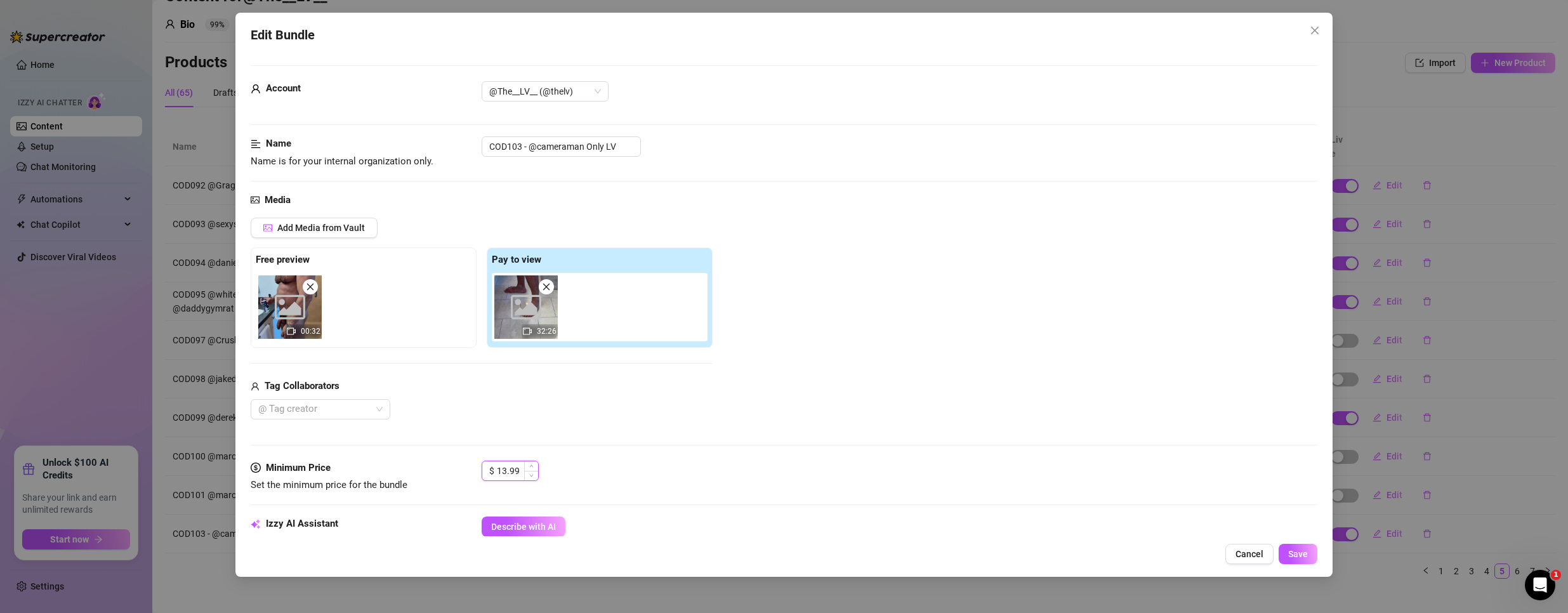
click at [501, 467] on input "13.99" at bounding box center [517, 471] width 41 height 19
type input "3.99"
click at [1295, 554] on span "Save" at bounding box center [1298, 554] width 20 height 10
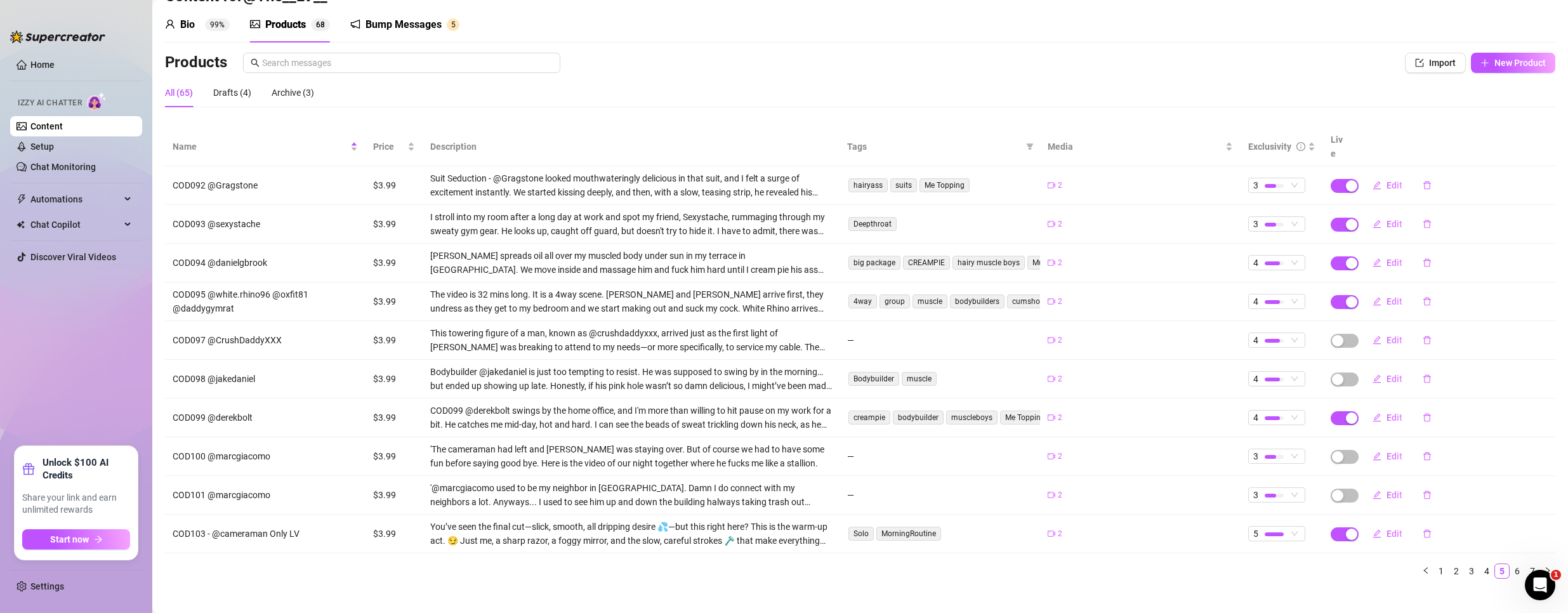
click at [1338, 489] on td at bounding box center [1339, 495] width 32 height 39
click at [1334, 489] on span "button" at bounding box center [1345, 496] width 28 height 14
click at [1424, 442] on div "Are you sure you want to set this product live? Cancel OK" at bounding box center [1335, 441] width 194 height 34
click at [1421, 447] on span "OK" at bounding box center [1422, 451] width 12 height 10
click at [1335, 450] on button "button" at bounding box center [1345, 457] width 28 height 14
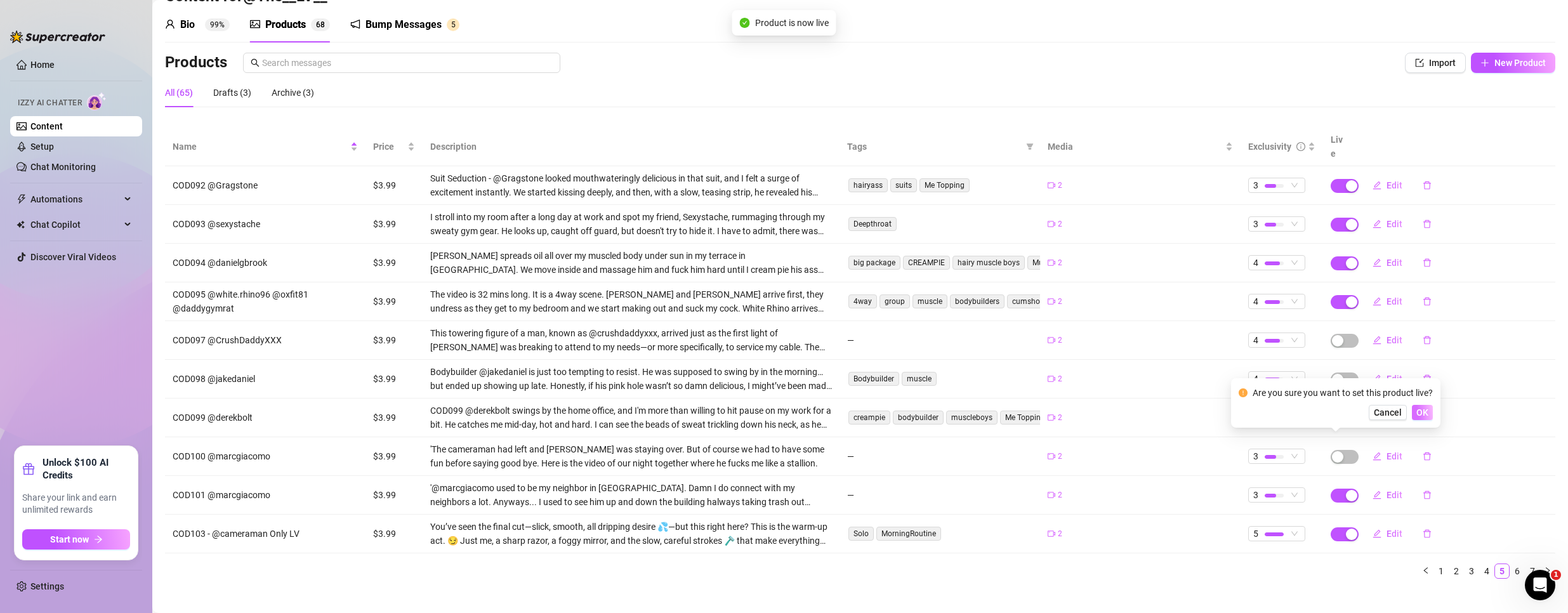
click at [1421, 409] on span "OK" at bounding box center [1422, 412] width 12 height 10
click at [1337, 372] on span "button" at bounding box center [1345, 379] width 28 height 14
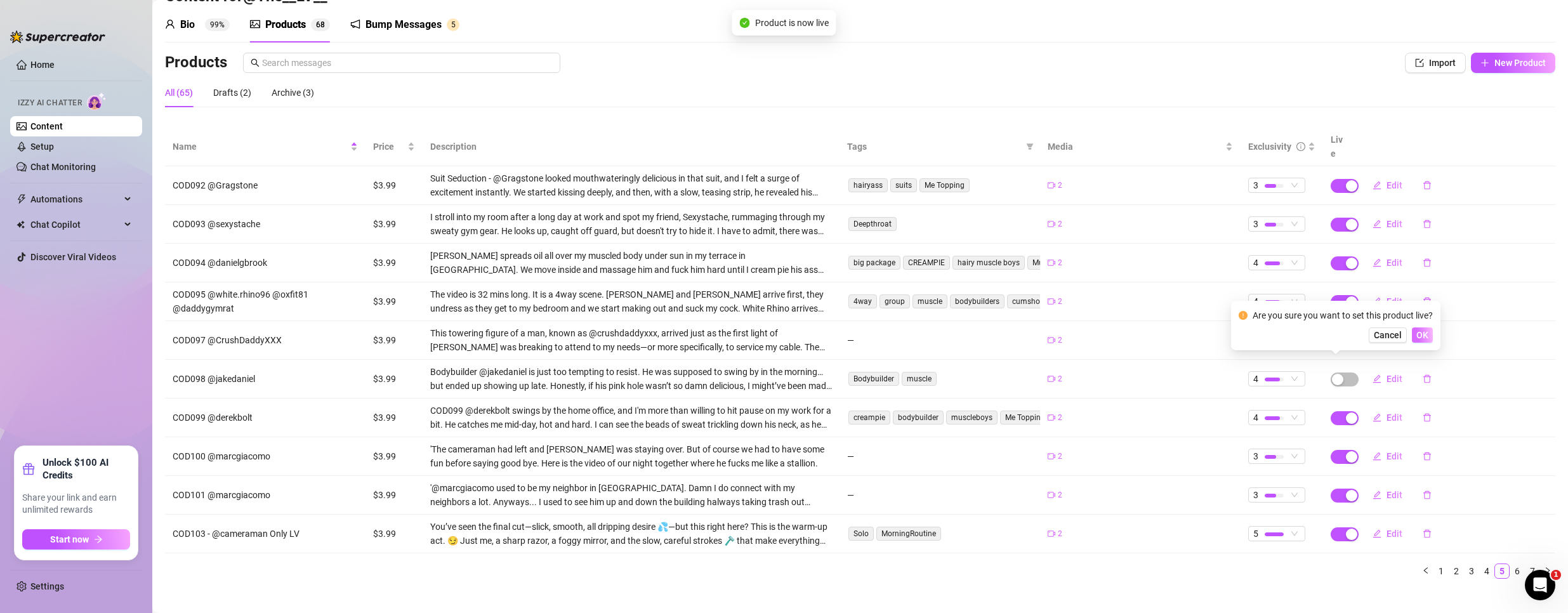
click at [1414, 332] on button "OK" at bounding box center [1422, 335] width 21 height 16
click at [1355, 330] on td "Edit" at bounding box center [1455, 340] width 201 height 39
click at [1334, 334] on span "button" at bounding box center [1345, 341] width 28 height 14
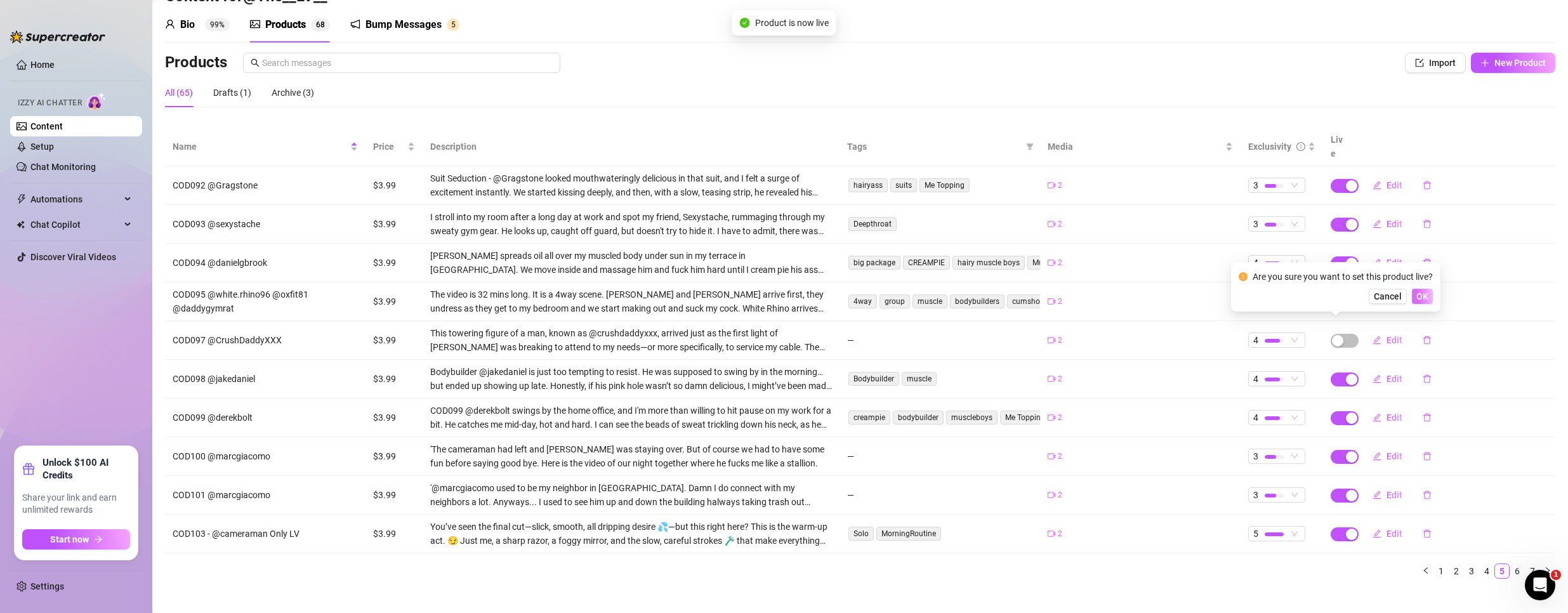
click at [1427, 293] on span "OK" at bounding box center [1422, 297] width 12 height 10
click at [1510, 564] on link "6" at bounding box center [1517, 571] width 14 height 14
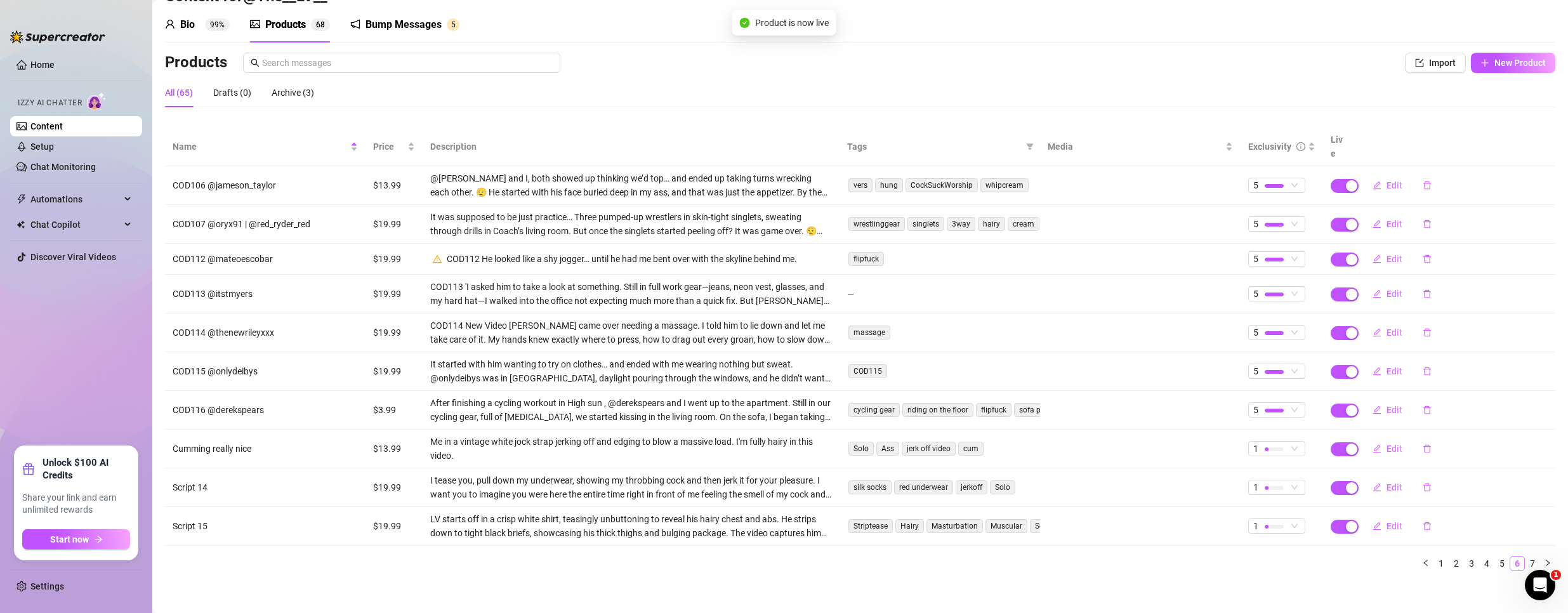
scroll to position [34, 0]
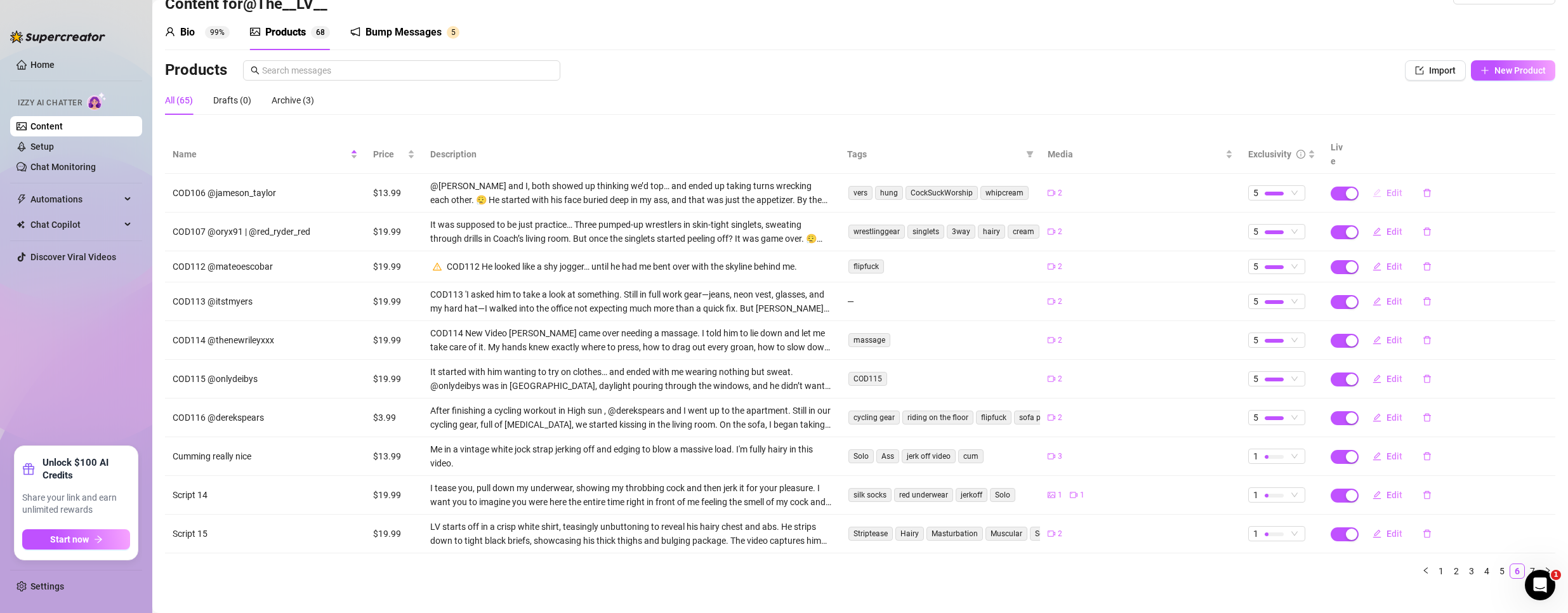
click at [1387, 188] on span "Edit" at bounding box center [1395, 193] width 16 height 10
type textarea "We thought we could out-top each other… we were both right 😏"
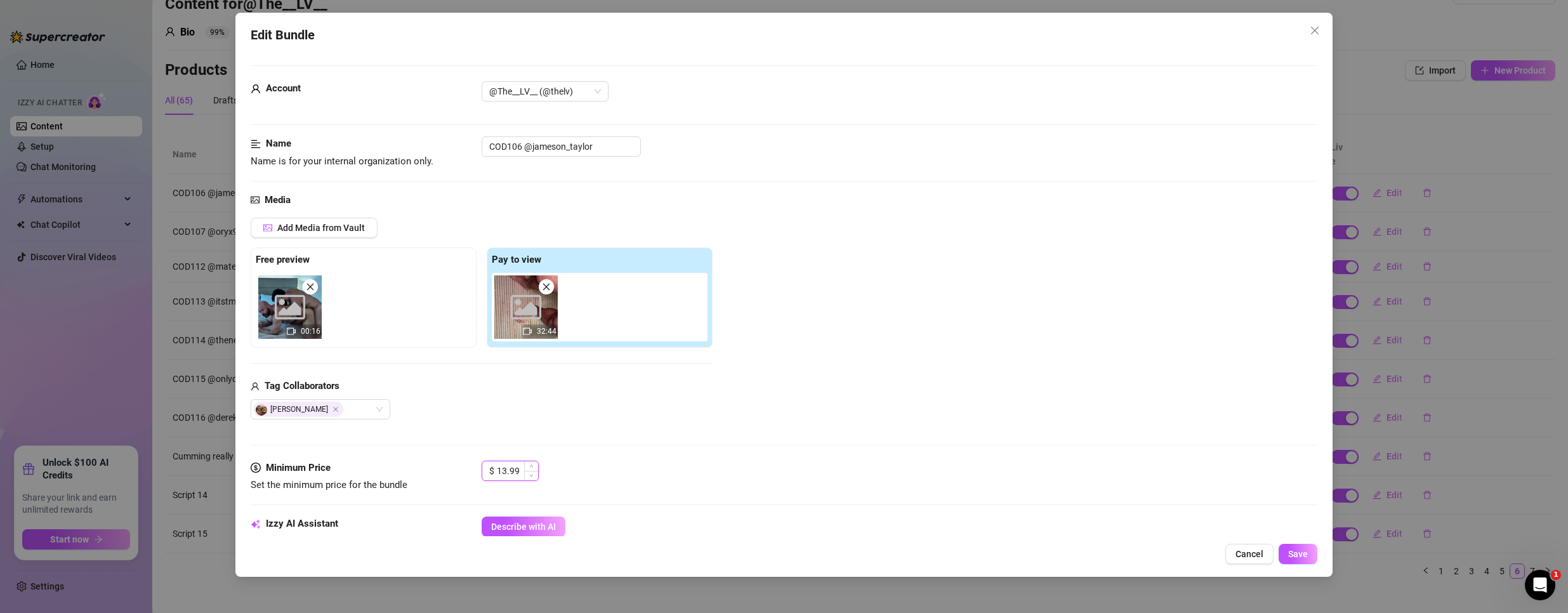
click at [505, 472] on input "13.99" at bounding box center [517, 471] width 41 height 19
type input "3.99"
click at [1293, 560] on button "Save" at bounding box center [1298, 554] width 39 height 21
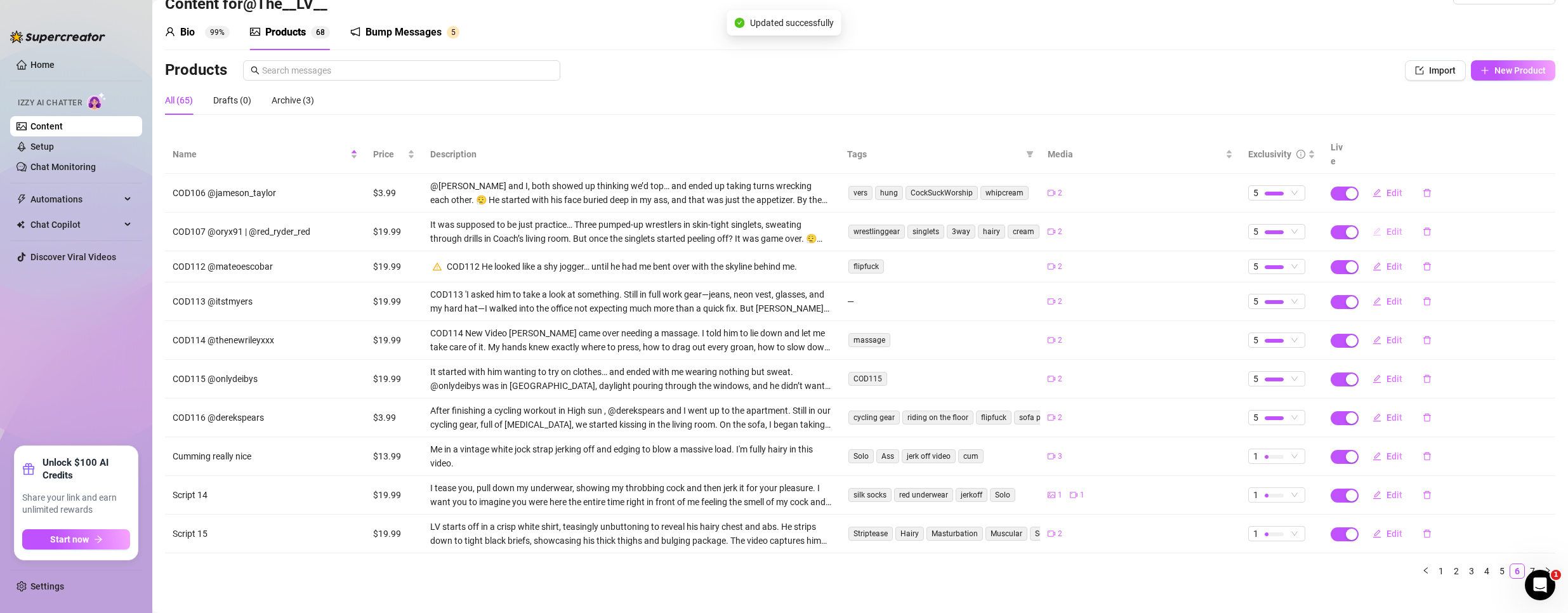
click at [1387, 227] on span "Edit" at bounding box center [1395, 232] width 16 height 10
type textarea "Coach invited us over to “work on our form”… and we left his place leaking. 😏💪"
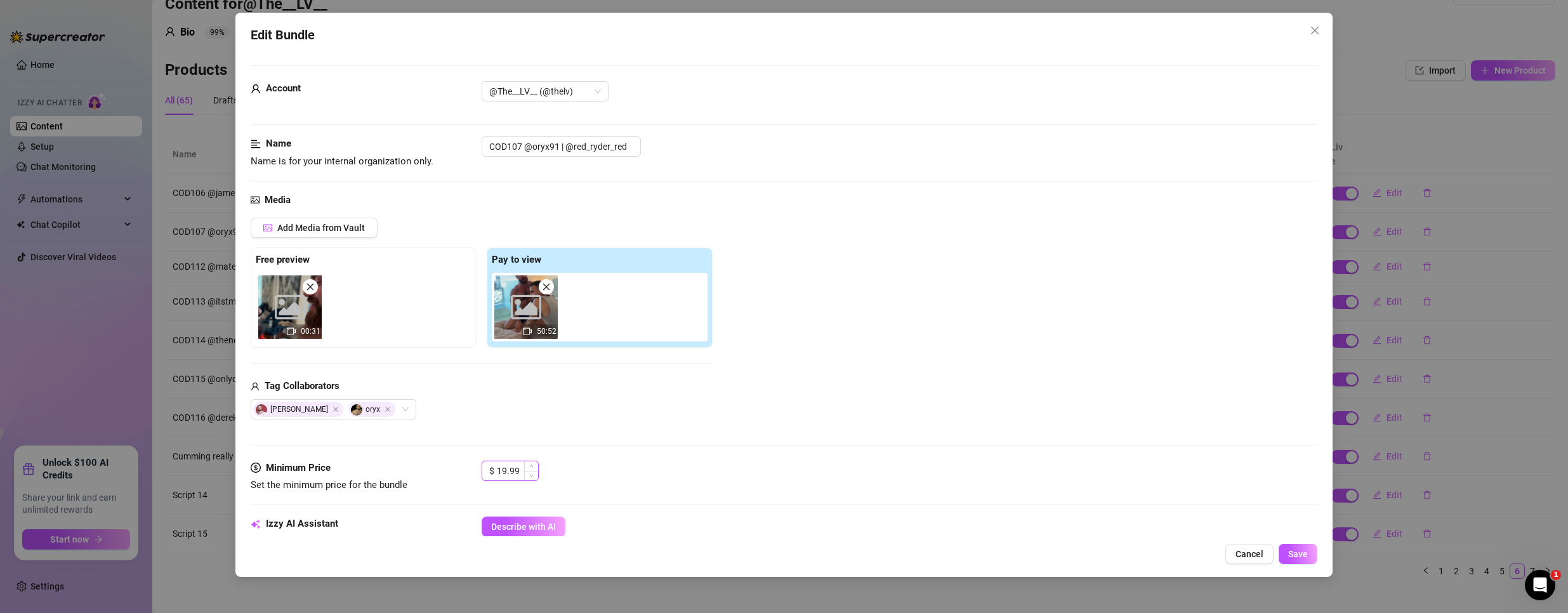
click at [517, 477] on input "19.99" at bounding box center [517, 471] width 41 height 19
type input "3.99"
click at [1295, 551] on span "Save" at bounding box center [1298, 554] width 20 height 10
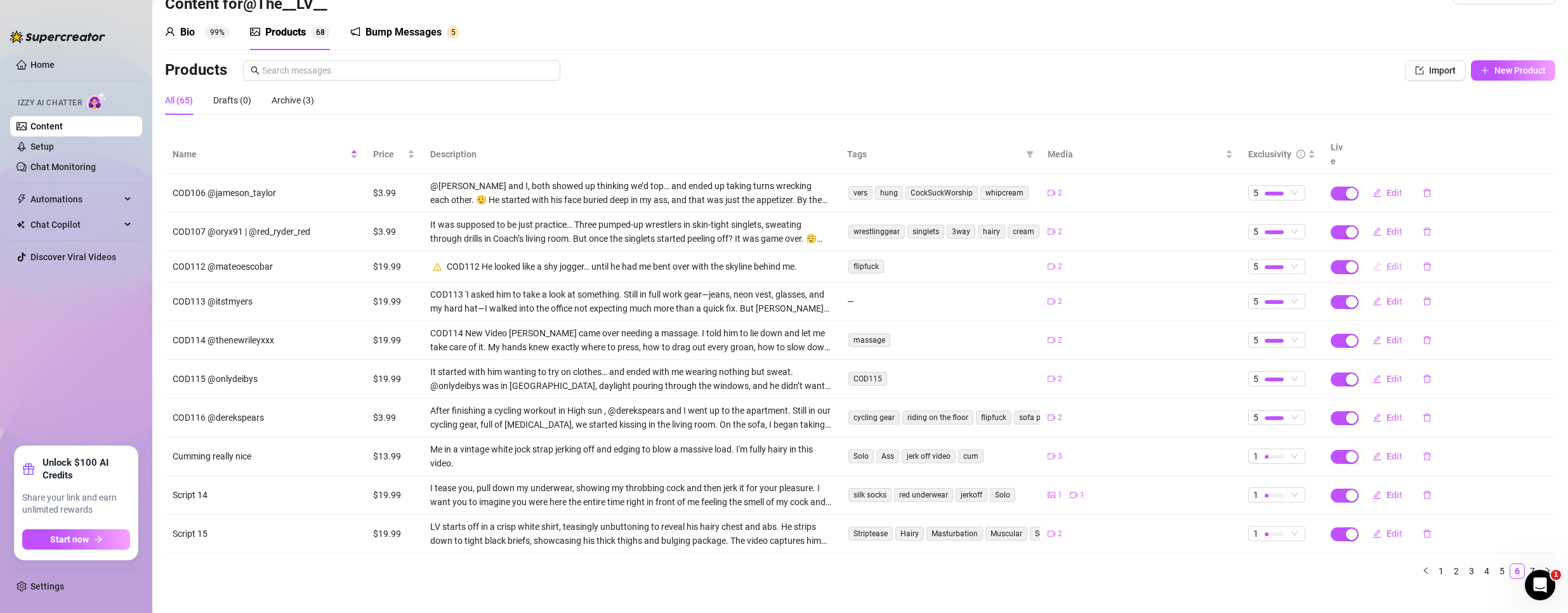
click at [1387, 261] on span "Edit" at bounding box center [1395, 266] width 16 height 10
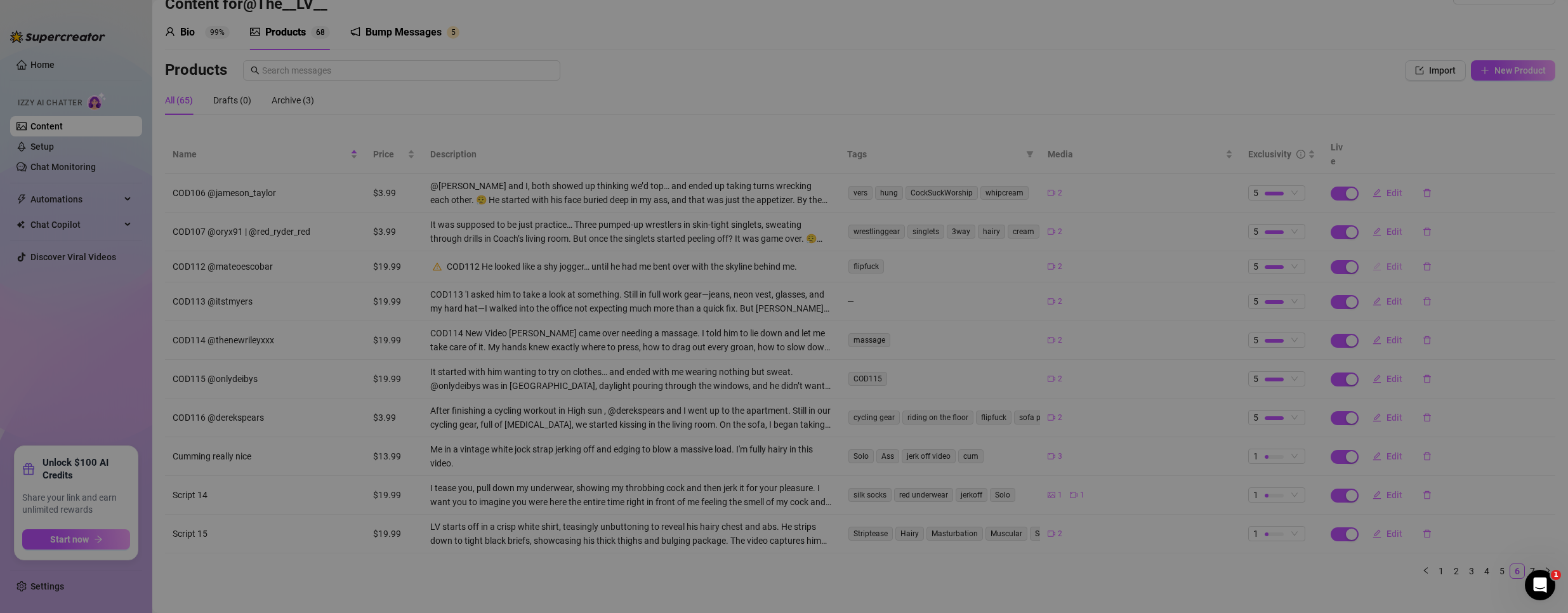
type textarea "He looked like a shy jogger… until he had me bent over with the skyline behind …"
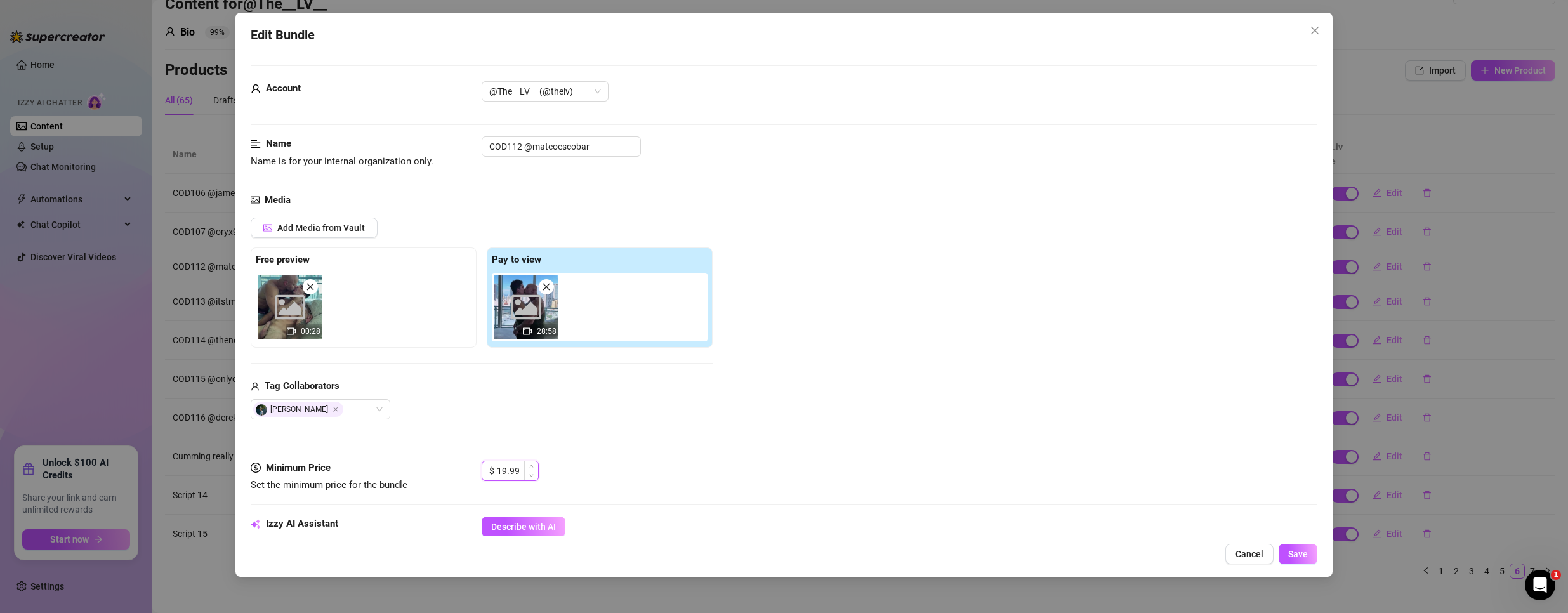
click at [511, 474] on input "19.99" at bounding box center [517, 471] width 41 height 19
type input "3.99"
click at [1290, 546] on button "Save" at bounding box center [1298, 554] width 39 height 21
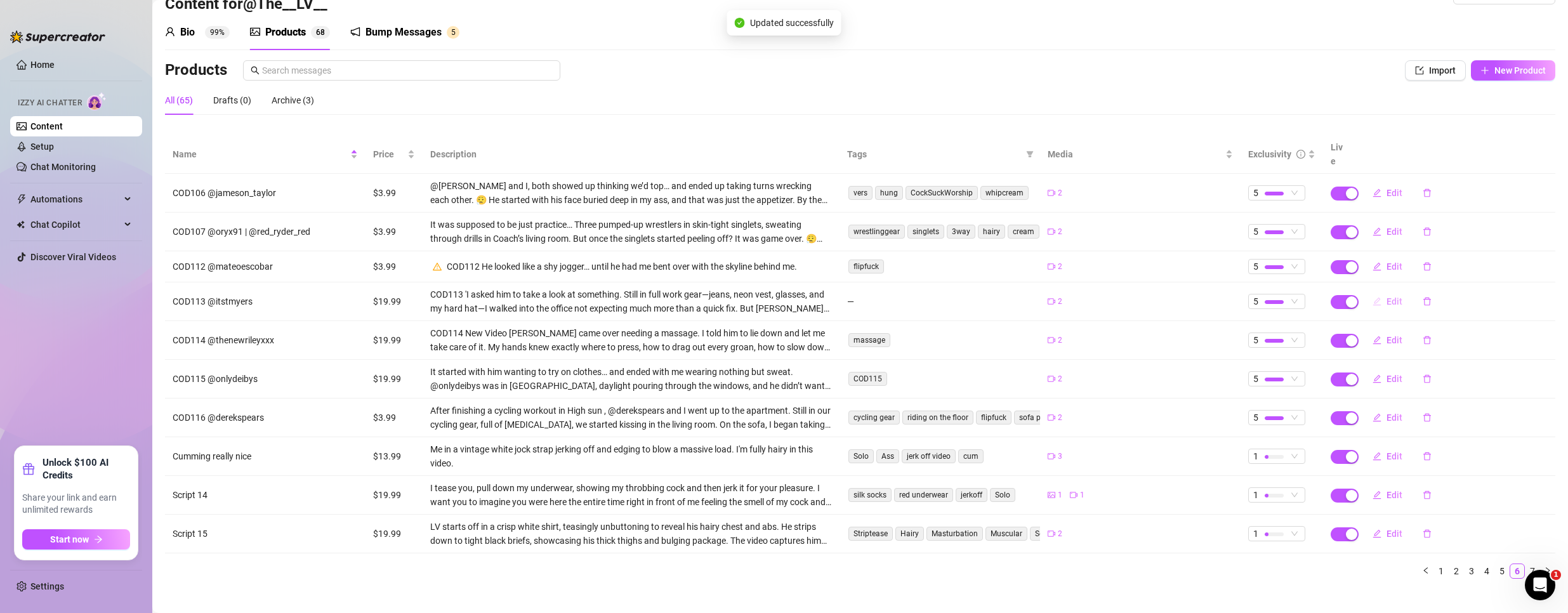
click at [1389, 294] on button "Edit" at bounding box center [1388, 302] width 50 height 21
type textarea "He said I needed a check-up… then gave me everything I didn’t know I needed."
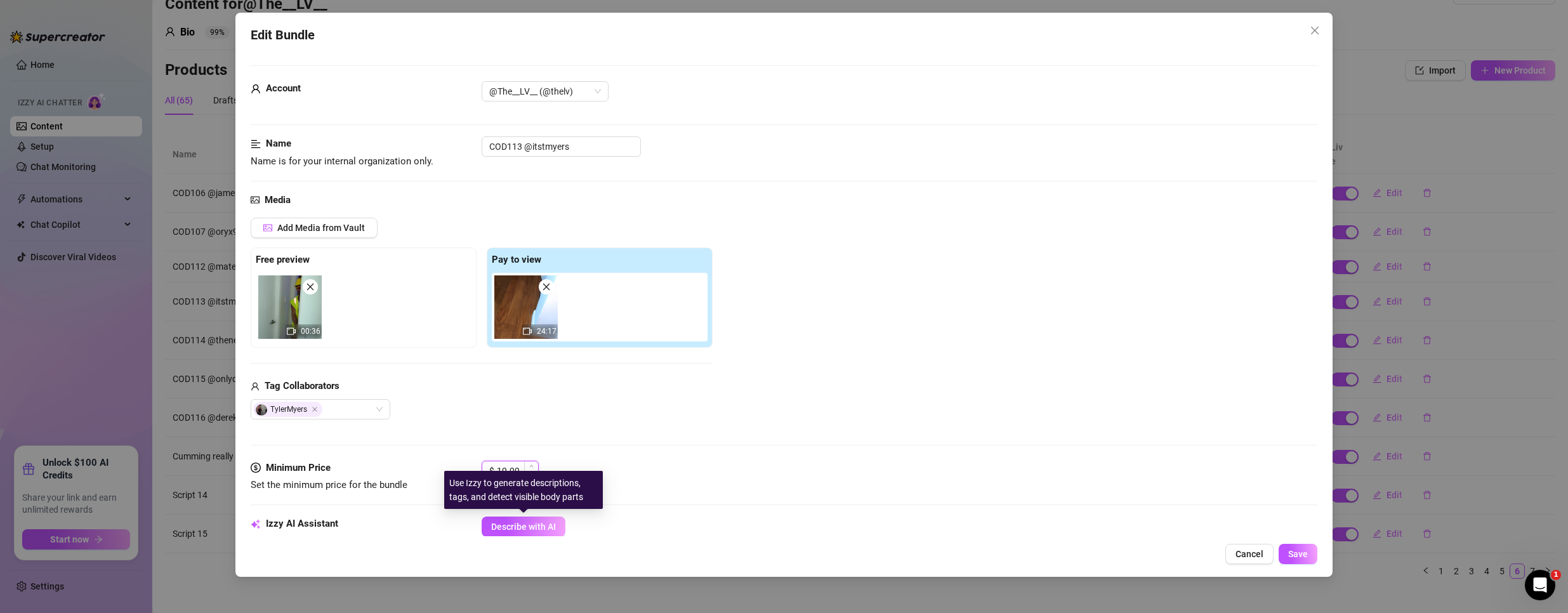
click at [516, 463] on input "19.99" at bounding box center [517, 471] width 41 height 19
type input "3.99"
click at [1298, 551] on span "Save" at bounding box center [1298, 554] width 20 height 10
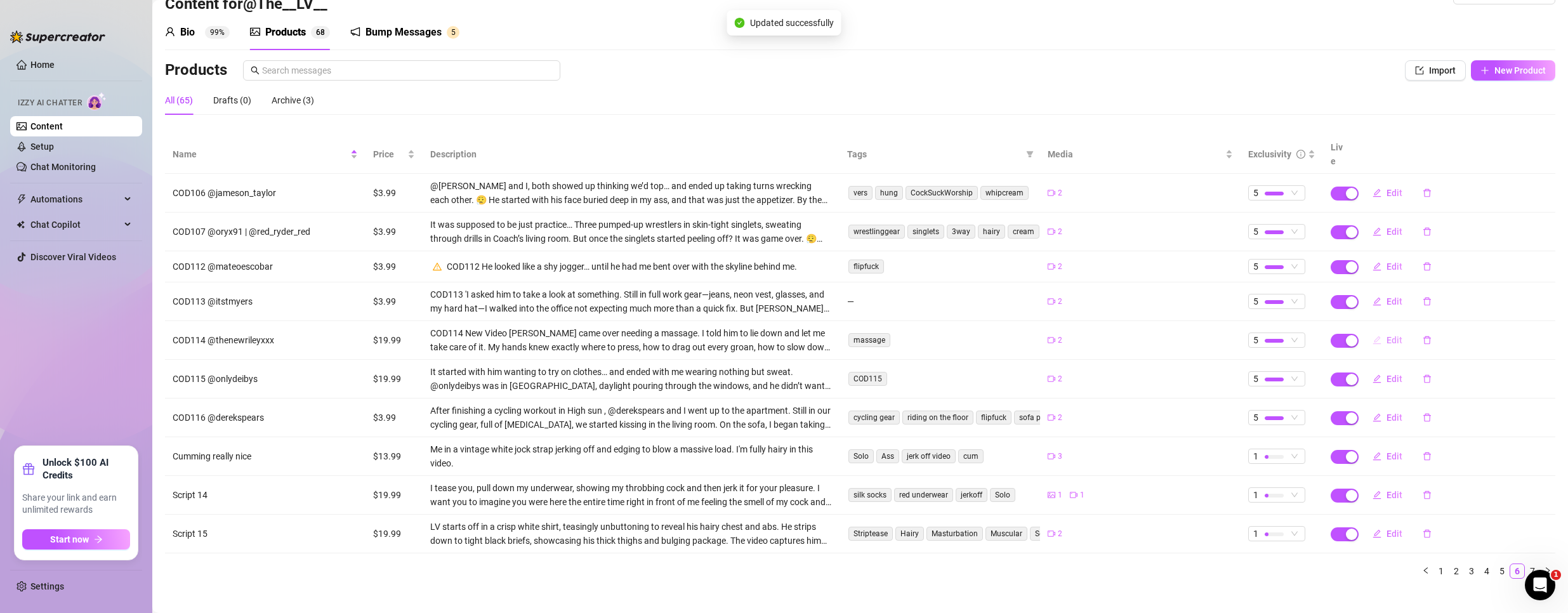
click at [1376, 330] on button "Edit" at bounding box center [1388, 341] width 50 height 21
type textarea "COD114 New Video Here What started as a massage turned into something way more …"
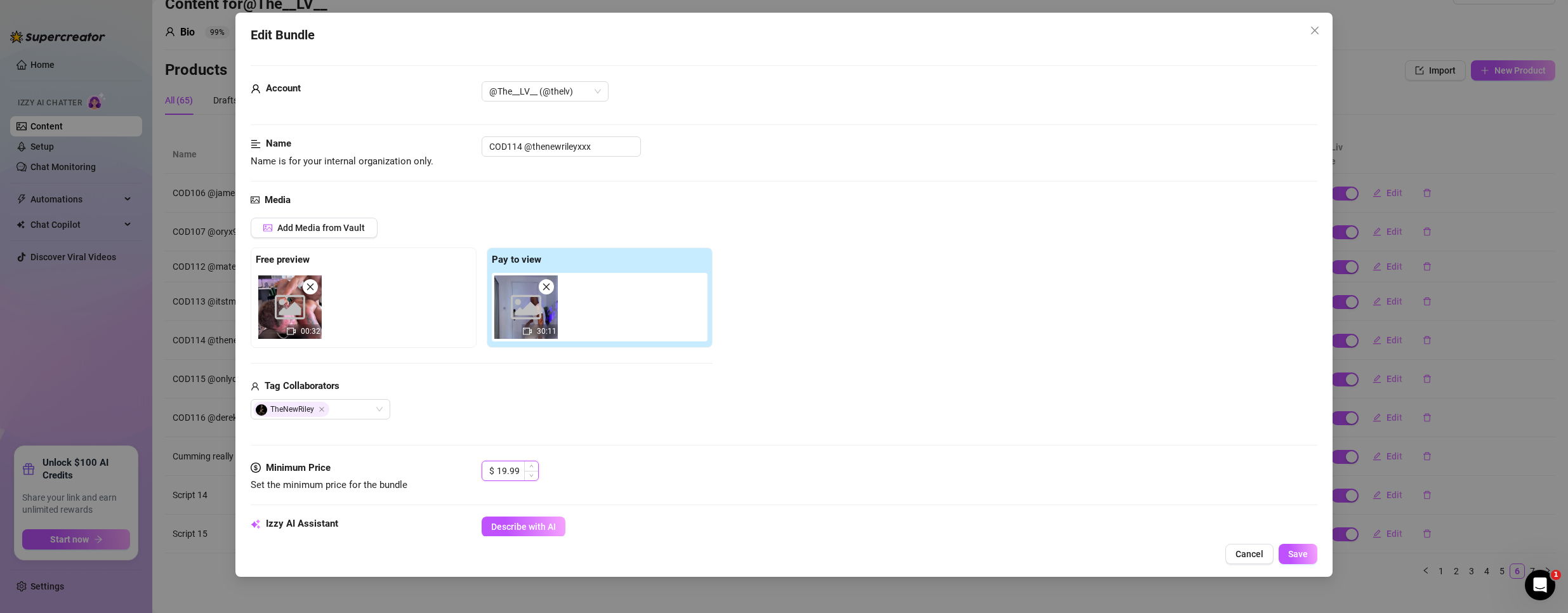
click at [519, 467] on input "19.99" at bounding box center [517, 471] width 41 height 19
type input "3.99"
click at [1308, 558] on span "Save" at bounding box center [1298, 554] width 20 height 10
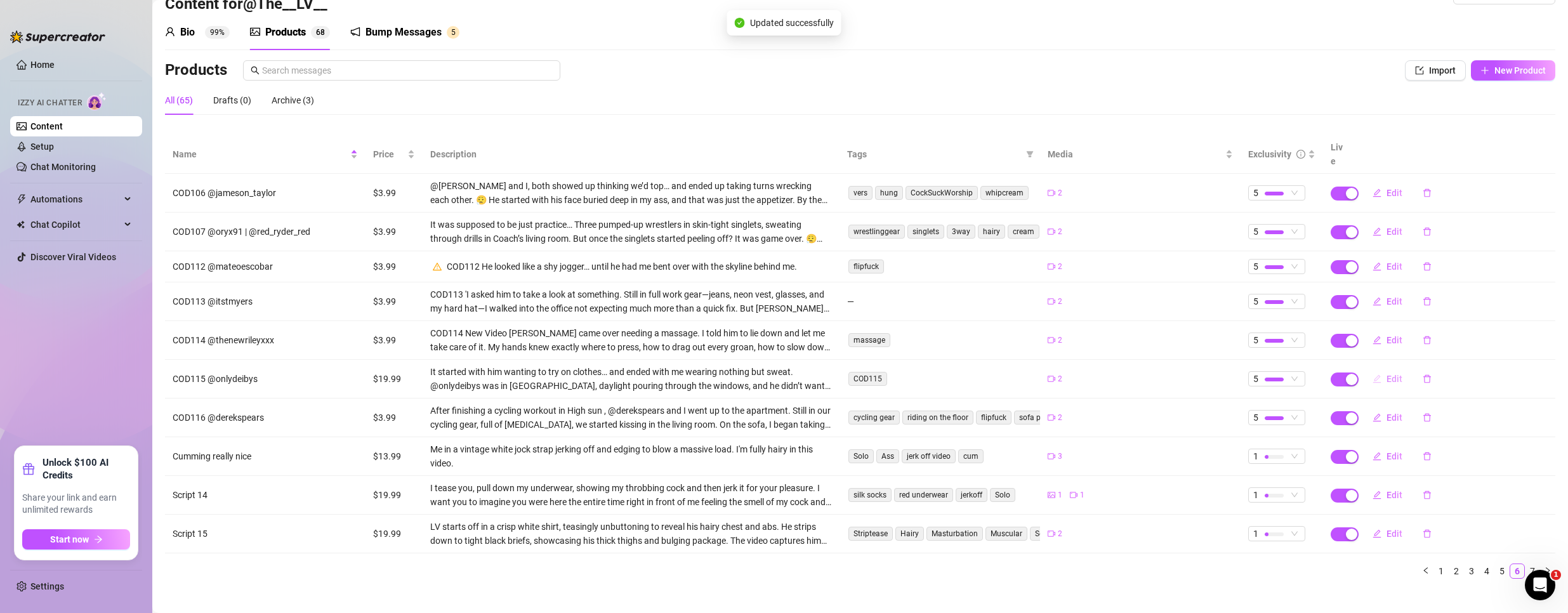
click at [1374, 368] on button "Edit" at bounding box center [1388, 378] width 50 height 21
type textarea ""He came over to try on clothes… and ended up trying me in every position inste…"
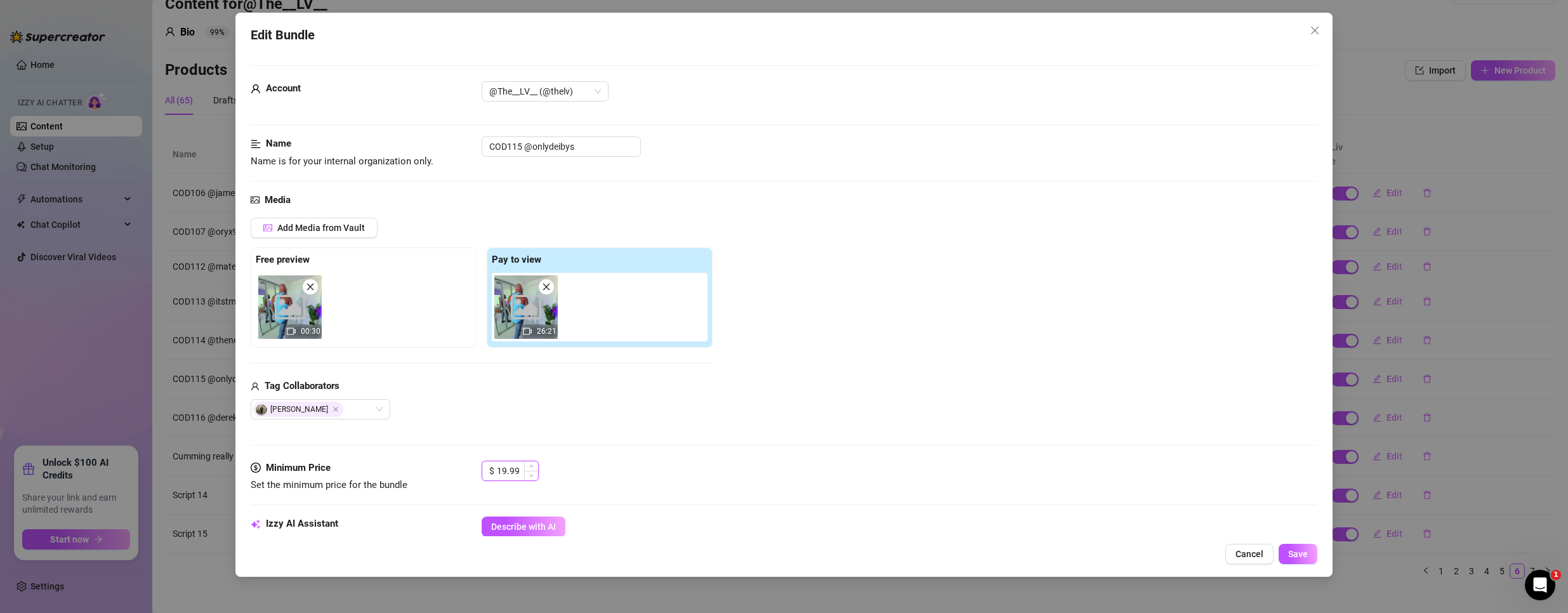
click at [511, 466] on input "19.99" at bounding box center [517, 471] width 41 height 19
type input "3.99"
click at [1303, 552] on span "Save" at bounding box center [1298, 554] width 20 height 10
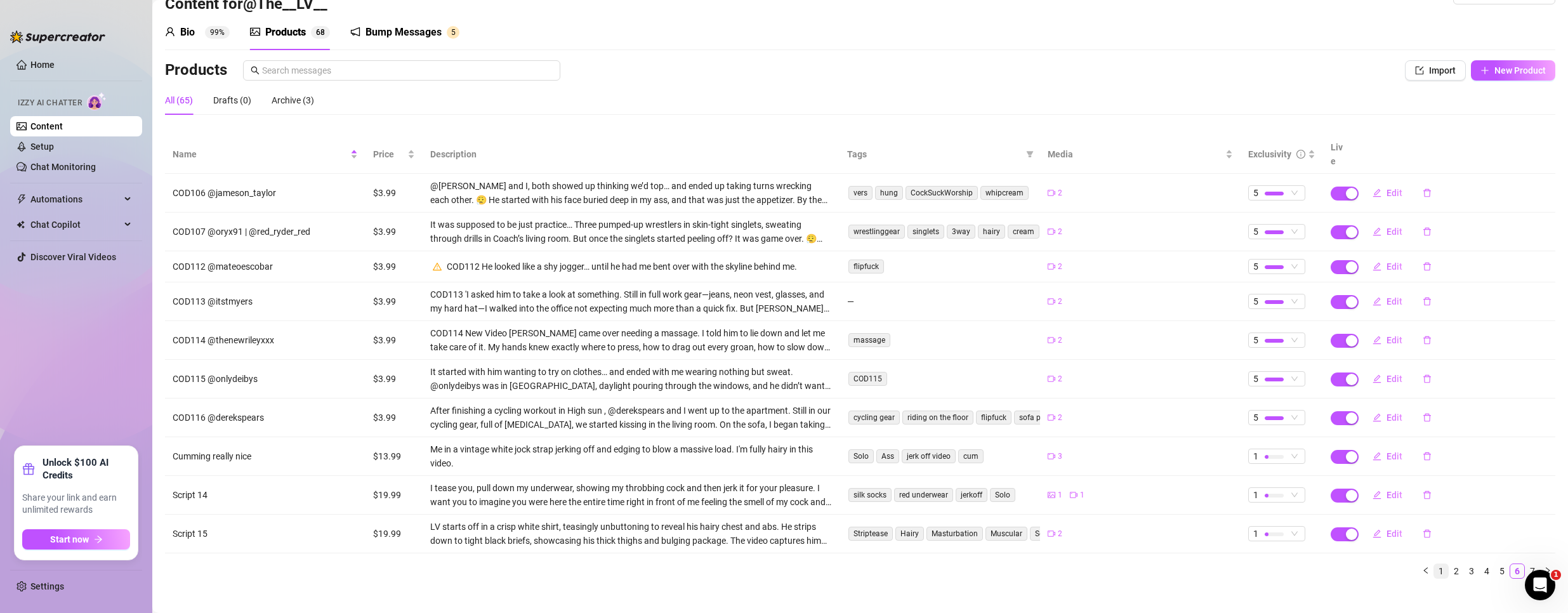
click at [1434, 564] on link "1" at bounding box center [1441, 571] width 14 height 14
